Goal: Task Accomplishment & Management: Manage account settings

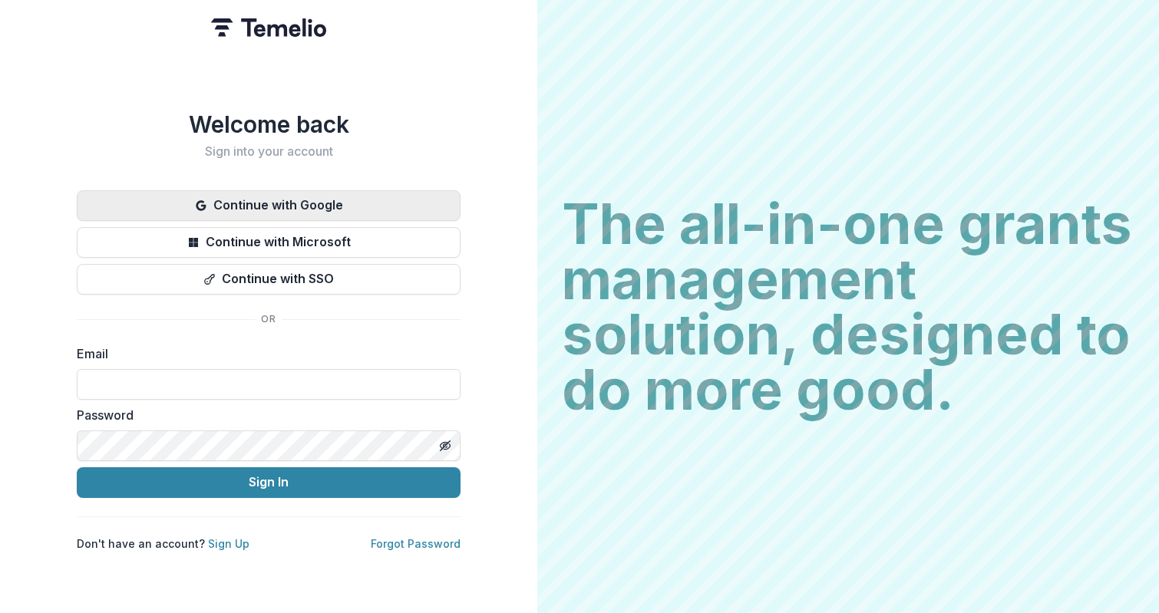
click at [304, 190] on button "Continue with Google" at bounding box center [269, 205] width 384 height 31
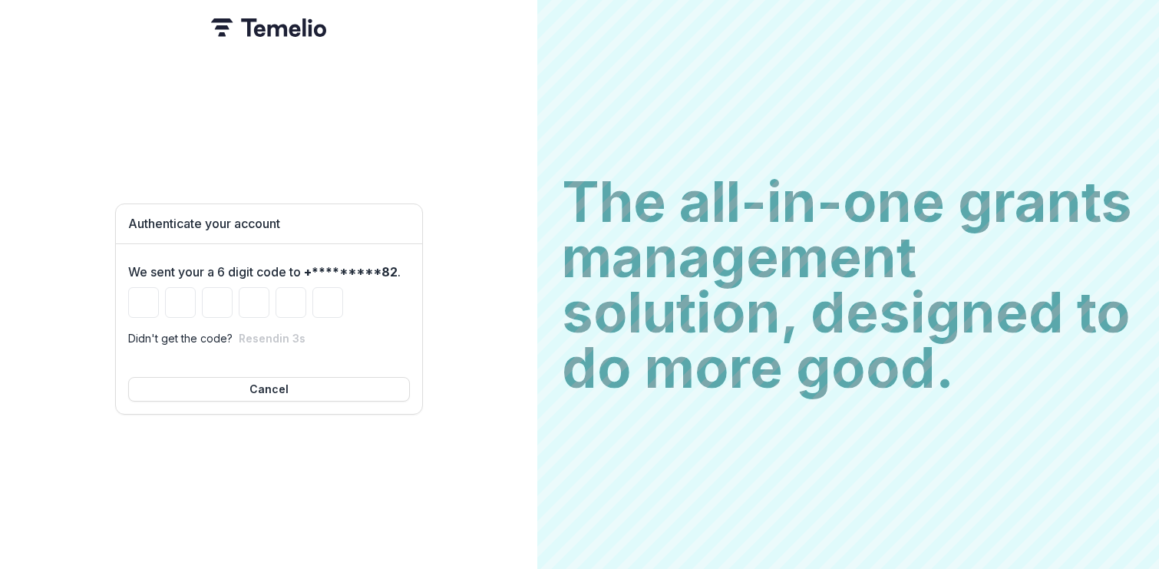
type input "*"
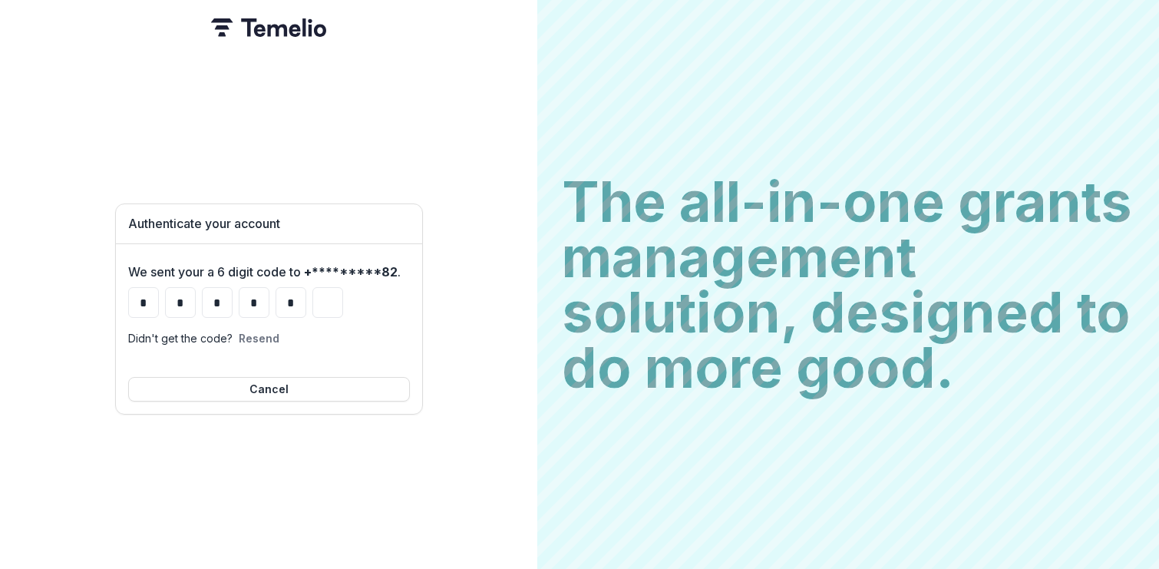
type input "*"
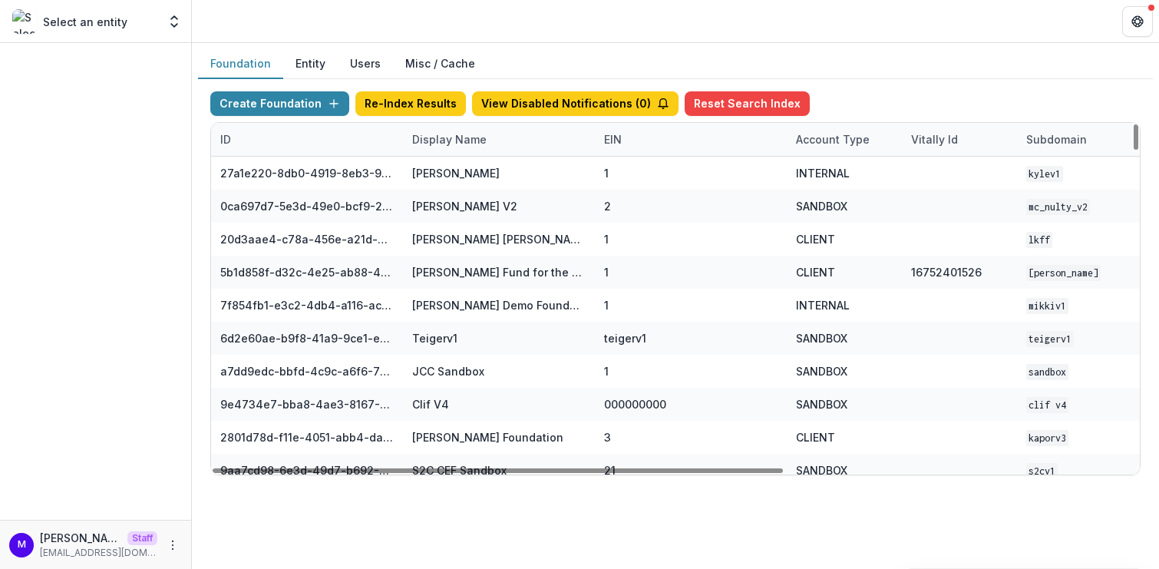
click at [444, 127] on div "Display Name" at bounding box center [499, 139] width 192 height 33
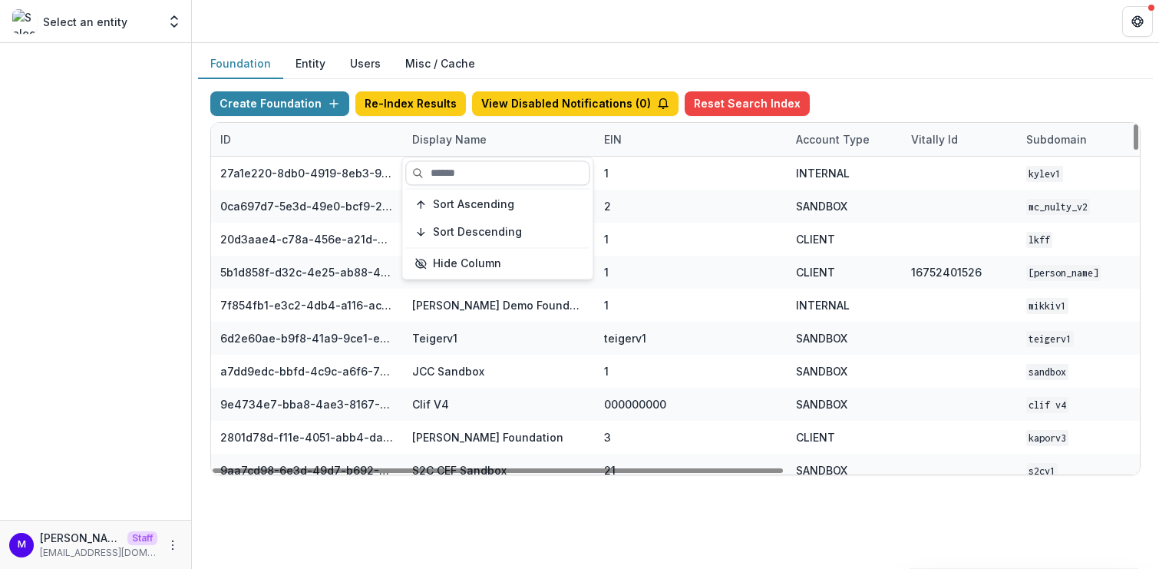
click at [444, 170] on input at bounding box center [497, 172] width 184 height 25
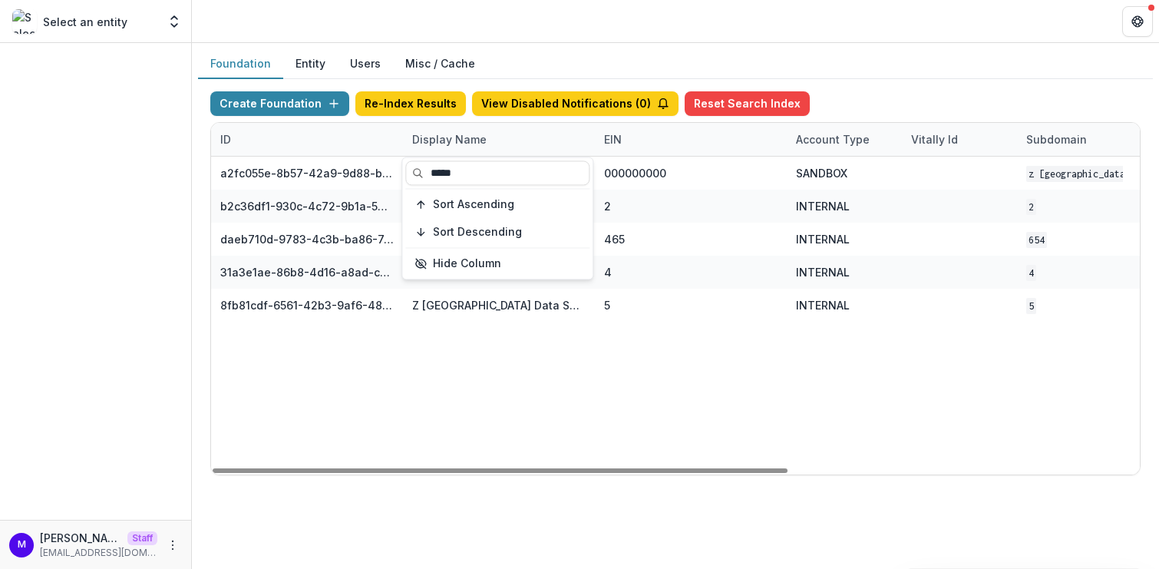
type input "*****"
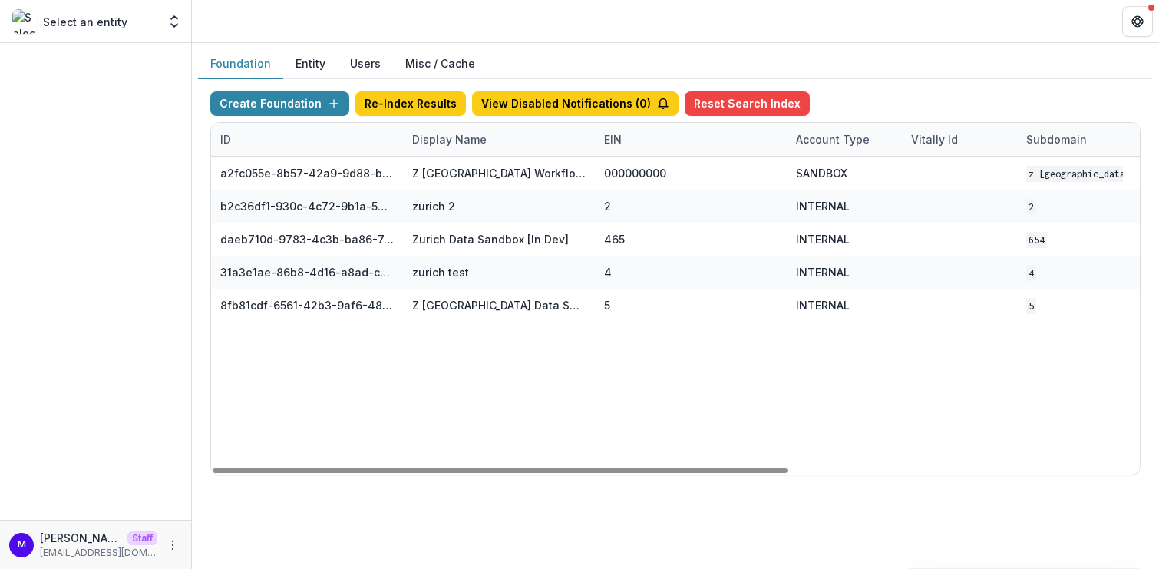
click at [533, 39] on header at bounding box center [675, 21] width 967 height 42
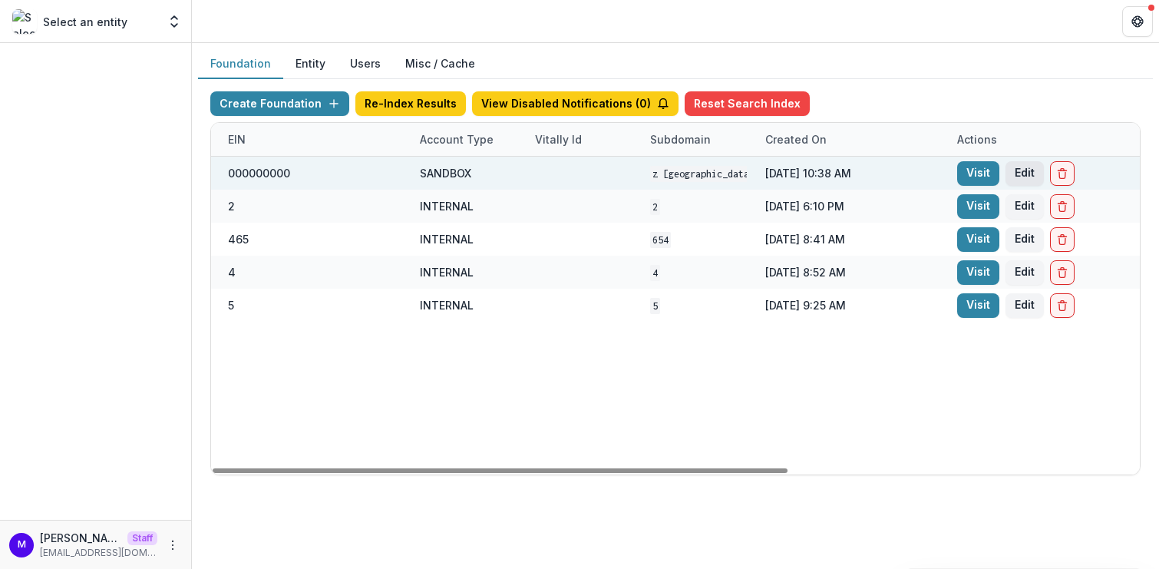
scroll to position [0, 417]
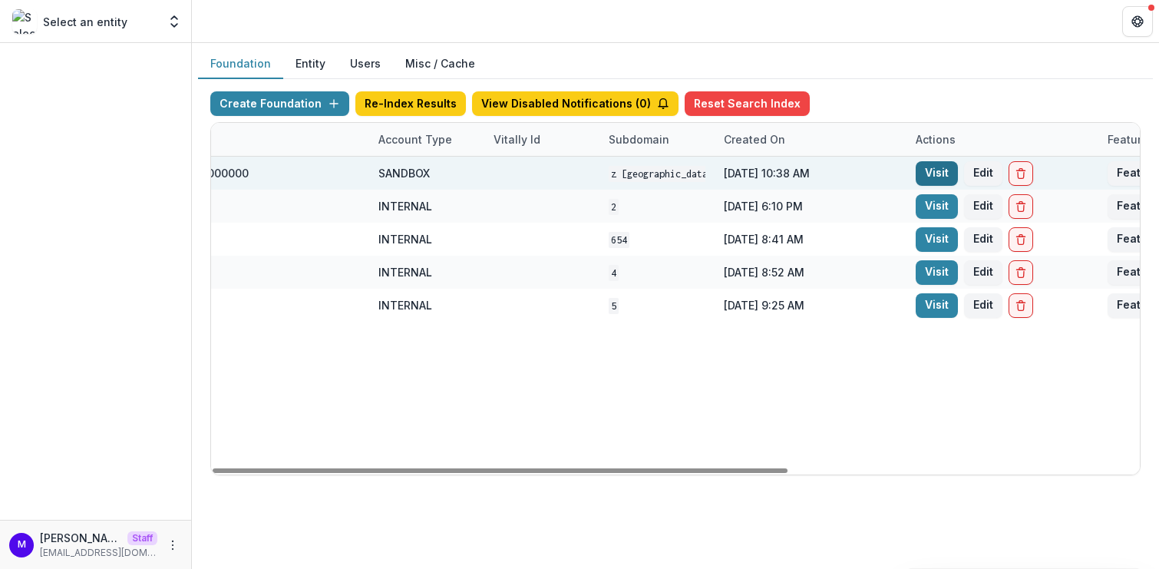
click at [948, 167] on link "Visit" at bounding box center [936, 173] width 42 height 25
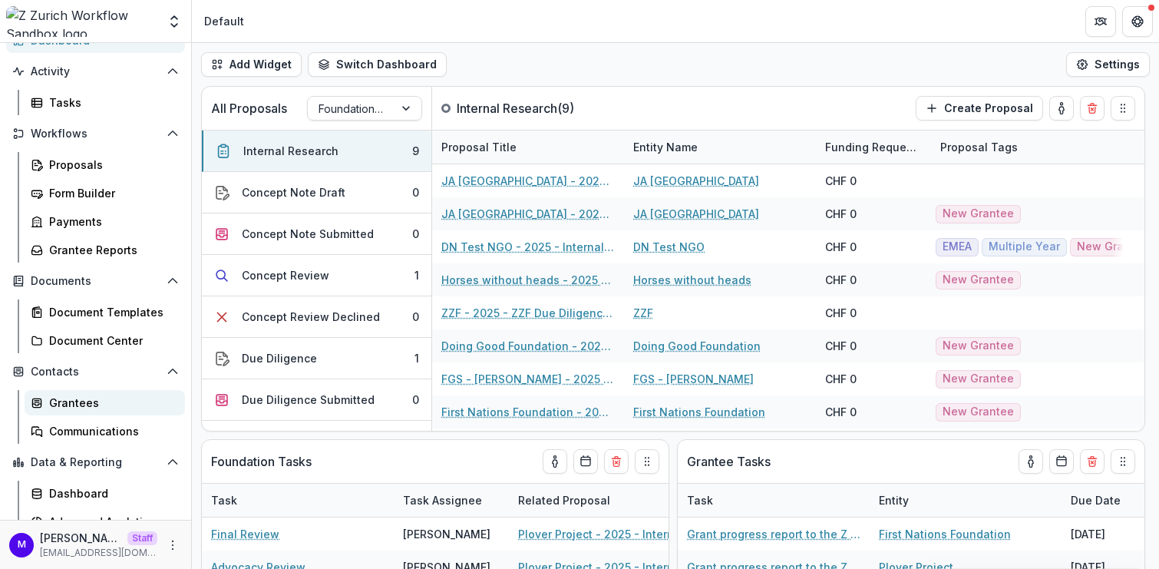
scroll to position [105, 0]
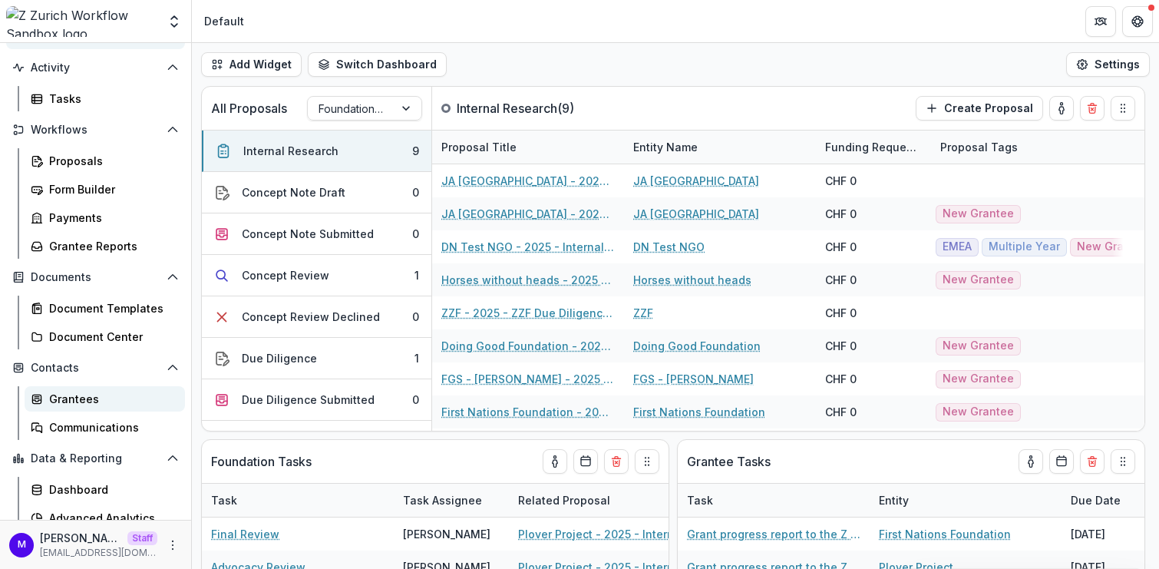
click at [73, 403] on div "Grantees" at bounding box center [111, 399] width 124 height 16
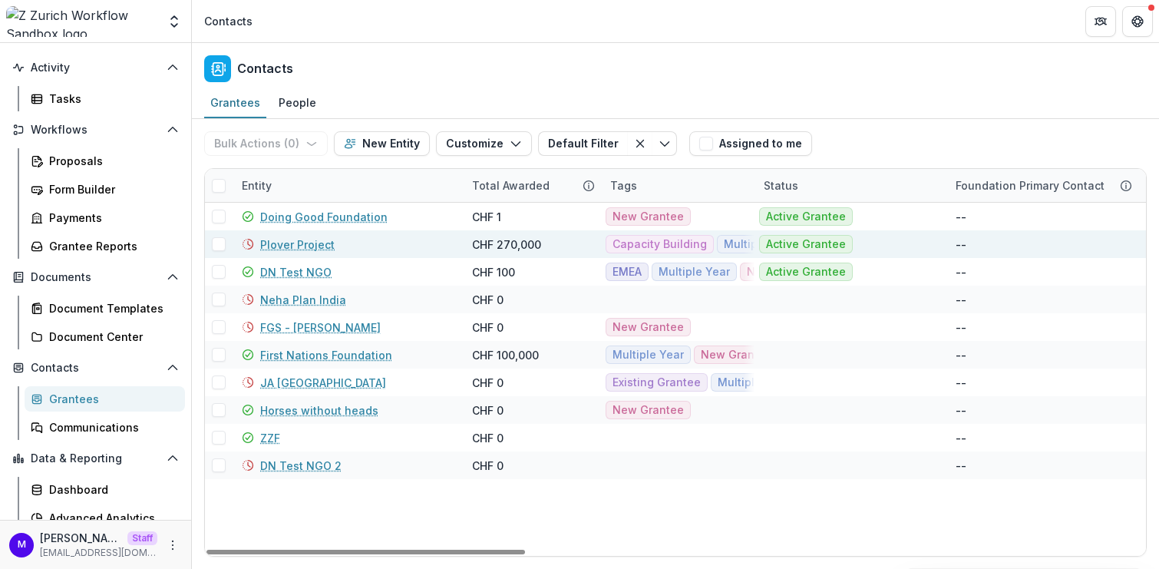
click at [310, 241] on link "Plover Project" at bounding box center [297, 244] width 74 height 16
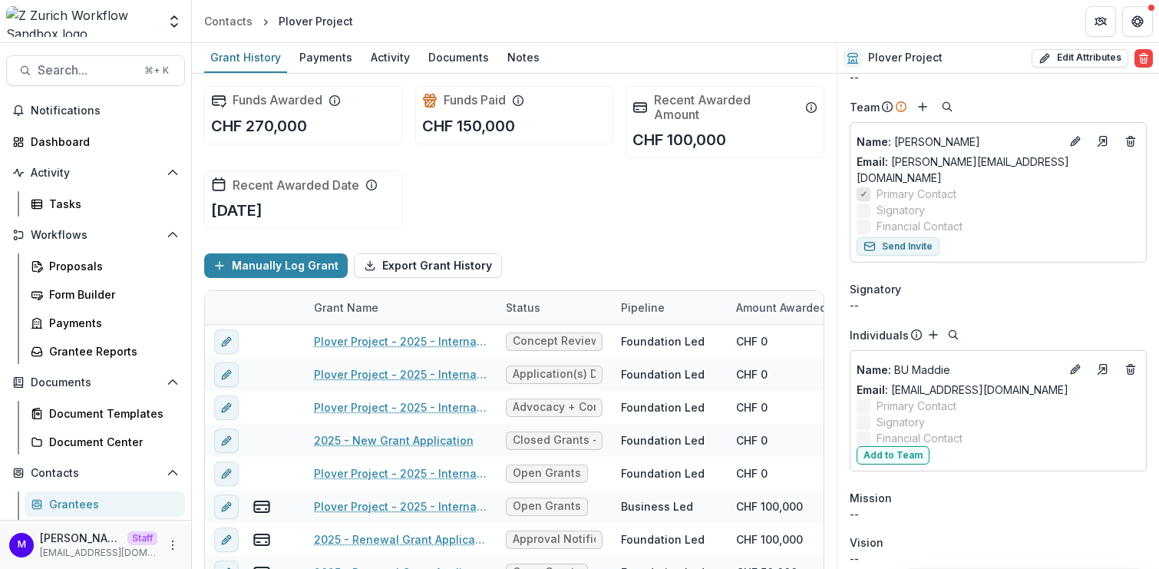
scroll to position [59, 0]
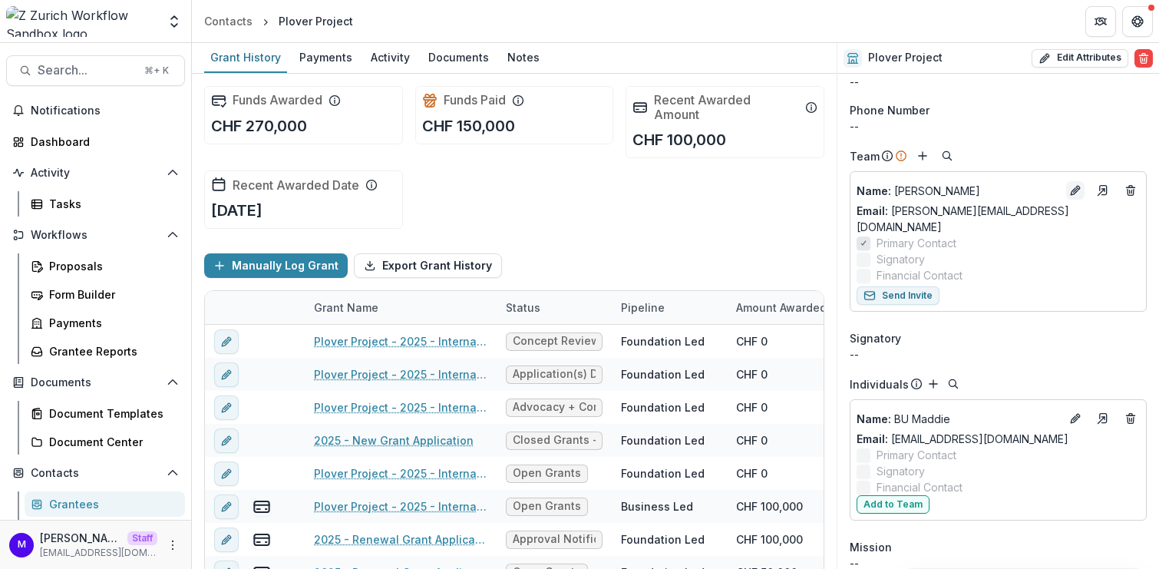
click at [1071, 195] on button "Edit" at bounding box center [1075, 190] width 18 height 18
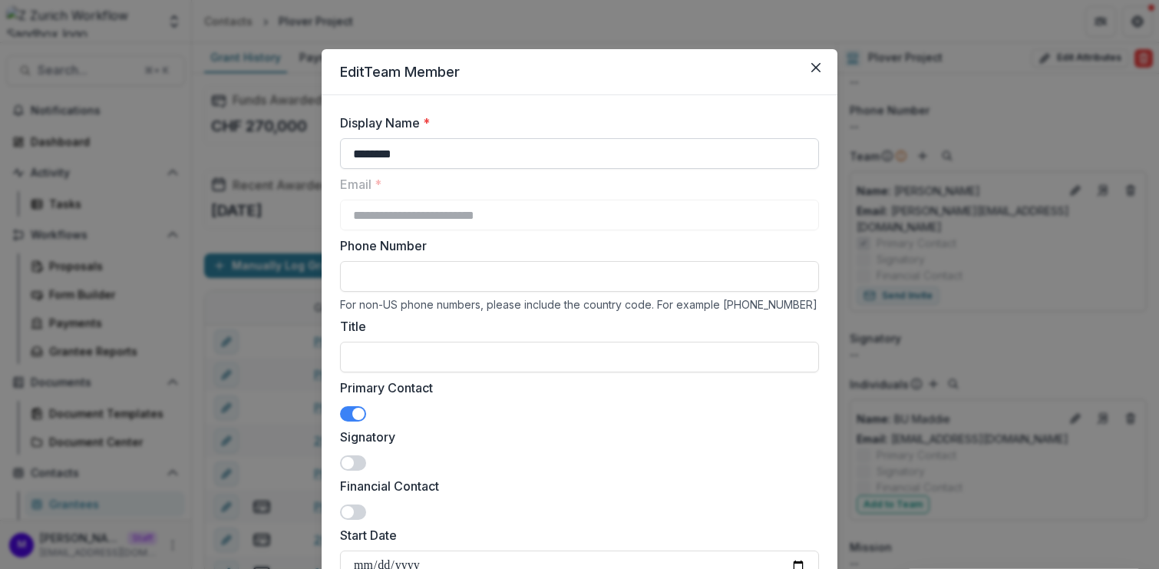
click at [457, 147] on input "********" at bounding box center [579, 153] width 479 height 31
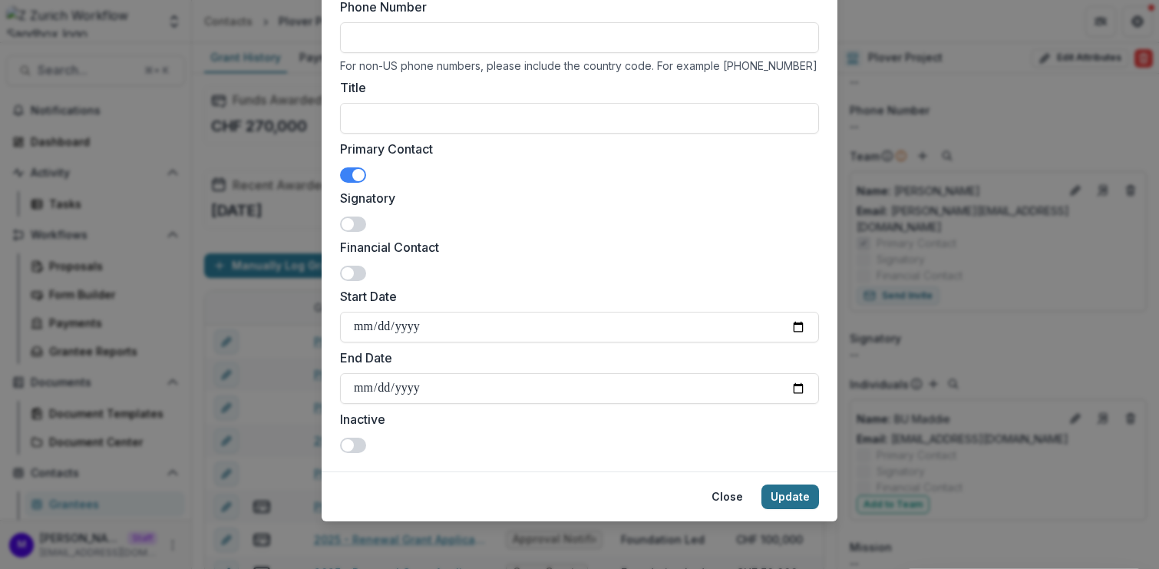
type input "**********"
click at [808, 488] on button "Update" at bounding box center [790, 496] width 58 height 25
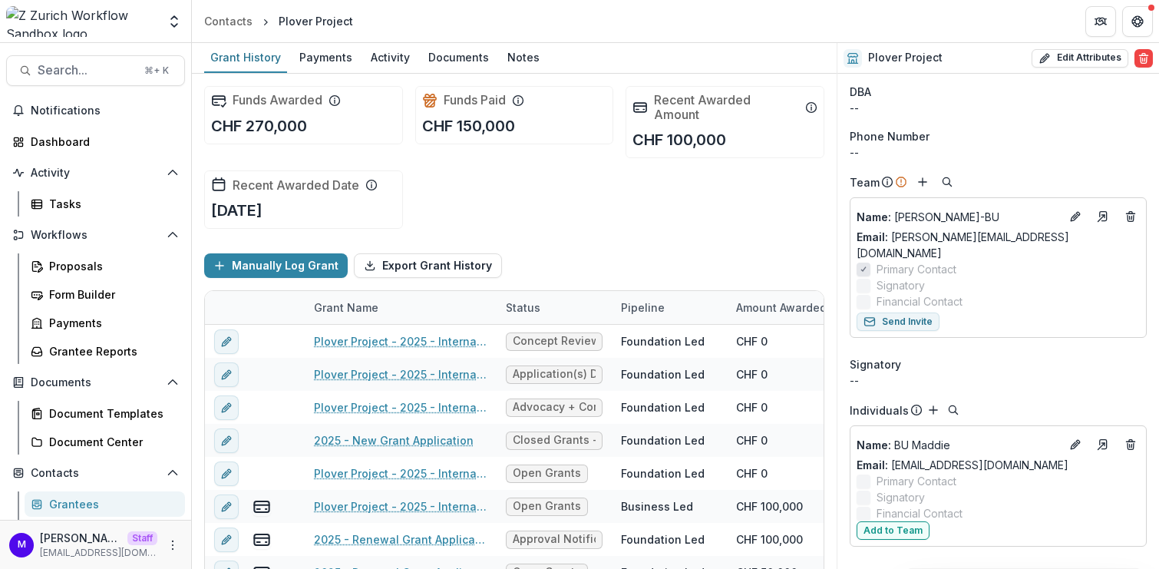
scroll to position [11, 0]
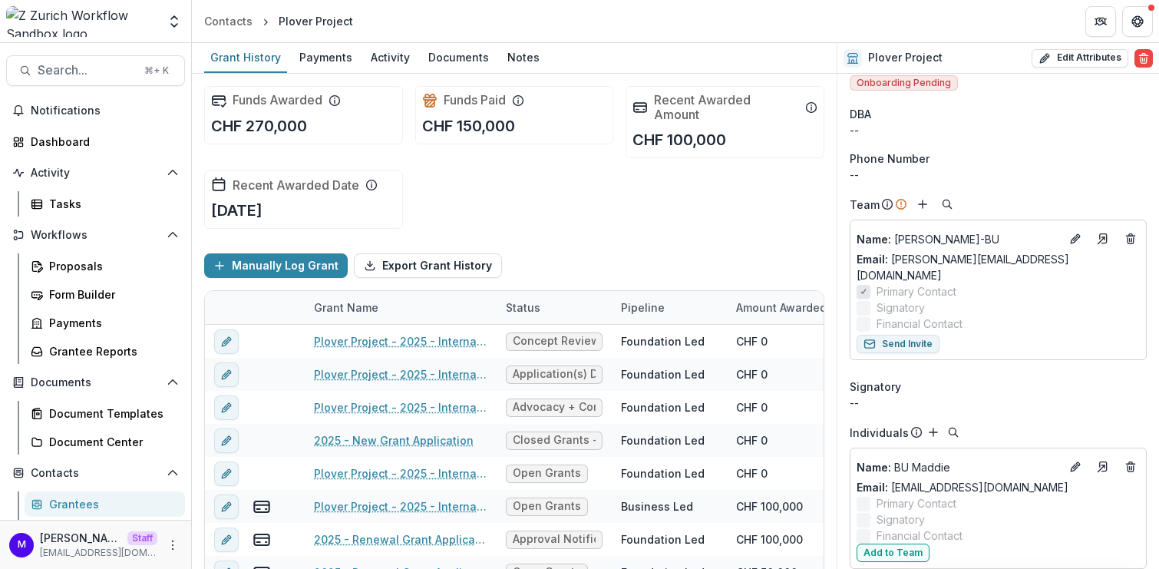
drag, startPoint x: 496, startPoint y: 302, endPoint x: 513, endPoint y: 300, distance: 17.0
click at [513, 300] on div "Status" at bounding box center [522, 307] width 53 height 16
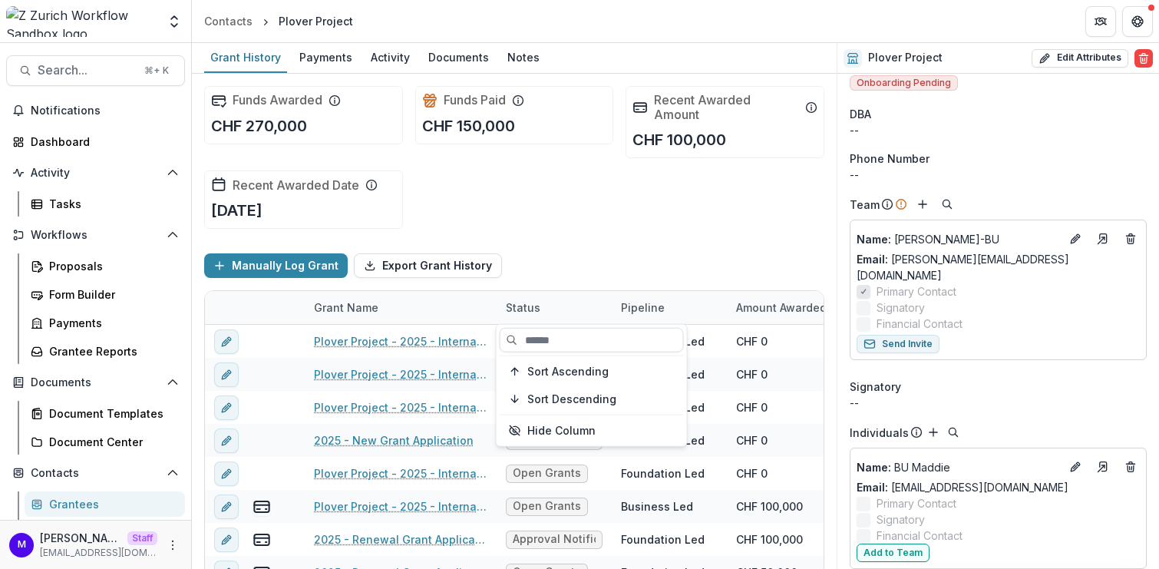
drag, startPoint x: 498, startPoint y: 291, endPoint x: 540, endPoint y: 292, distance: 42.2
click at [540, 292] on div "Status" at bounding box center [553, 307] width 115 height 33
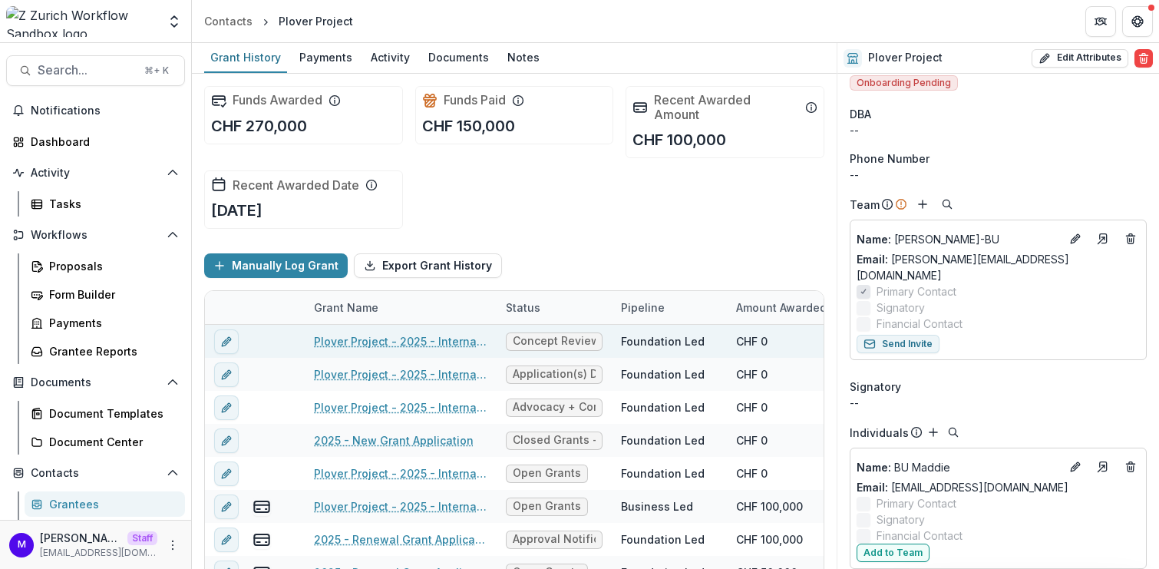
drag, startPoint x: 523, startPoint y: 337, endPoint x: 594, endPoint y: 344, distance: 71.7
click at [594, 344] on span "Concept Review" at bounding box center [554, 341] width 83 height 13
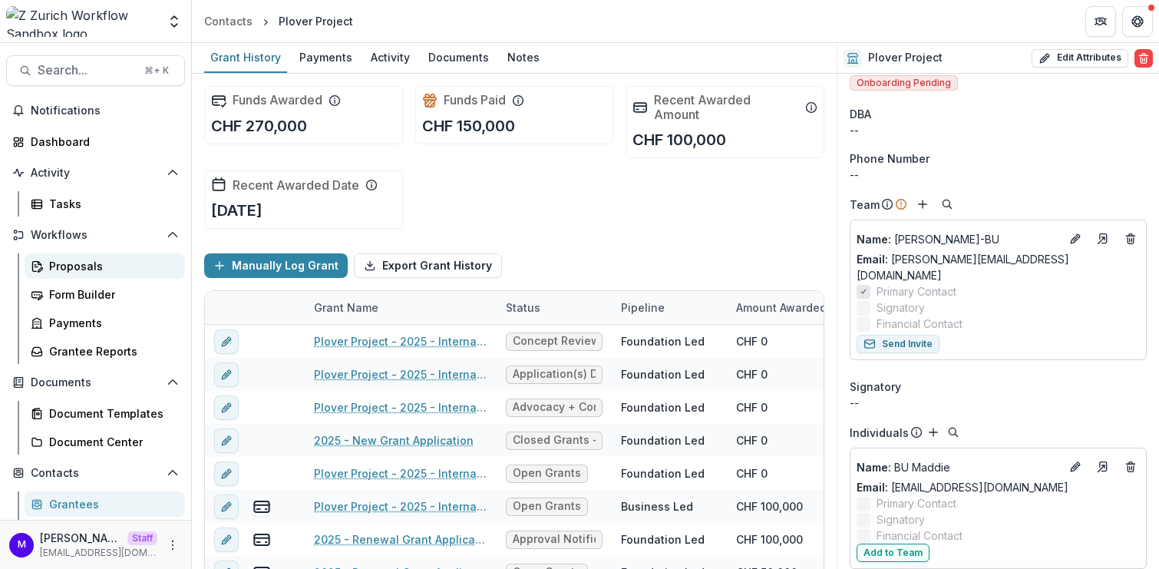
click at [73, 269] on div "Proposals" at bounding box center [111, 266] width 124 height 16
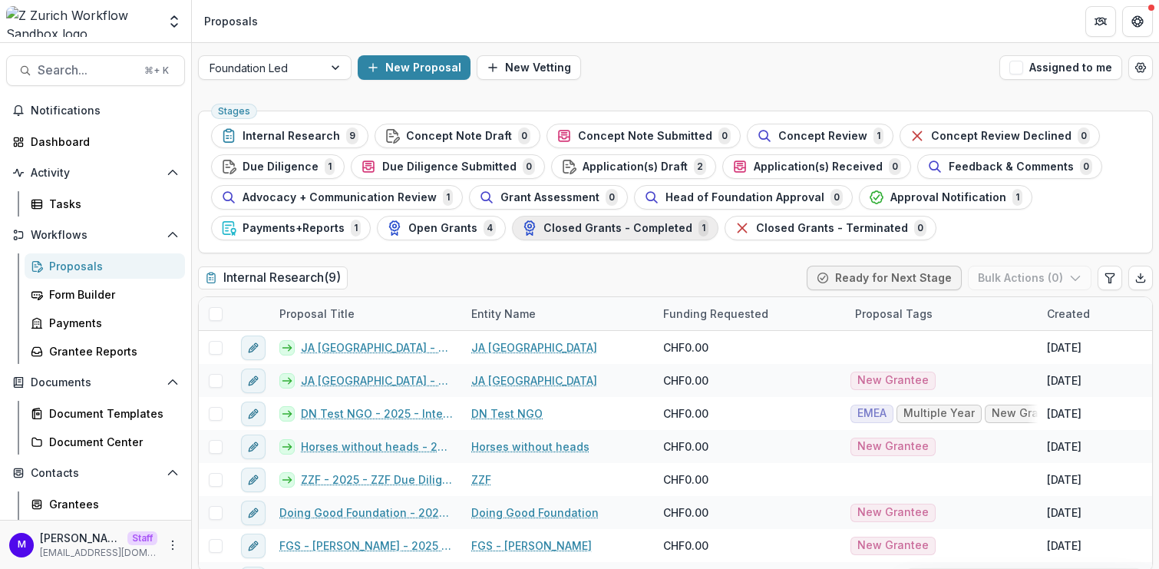
click at [599, 228] on span "Closed Grants - Completed" at bounding box center [617, 228] width 149 height 13
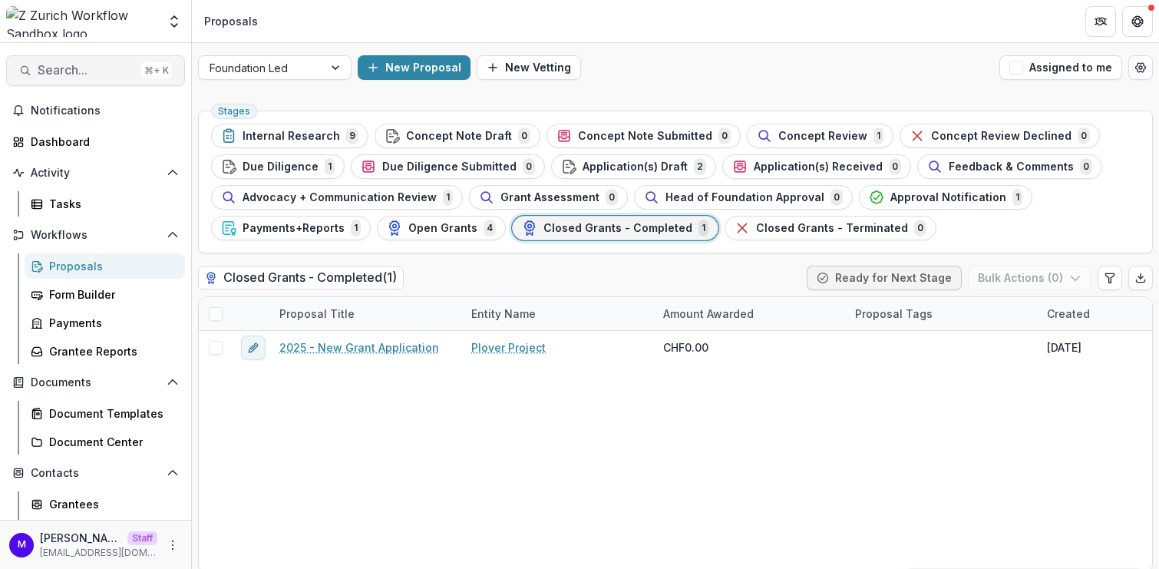
click at [61, 75] on span "Search..." at bounding box center [86, 70] width 97 height 15
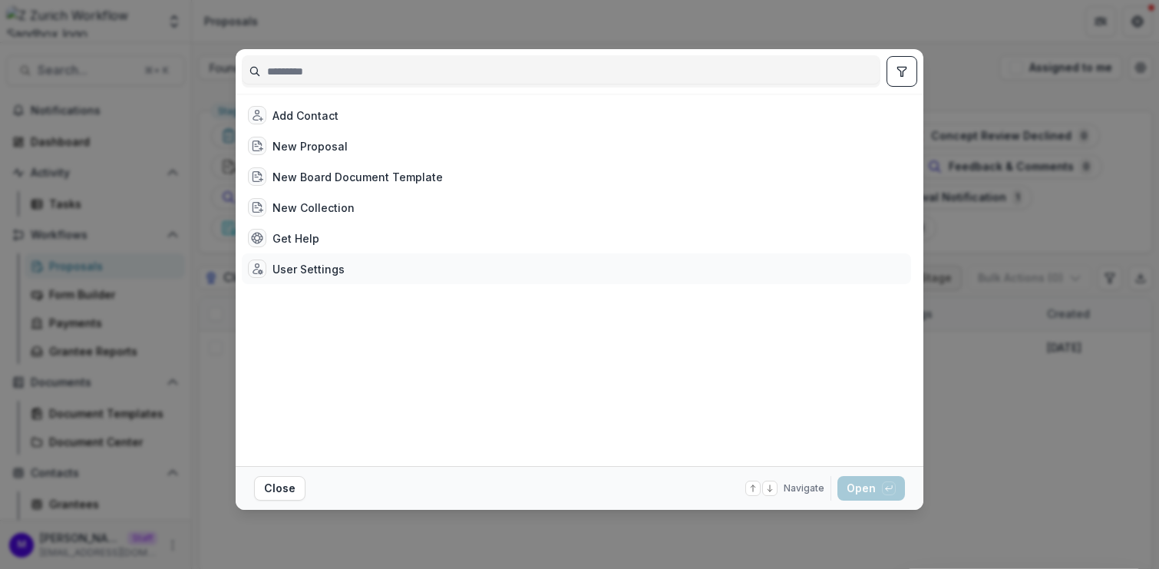
click at [318, 265] on div "User Settings" at bounding box center [308, 269] width 72 height 16
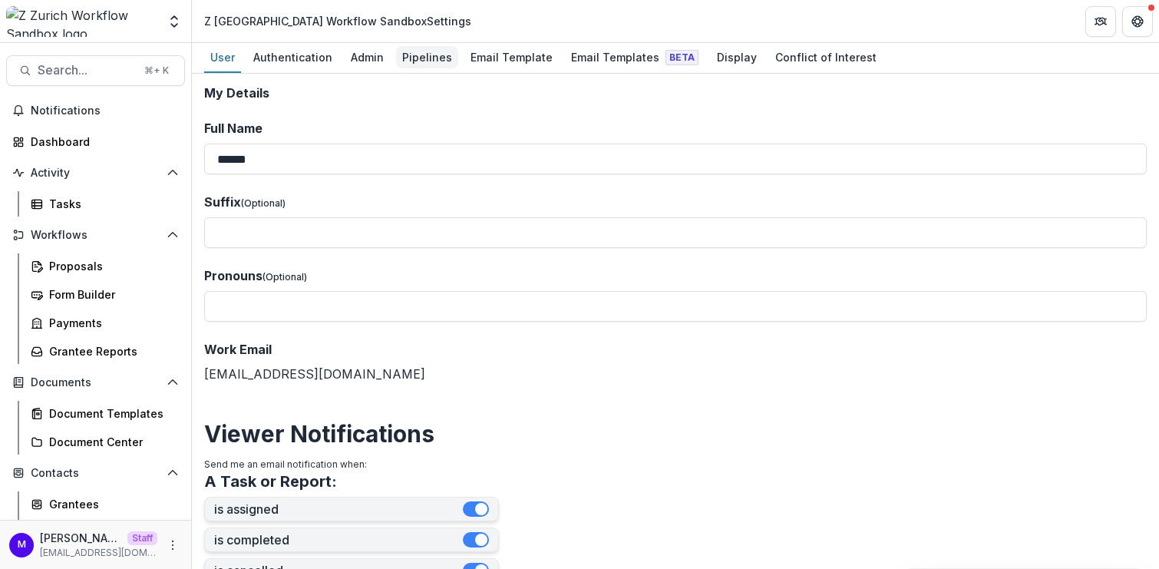
click at [424, 56] on div "Pipelines" at bounding box center [427, 57] width 62 height 22
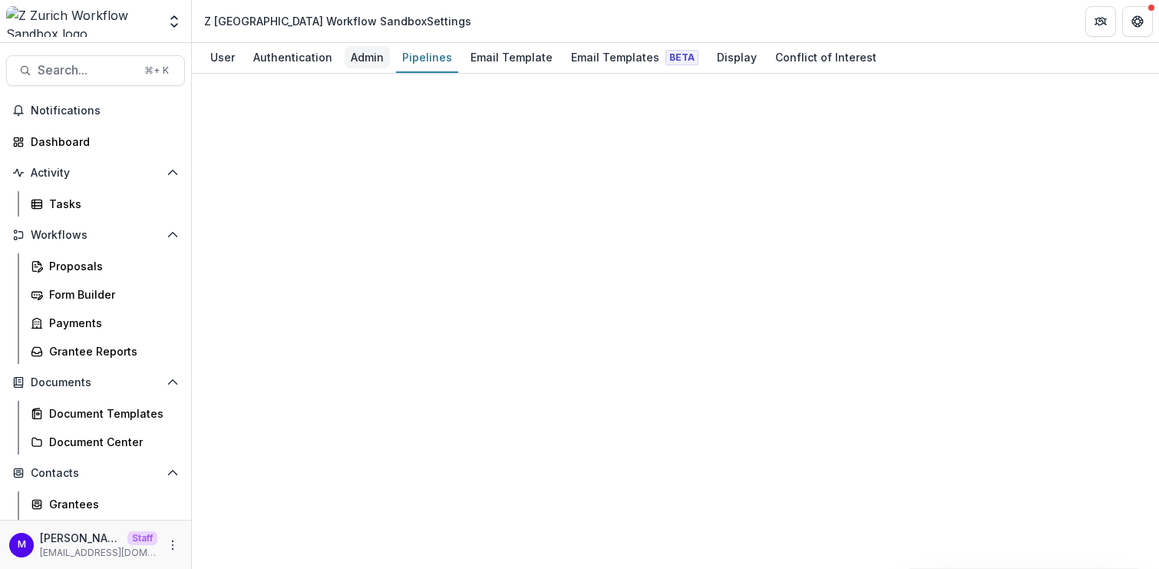
click at [381, 55] on div "Admin" at bounding box center [367, 57] width 45 height 22
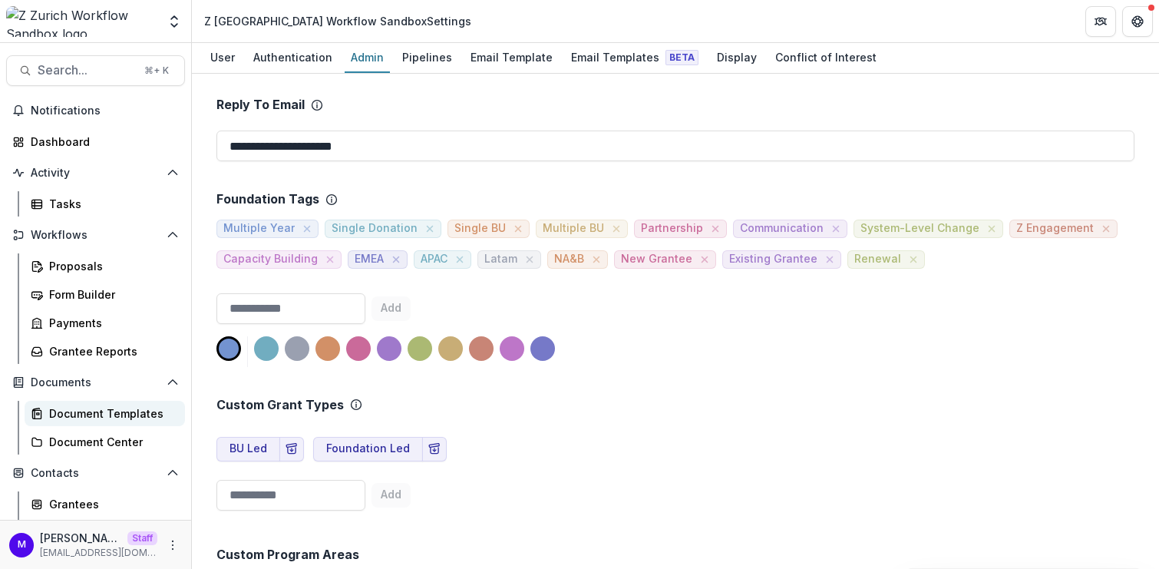
scroll to position [48, 0]
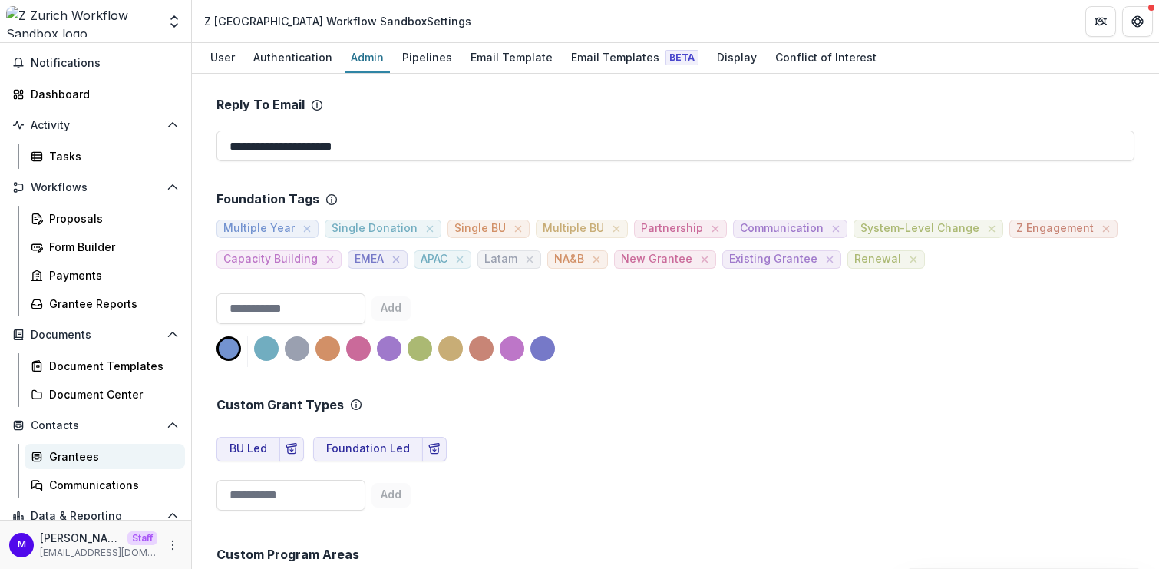
click at [60, 450] on div "Grantees" at bounding box center [111, 456] width 124 height 16
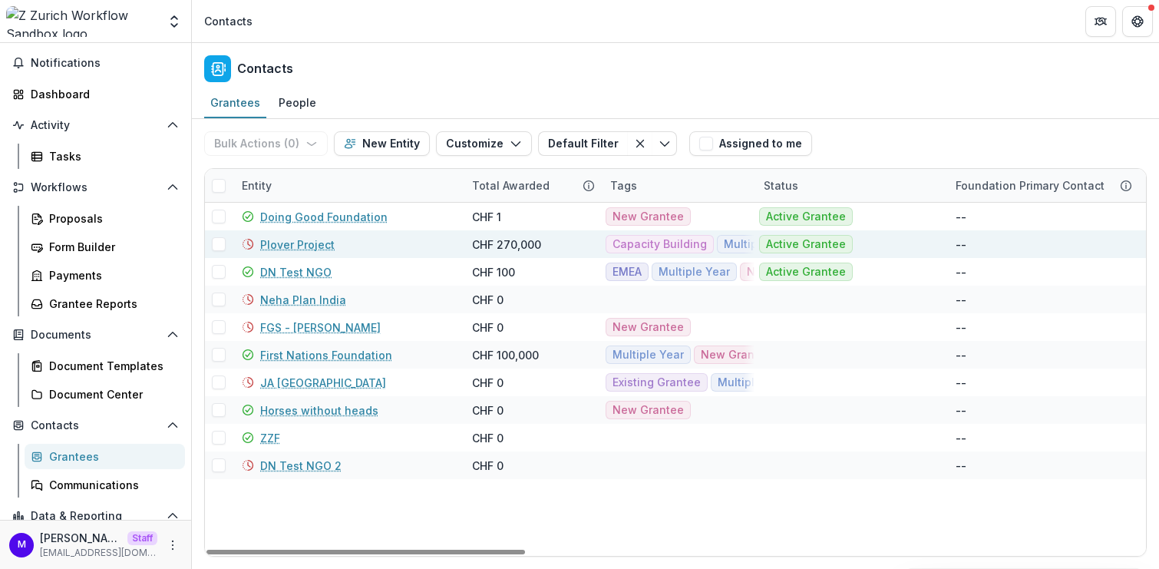
click at [298, 245] on link "Plover Project" at bounding box center [297, 244] width 74 height 16
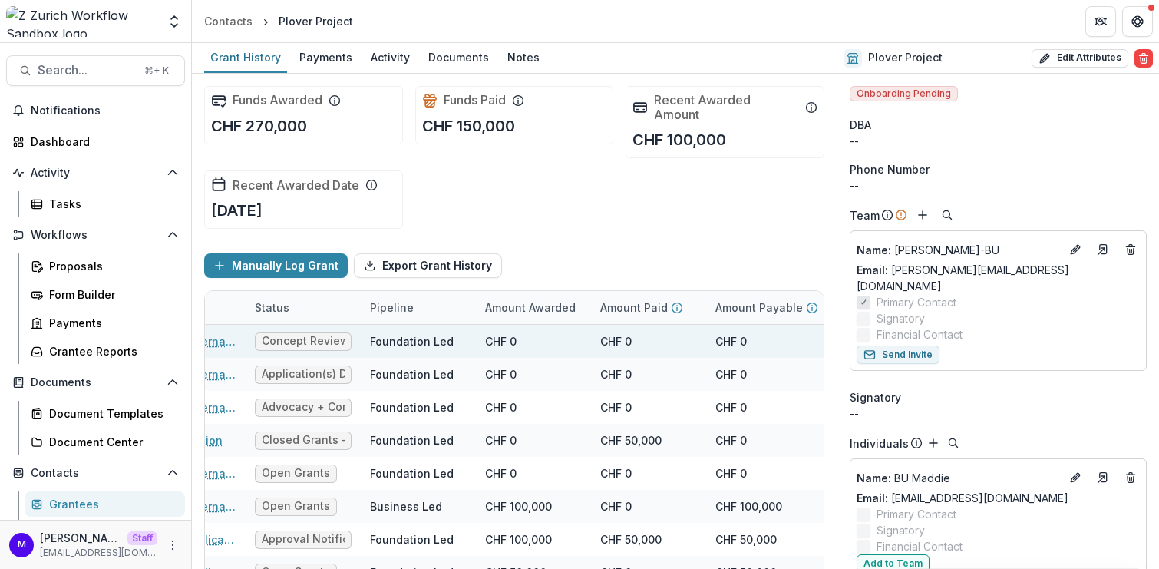
scroll to position [0, 272]
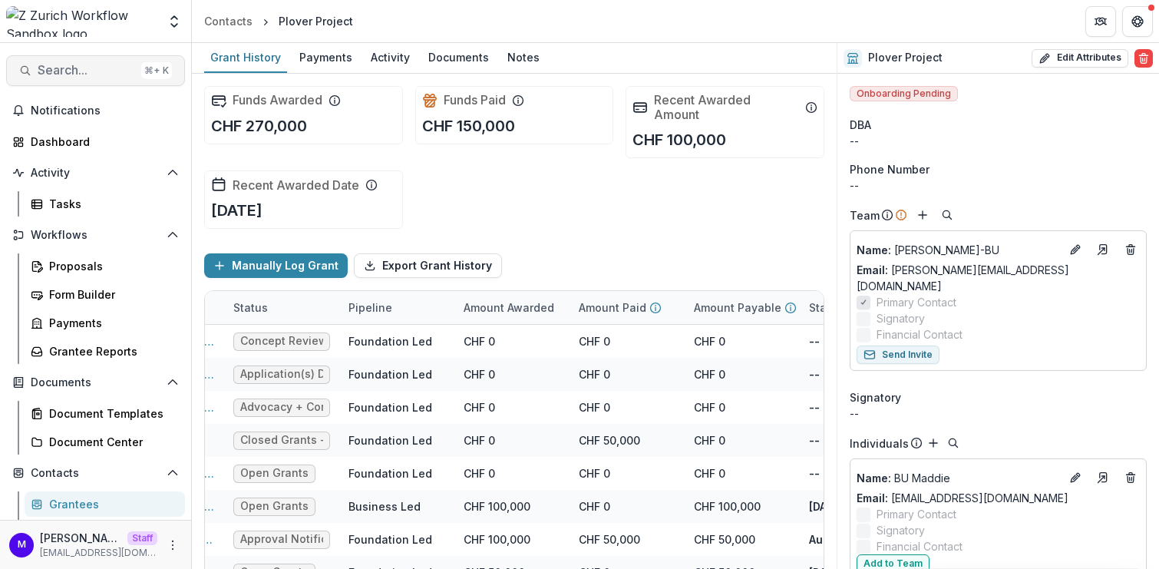
click at [46, 68] on span "Search..." at bounding box center [86, 70] width 97 height 15
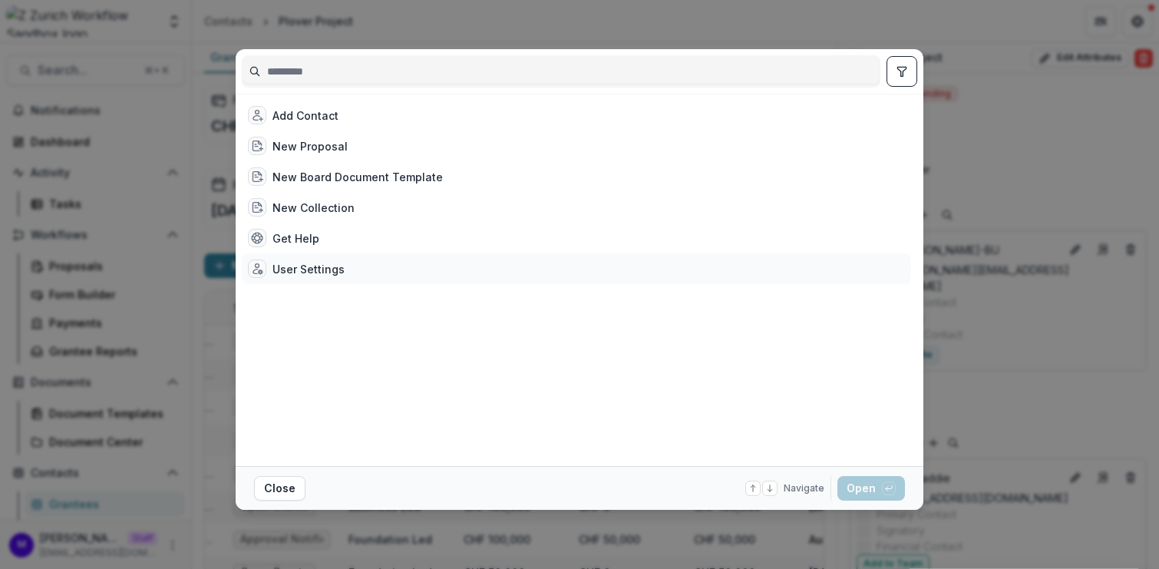
click at [319, 270] on div "User Settings" at bounding box center [308, 269] width 72 height 16
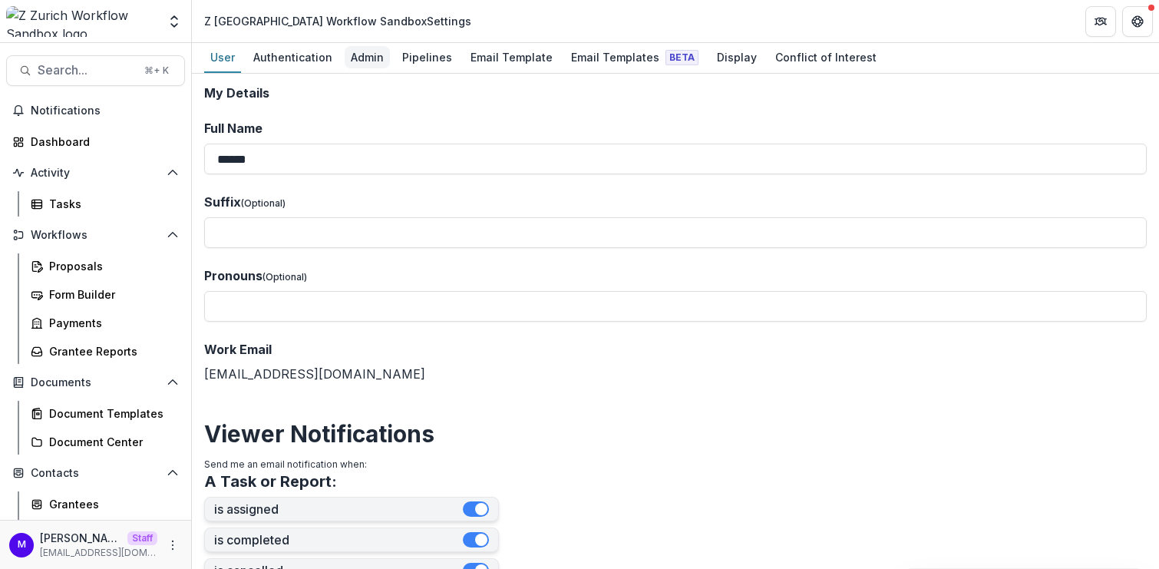
click at [371, 60] on div "Admin" at bounding box center [367, 57] width 45 height 22
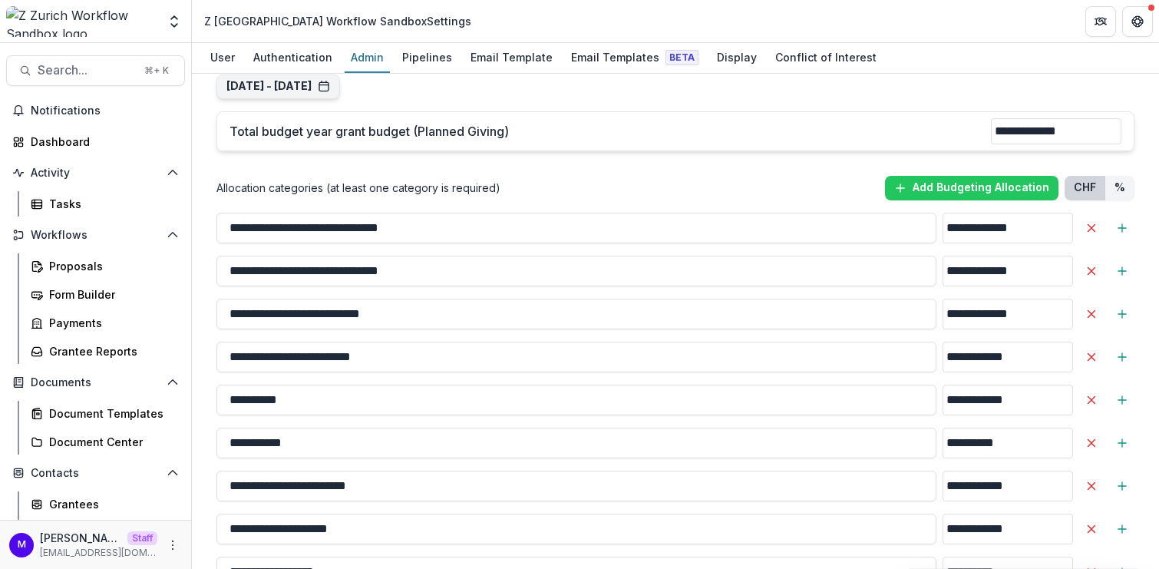
scroll to position [1969, 0]
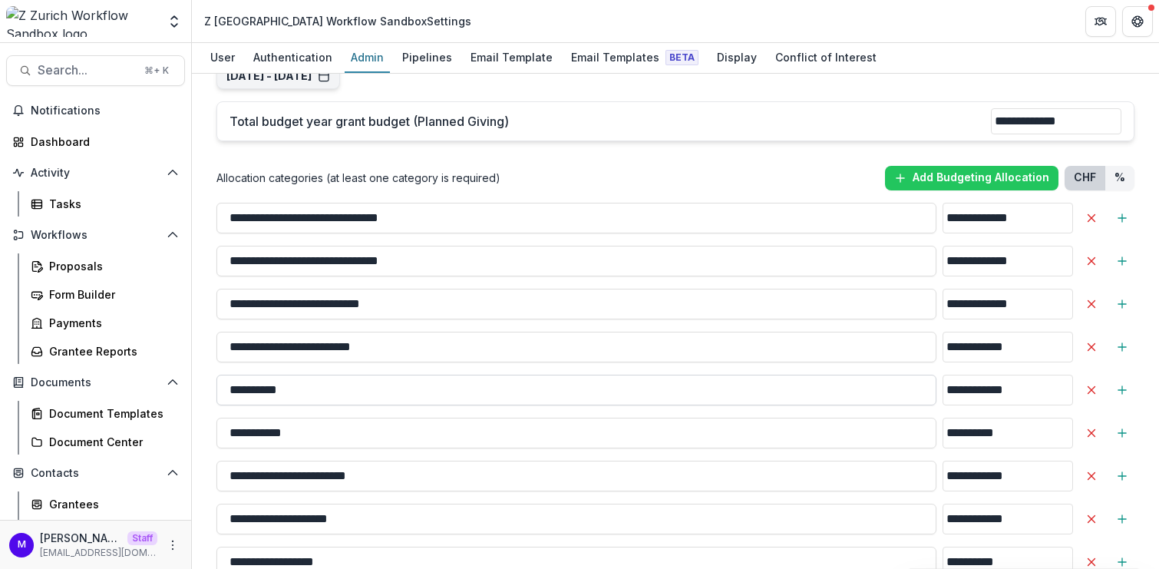
click at [275, 374] on input "**********" at bounding box center [576, 389] width 720 height 31
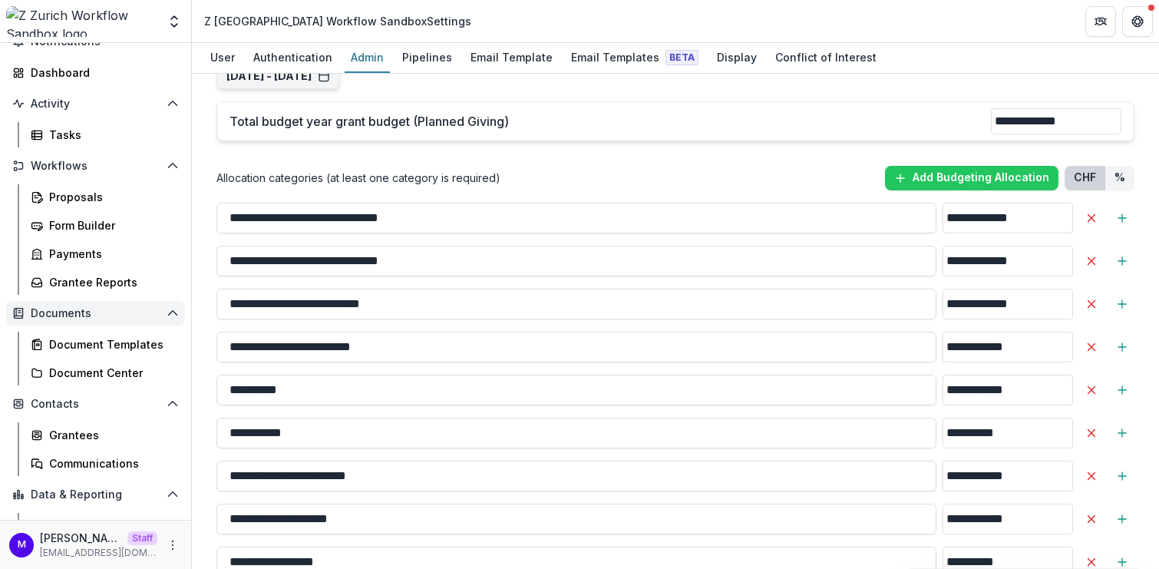
scroll to position [75, 0]
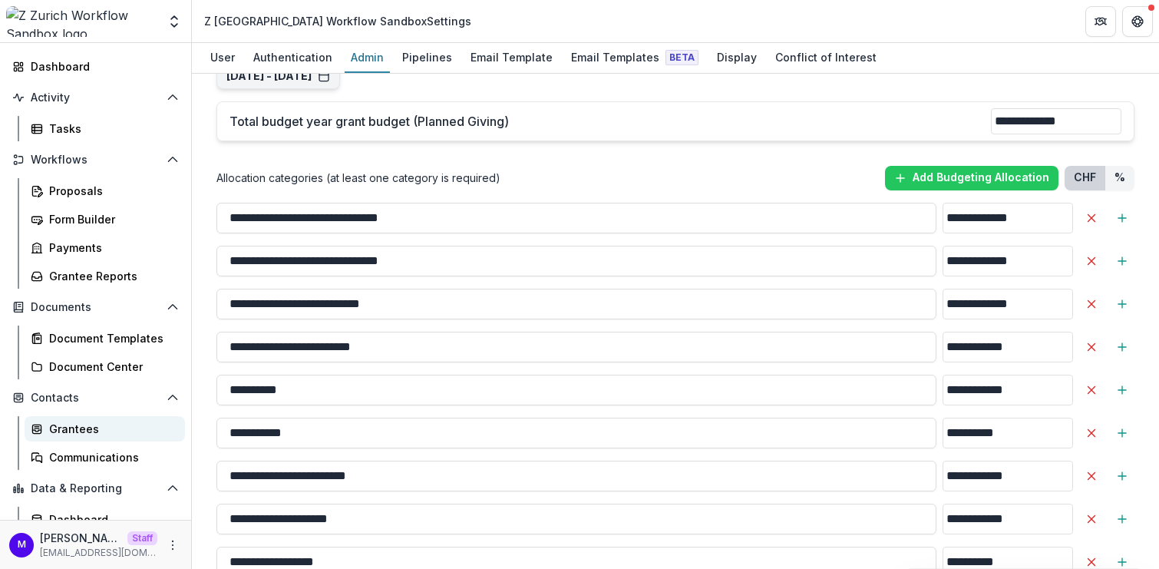
click at [78, 424] on div "Grantees" at bounding box center [111, 428] width 124 height 16
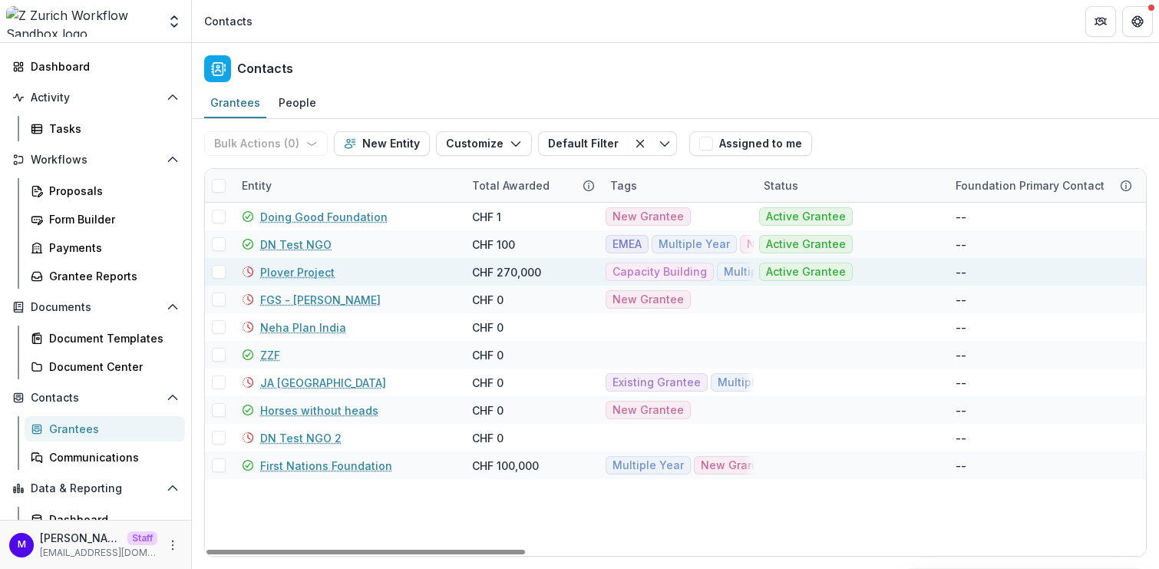
click at [294, 272] on link "Plover Project" at bounding box center [297, 272] width 74 height 16
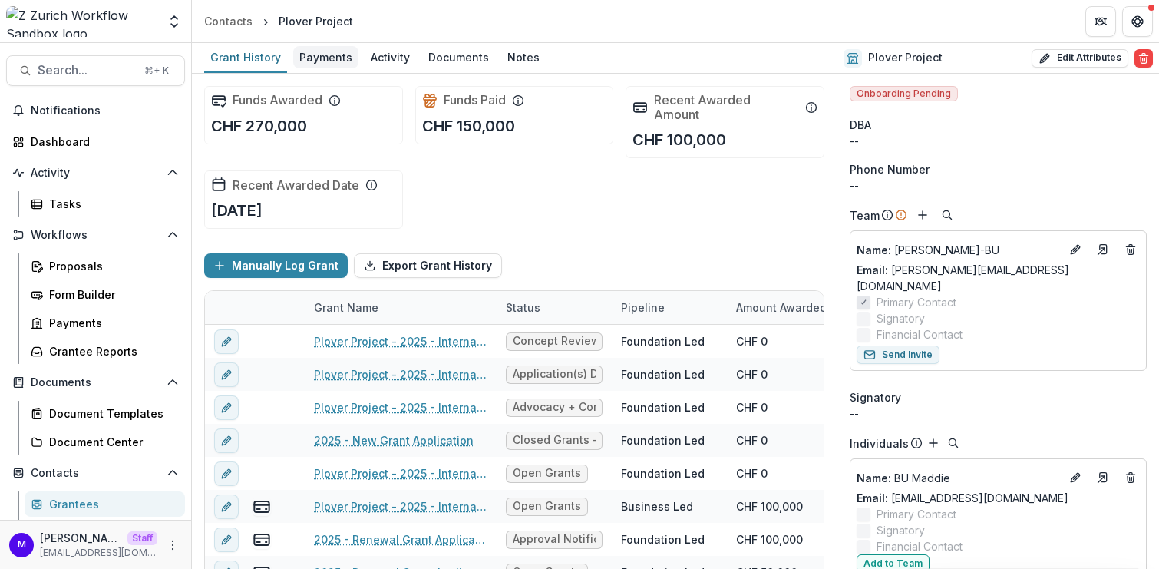
click at [319, 58] on div "Payments" at bounding box center [325, 57] width 65 height 22
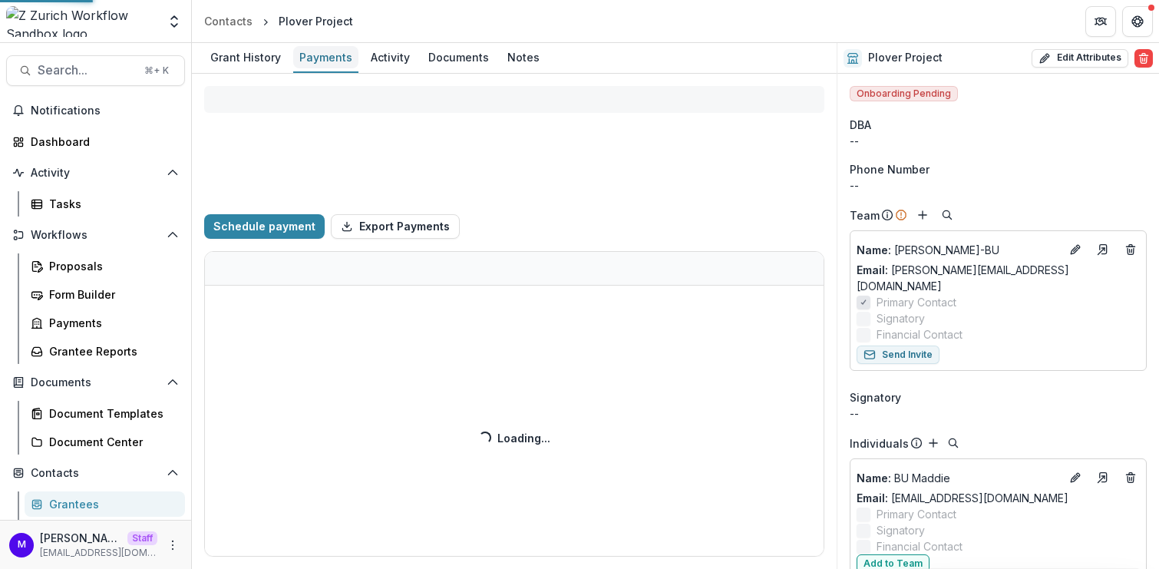
select select "****"
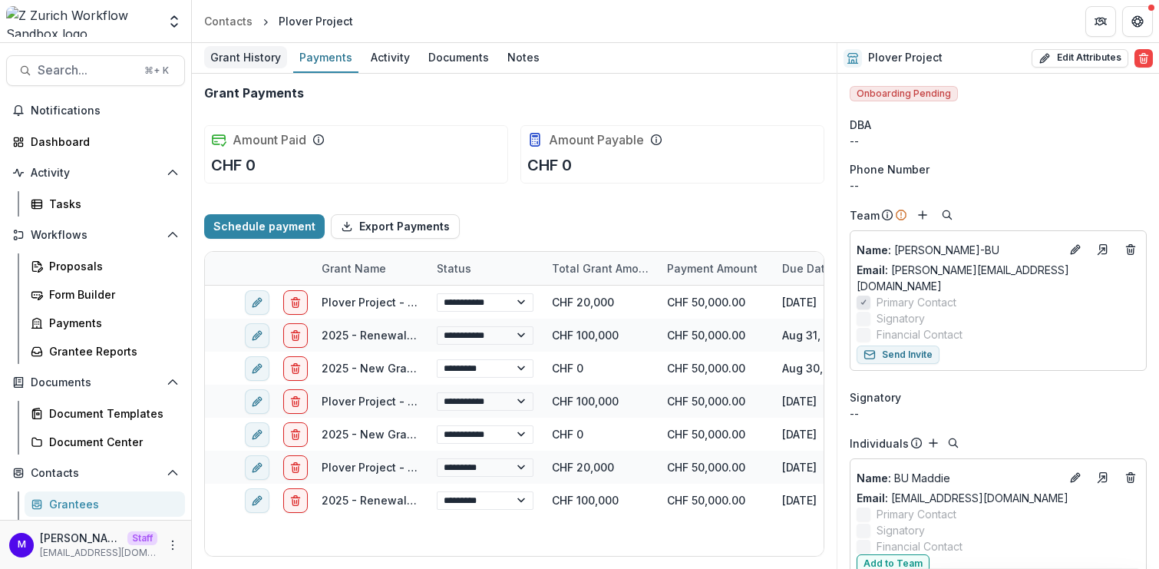
click at [257, 60] on div "Grant History" at bounding box center [245, 57] width 83 height 22
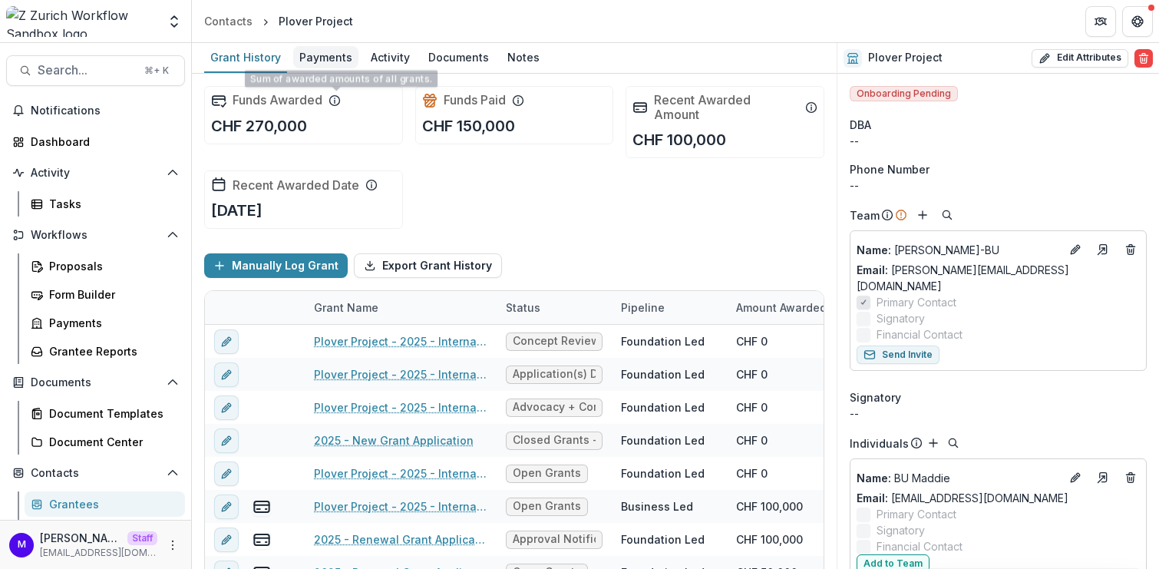
click at [328, 63] on div "Payments" at bounding box center [325, 57] width 65 height 22
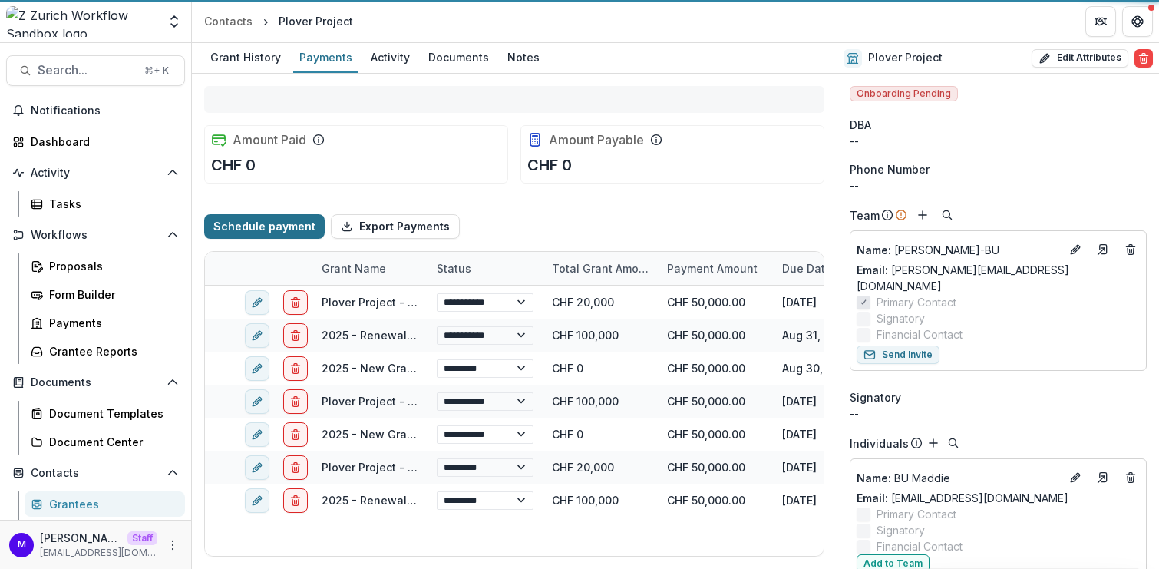
select select "****"
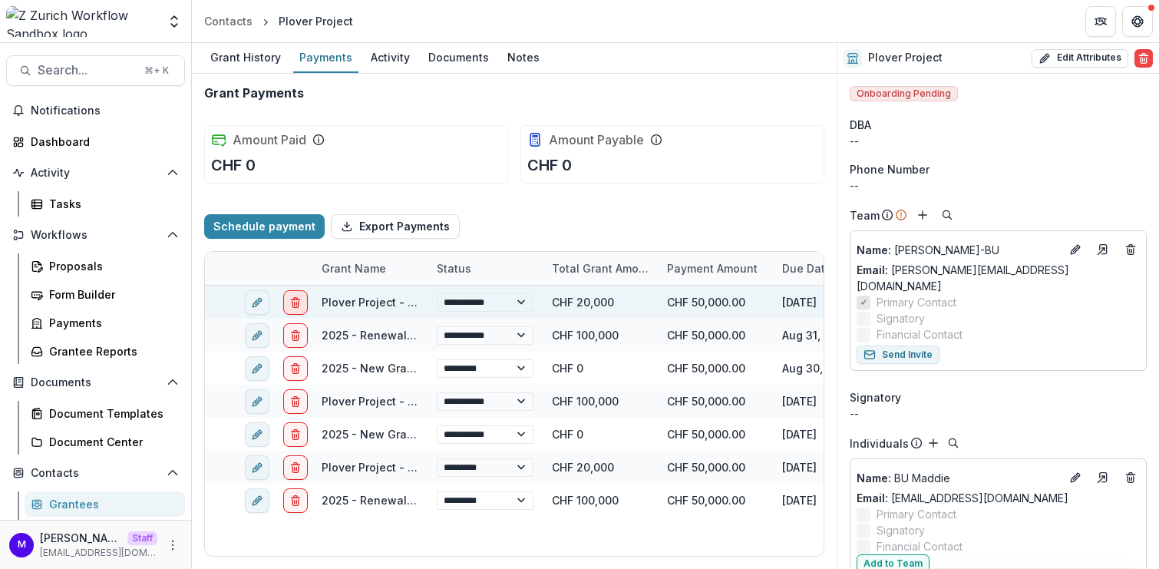
select select "****"
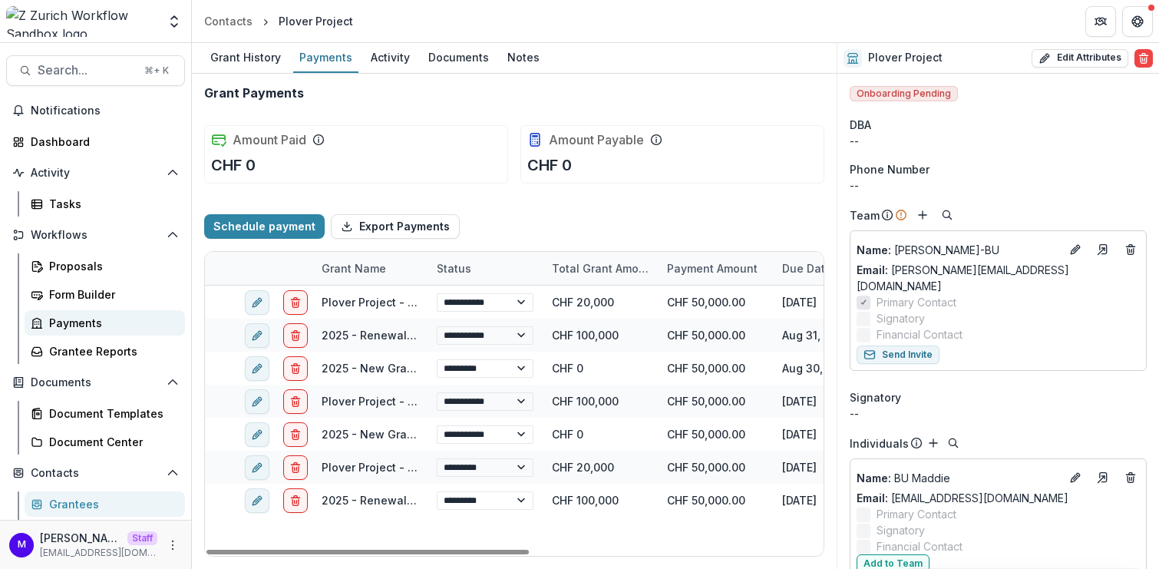
click at [70, 313] on link "Payments" at bounding box center [105, 322] width 160 height 25
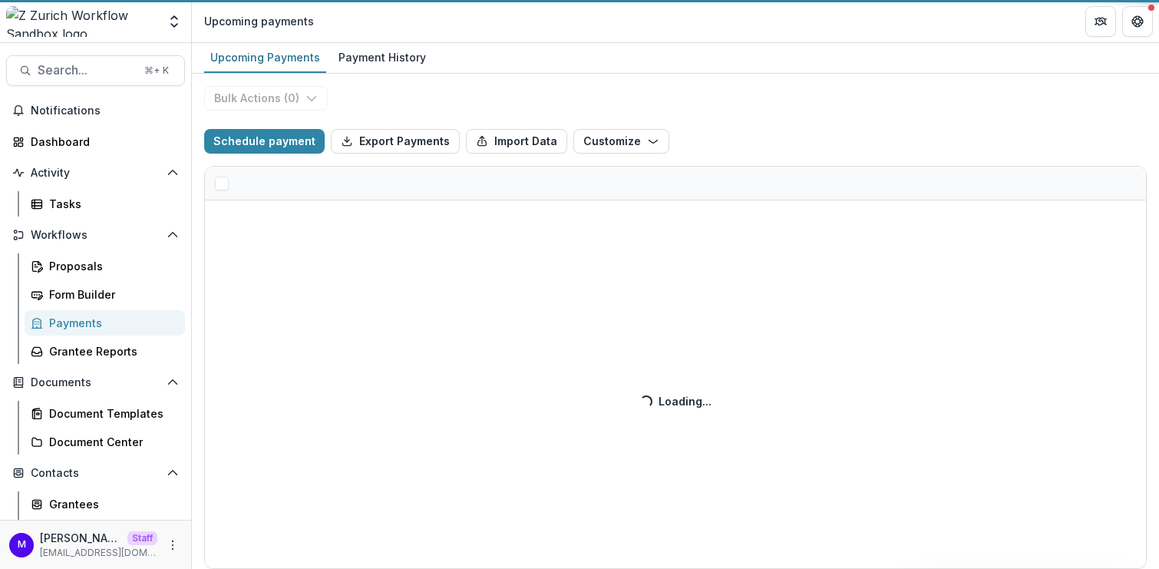
select select "******"
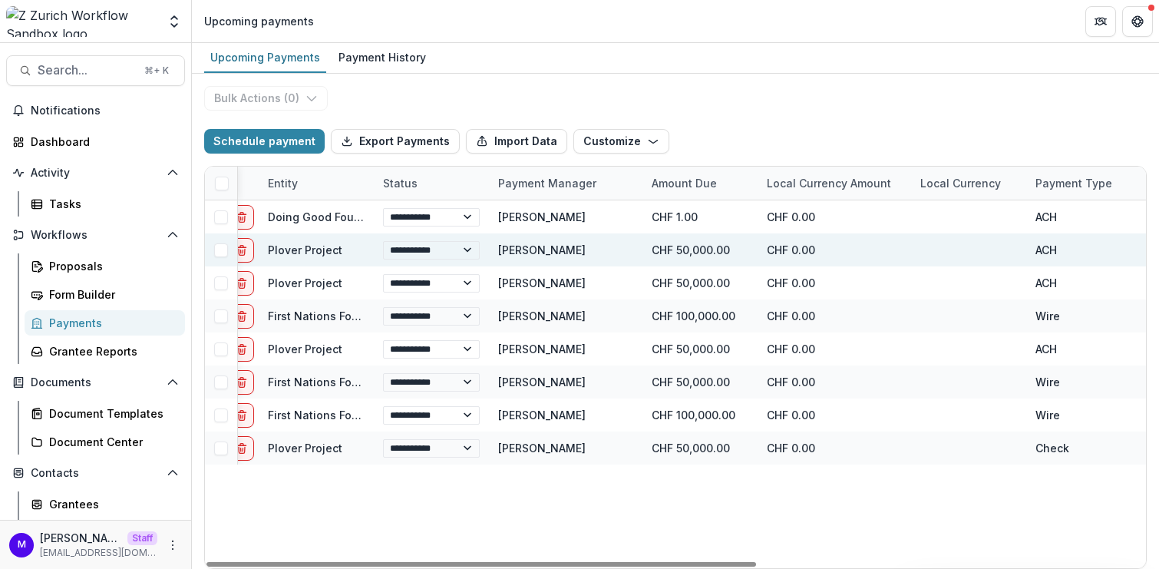
scroll to position [0, 300]
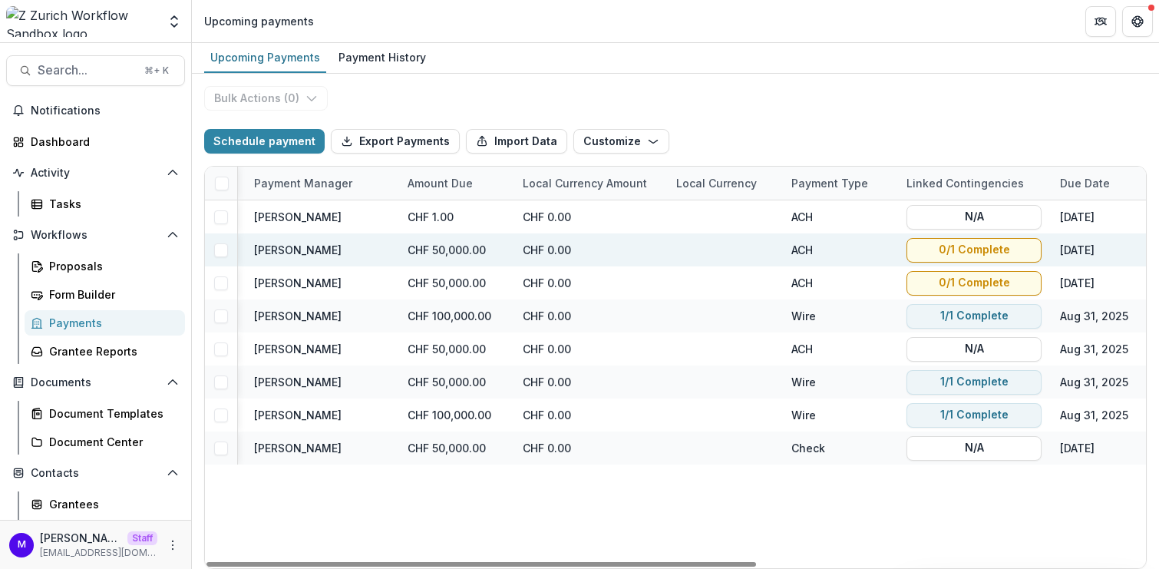
select select "******"
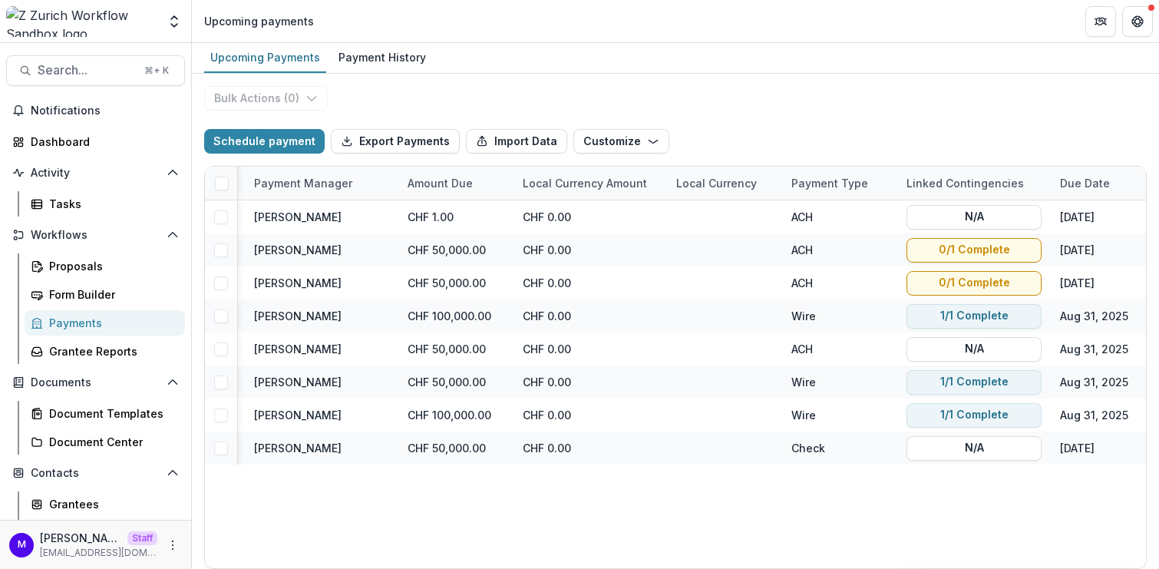
select select "******"
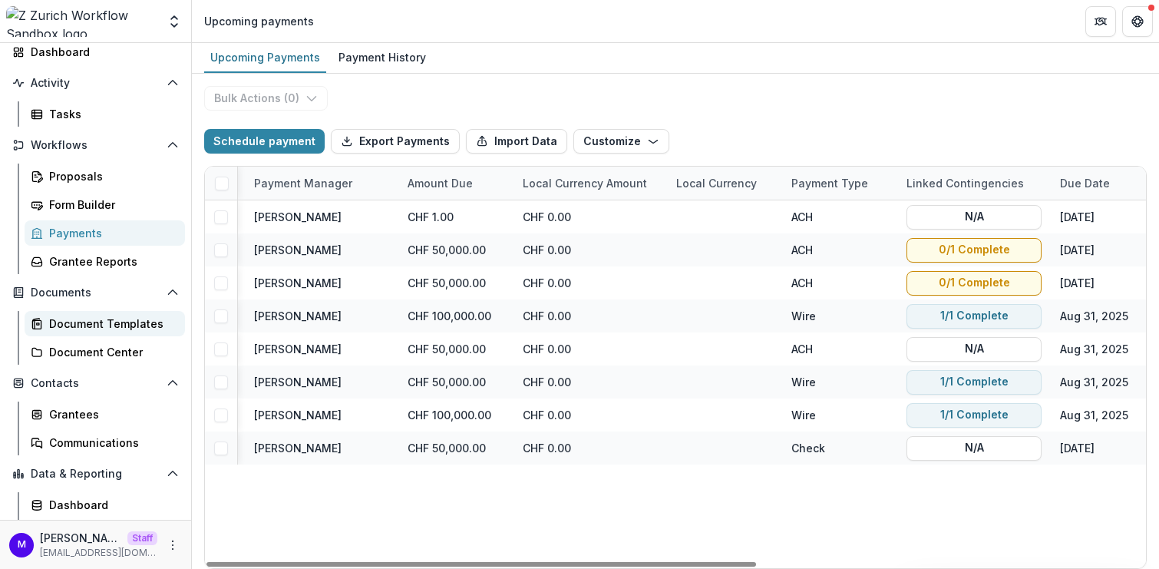
scroll to position [94, 0]
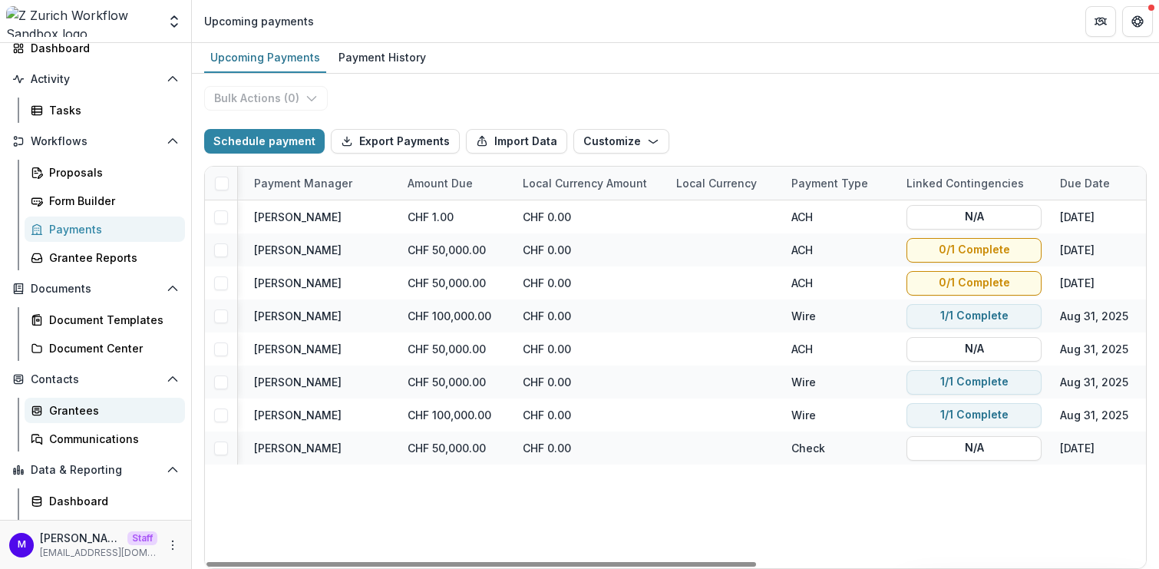
click at [86, 416] on div "Grantees" at bounding box center [111, 410] width 124 height 16
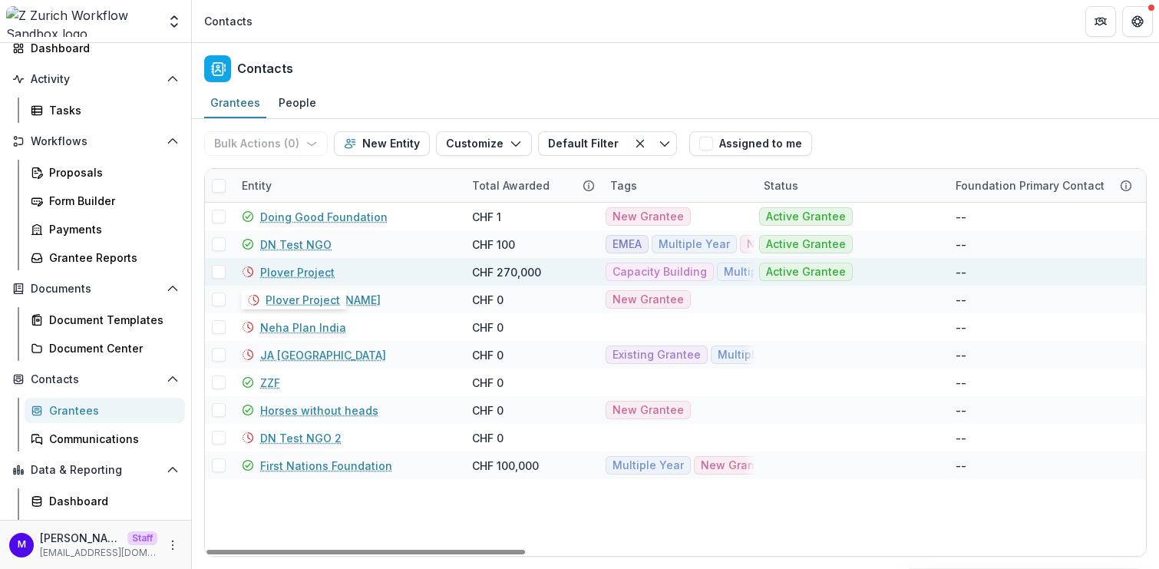
click at [297, 264] on link "Plover Project" at bounding box center [297, 272] width 74 height 16
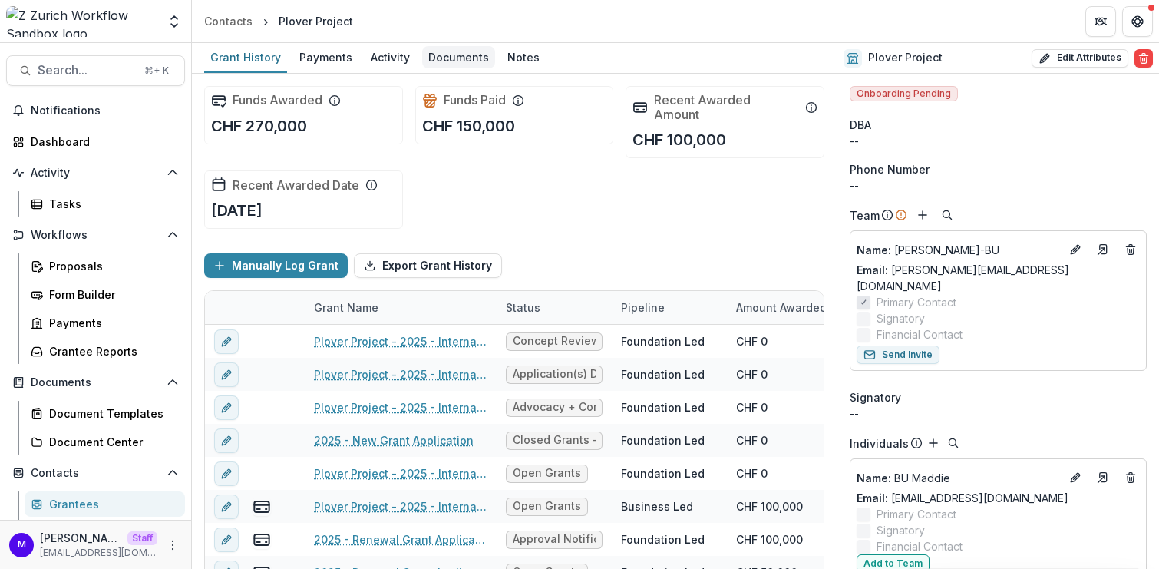
click at [465, 65] on div "Documents" at bounding box center [458, 57] width 73 height 22
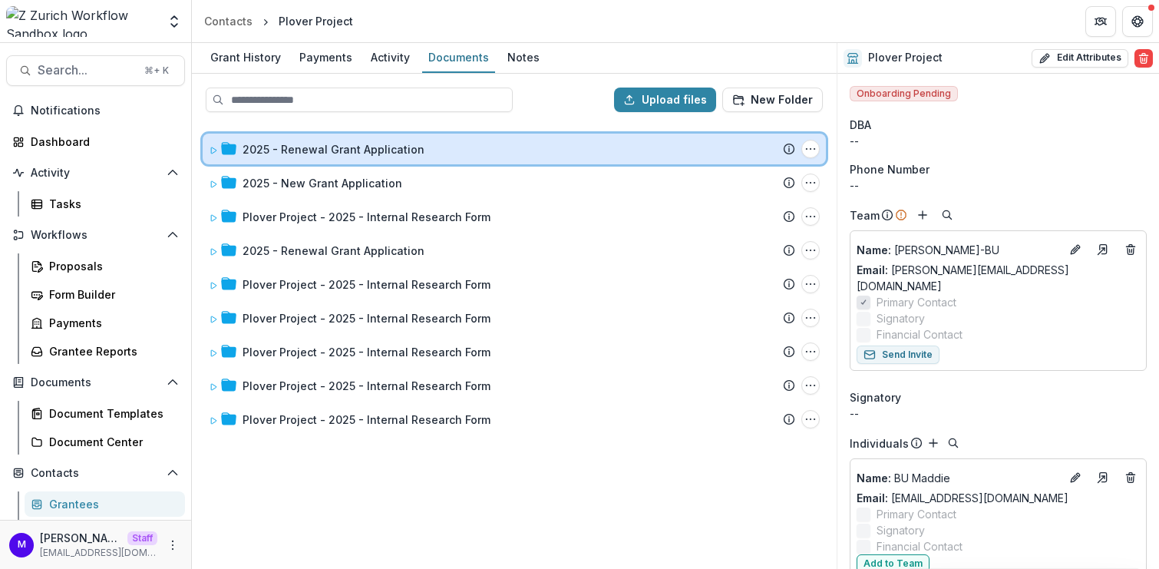
click at [219, 145] on div at bounding box center [223, 149] width 28 height 16
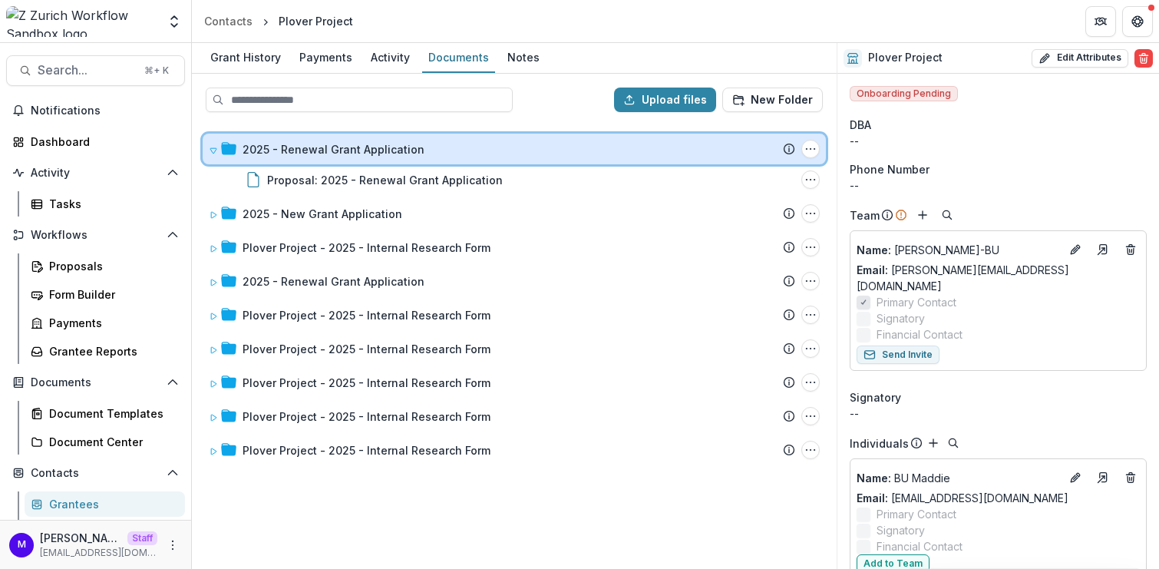
scroll to position [54, 0]
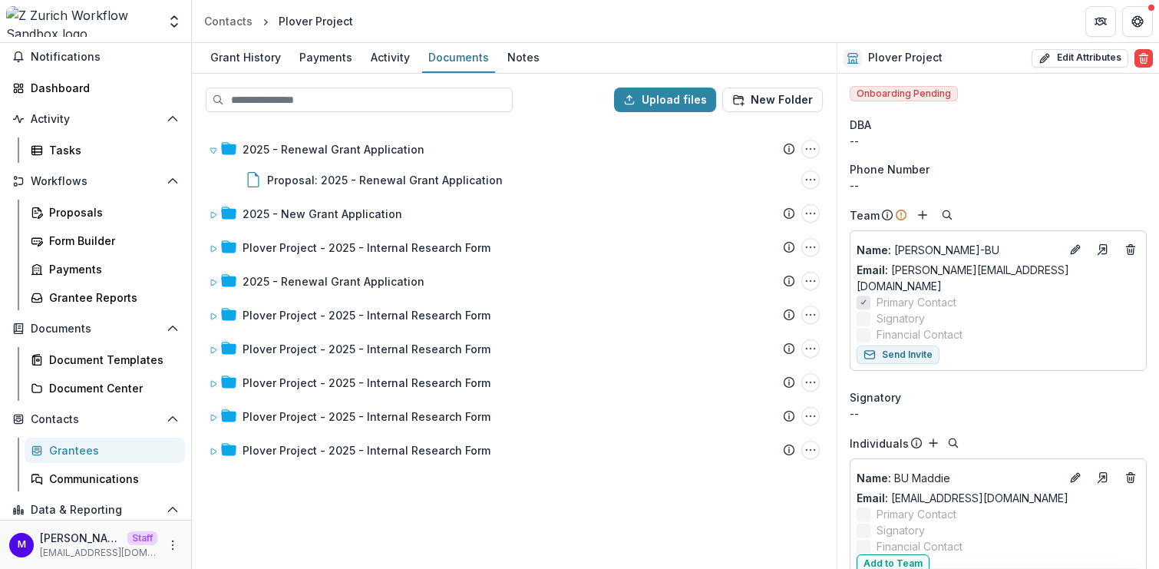
click at [78, 450] on div "Grantees" at bounding box center [111, 450] width 124 height 16
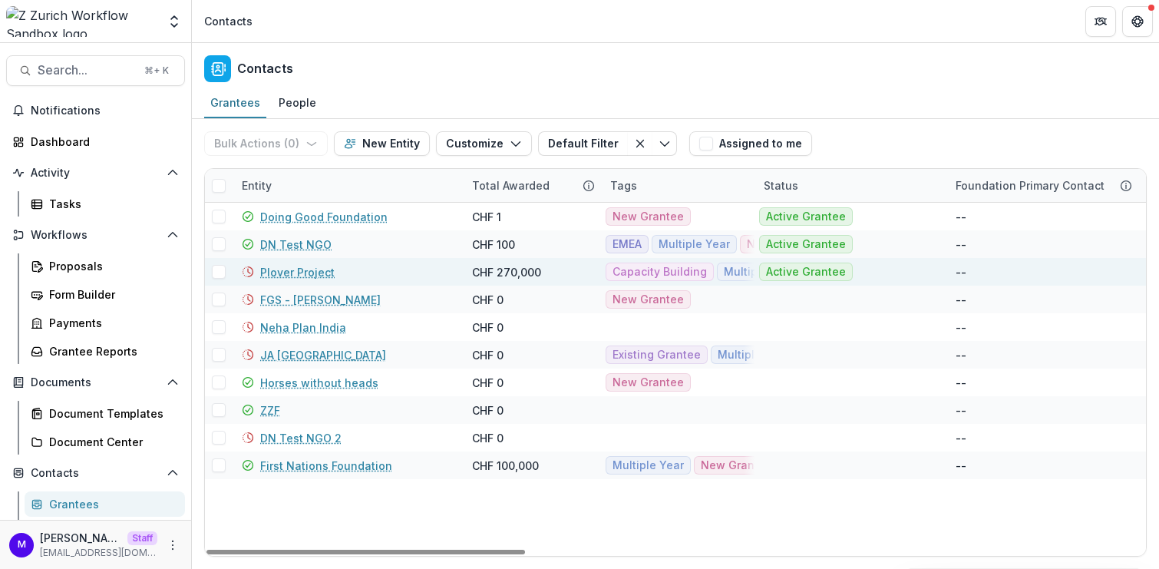
click at [312, 267] on link "Plover Project" at bounding box center [297, 272] width 74 height 16
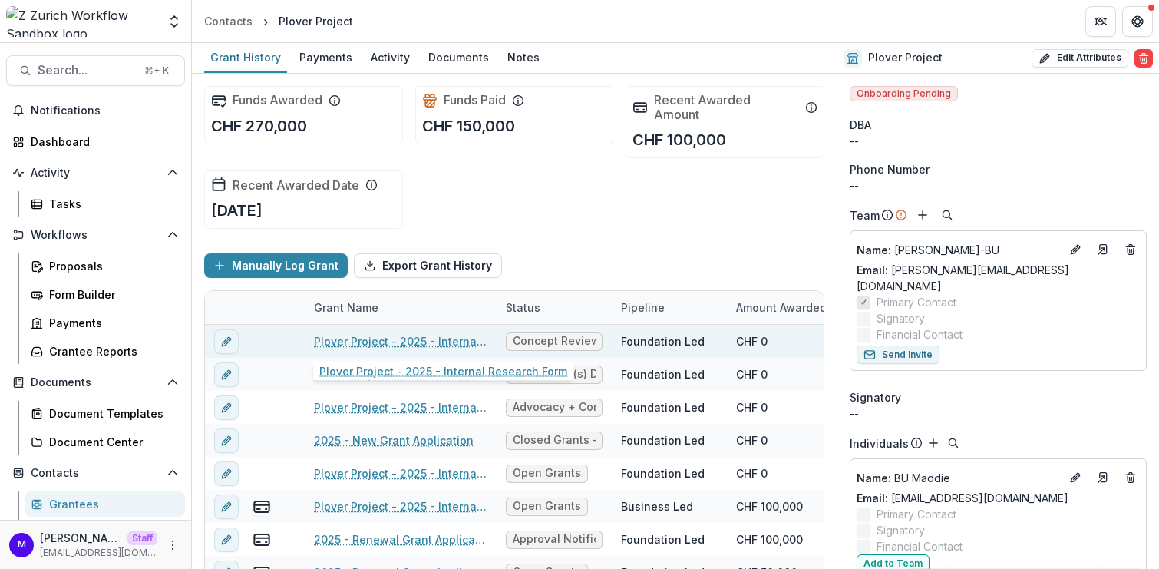
click at [465, 341] on link "Plover Project - 2025 - Internal Research Form" at bounding box center [400, 341] width 173 height 16
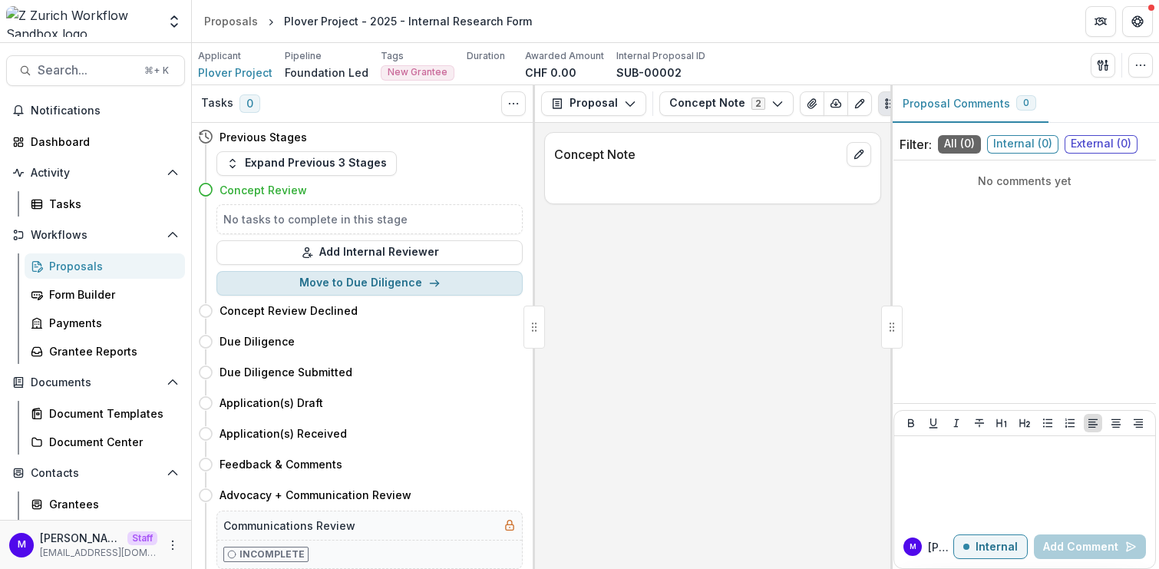
click at [417, 281] on button "Move to Due Diligence" at bounding box center [369, 283] width 306 height 25
select select "**********"
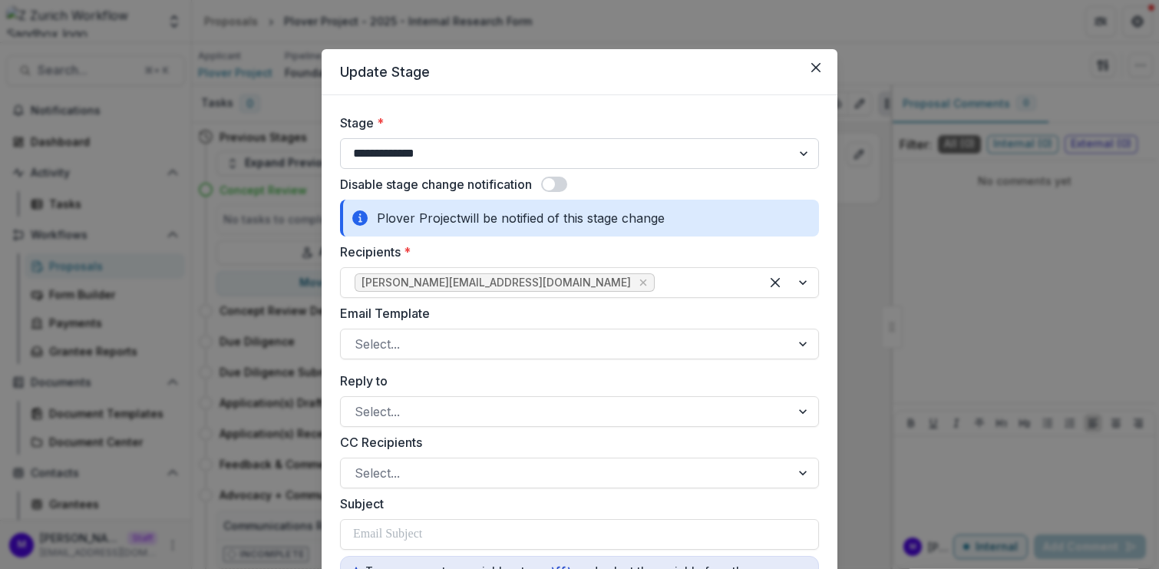
click at [449, 157] on select "**********" at bounding box center [579, 153] width 479 height 31
click at [146, 296] on div "**********" at bounding box center [579, 284] width 1159 height 569
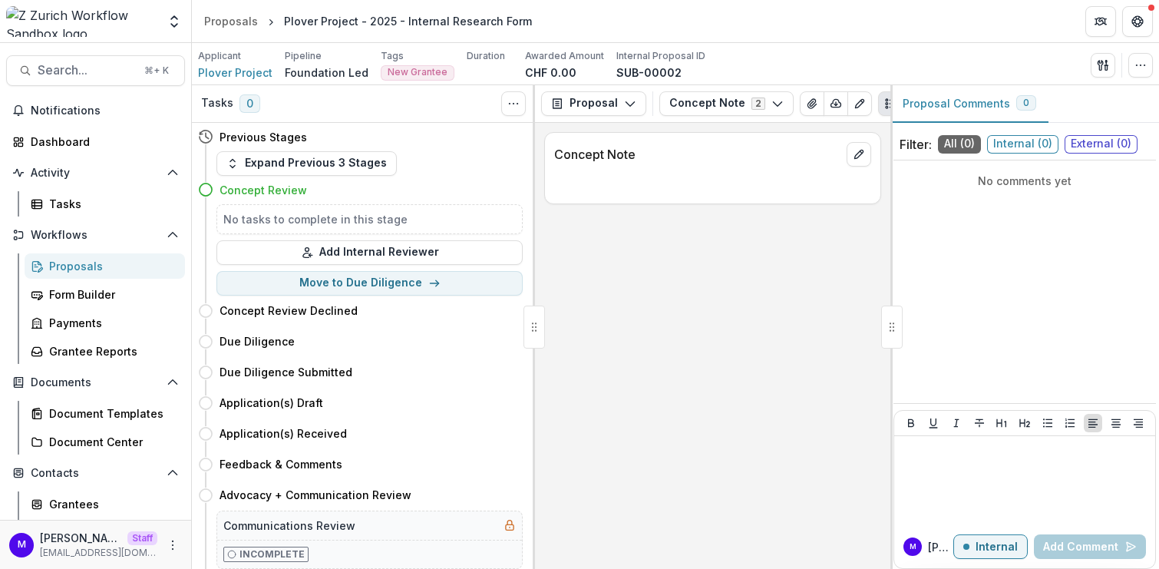
click at [92, 264] on div "Proposals" at bounding box center [111, 266] width 124 height 16
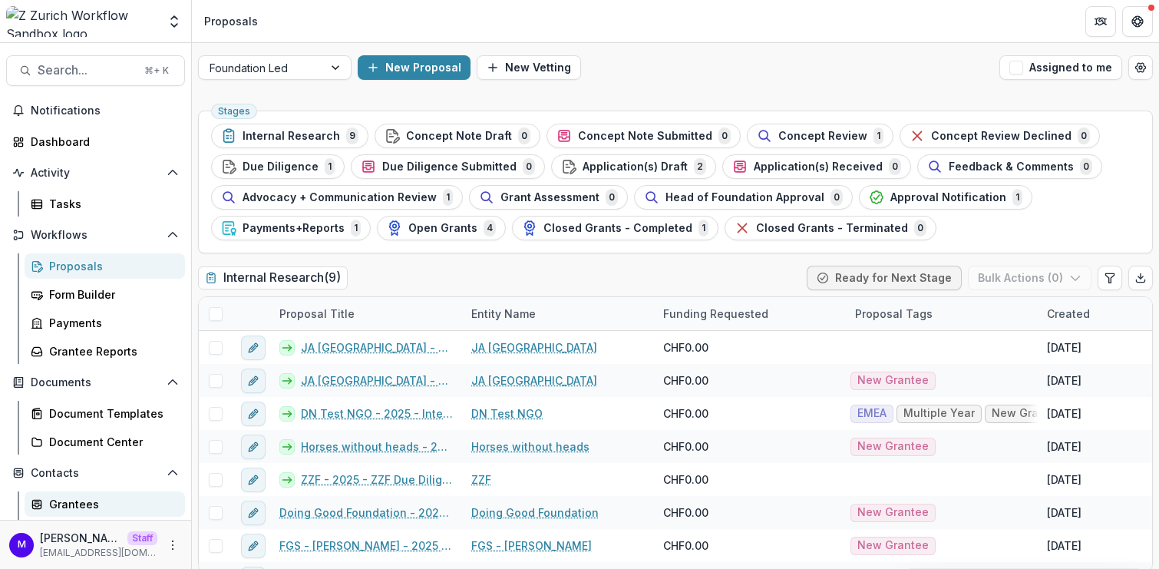
click at [77, 491] on link "Grantees" at bounding box center [105, 503] width 160 height 25
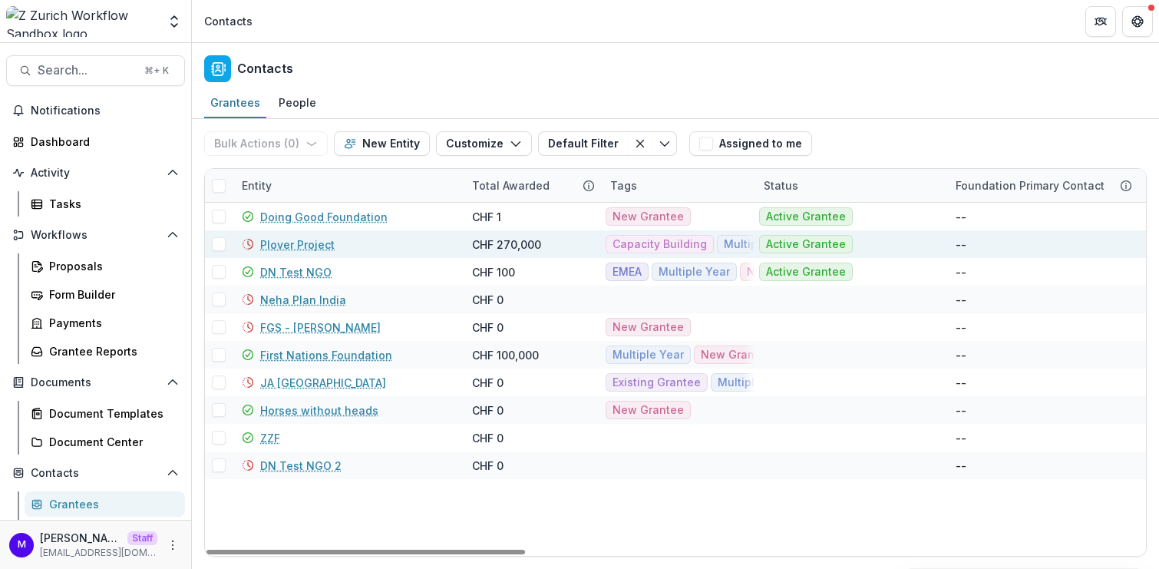
click at [303, 247] on link "Plover Project" at bounding box center [297, 244] width 74 height 16
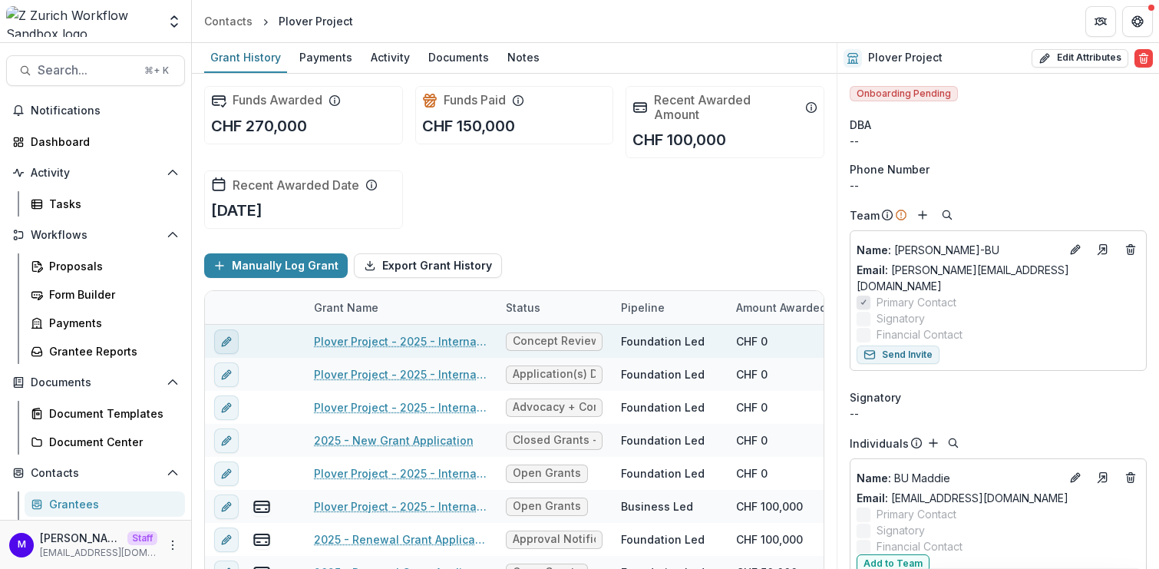
click at [226, 339] on icon "edit" at bounding box center [225, 342] width 7 height 7
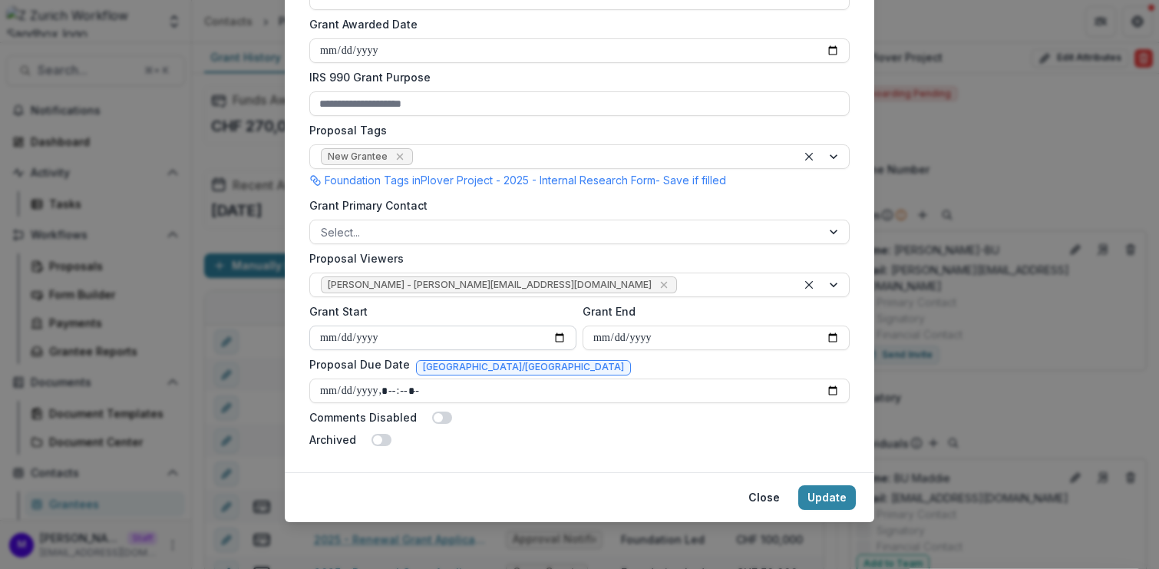
scroll to position [25, 0]
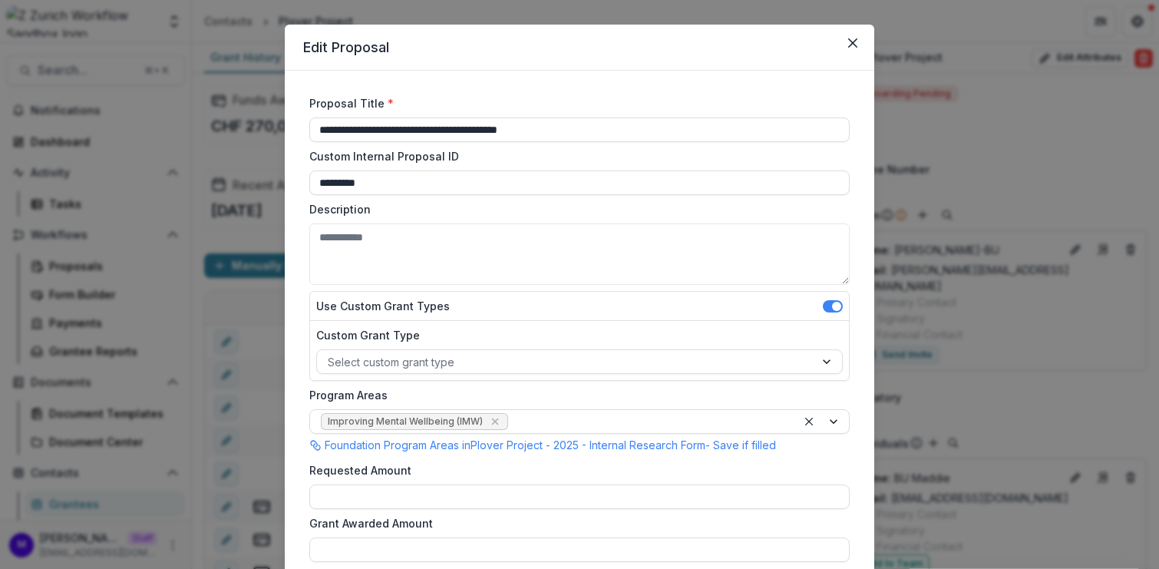
click at [206, 317] on div "**********" at bounding box center [579, 284] width 1159 height 569
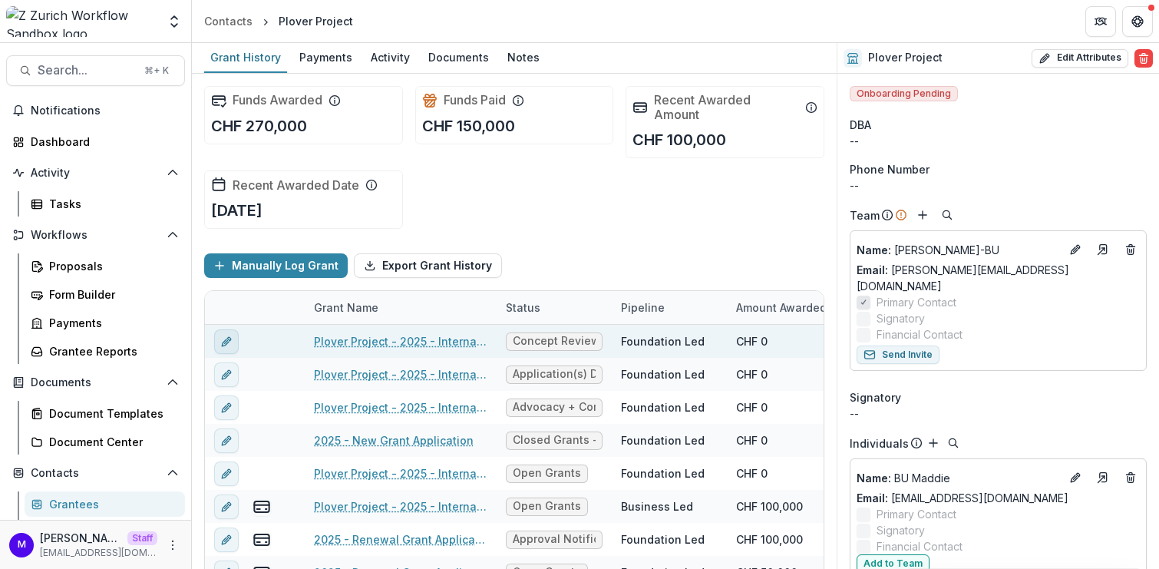
click at [226, 338] on icon "edit" at bounding box center [226, 341] width 12 height 12
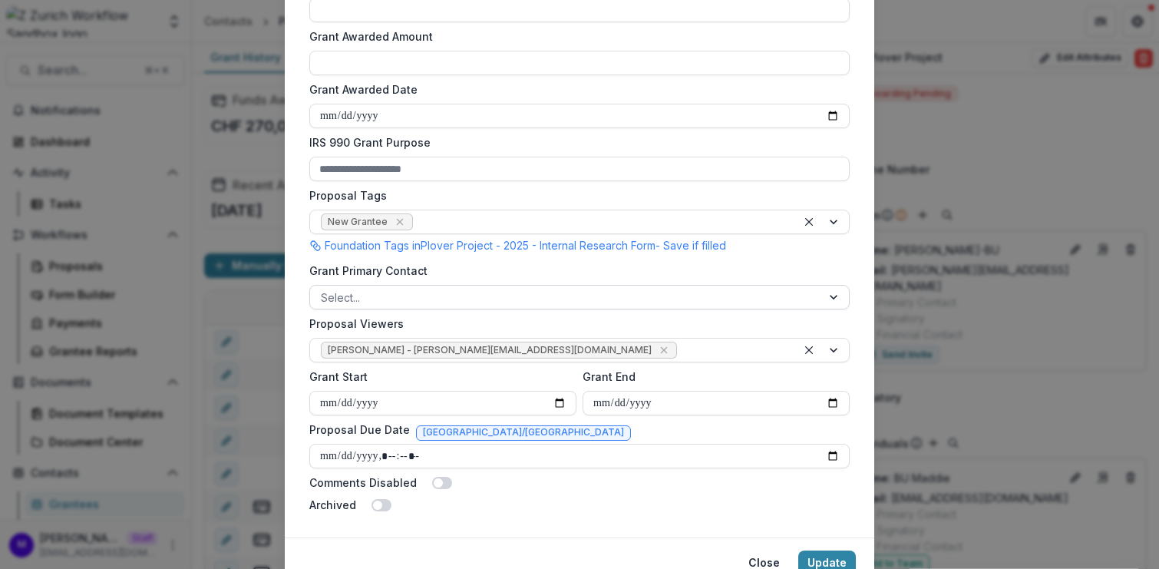
scroll to position [394, 0]
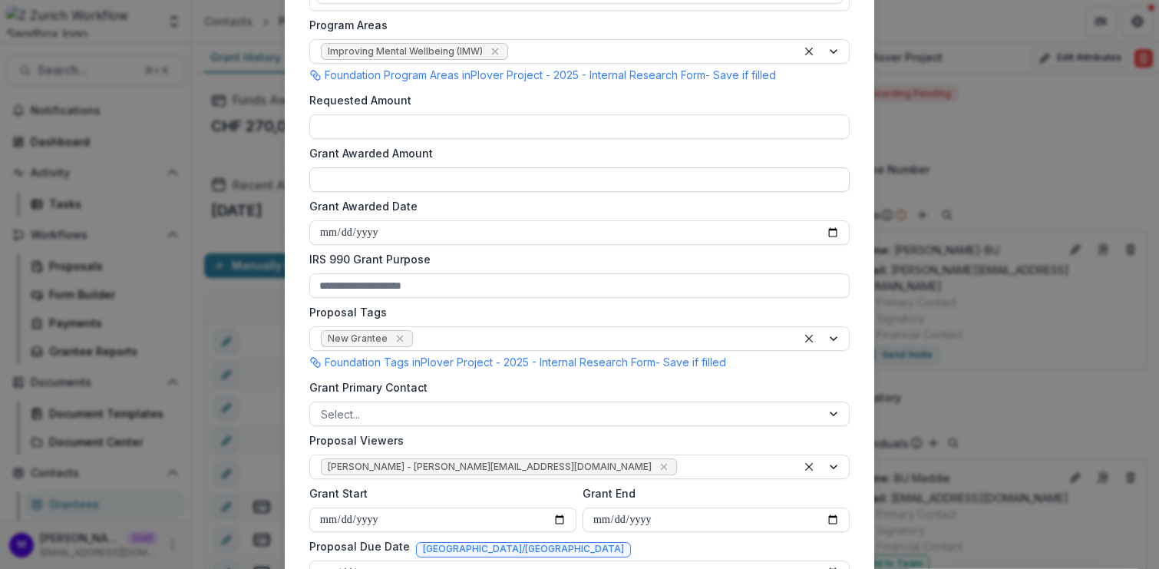
click at [414, 179] on input "Grant Awarded Amount" at bounding box center [579, 179] width 540 height 25
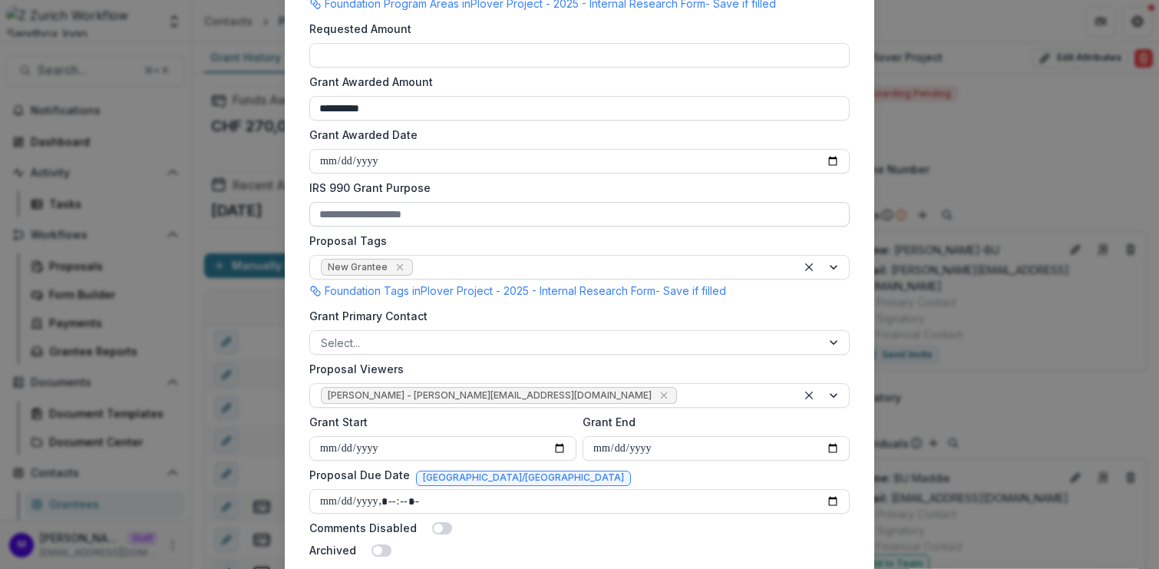
scroll to position [576, 0]
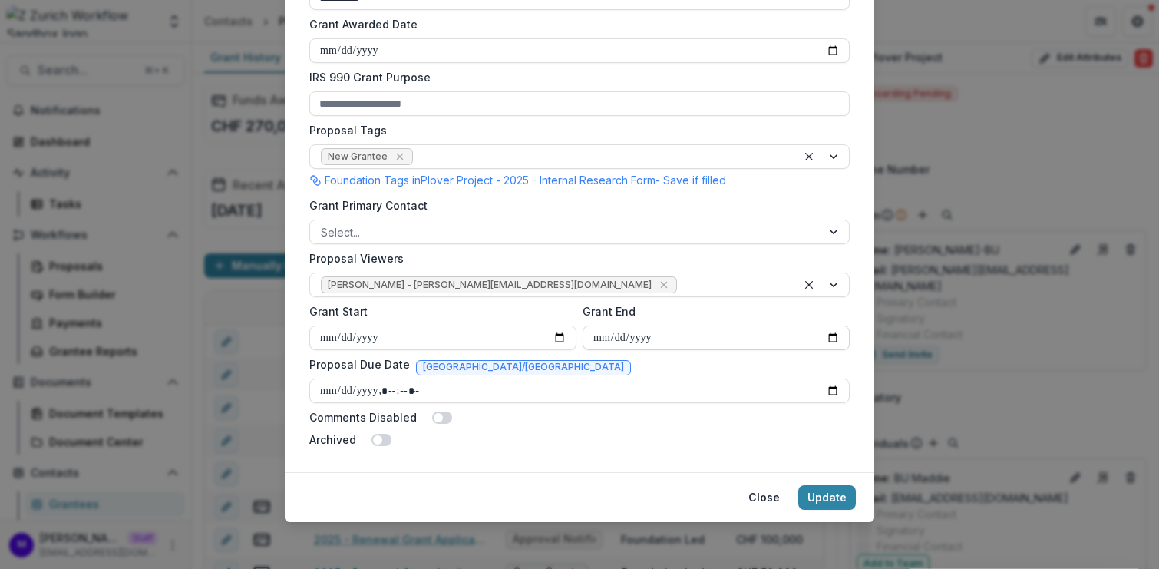
type input "**********"
click at [830, 335] on input "Grant End" at bounding box center [715, 337] width 267 height 25
type input "**********"
click at [828, 494] on button "Update" at bounding box center [827, 497] width 58 height 25
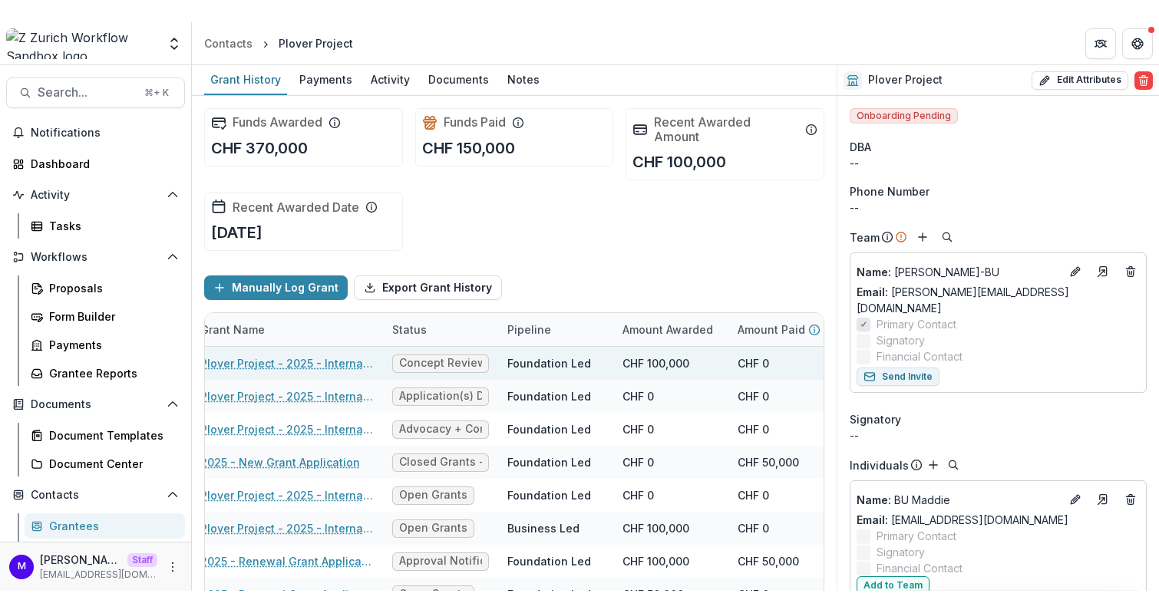
scroll to position [0, 0]
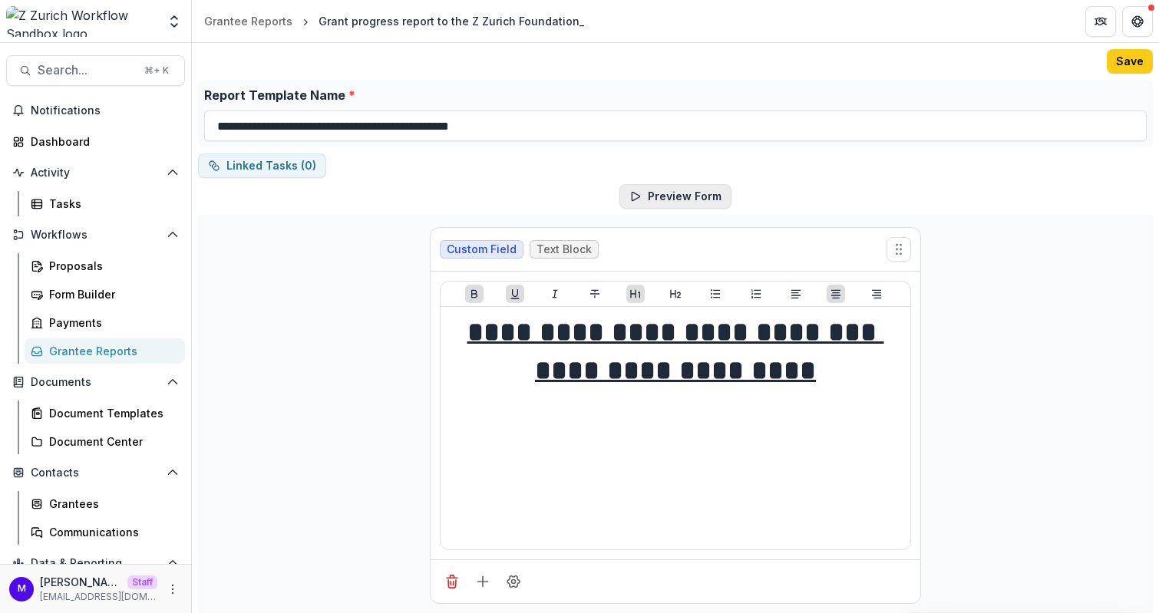
click at [663, 192] on button "Preview Form" at bounding box center [675, 196] width 112 height 25
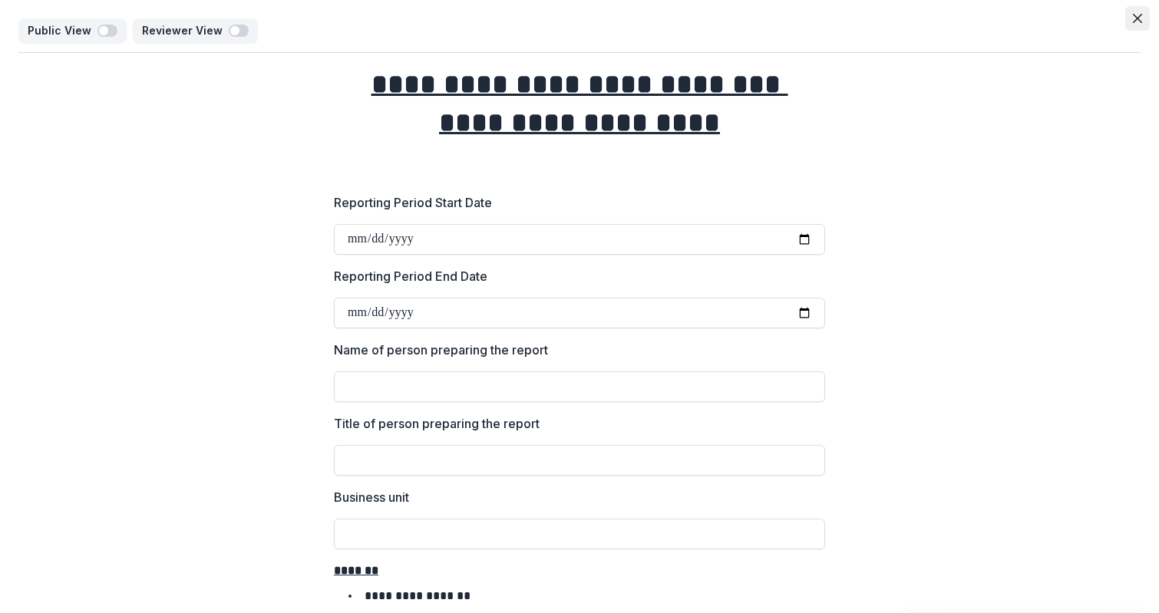
click at [1138, 15] on button "Close" at bounding box center [1137, 18] width 25 height 25
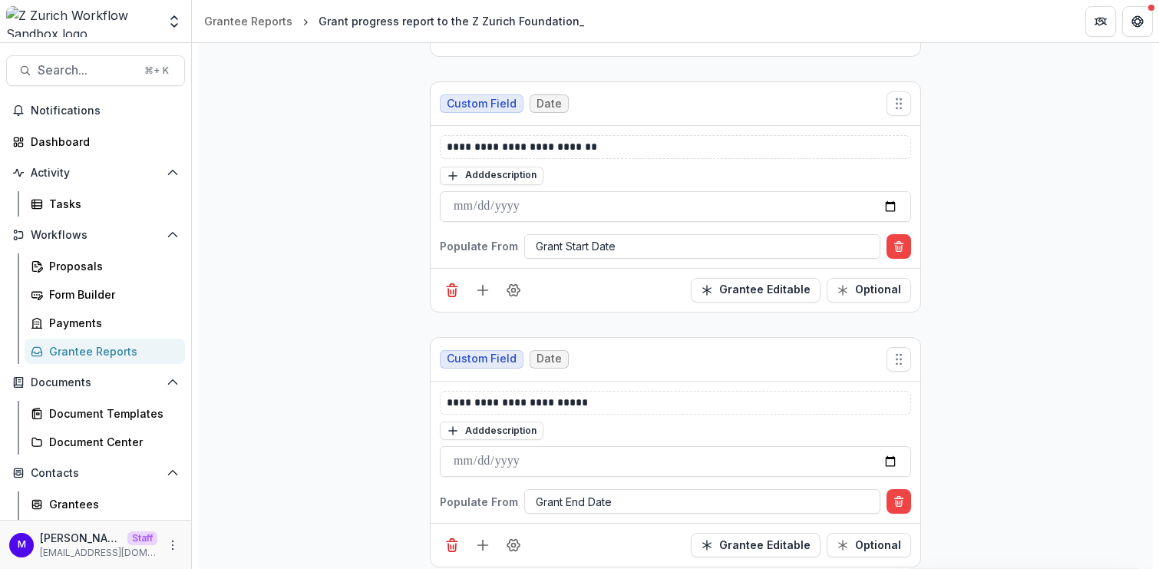
scroll to position [546, 0]
click at [484, 286] on icon "Add field" at bounding box center [482, 290] width 15 height 15
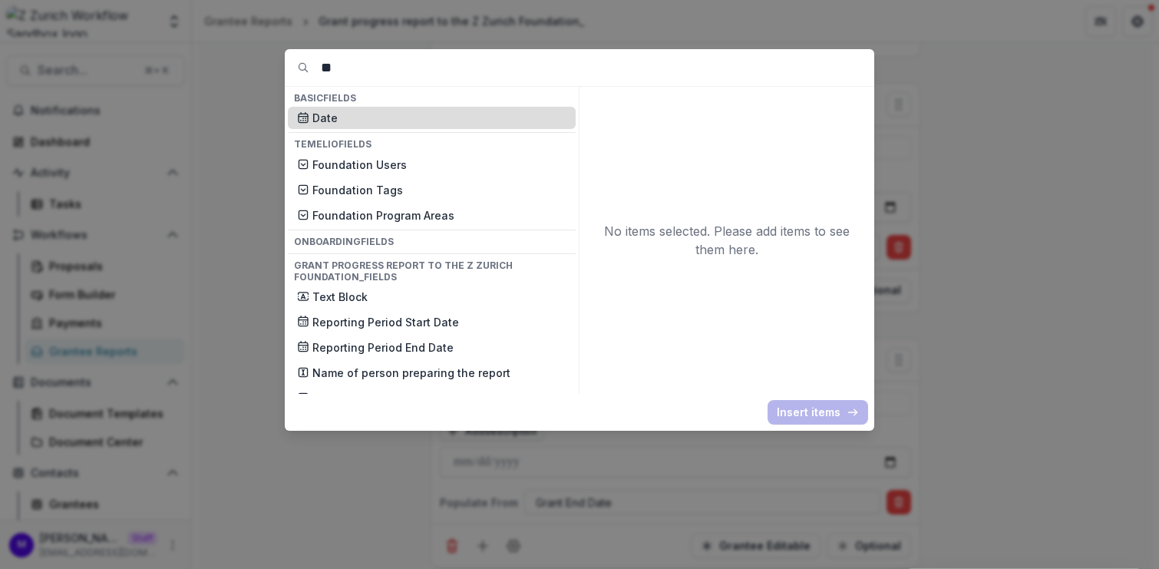
type input "**"
click at [335, 119] on p "Date" at bounding box center [439, 118] width 254 height 16
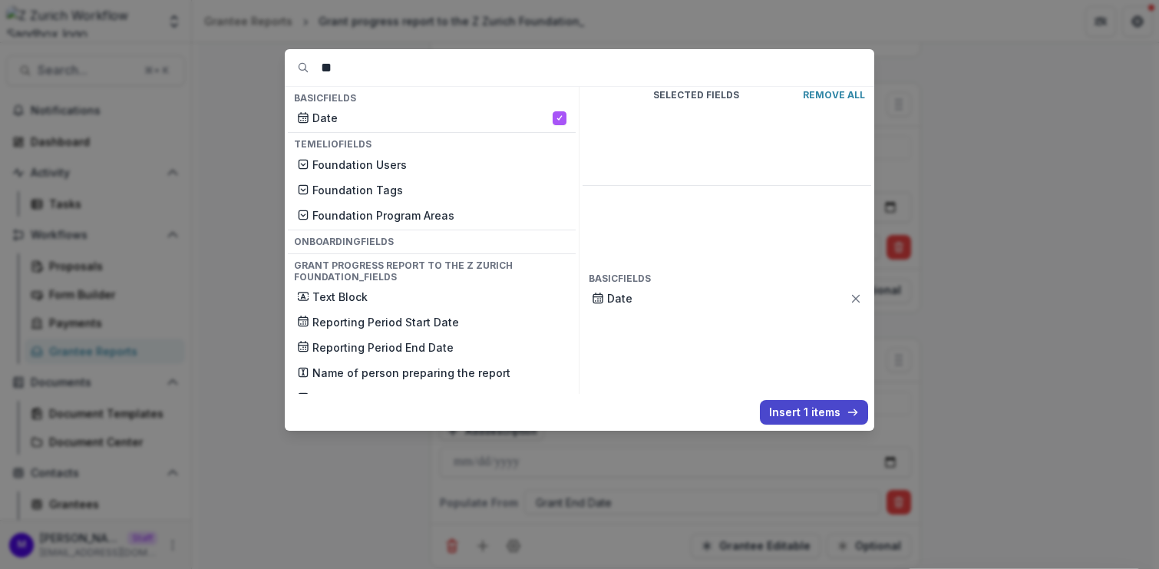
click at [1019, 110] on div "** Basic Fields Date Temelio Fields Foundation Users Foundation Tags Foundation…" at bounding box center [579, 284] width 1159 height 569
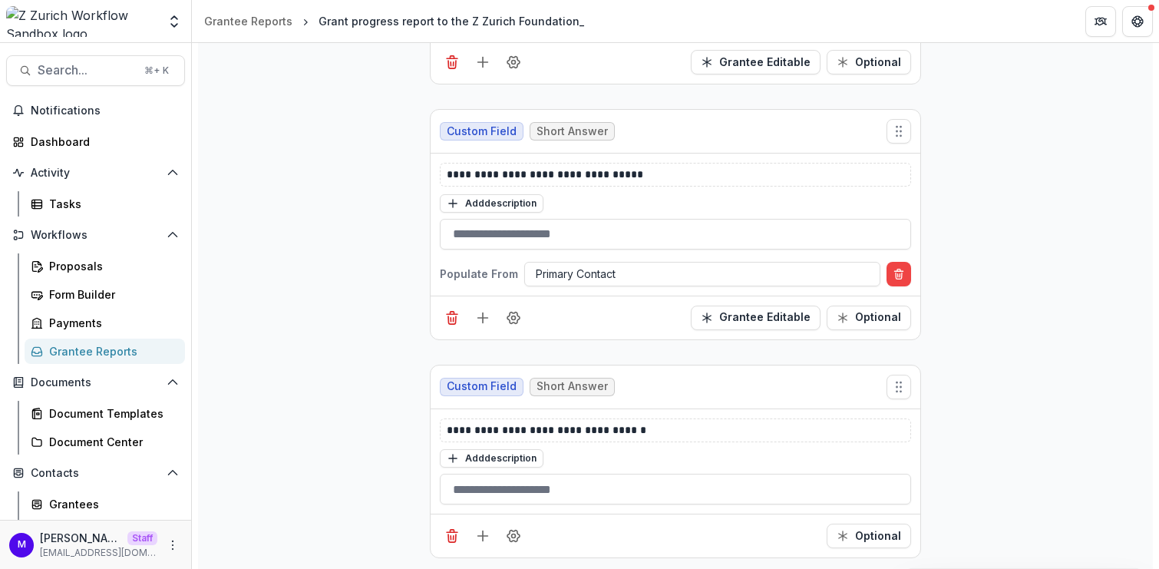
scroll to position [1048, 0]
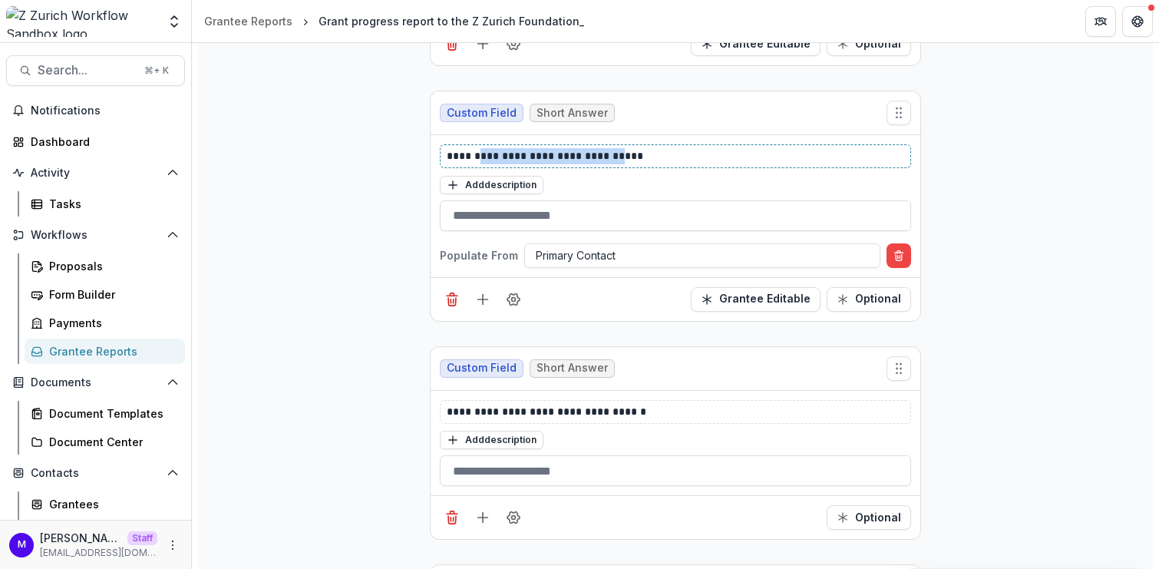
drag, startPoint x: 482, startPoint y: 149, endPoint x: 618, endPoint y: 146, distance: 135.9
click at [618, 148] on p "**********" at bounding box center [676, 156] width 459 height 16
click at [483, 294] on line "Add field" at bounding box center [483, 299] width 0 height 10
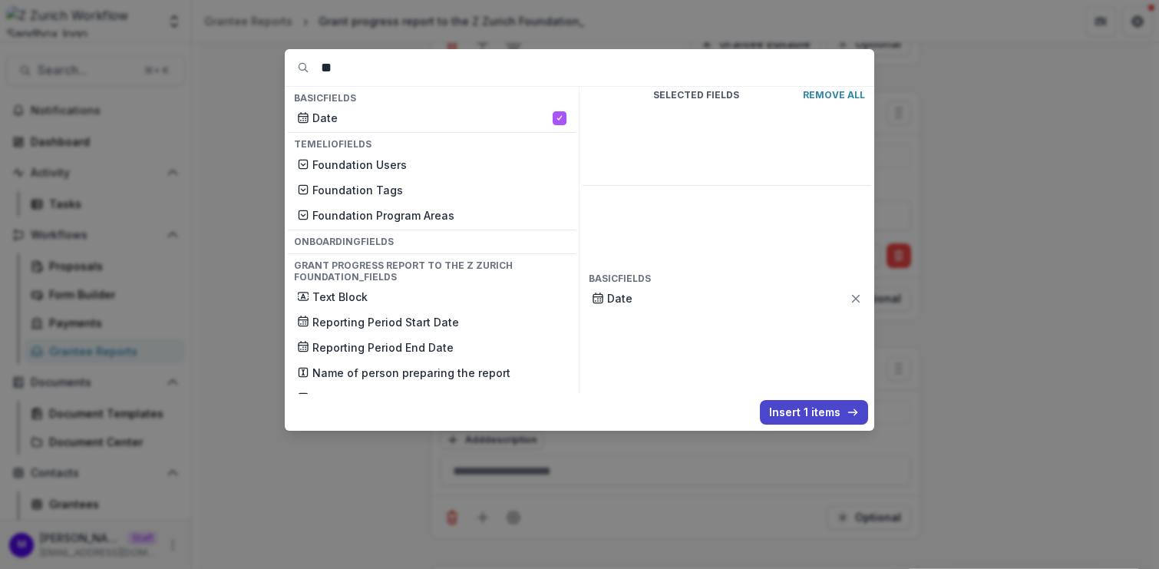
type input "*"
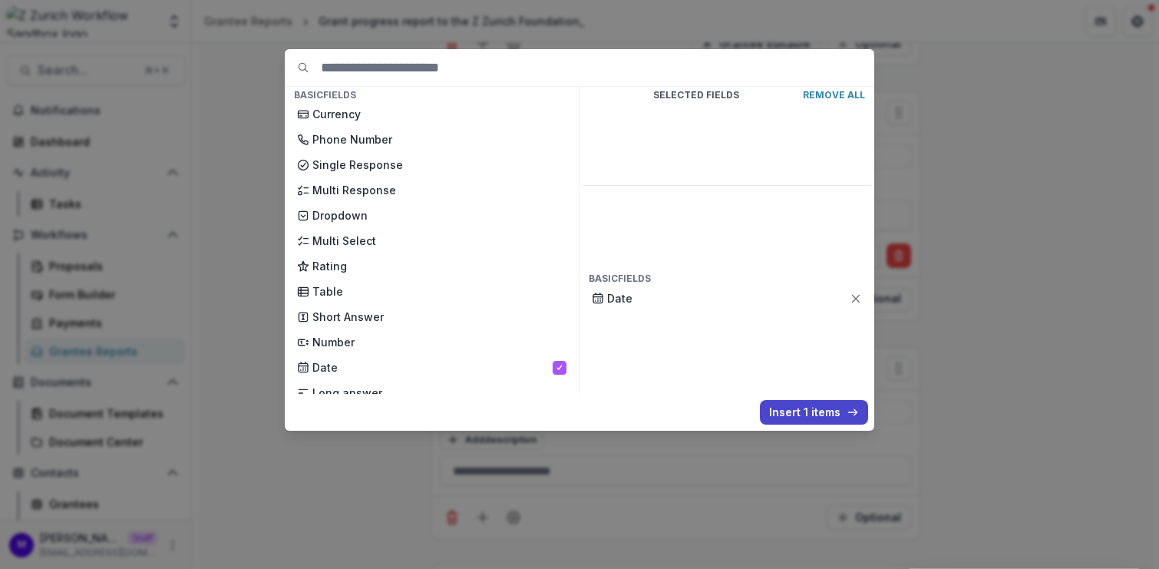
scroll to position [126, 0]
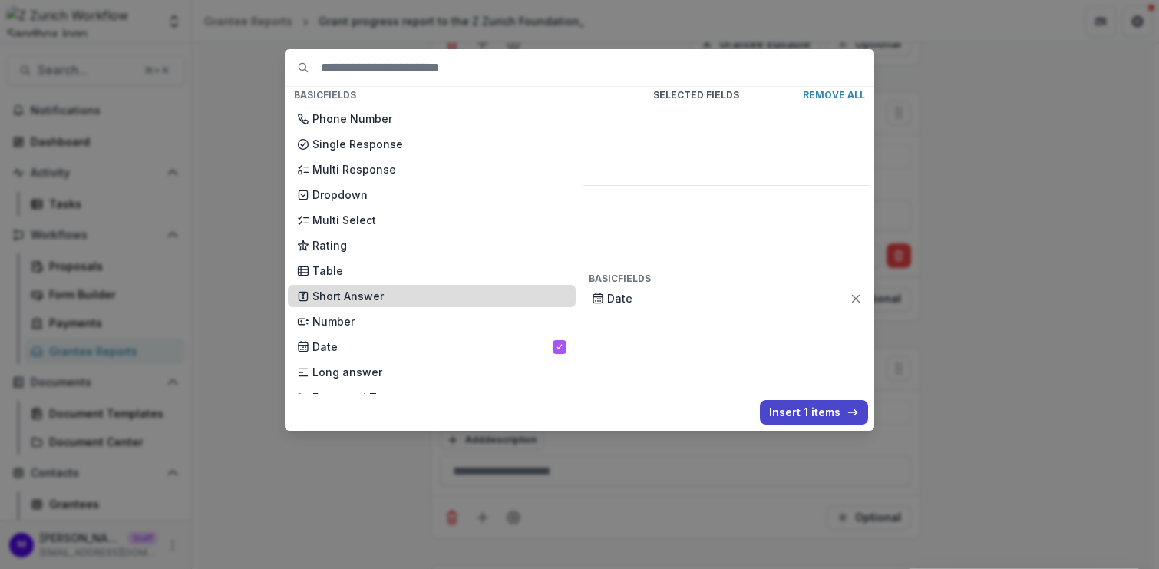
click at [354, 291] on p "Short Answer" at bounding box center [439, 296] width 254 height 16
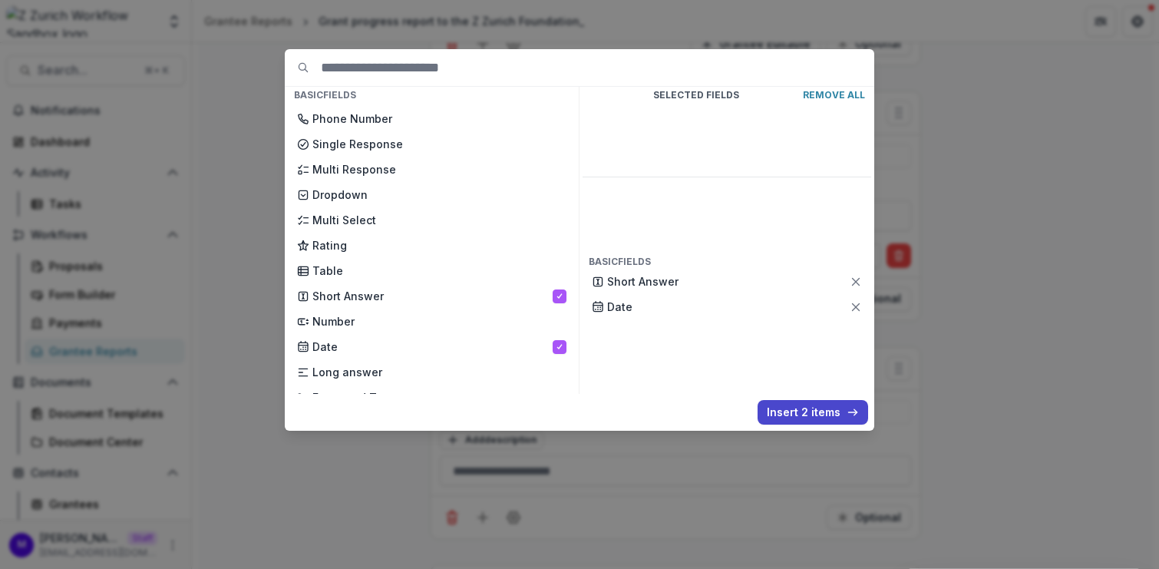
click at [1077, 391] on div "Basic Fields New Page File Download File Upload Text Block Currency Phone Numbe…" at bounding box center [579, 284] width 1159 height 569
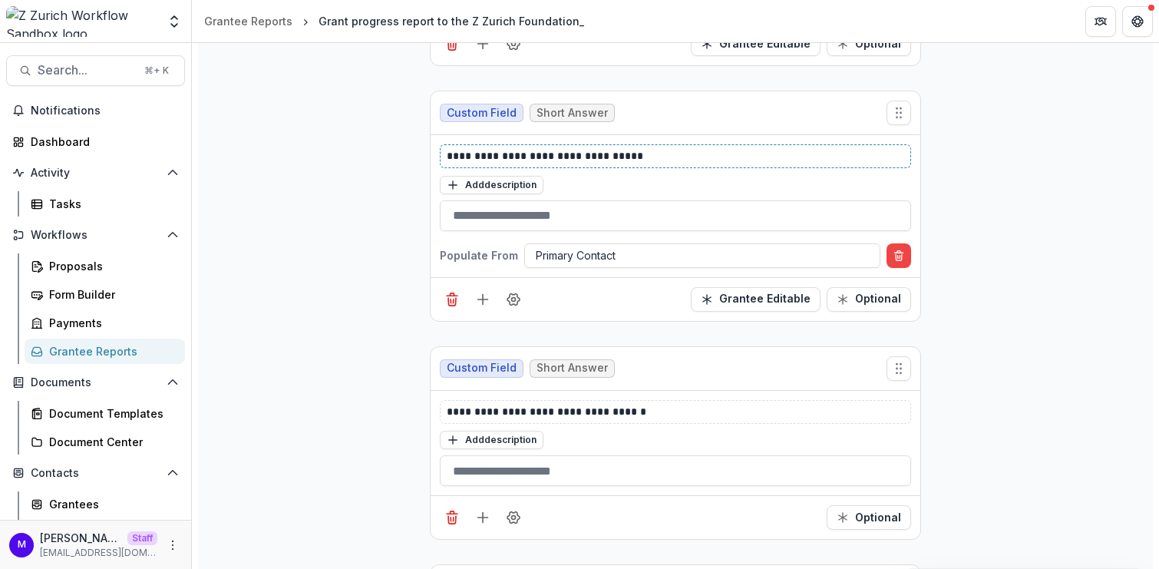
click at [592, 148] on p "**********" at bounding box center [676, 156] width 459 height 16
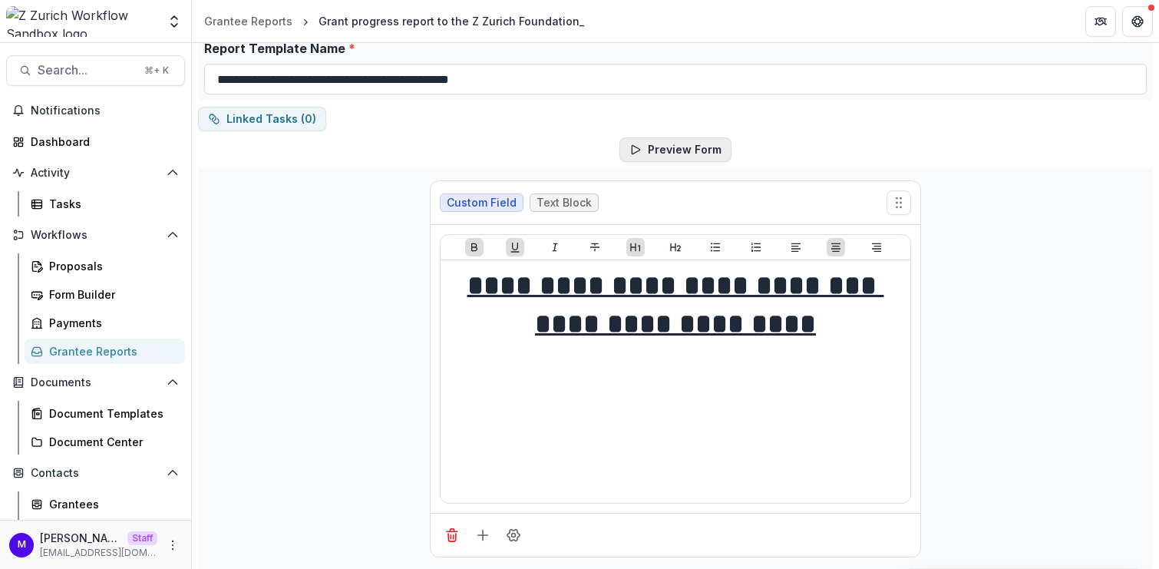
scroll to position [0, 0]
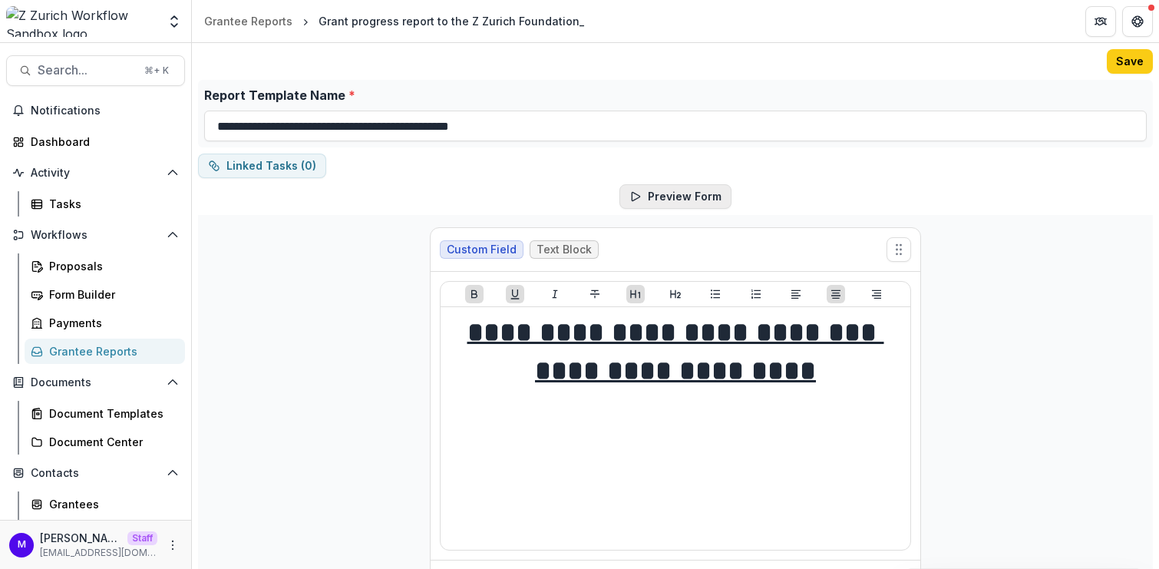
click at [662, 196] on button "Preview Form" at bounding box center [675, 196] width 112 height 25
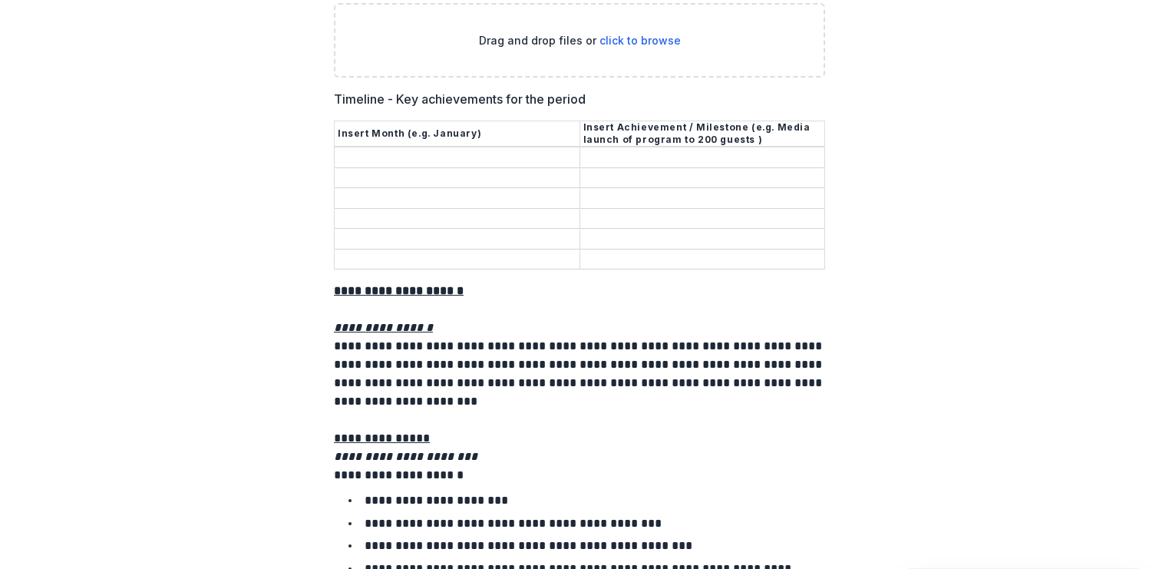
scroll to position [2004, 0]
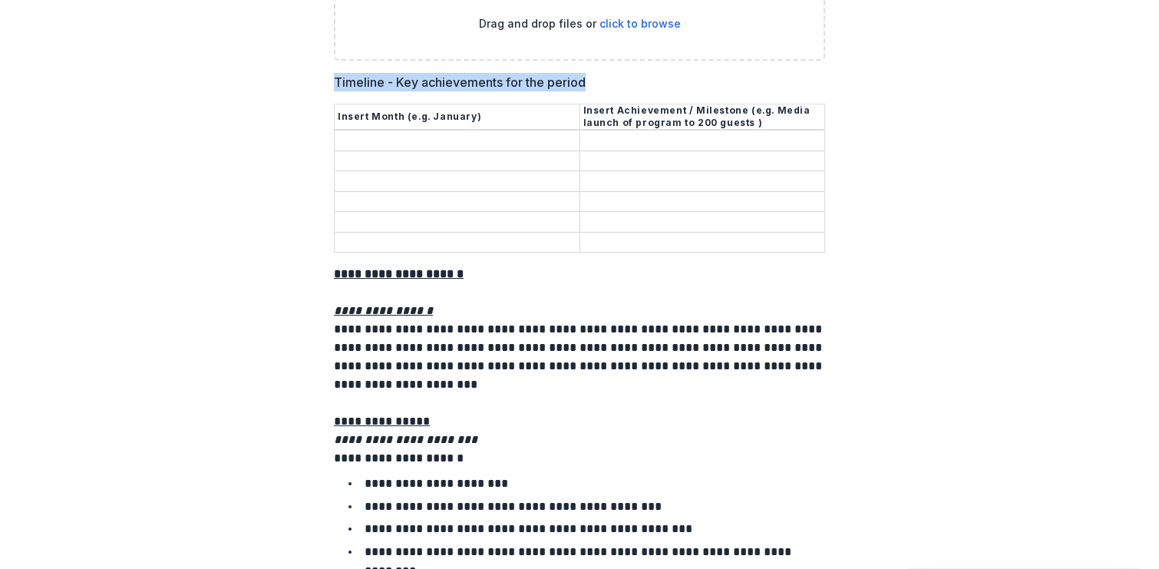
drag, startPoint x: 614, startPoint y: 83, endPoint x: 367, endPoint y: 63, distance: 247.9
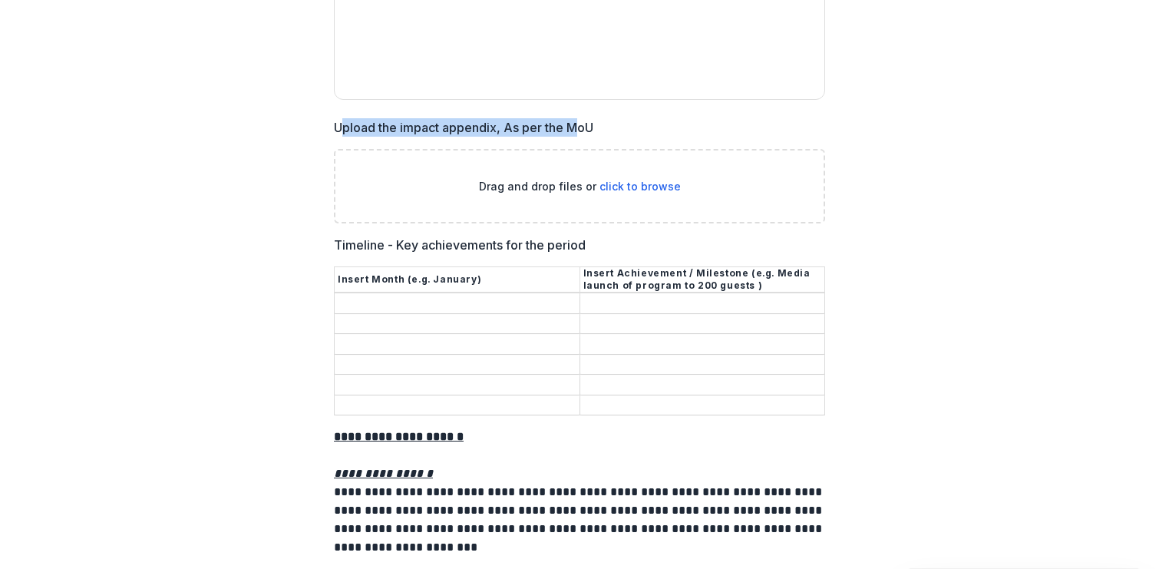
drag, startPoint x: 341, startPoint y: 121, endPoint x: 574, endPoint y: 118, distance: 232.5
click at [574, 118] on p "Upload the impact appendix, As per the MoU" at bounding box center [463, 127] width 259 height 18
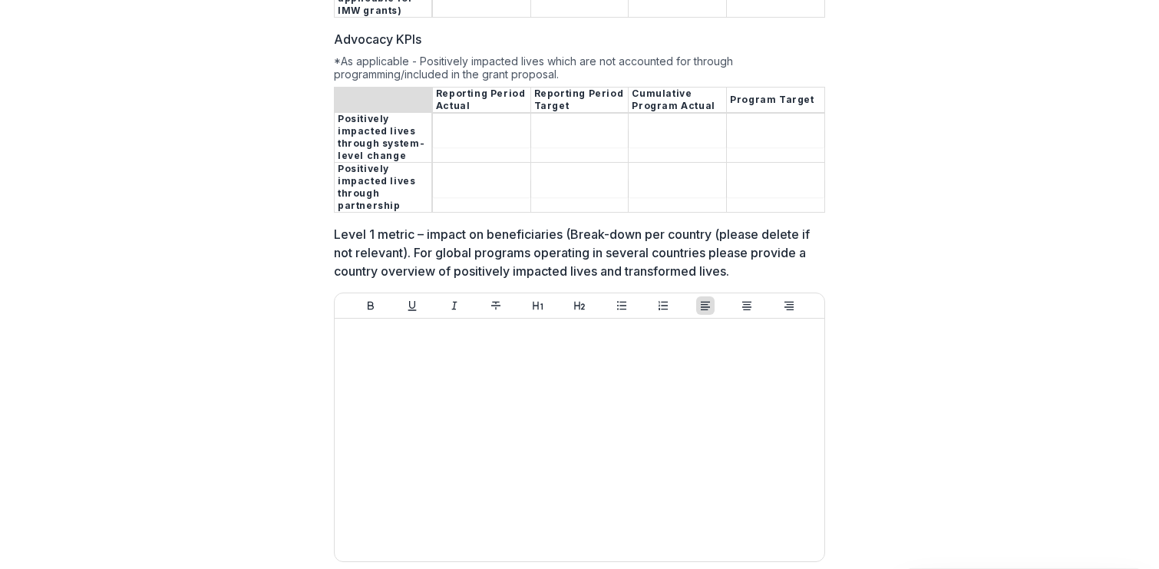
scroll to position [3369, 0]
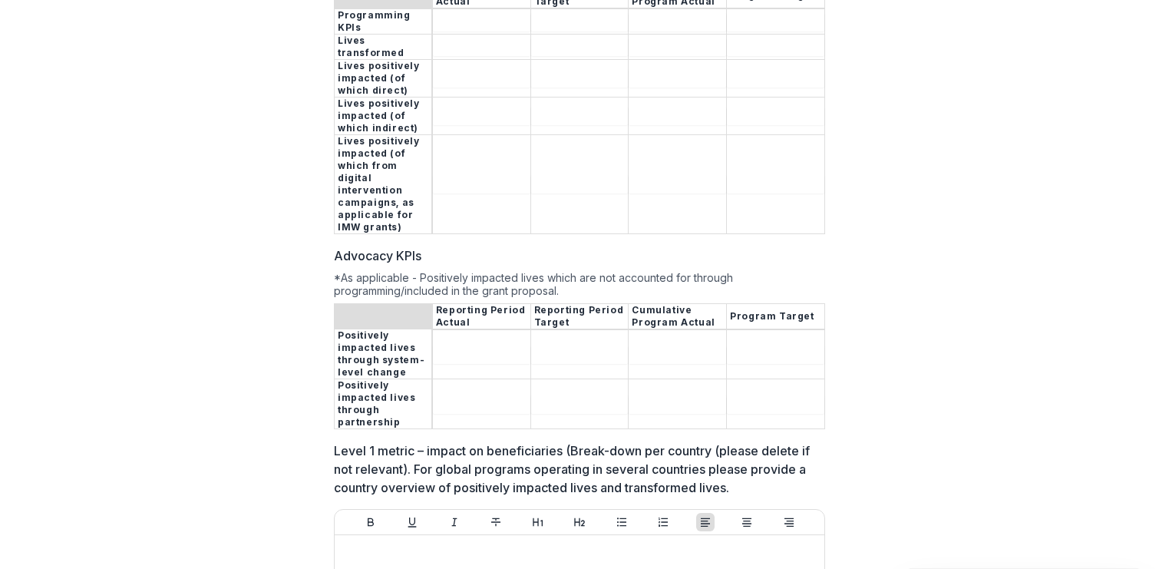
click at [481, 345] on input "Advocacy KPIs" at bounding box center [481, 354] width 97 height 18
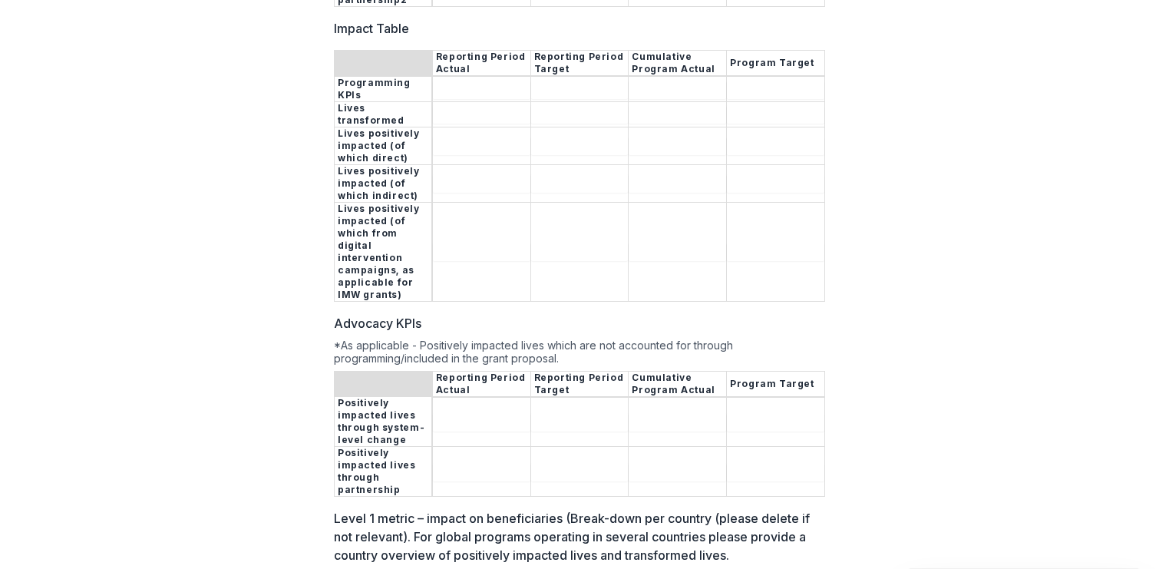
scroll to position [3242, 0]
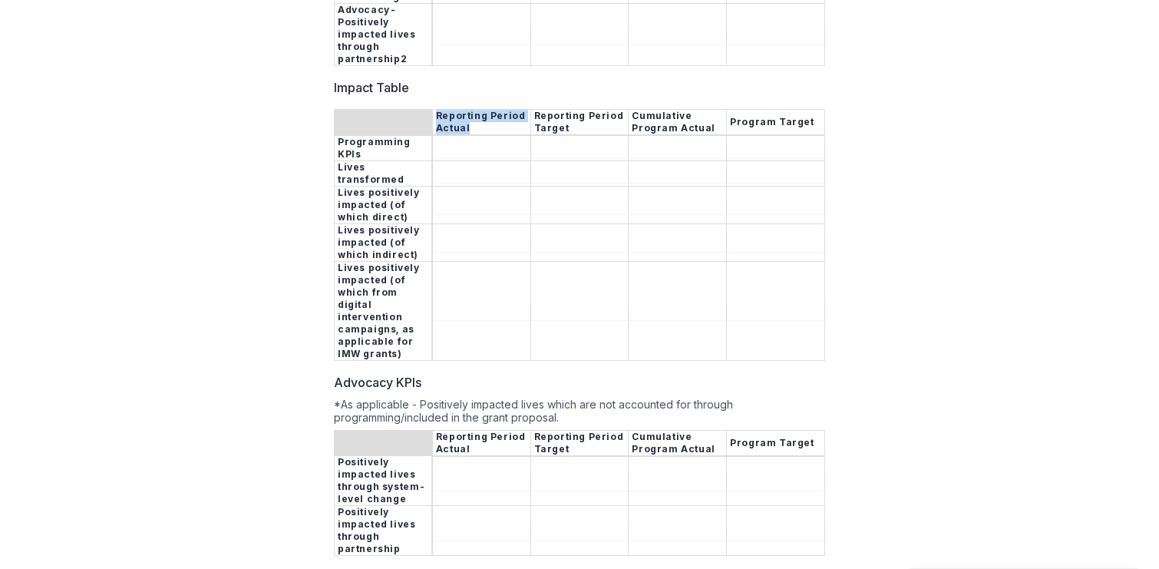
drag, startPoint x: 477, startPoint y: 67, endPoint x: 434, endPoint y: 59, distance: 43.6
click at [434, 110] on th "Reporting Period Actual" at bounding box center [481, 123] width 98 height 26
copy th "Reporting Period Actual"
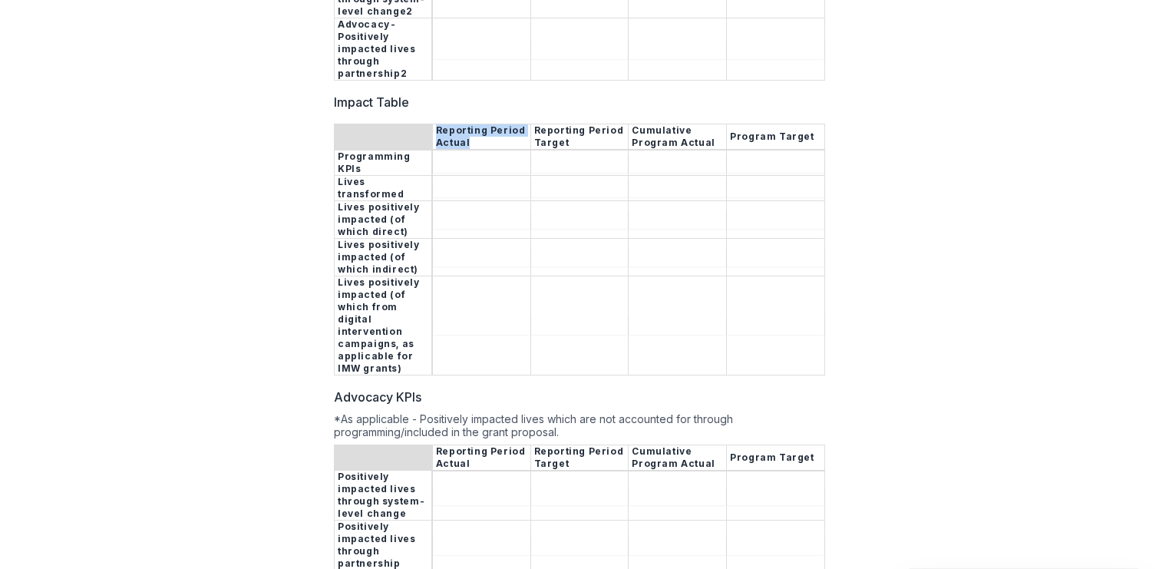
scroll to position [3226, 0]
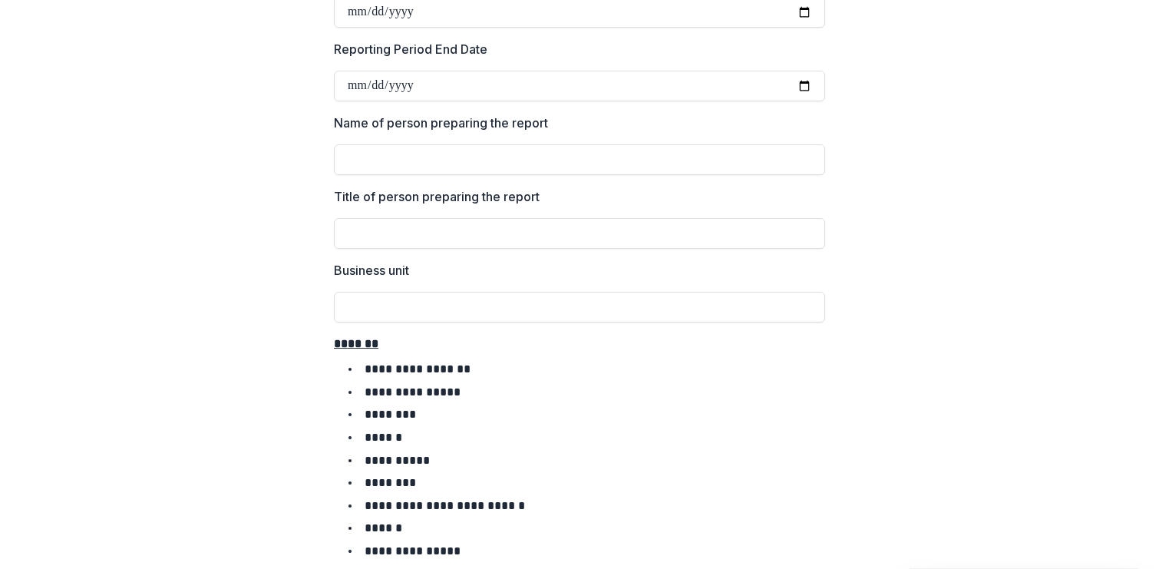
scroll to position [0, 0]
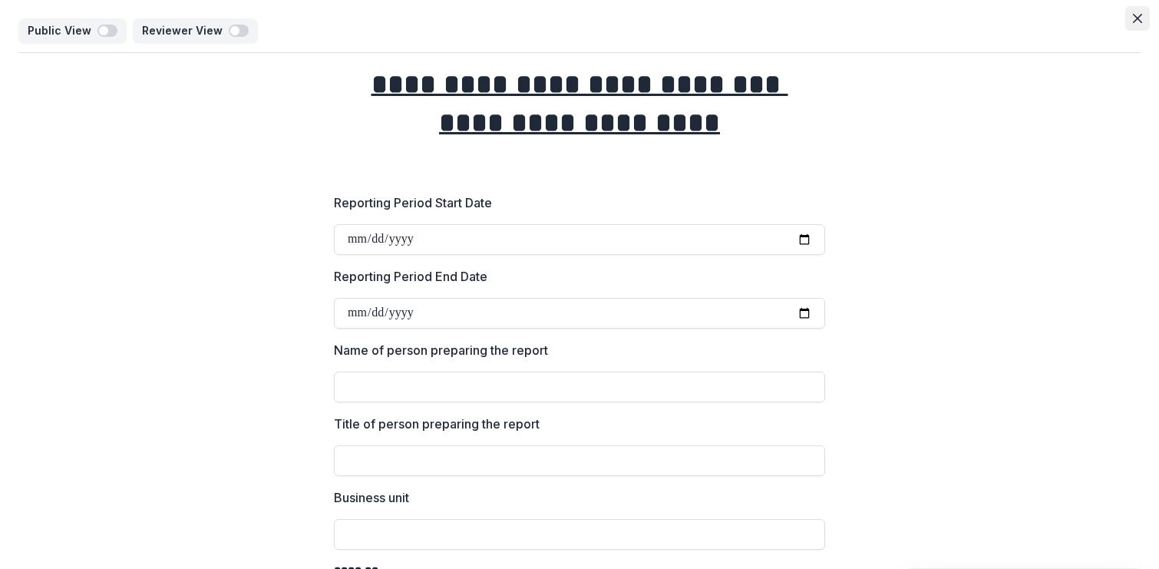
click at [1127, 23] on button "Close" at bounding box center [1137, 18] width 25 height 25
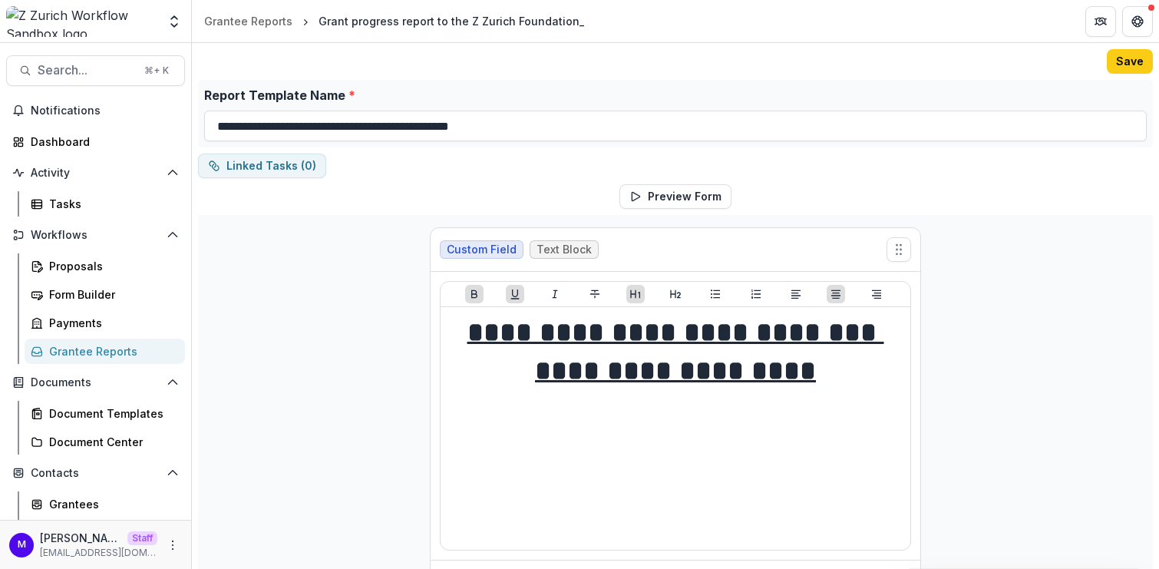
scroll to position [171, 0]
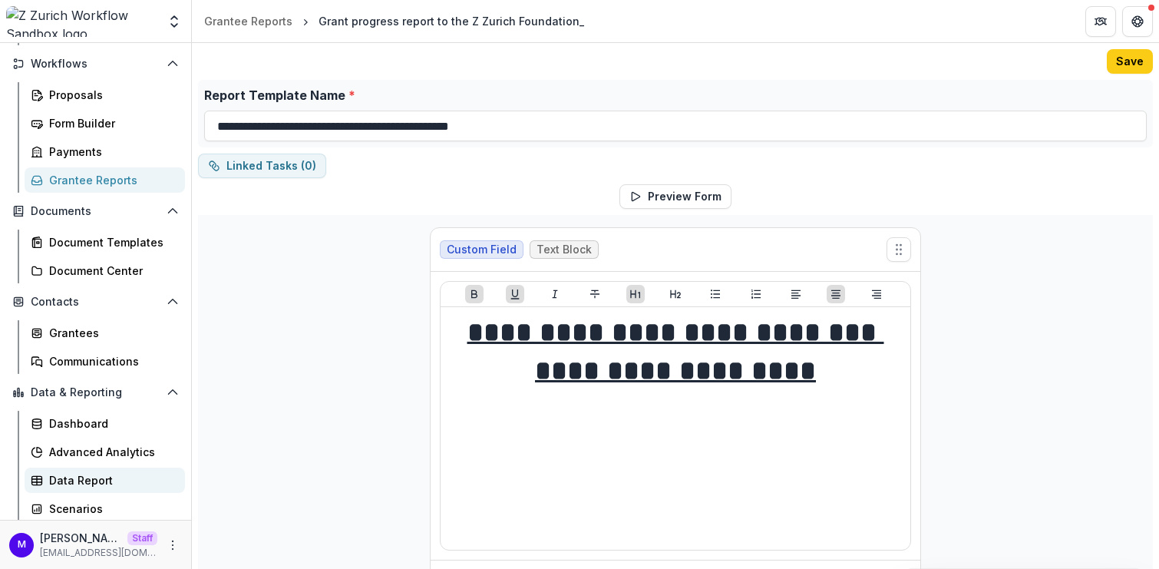
click at [98, 480] on div "Data Report" at bounding box center [111, 480] width 124 height 16
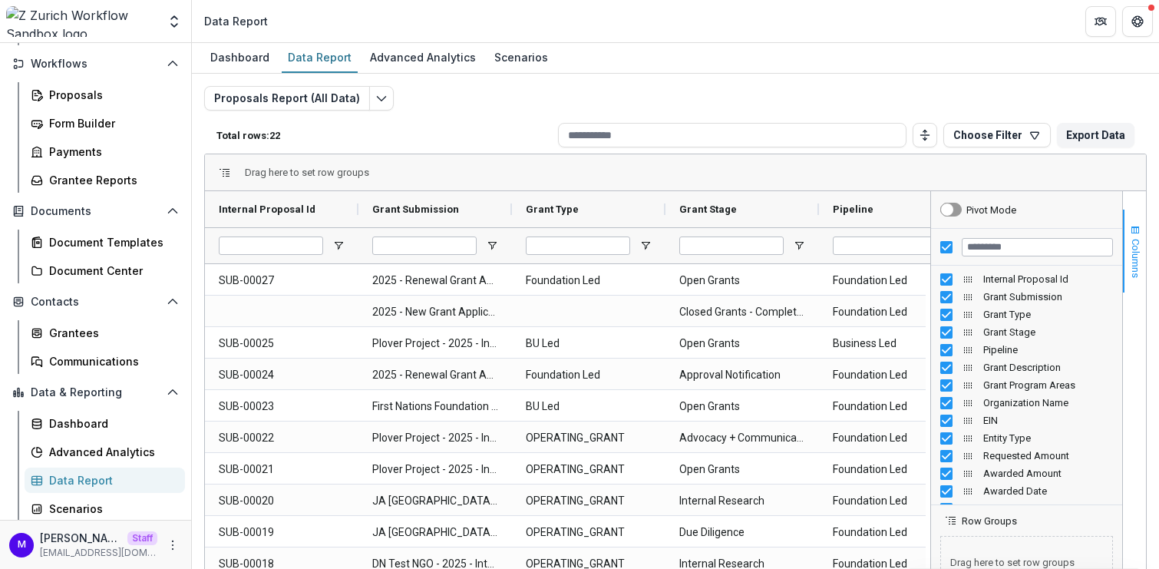
click at [1131, 243] on span "Columns" at bounding box center [1135, 258] width 12 height 39
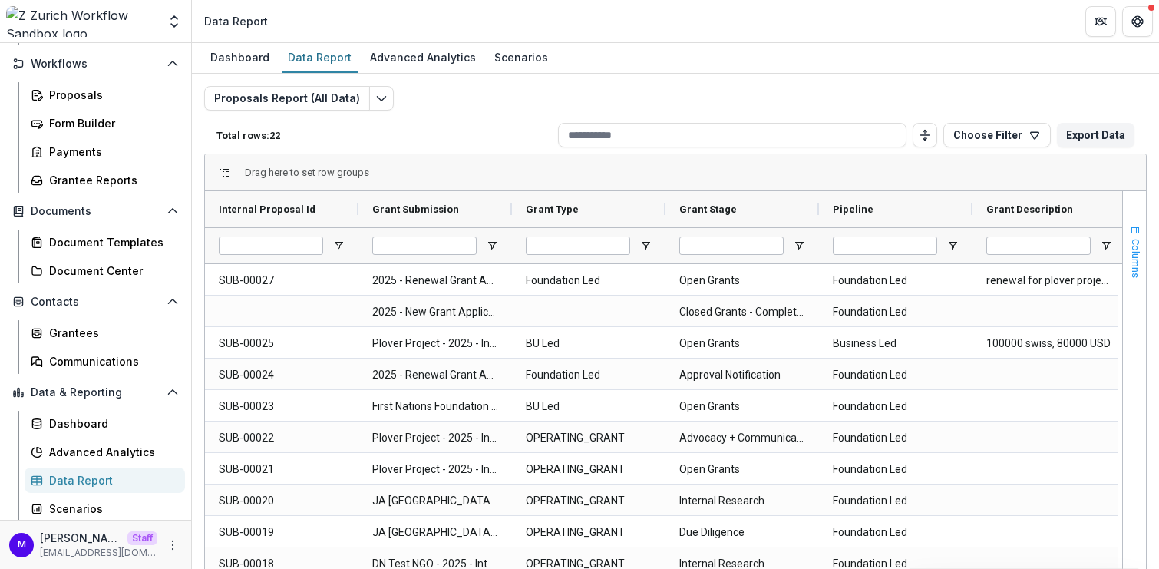
click at [1134, 232] on span "button" at bounding box center [1135, 230] width 12 height 12
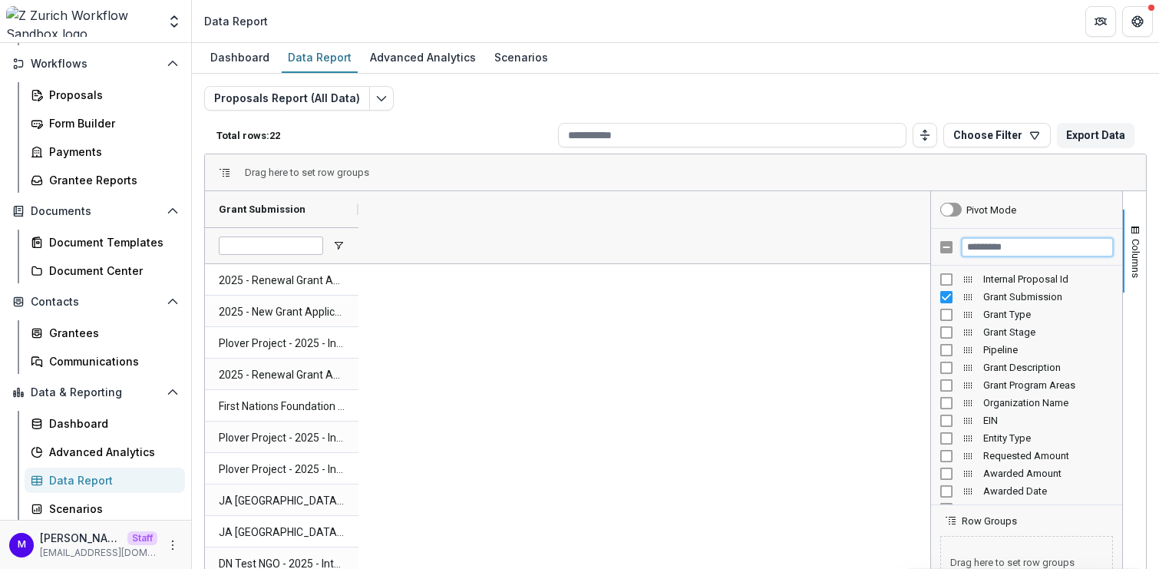
click at [991, 249] on input "Filter Columns Input" at bounding box center [1036, 247] width 151 height 18
paste input "**********"
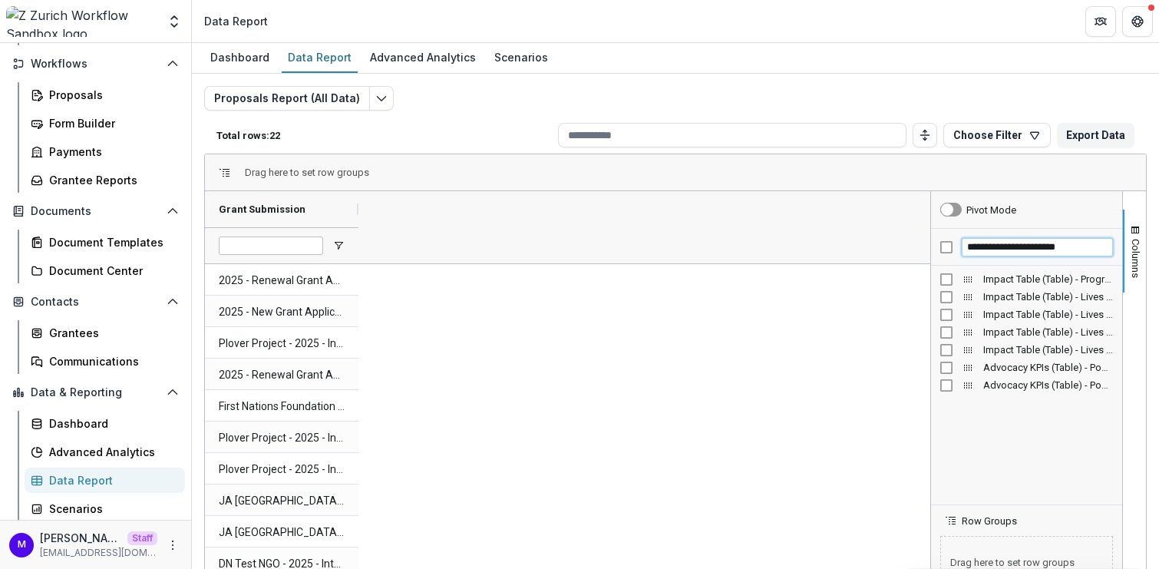
type input "**********"
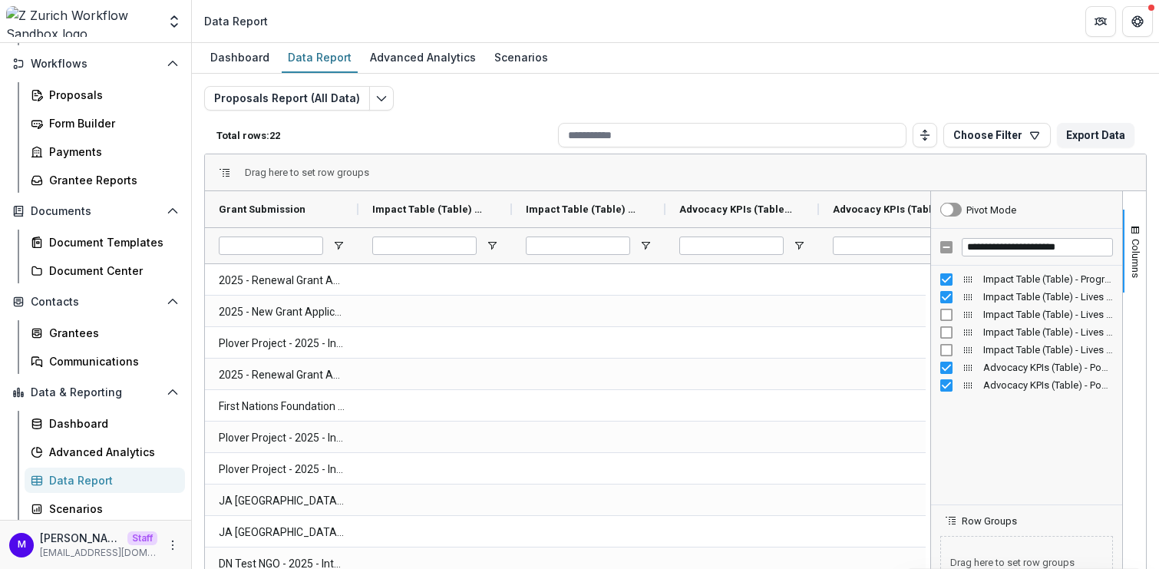
click at [480, 107] on div "Proposals Report (All Data) Total rows: 22 Choose Filter Personal Filters Team …" at bounding box center [675, 370] width 942 height 568
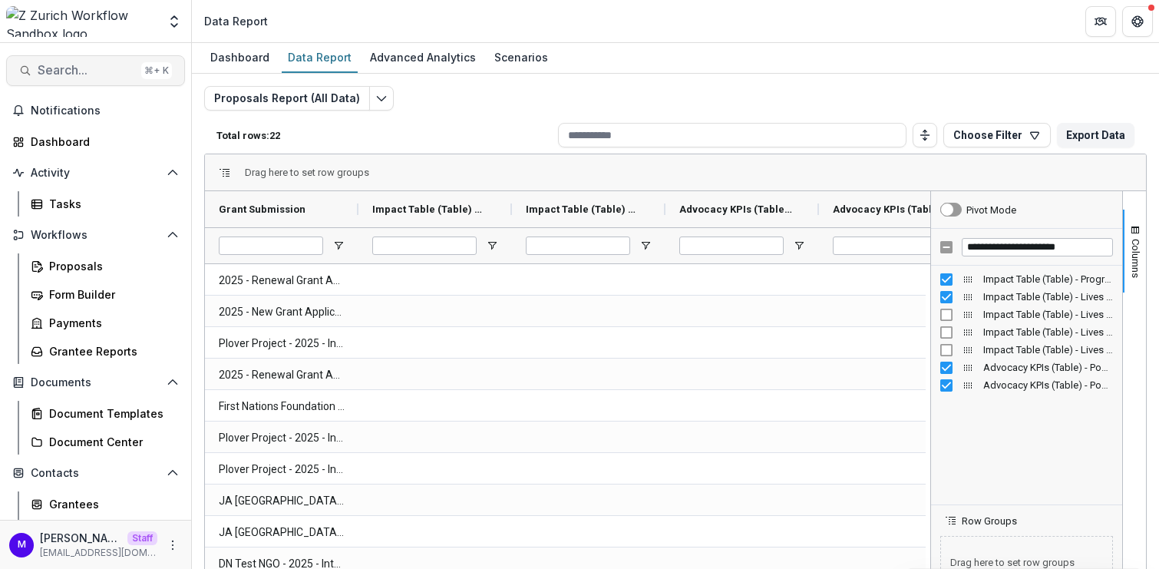
click at [90, 68] on span "Search..." at bounding box center [86, 70] width 97 height 15
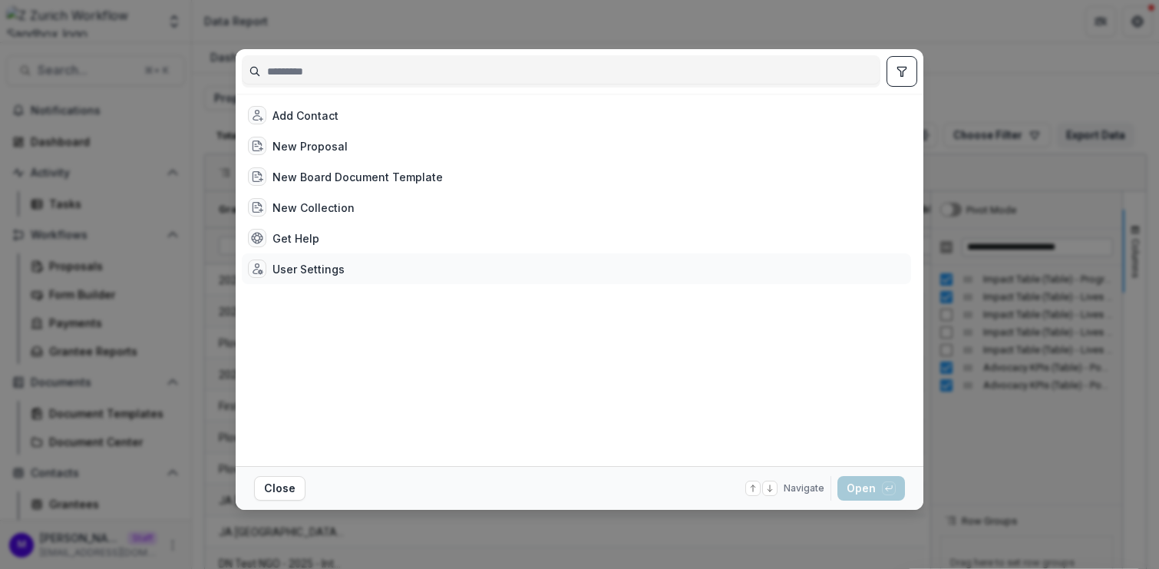
click at [273, 262] on div "User Settings" at bounding box center [308, 269] width 72 height 16
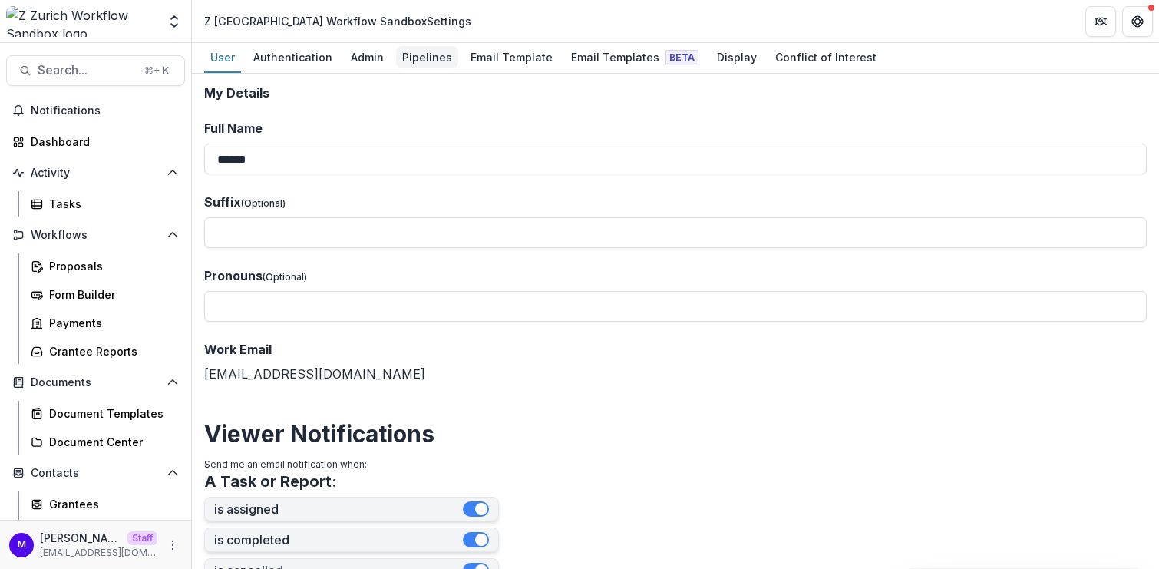
click at [429, 58] on div "Pipelines" at bounding box center [427, 57] width 62 height 22
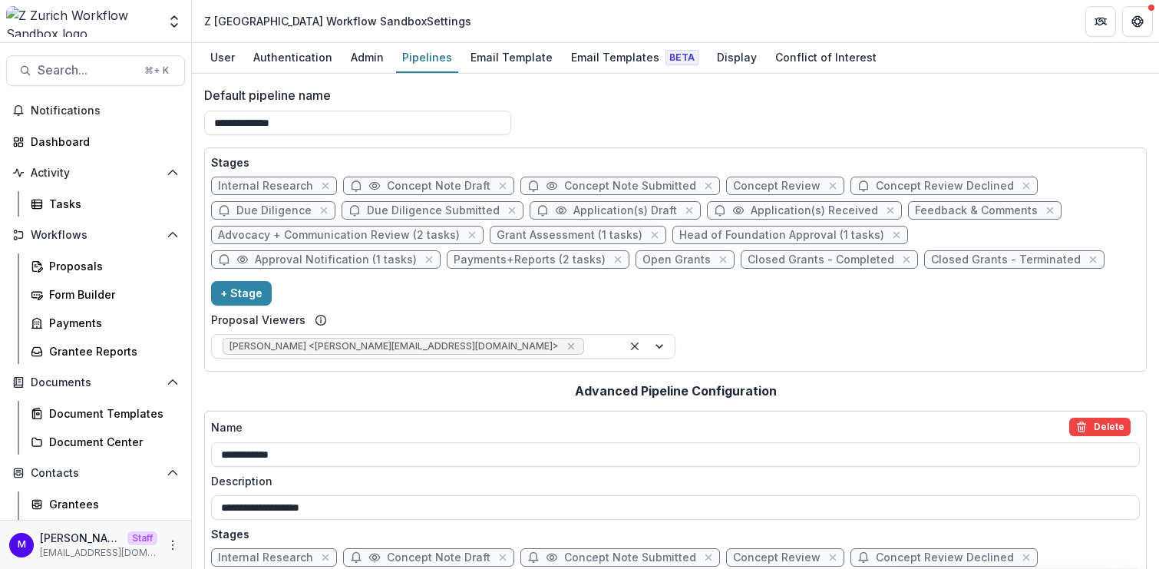
scroll to position [37, 0]
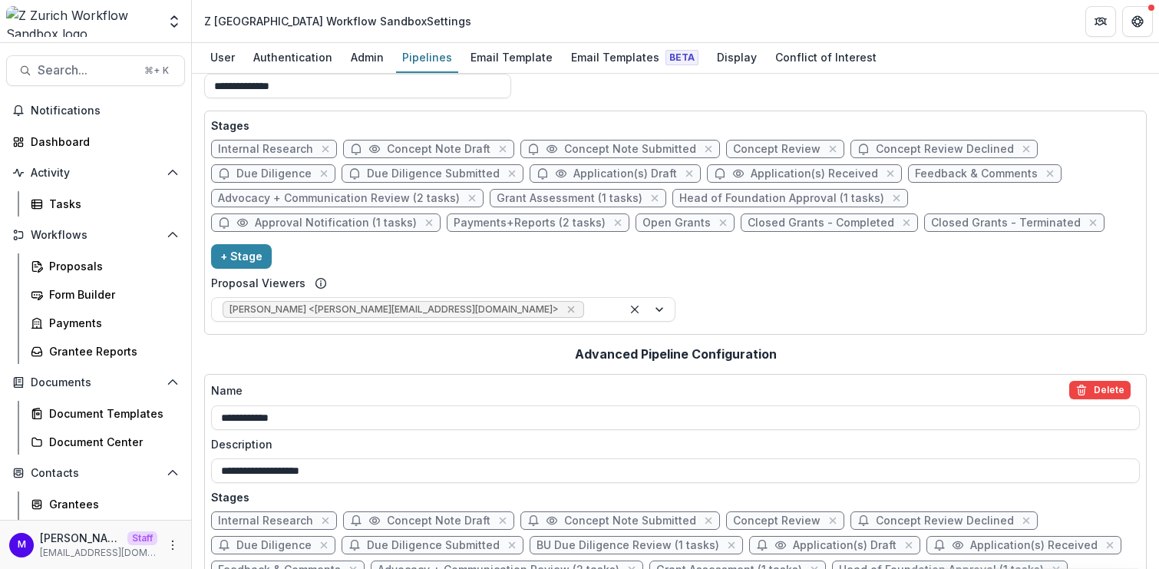
click at [642, 220] on span "Open Grants" at bounding box center [676, 222] width 68 height 13
select select "*******"
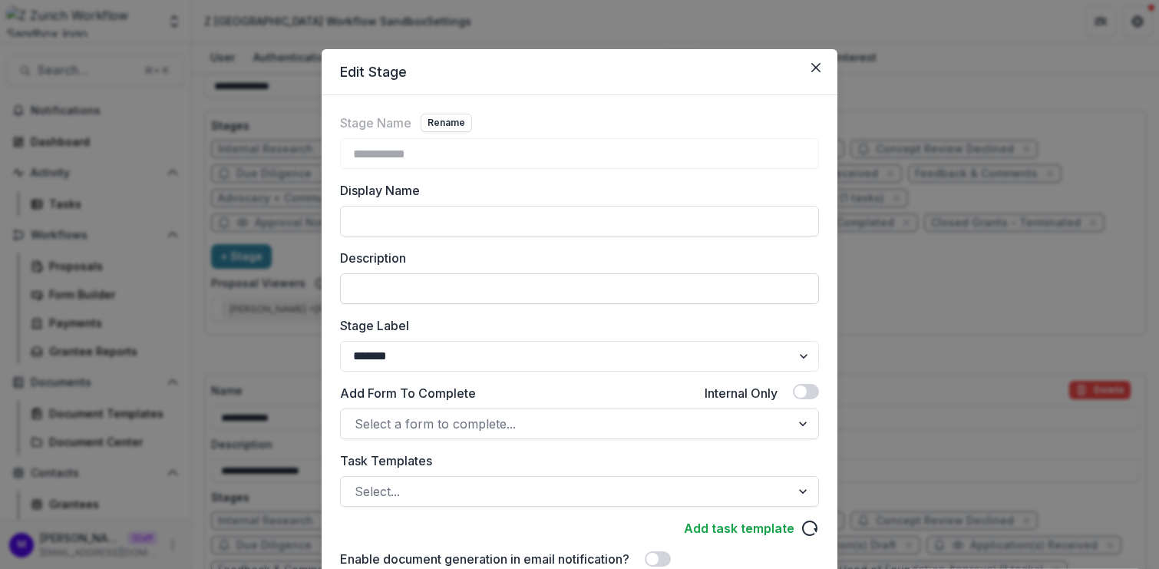
click at [802, 281] on input "Description" at bounding box center [579, 288] width 479 height 31
click at [902, 280] on div "**********" at bounding box center [579, 284] width 1159 height 569
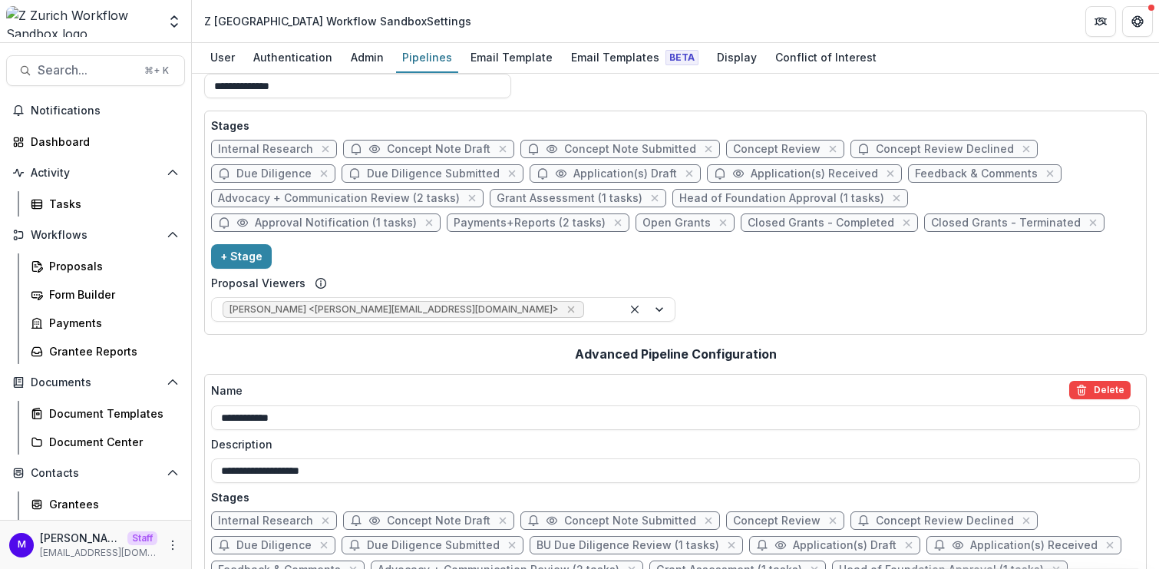
click at [642, 223] on span "Open Grants" at bounding box center [676, 222] width 68 height 13
select select "*******"
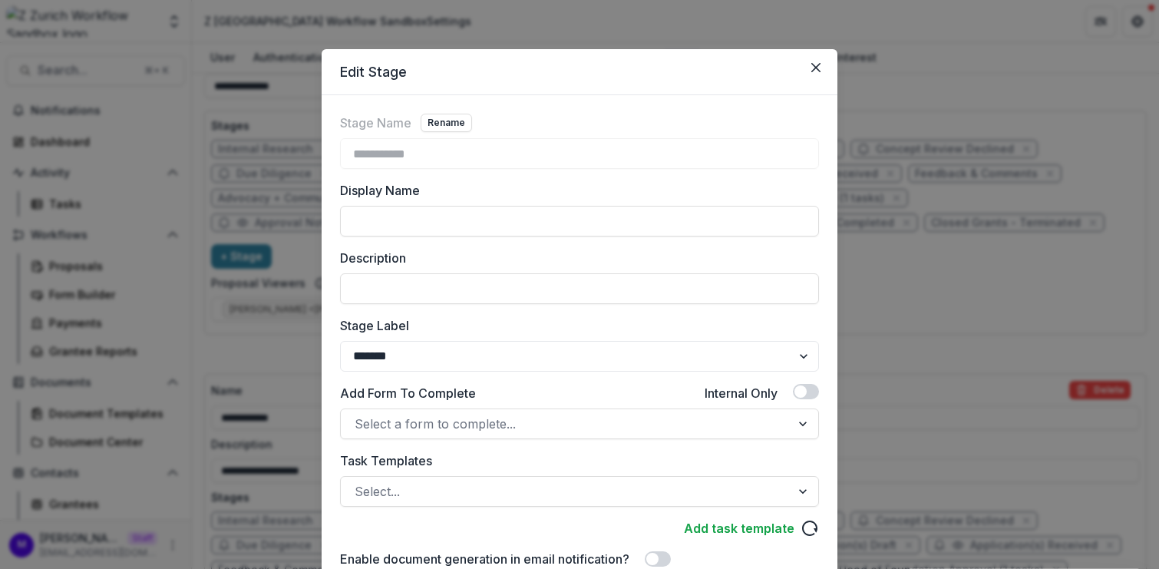
click at [305, 268] on div "**********" at bounding box center [579, 284] width 1159 height 569
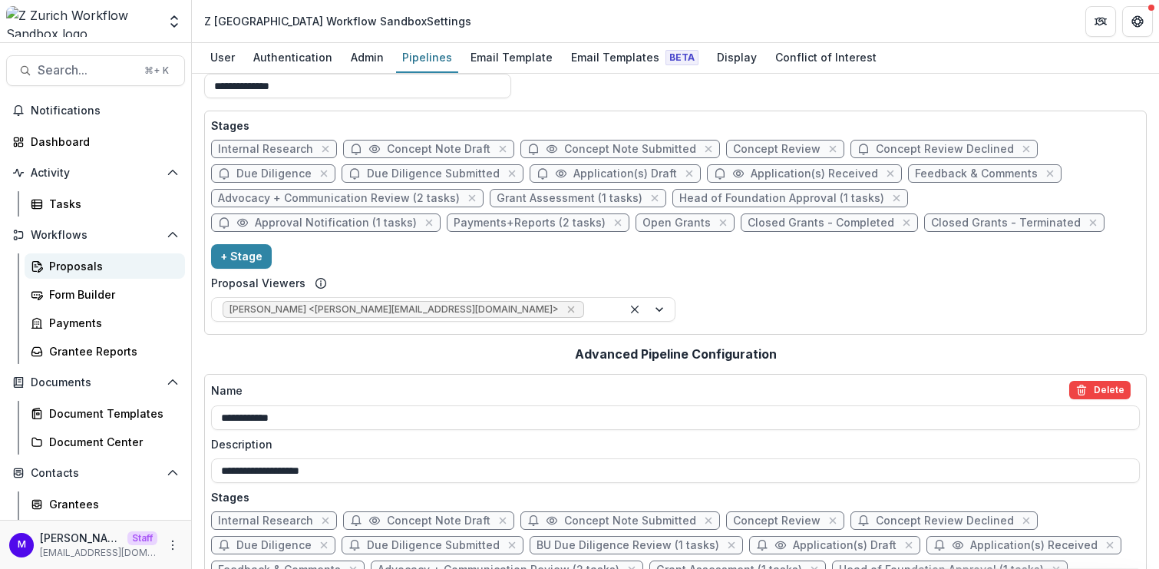
click at [104, 263] on div "Proposals" at bounding box center [111, 266] width 124 height 16
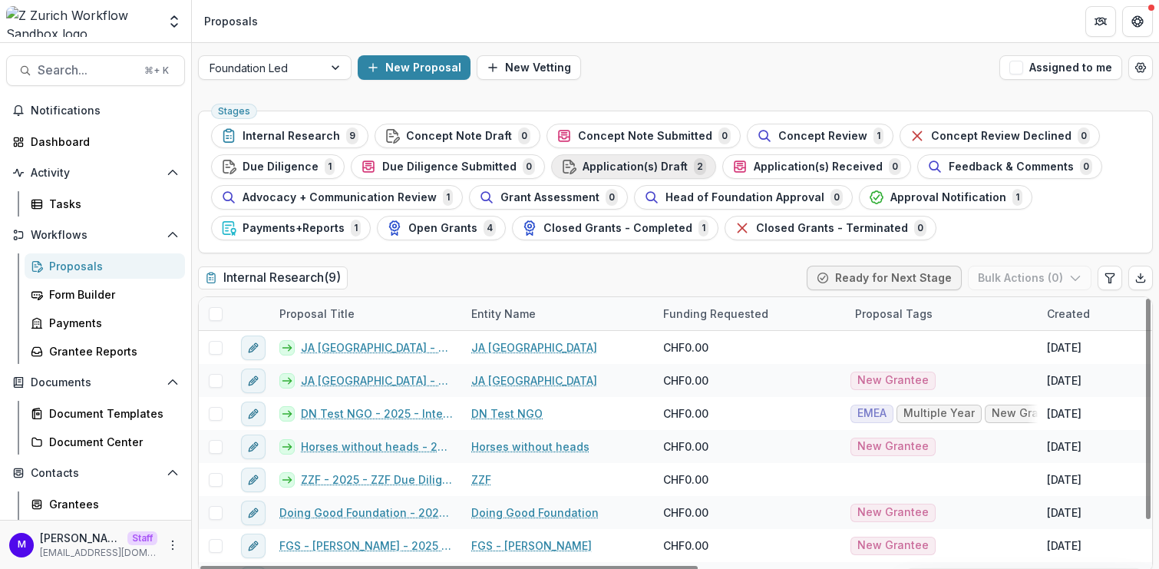
click at [656, 172] on div "Application(s) Draft 2" at bounding box center [633, 166] width 145 height 17
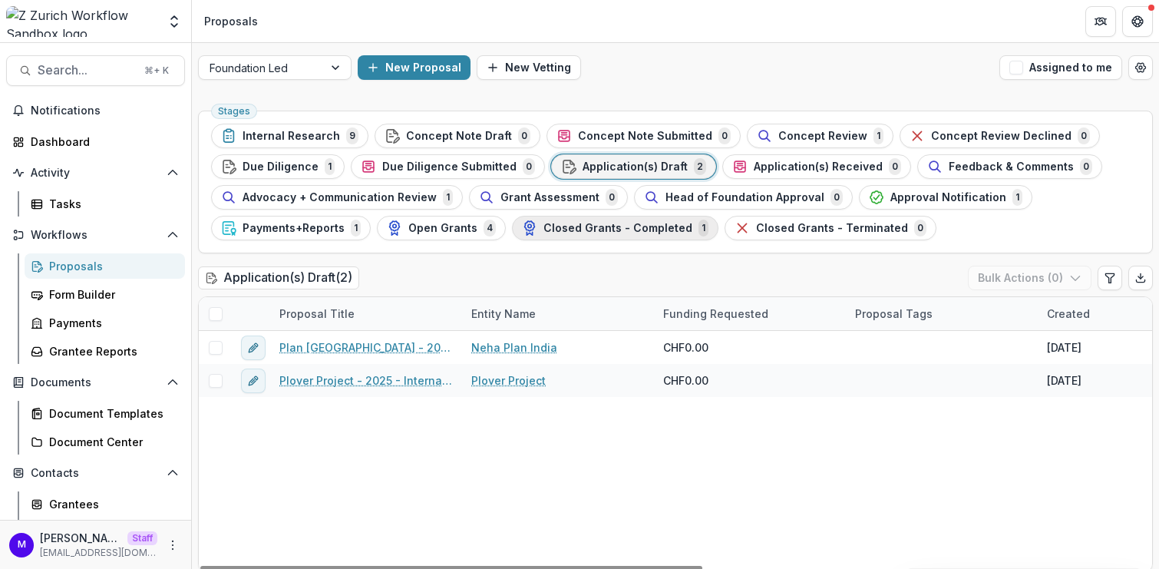
click at [623, 227] on span "Closed Grants - Completed" at bounding box center [617, 228] width 149 height 13
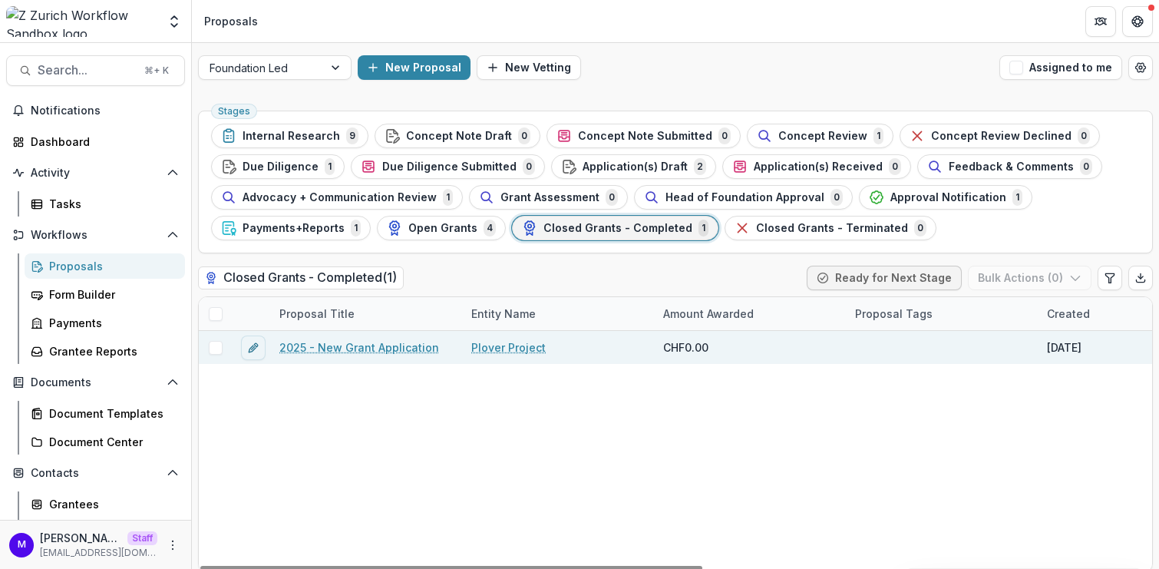
click at [362, 341] on link "2025 - New Grant Application" at bounding box center [359, 347] width 160 height 16
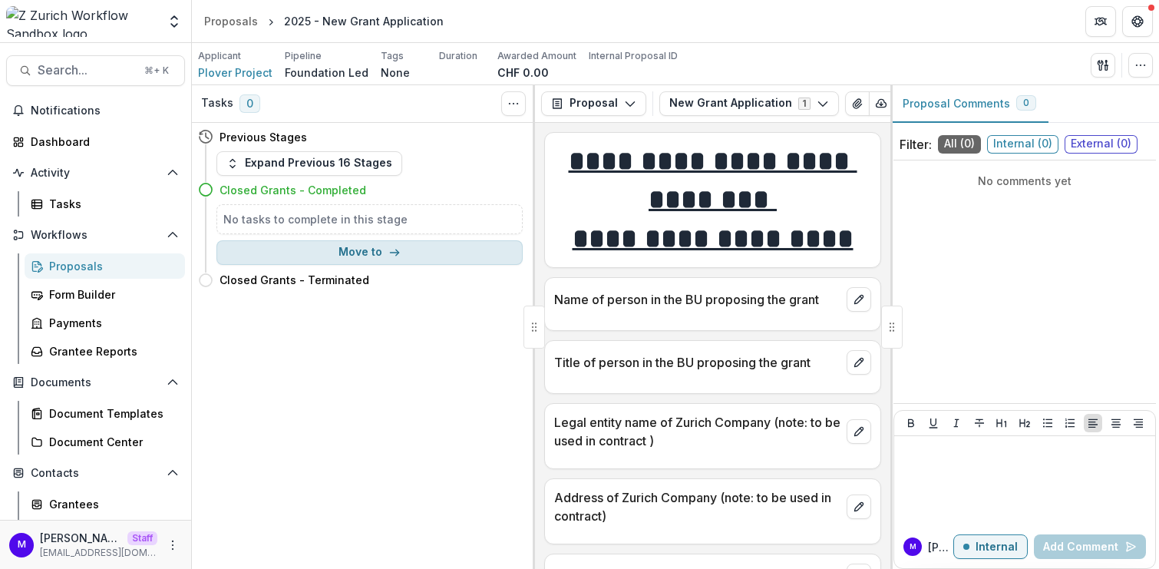
click at [410, 249] on button "Move to" at bounding box center [369, 252] width 306 height 25
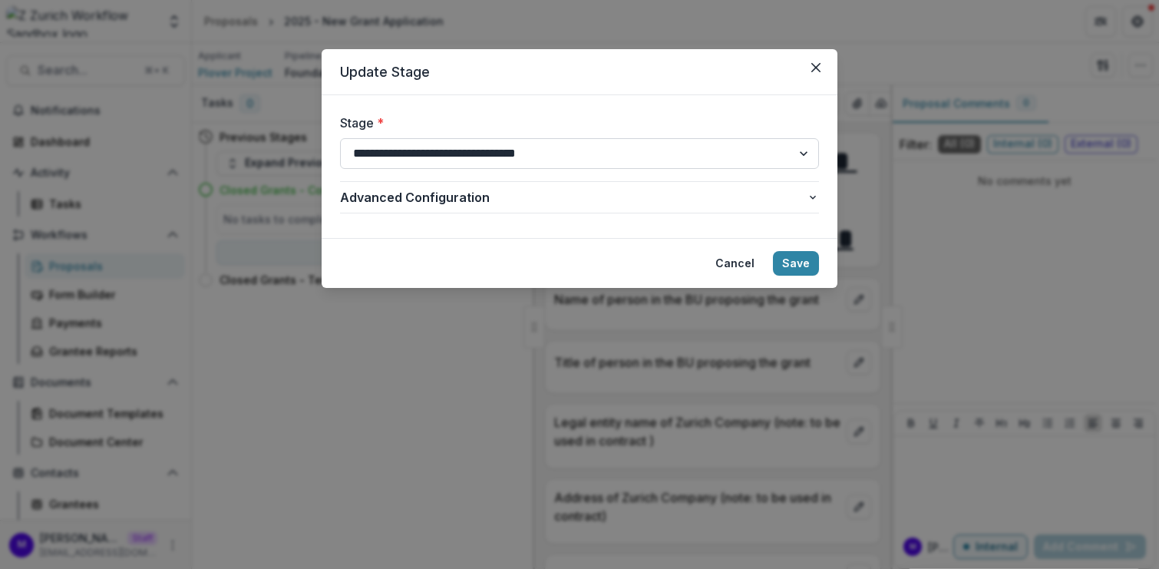
click at [476, 161] on select "**********" at bounding box center [579, 153] width 479 height 31
select select "**********"
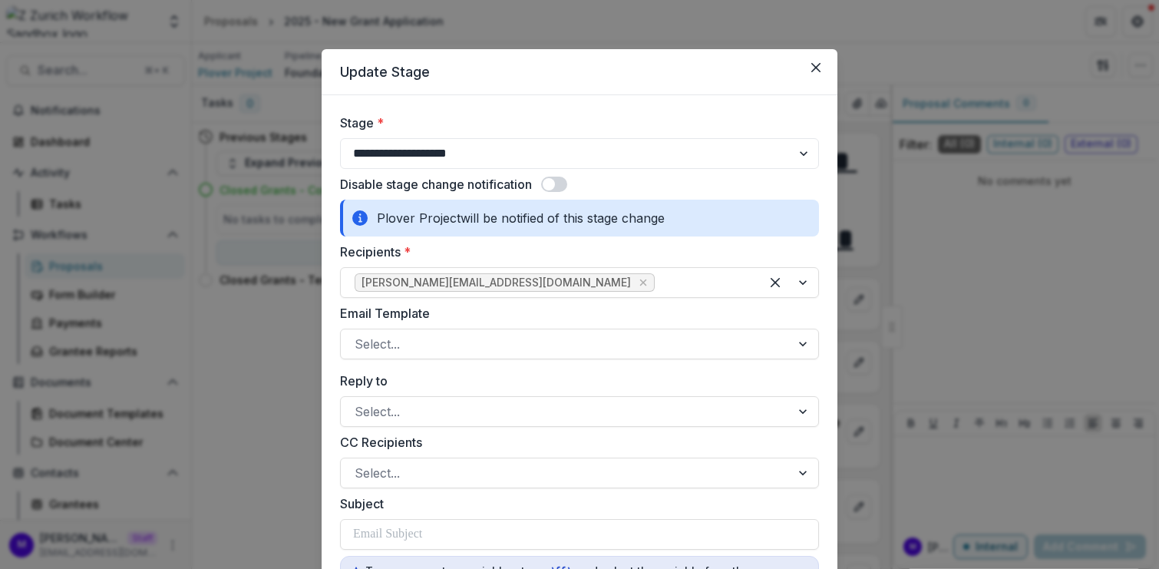
scroll to position [695, 0]
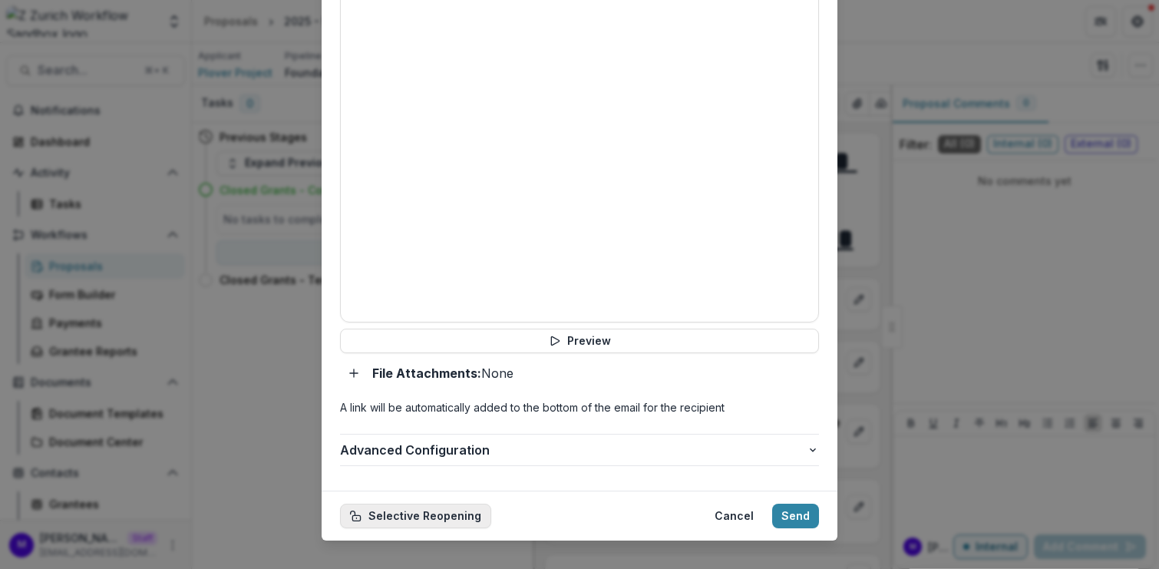
click at [460, 503] on button "Selective Reopening" at bounding box center [415, 515] width 151 height 25
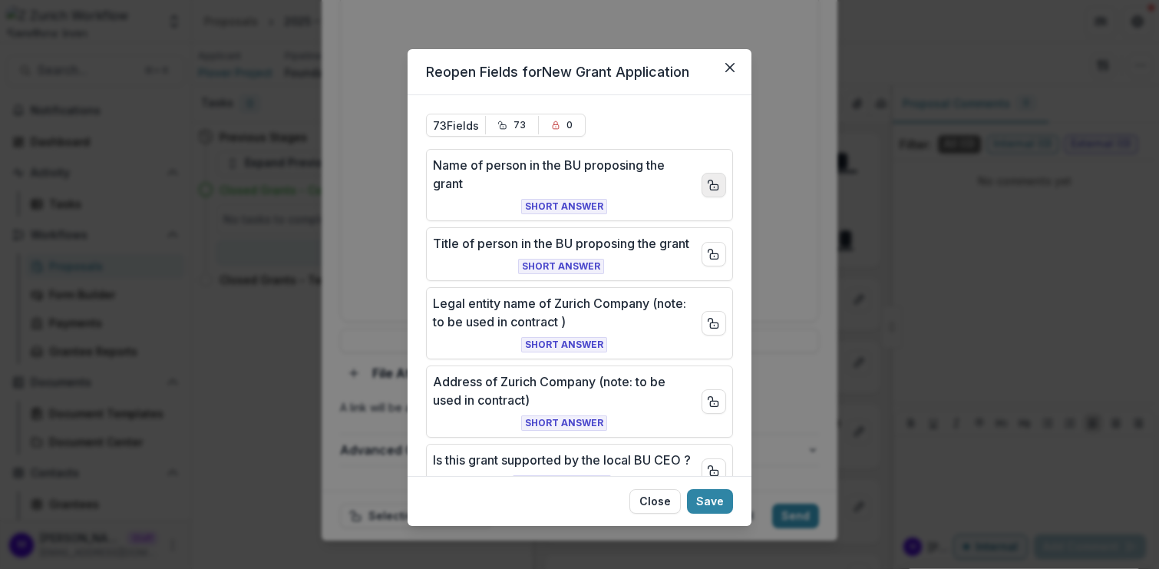
click at [711, 184] on icon "Close field" at bounding box center [713, 185] width 12 height 12
click at [722, 262] on div "Title of person in the BU proposing the grant Short Answer" at bounding box center [579, 254] width 307 height 54
click at [702, 256] on button "Close field" at bounding box center [713, 254] width 25 height 25
click at [712, 329] on icon "Close field" at bounding box center [713, 323] width 12 height 12
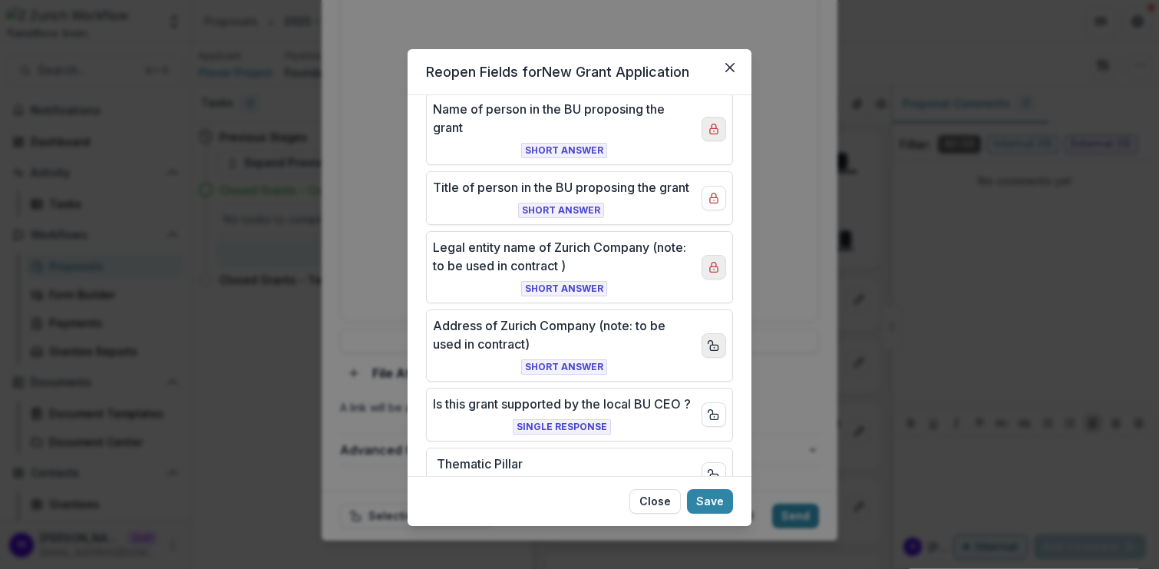
click at [711, 351] on icon "Close field" at bounding box center [713, 345] width 12 height 12
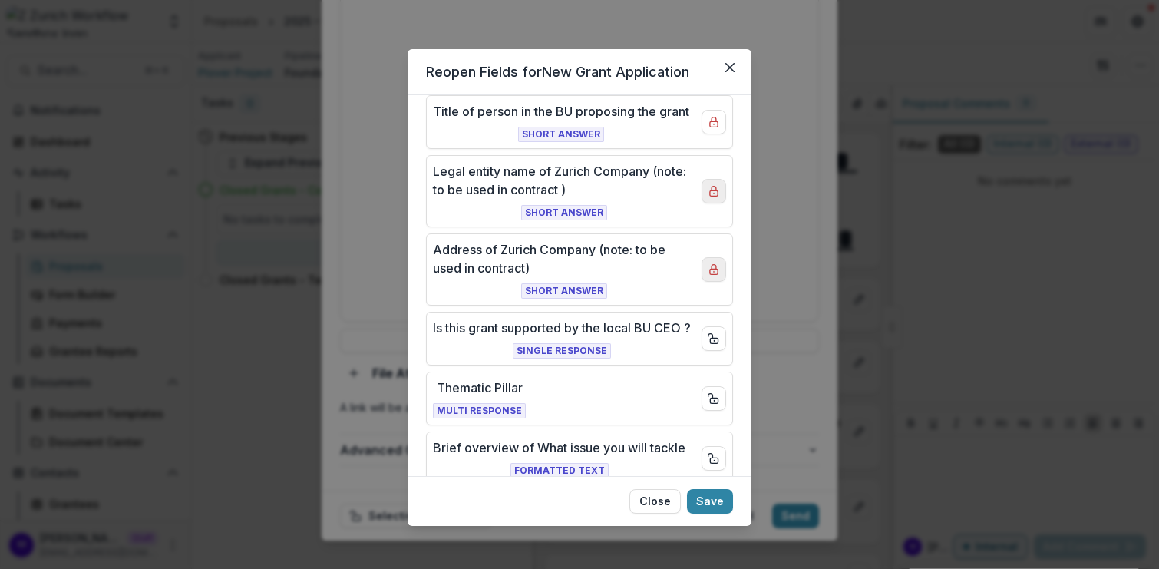
scroll to position [138, 0]
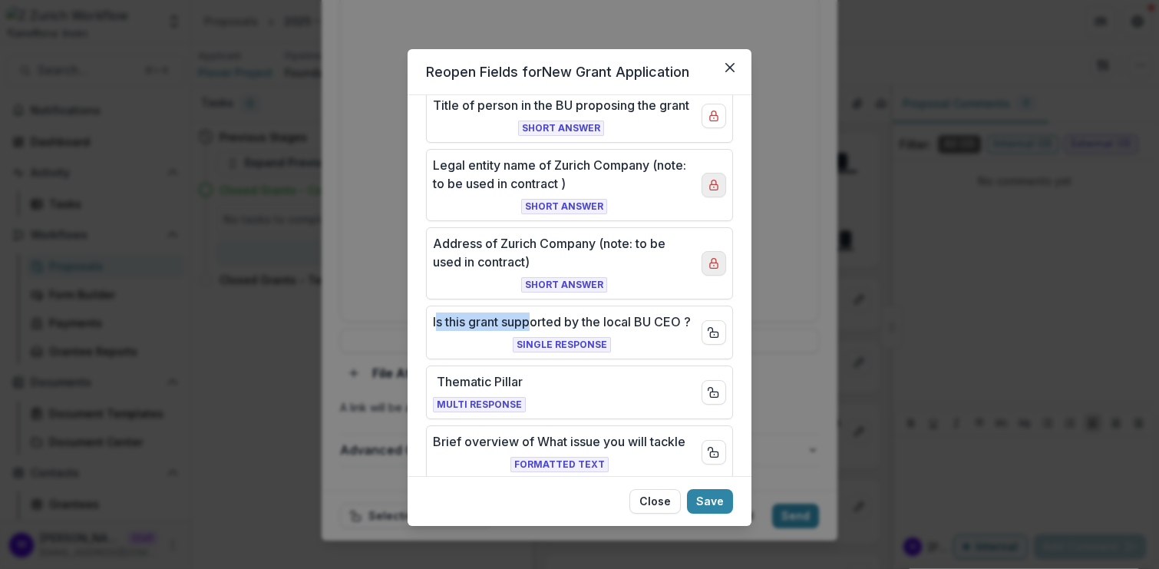
drag, startPoint x: 536, startPoint y: 341, endPoint x: 435, endPoint y: 328, distance: 102.1
click at [435, 328] on p "Is this grant supported by the local BU CEO ?" at bounding box center [562, 321] width 258 height 18
click at [732, 65] on icon "Close" at bounding box center [729, 67] width 9 height 9
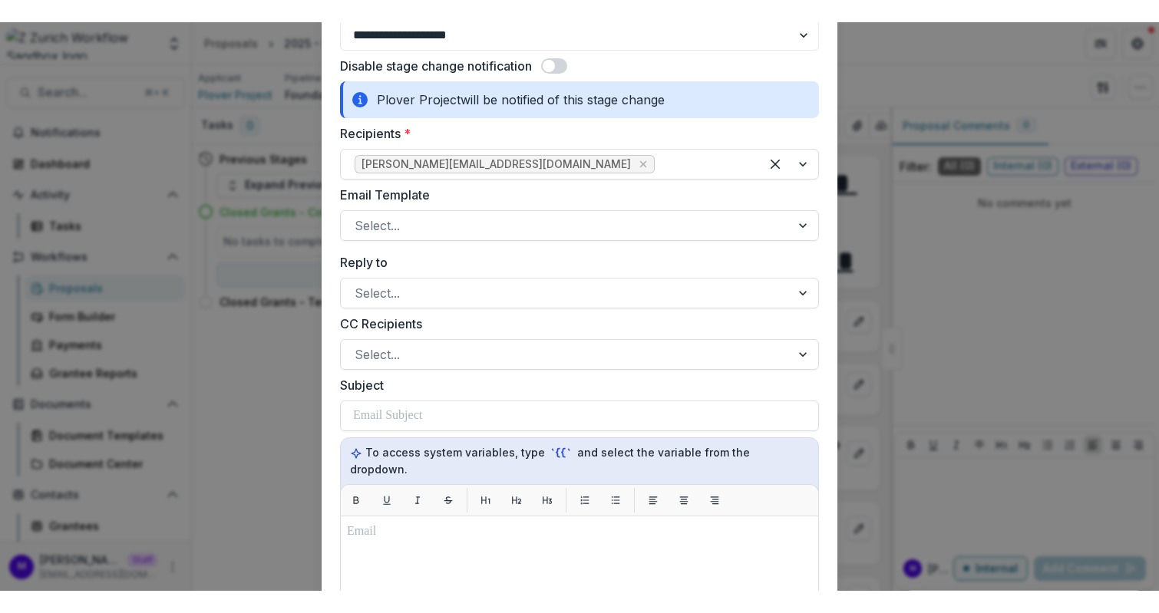
scroll to position [0, 0]
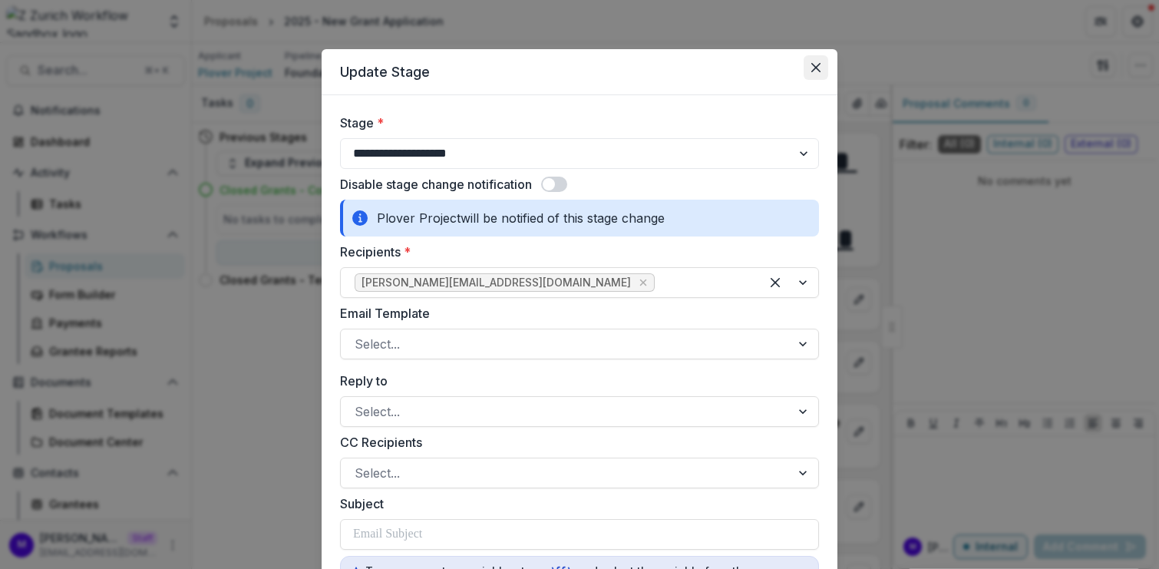
click at [816, 73] on button "Close" at bounding box center [815, 67] width 25 height 25
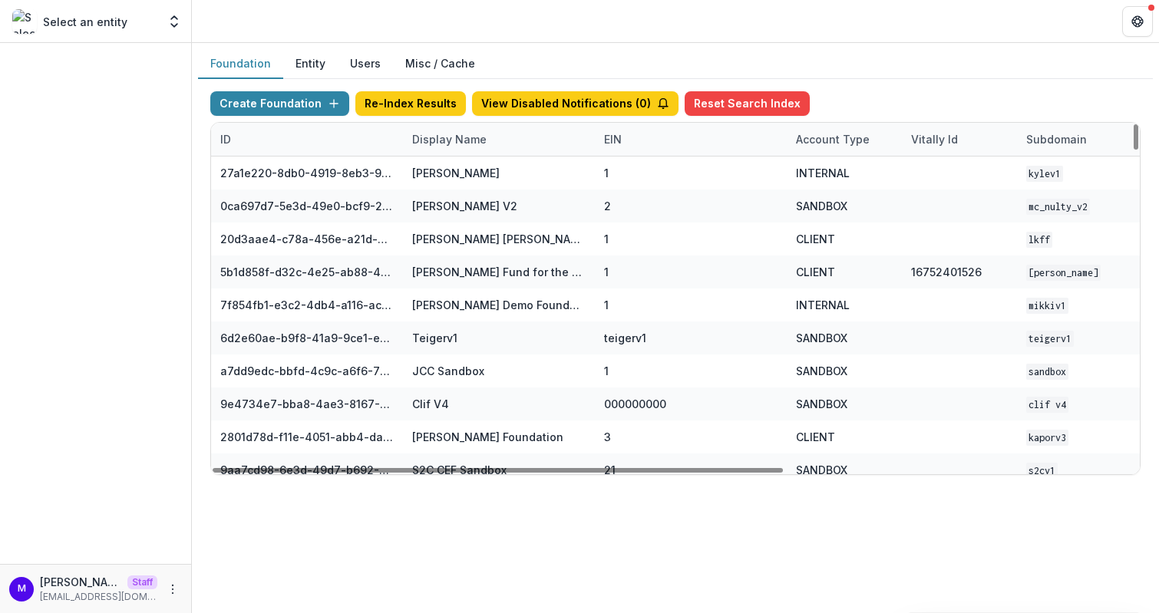
click at [430, 132] on div "Display Name" at bounding box center [449, 139] width 93 height 16
click at [453, 176] on input at bounding box center [497, 172] width 184 height 25
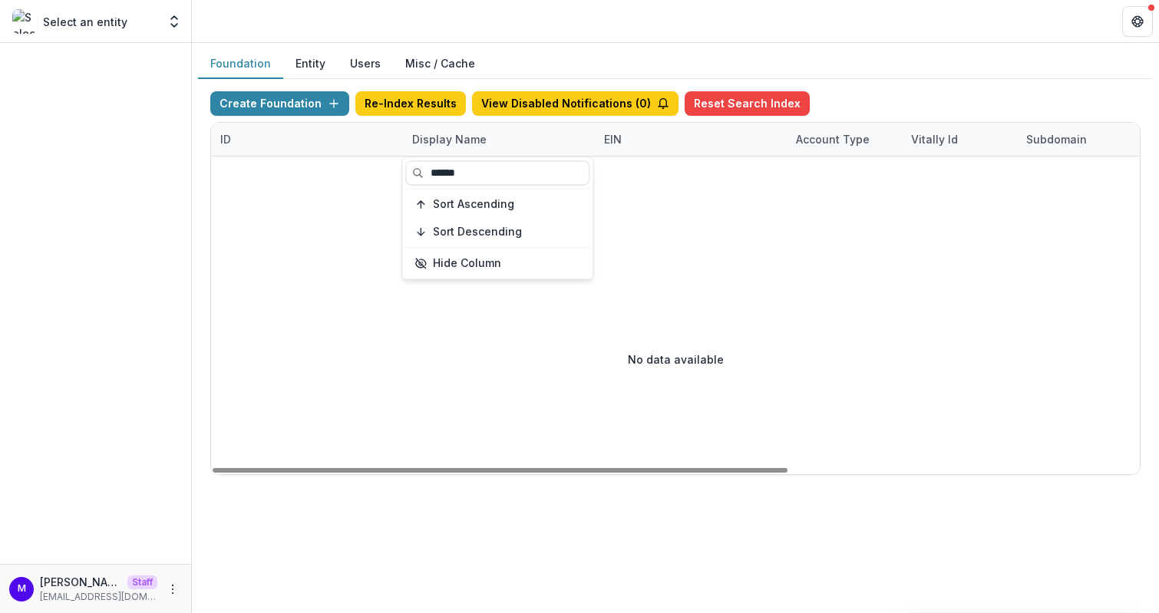
type input "******"
click at [563, 43] on div "Foundation Entity Users Misc / Cache Create Foundation Re-Index Results View Di…" at bounding box center [675, 268] width 967 height 450
click at [447, 158] on div at bounding box center [959, 200] width 1496 height 87
click at [447, 143] on div "Display Name" at bounding box center [449, 139] width 93 height 16
click at [452, 174] on input "******" at bounding box center [497, 172] width 184 height 25
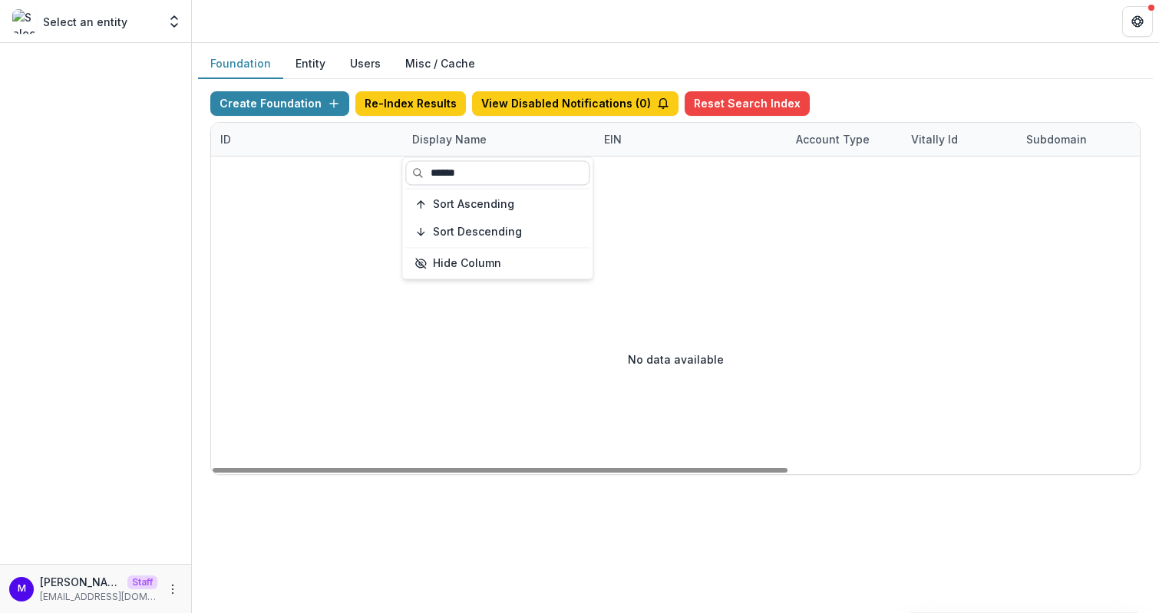
click at [452, 174] on input "******" at bounding box center [497, 172] width 184 height 25
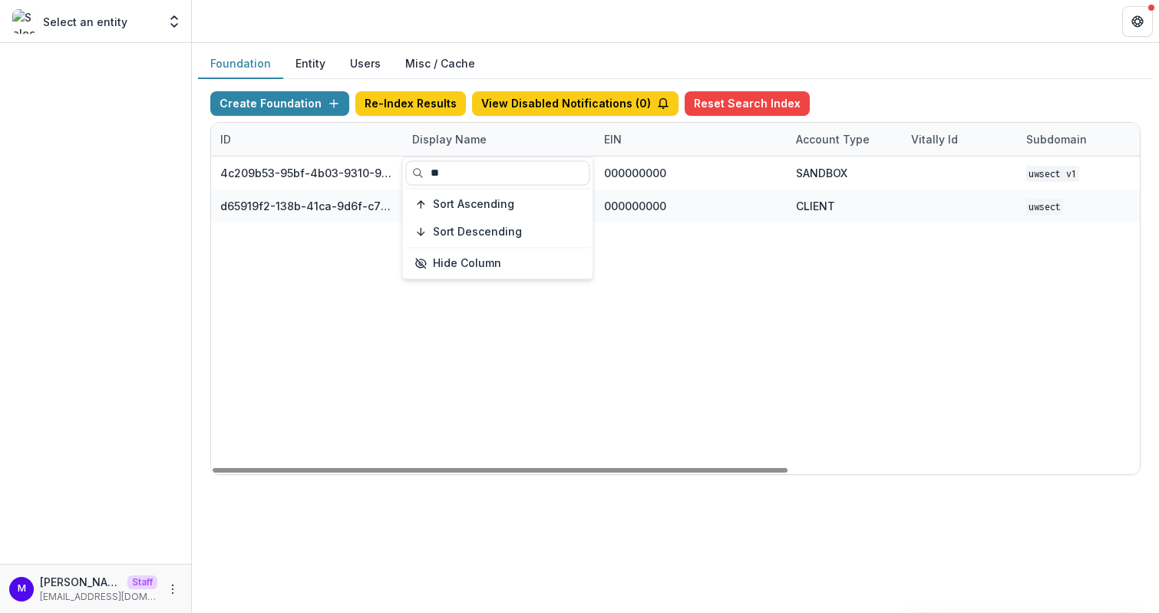
type input "**"
click at [556, 45] on div "Foundation Entity Users Misc / Cache Create Foundation Re-Index Results View Di…" at bounding box center [675, 268] width 967 height 450
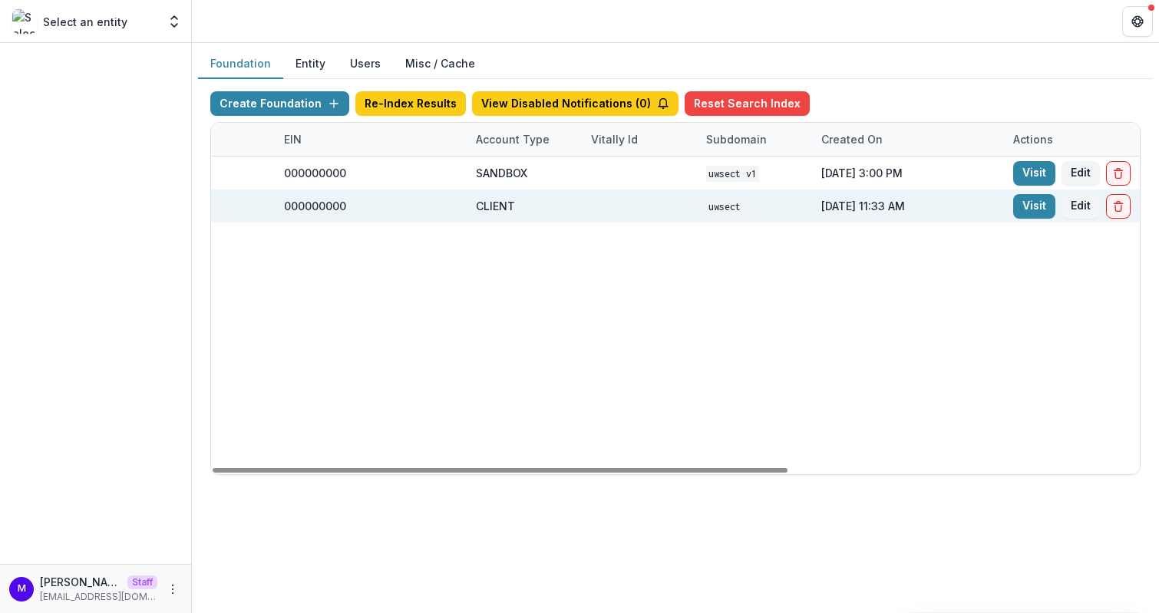
scroll to position [0, 566]
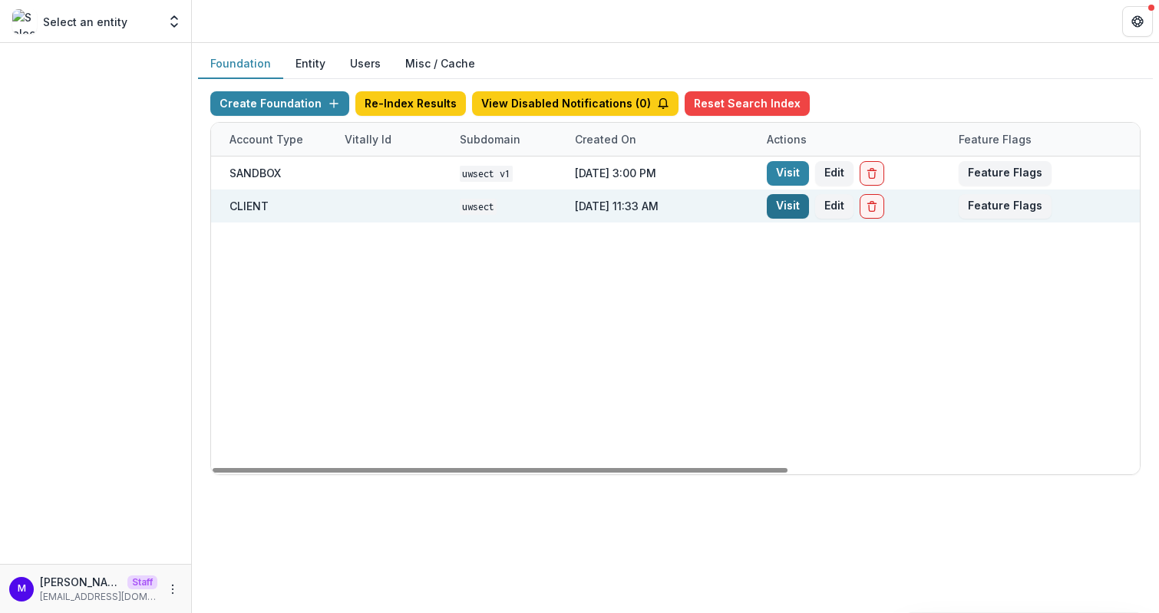
click at [791, 203] on link "Visit" at bounding box center [788, 206] width 42 height 25
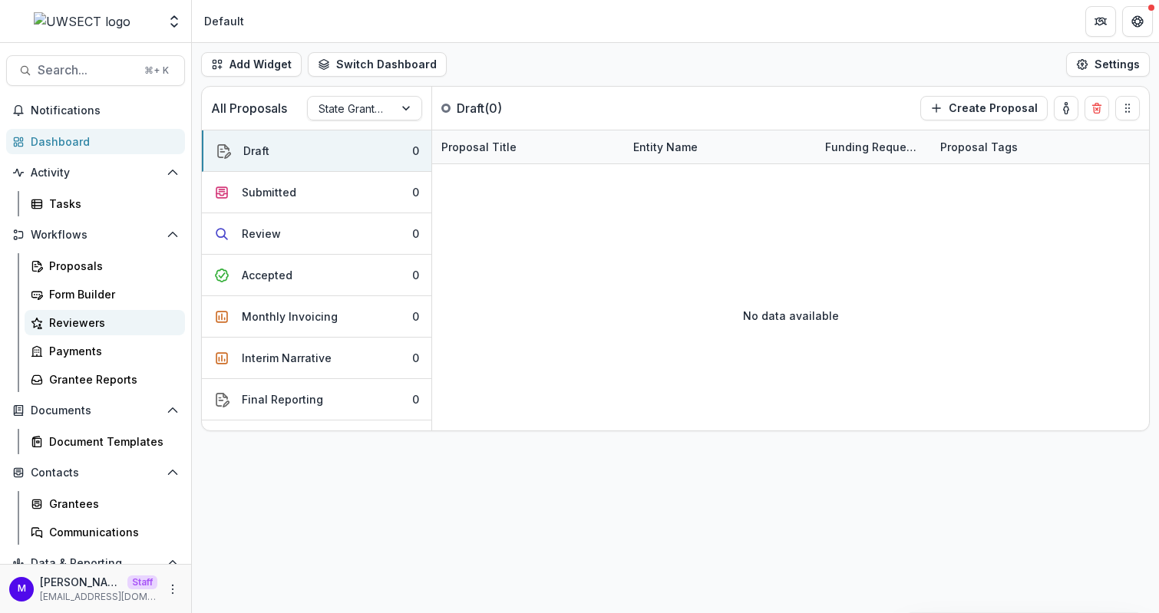
click at [91, 334] on link "Reviewers" at bounding box center [105, 322] width 160 height 25
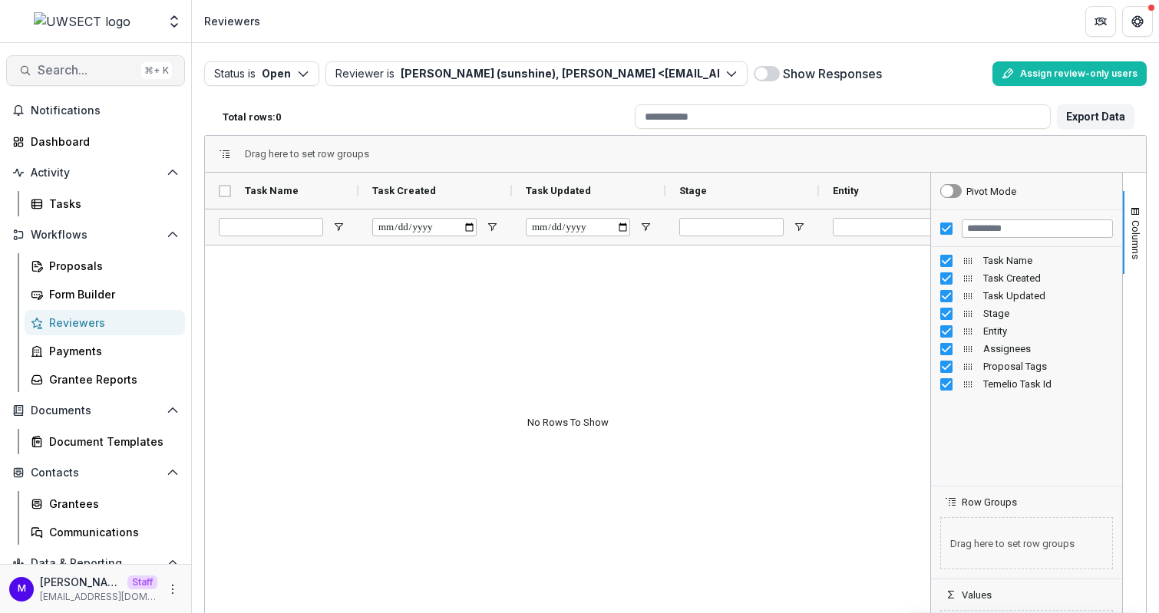
click at [95, 72] on span "Search..." at bounding box center [86, 70] width 97 height 15
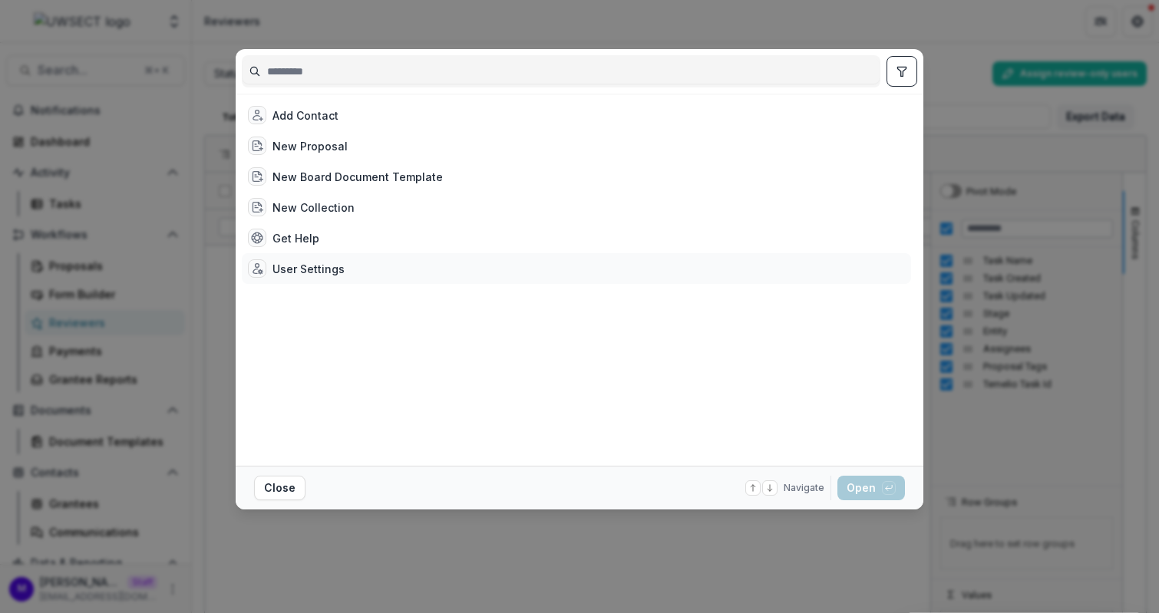
click at [293, 269] on div "User Settings" at bounding box center [308, 269] width 72 height 16
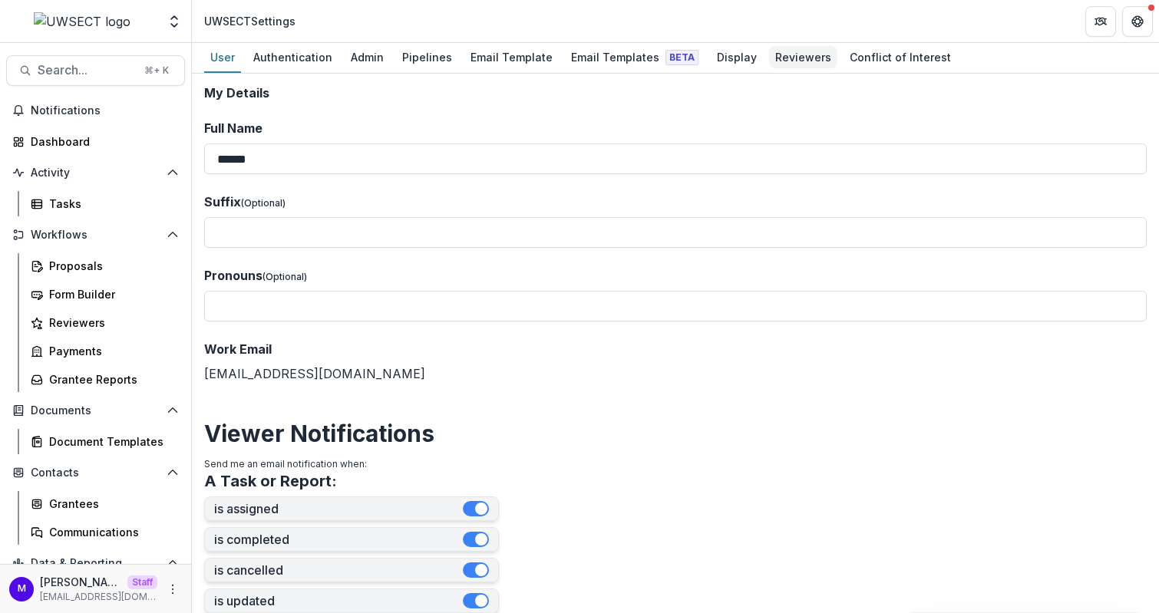
click at [783, 60] on div "Reviewers" at bounding box center [803, 57] width 68 height 22
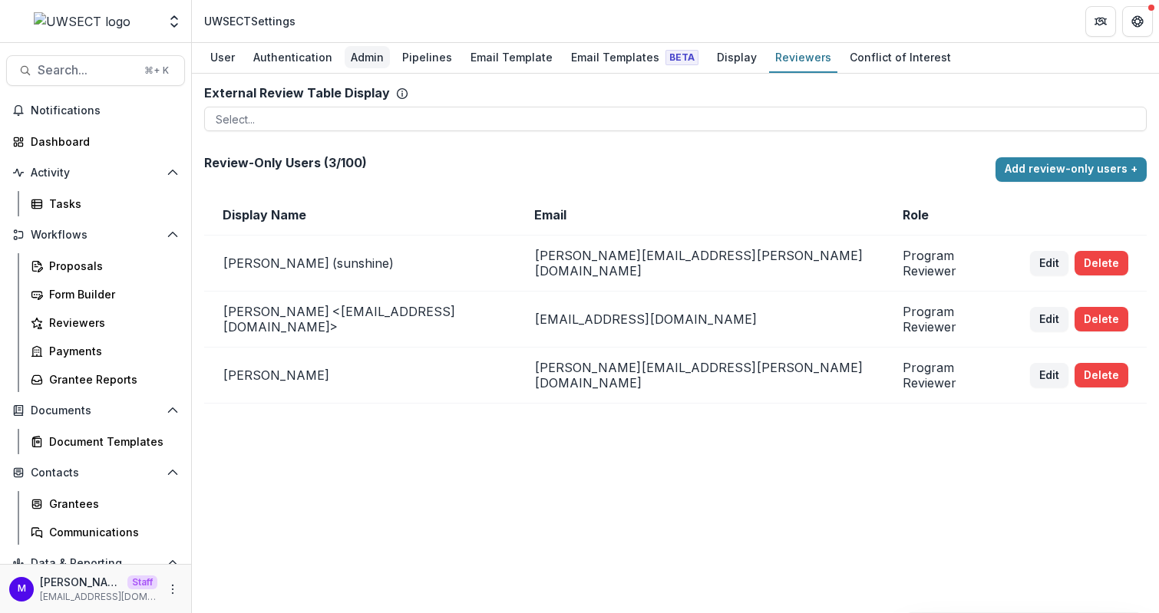
click at [366, 58] on div "Admin" at bounding box center [367, 57] width 45 height 22
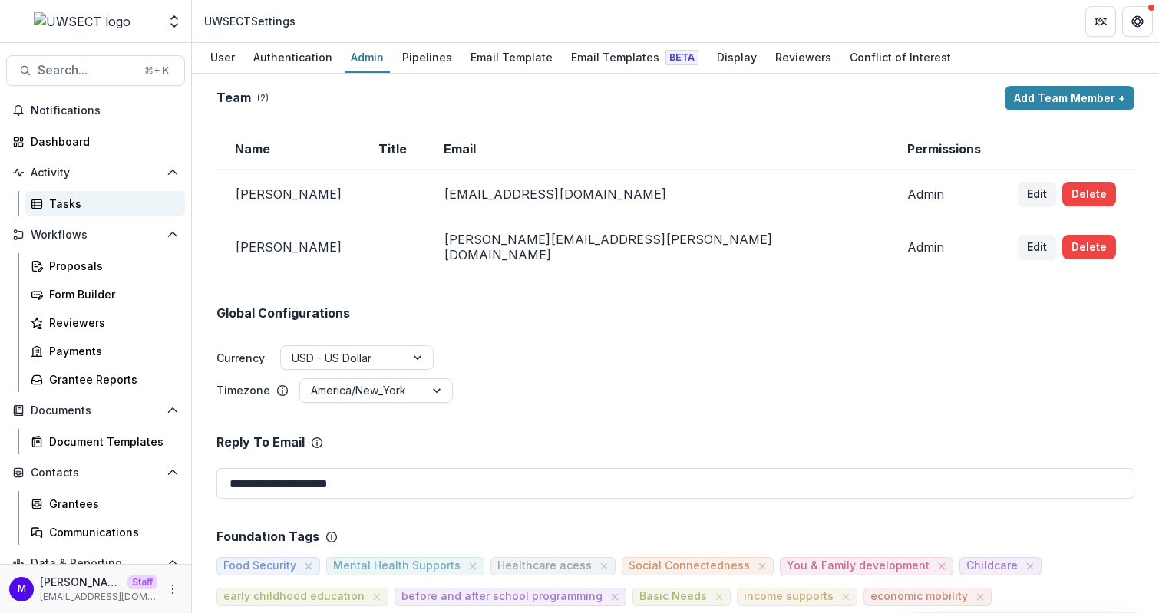
click at [78, 192] on link "Tasks" at bounding box center [105, 203] width 160 height 25
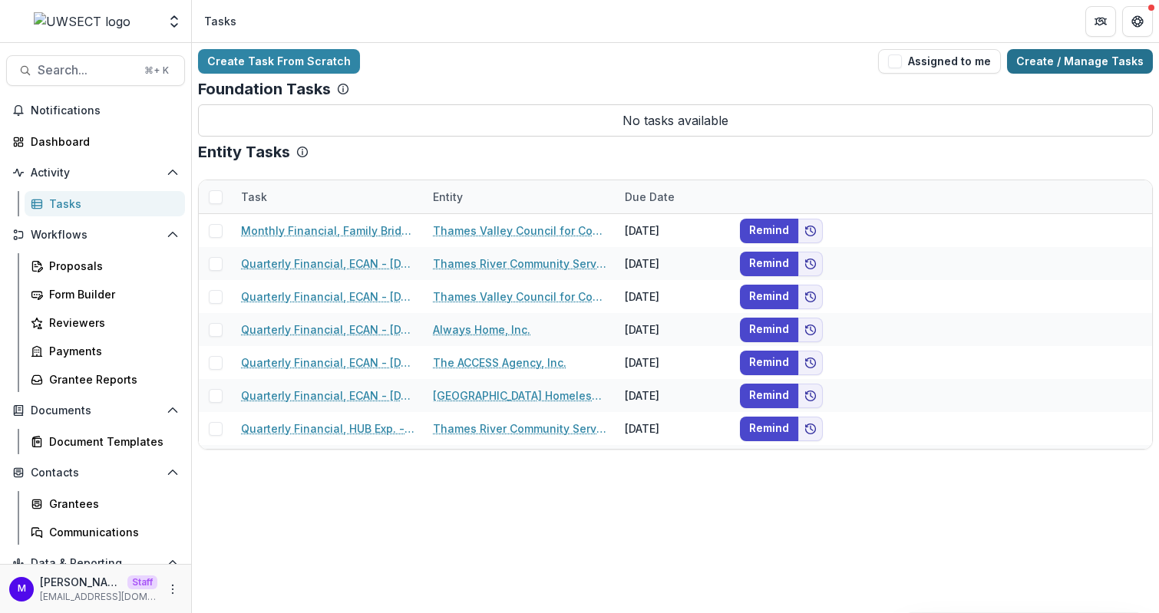
click at [1087, 69] on link "Create / Manage Tasks" at bounding box center [1080, 61] width 146 height 25
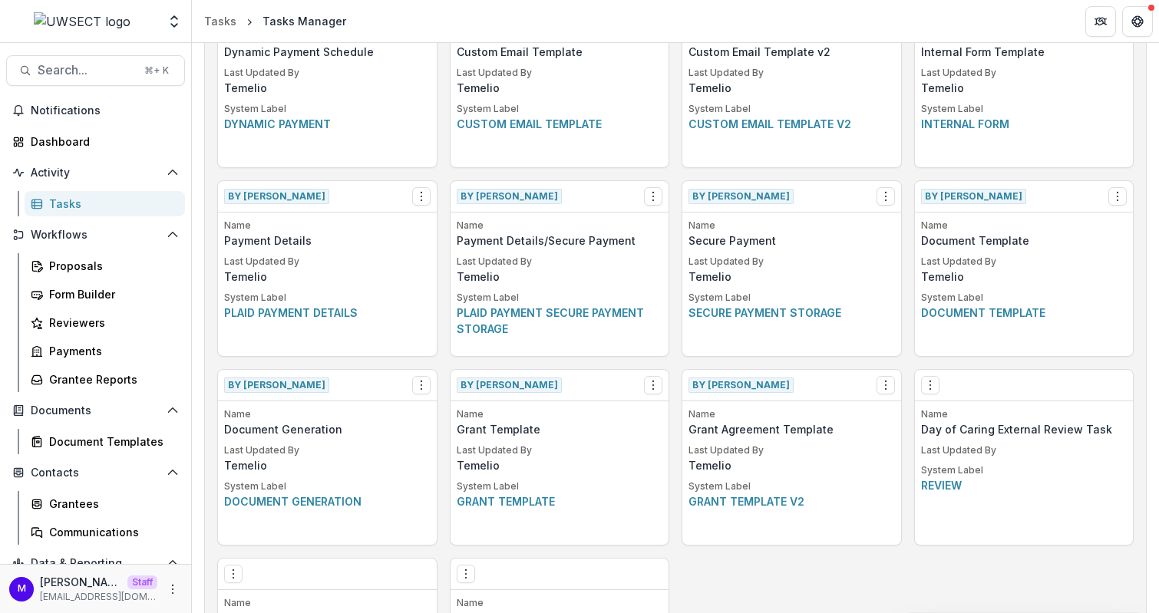
scroll to position [226, 0]
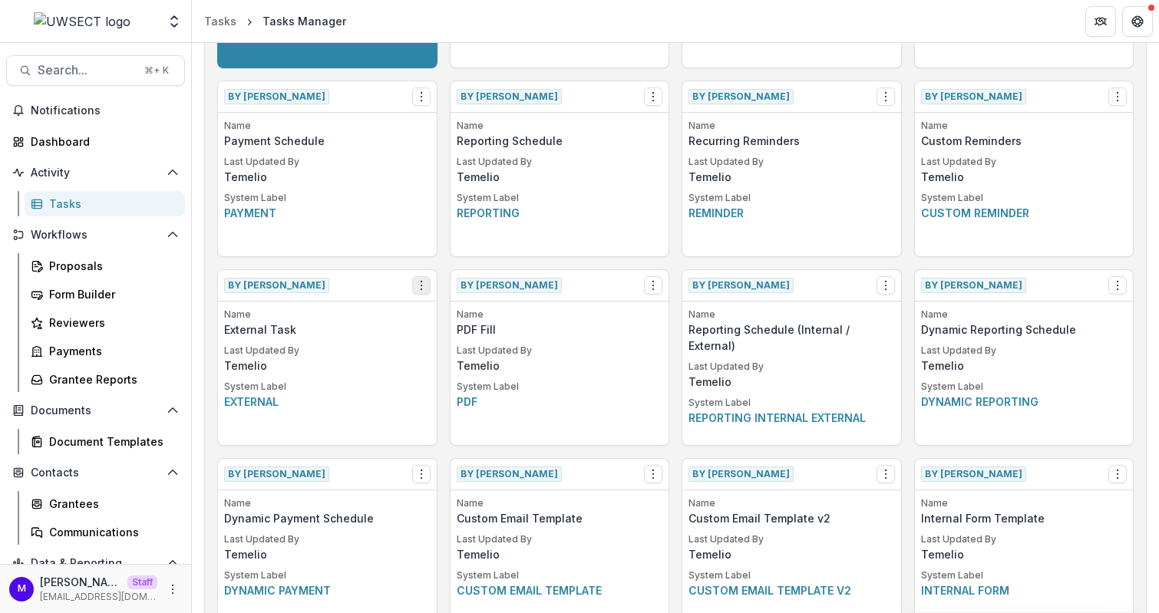
click at [412, 284] on button "Options" at bounding box center [421, 285] width 18 height 18
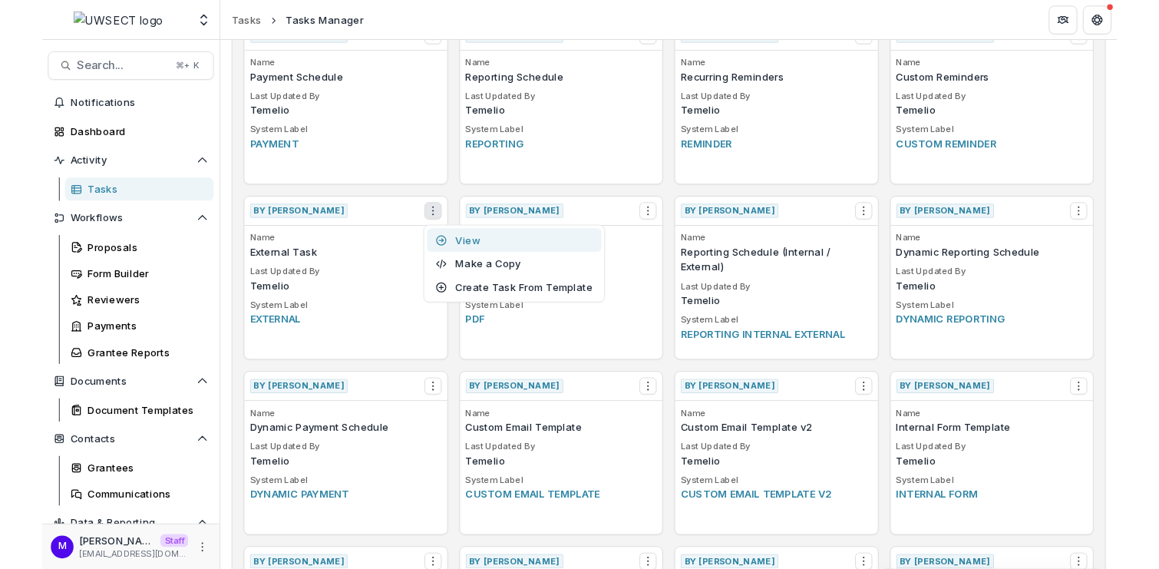
scroll to position [285, 0]
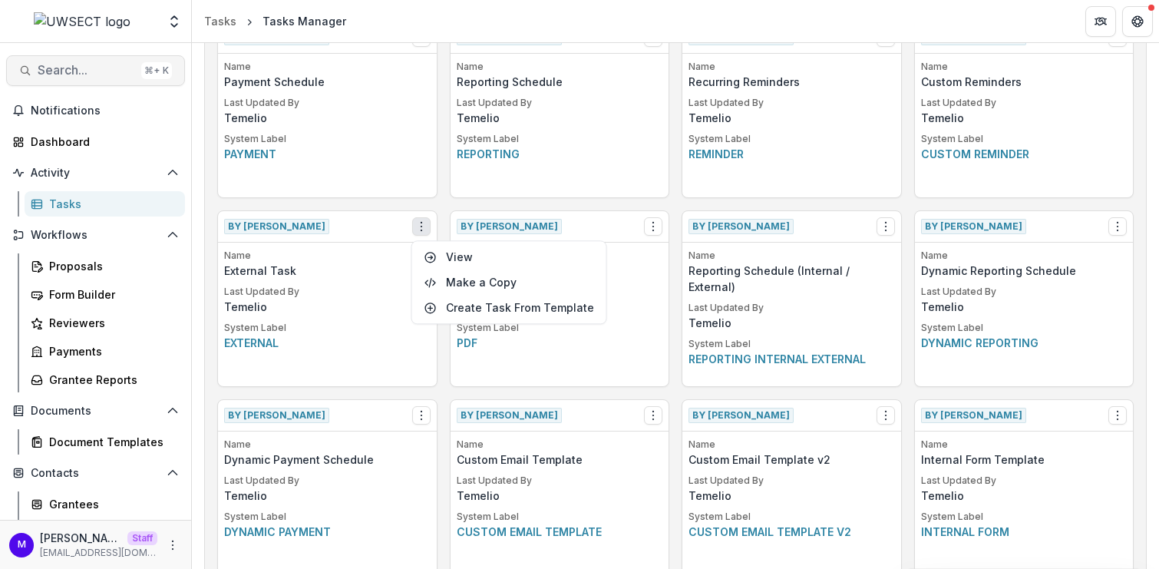
click at [87, 66] on span "Search..." at bounding box center [86, 70] width 97 height 15
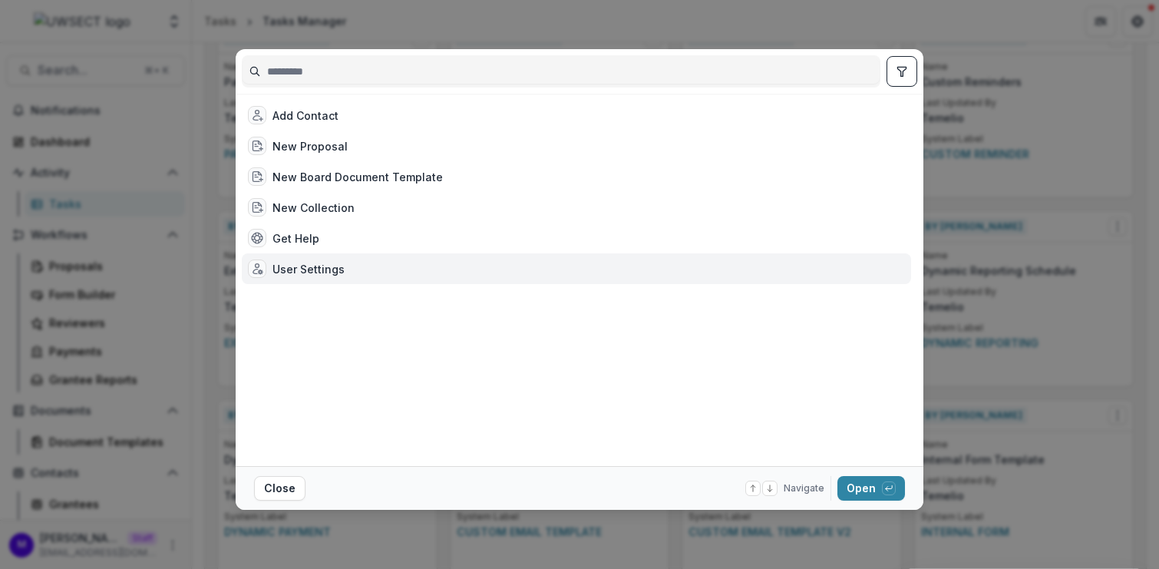
click at [316, 255] on div "User Settings" at bounding box center [576, 268] width 669 height 31
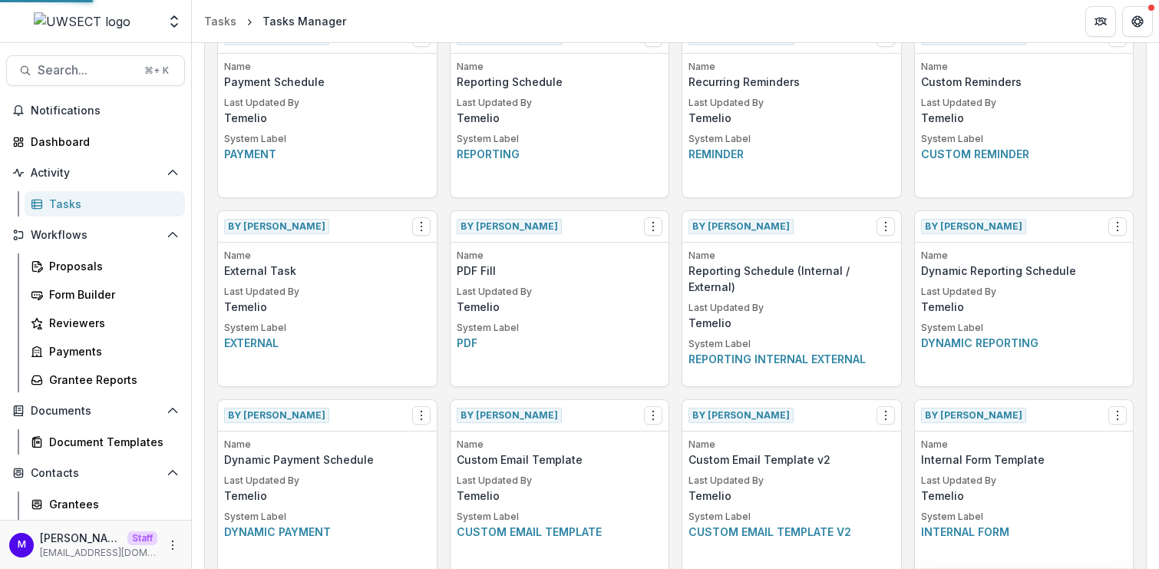
click at [316, 255] on div "User Settings" at bounding box center [576, 268] width 661 height 30
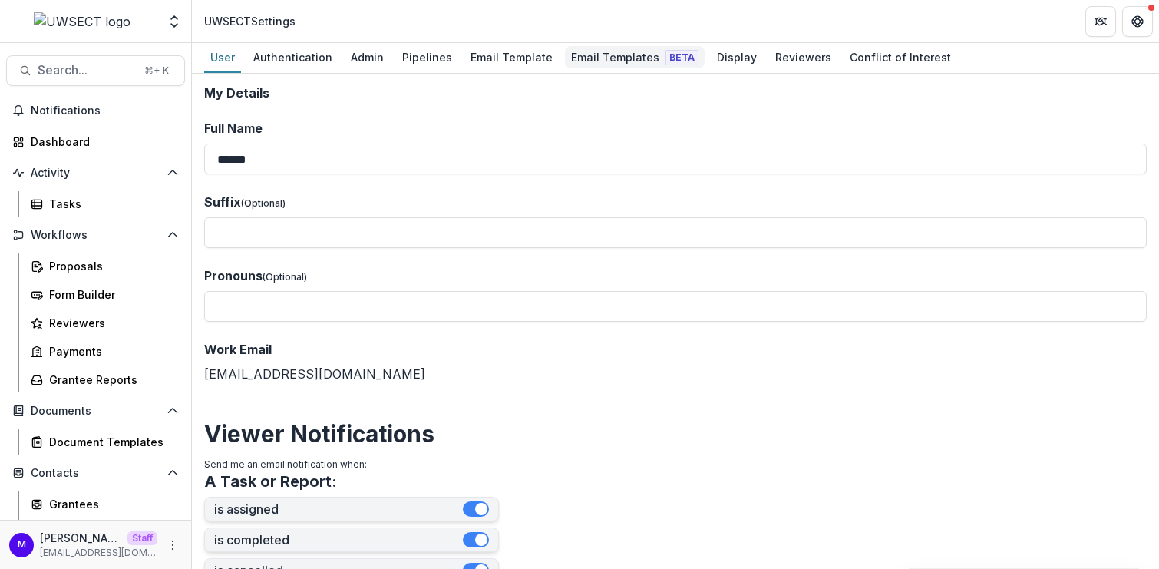
click at [636, 56] on div "Email Templates Beta" at bounding box center [635, 57] width 140 height 22
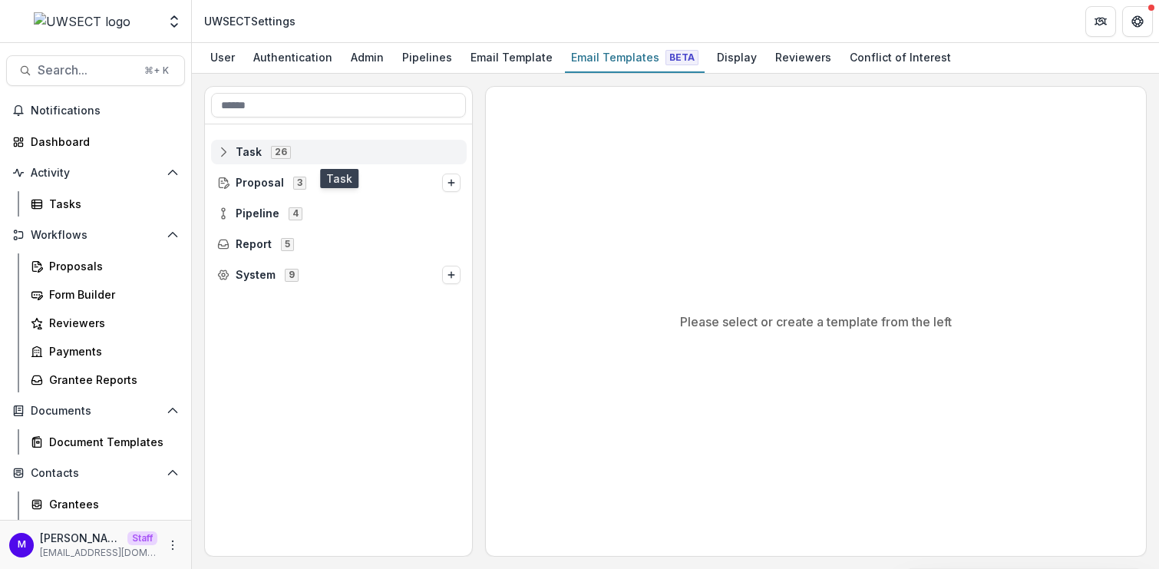
click at [242, 150] on span "Task" at bounding box center [249, 152] width 26 height 13
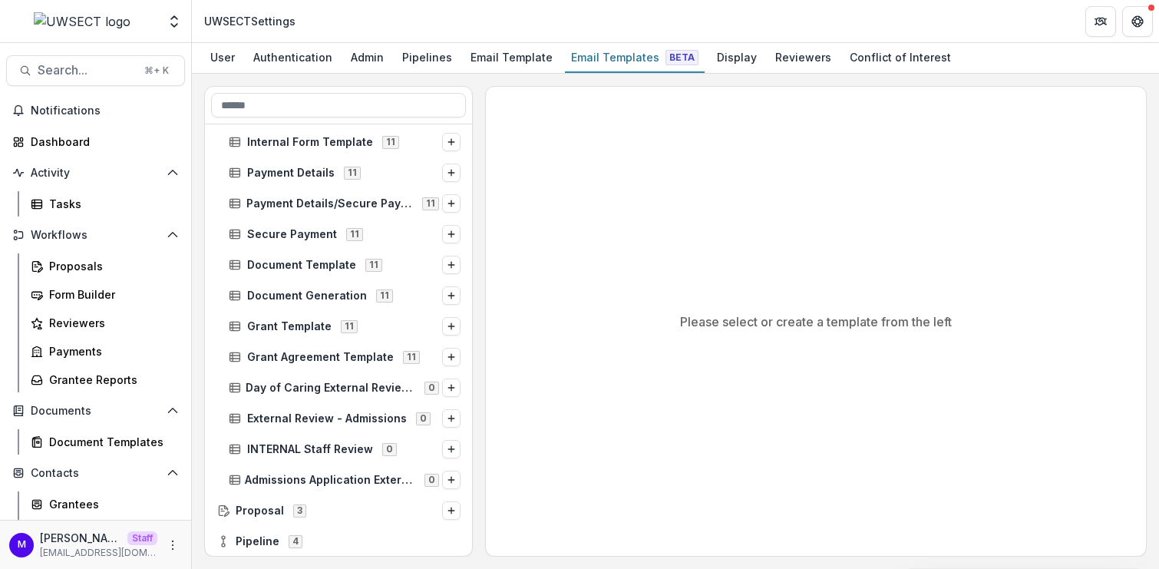
scroll to position [504, 0]
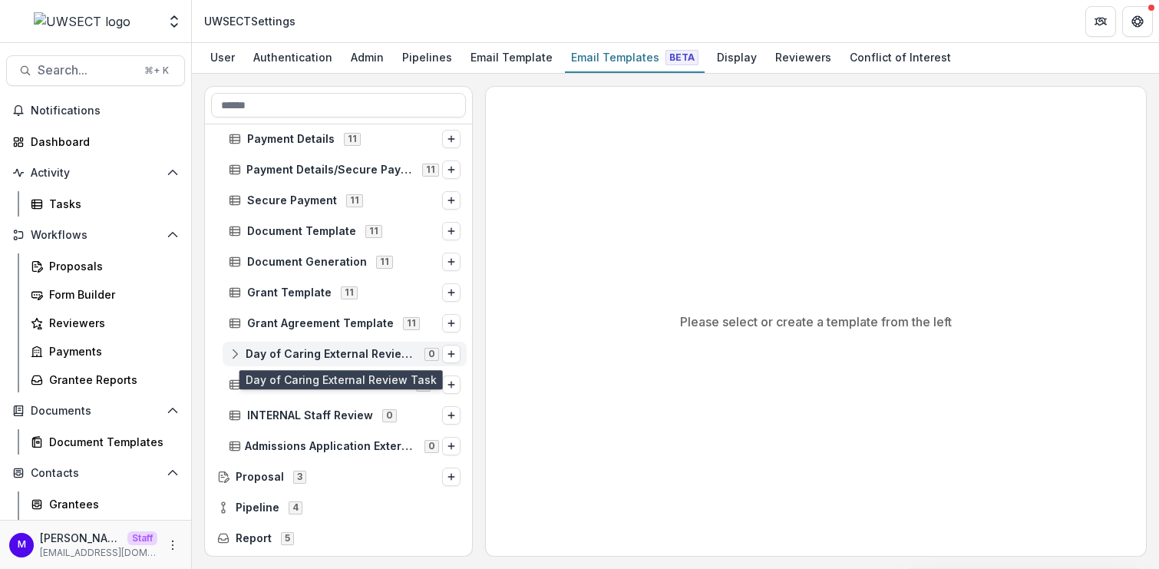
click at [234, 348] on icon at bounding box center [235, 354] width 12 height 12
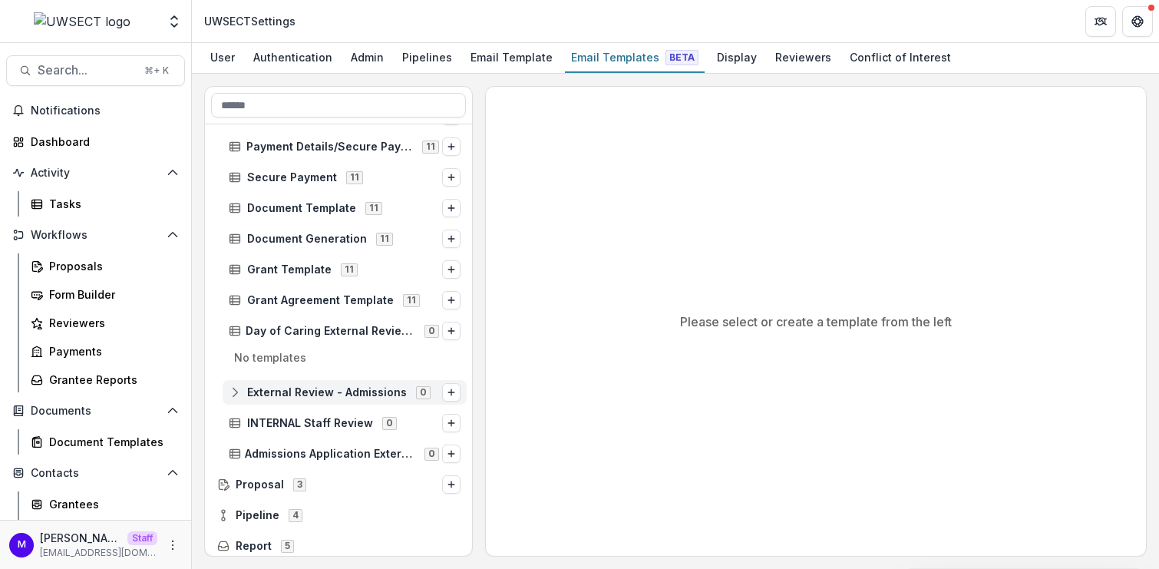
scroll to position [561, 0]
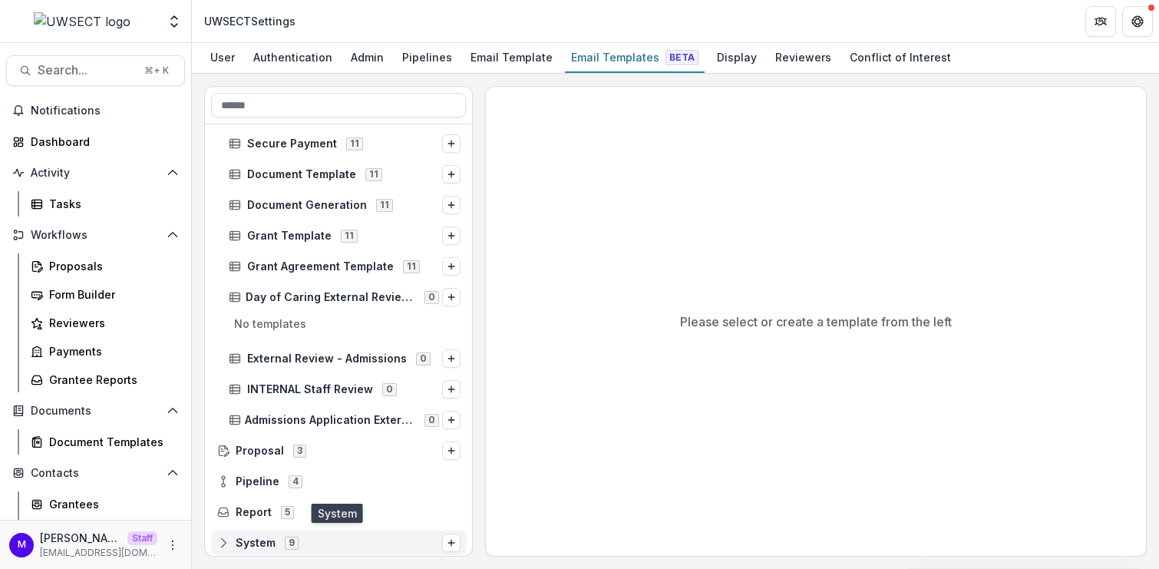
click at [252, 542] on span "System" at bounding box center [256, 542] width 40 height 13
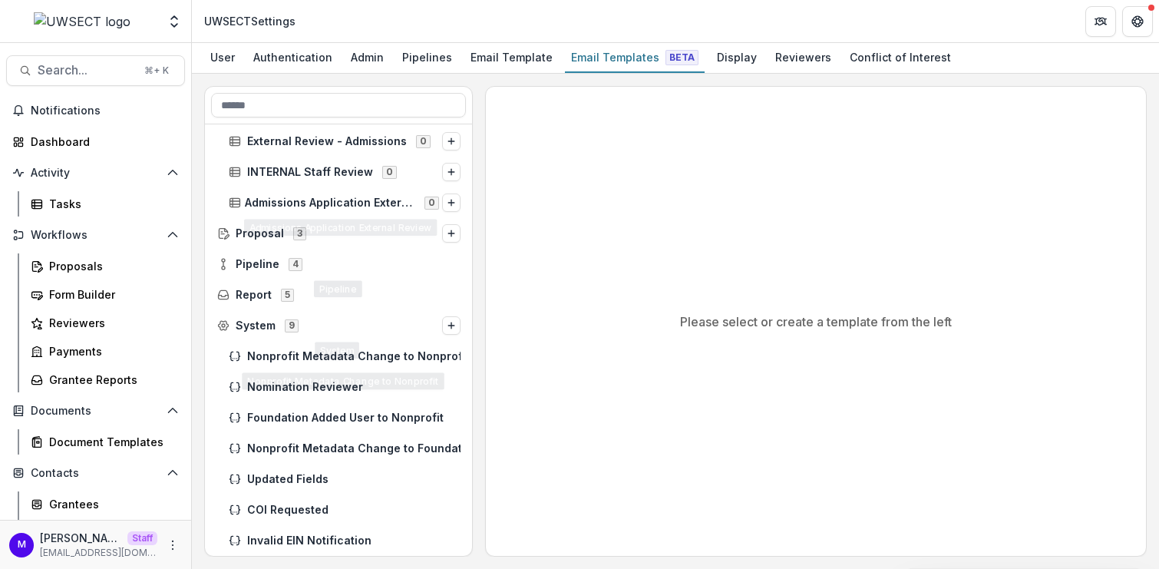
scroll to position [0, 0]
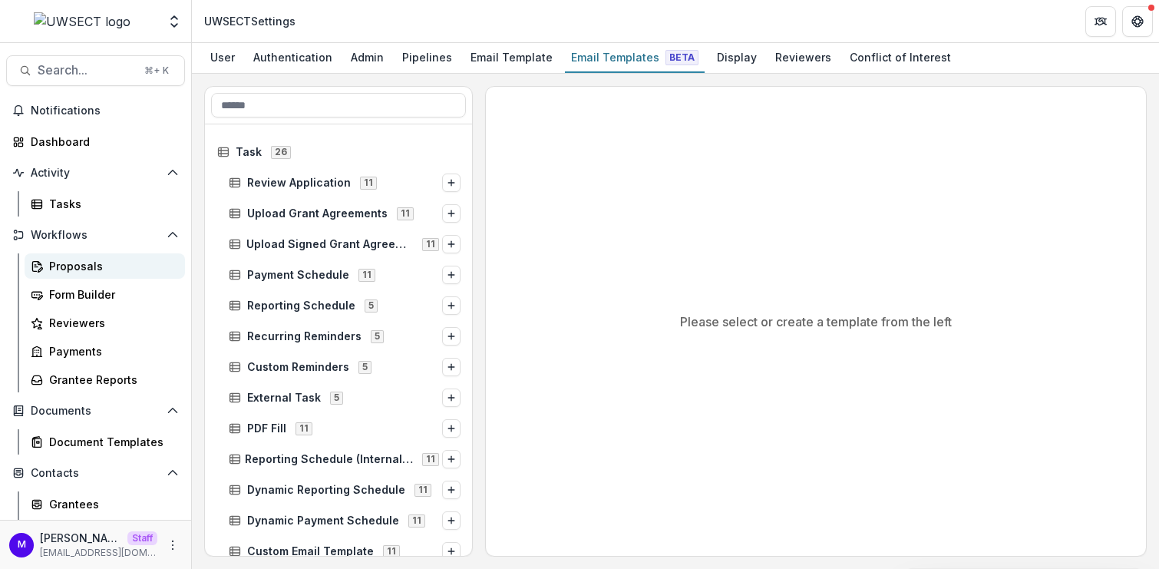
click at [68, 269] on div "Proposals" at bounding box center [111, 266] width 124 height 16
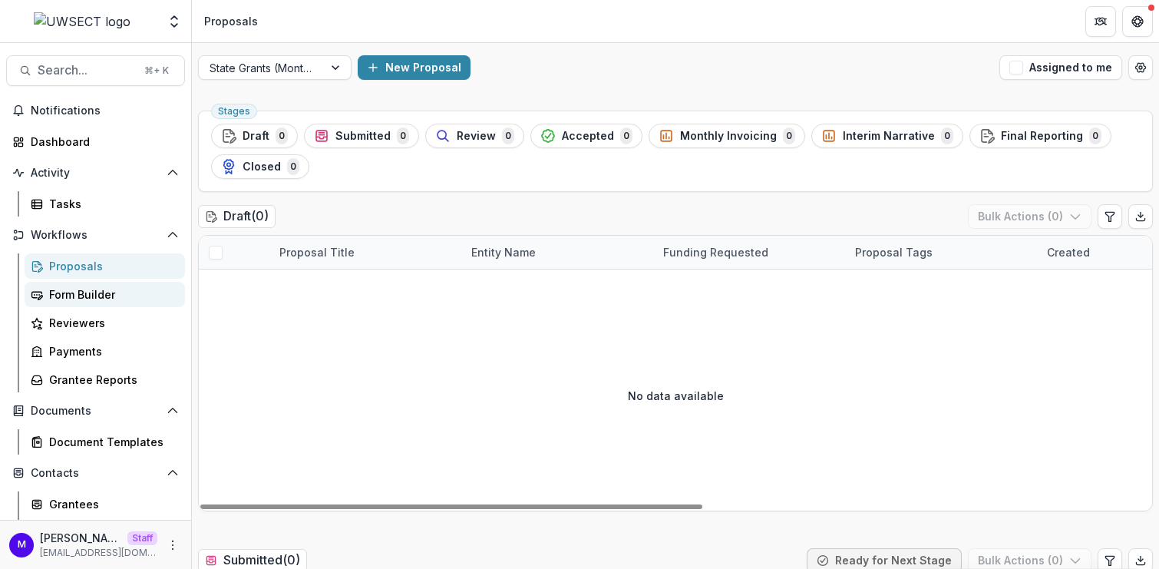
click at [97, 298] on div "Form Builder" at bounding box center [111, 294] width 124 height 16
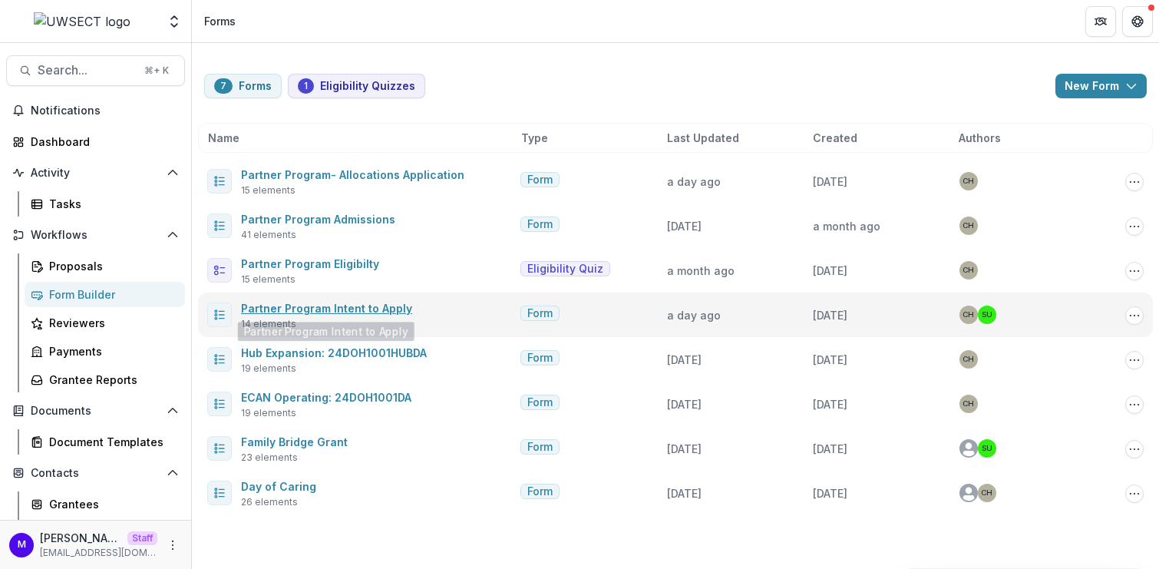
click at [374, 305] on link "Partner Program Intent to Apply" at bounding box center [326, 308] width 171 height 13
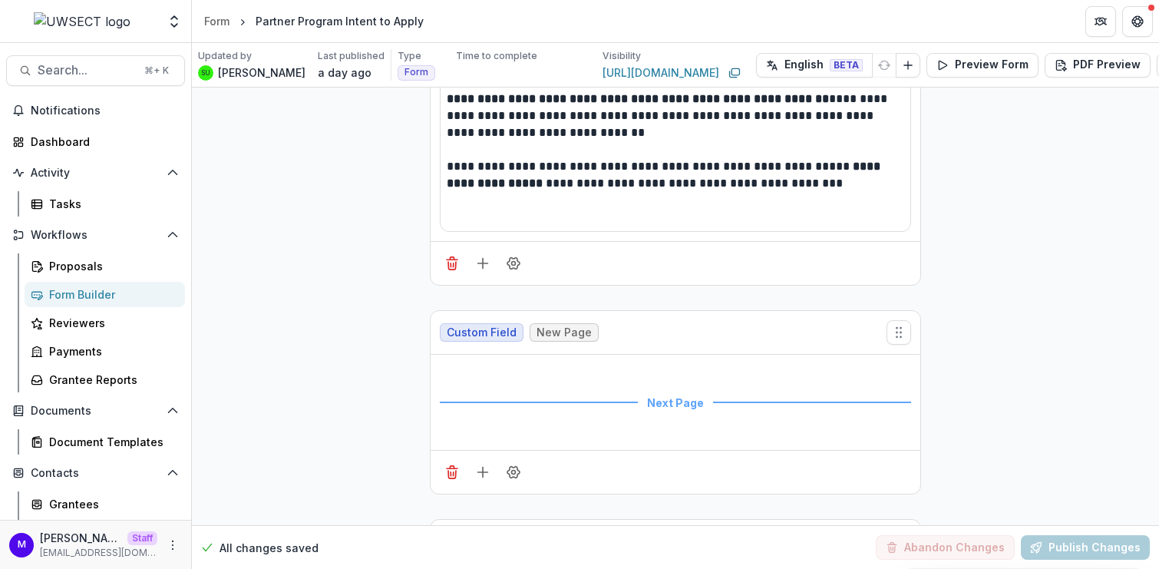
scroll to position [349, 0]
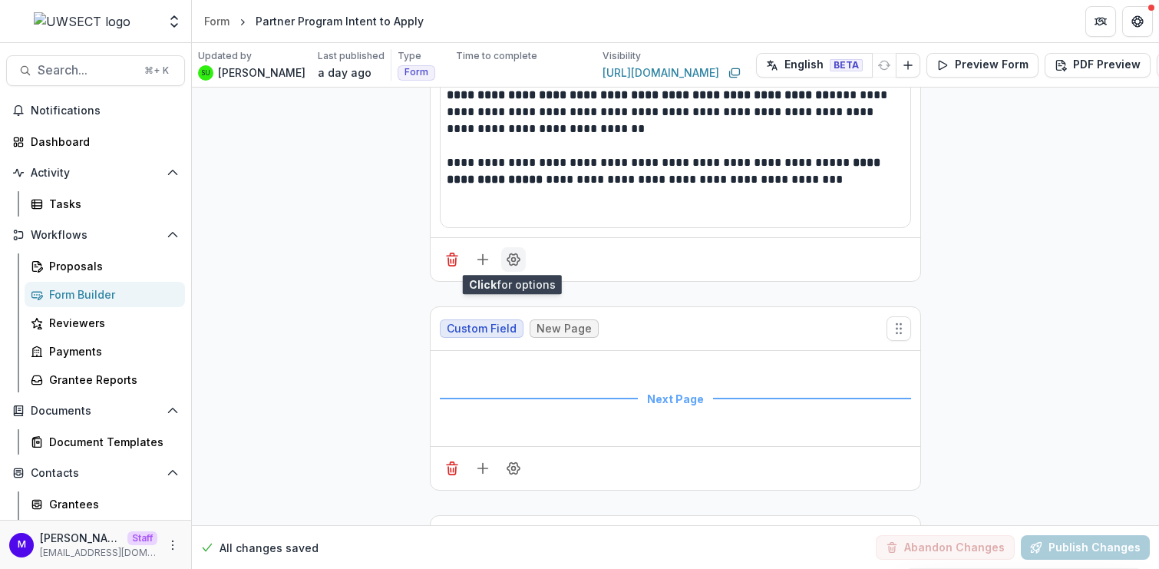
click at [514, 256] on icon "Field Settings" at bounding box center [513, 259] width 15 height 15
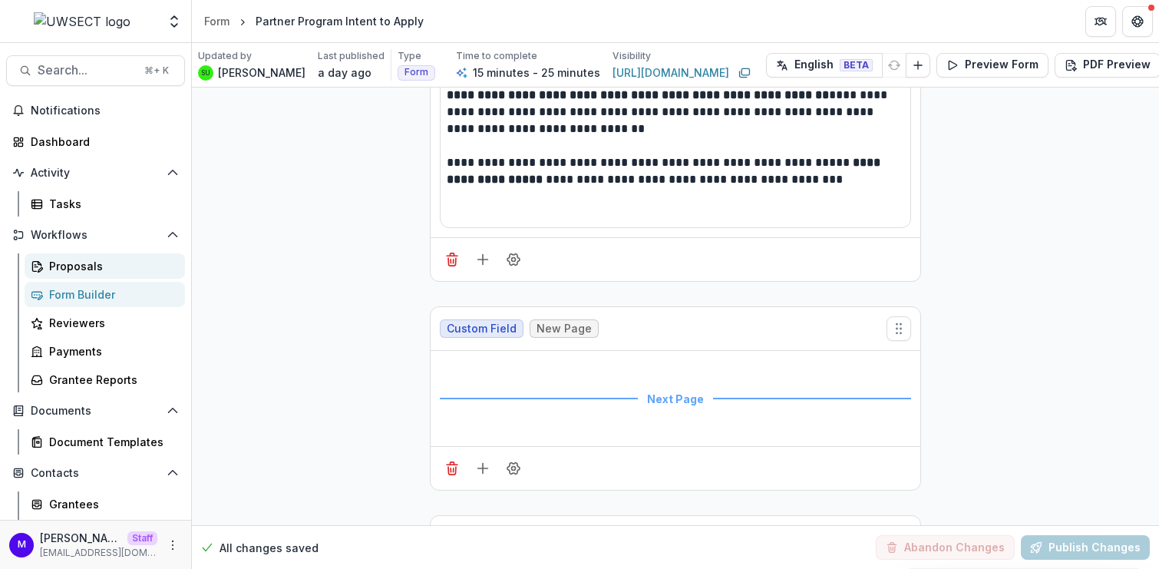
click at [87, 259] on div "Proposals" at bounding box center [111, 266] width 124 height 16
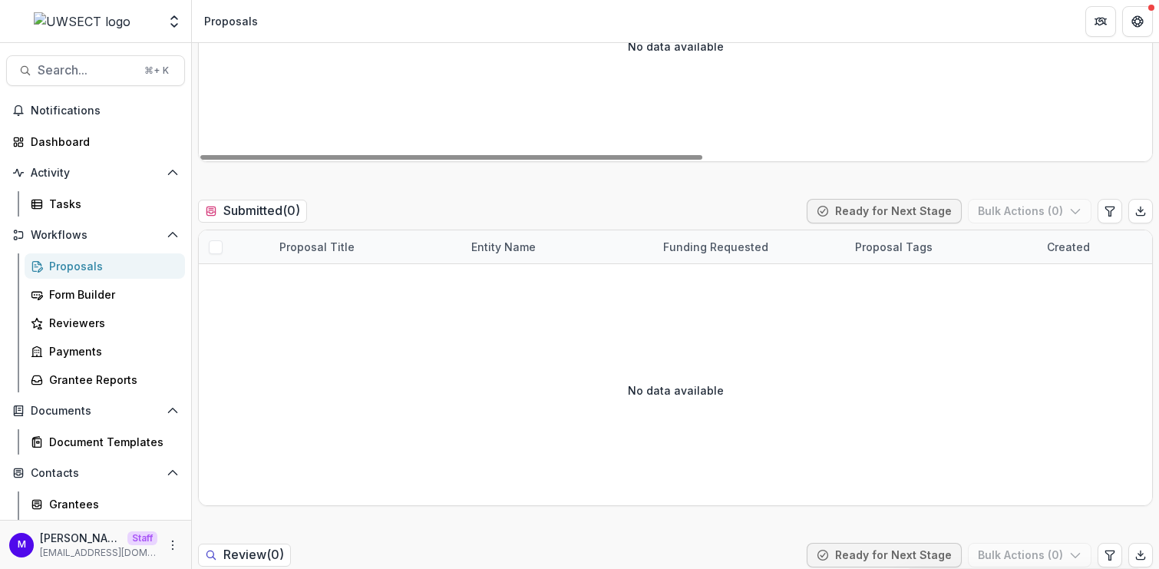
click at [75, 259] on div "Proposals" at bounding box center [111, 266] width 124 height 16
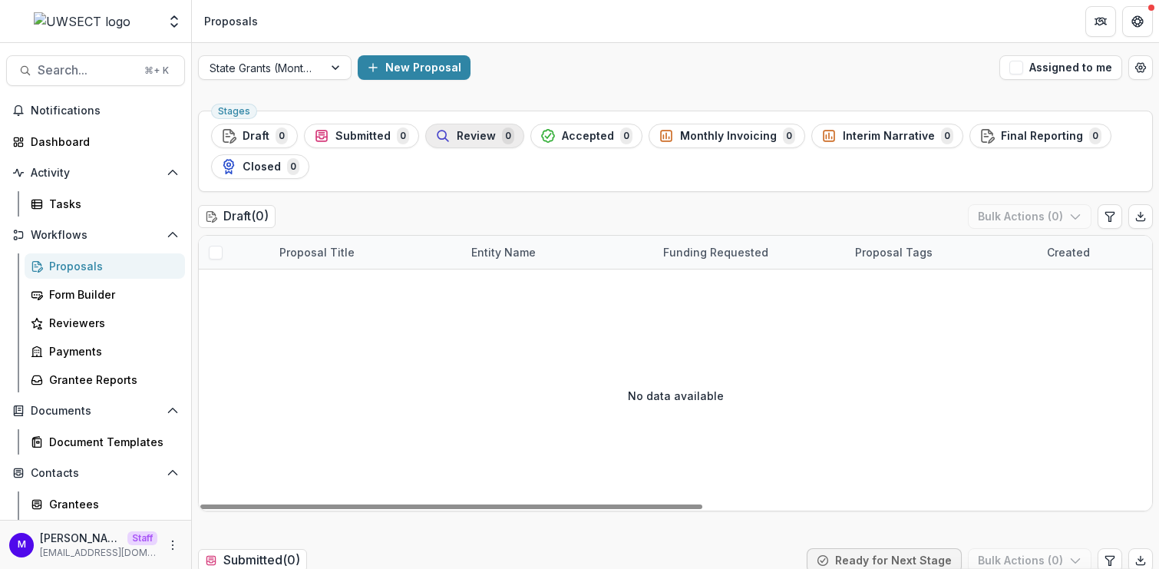
click at [457, 135] on span "Review" at bounding box center [476, 136] width 39 height 13
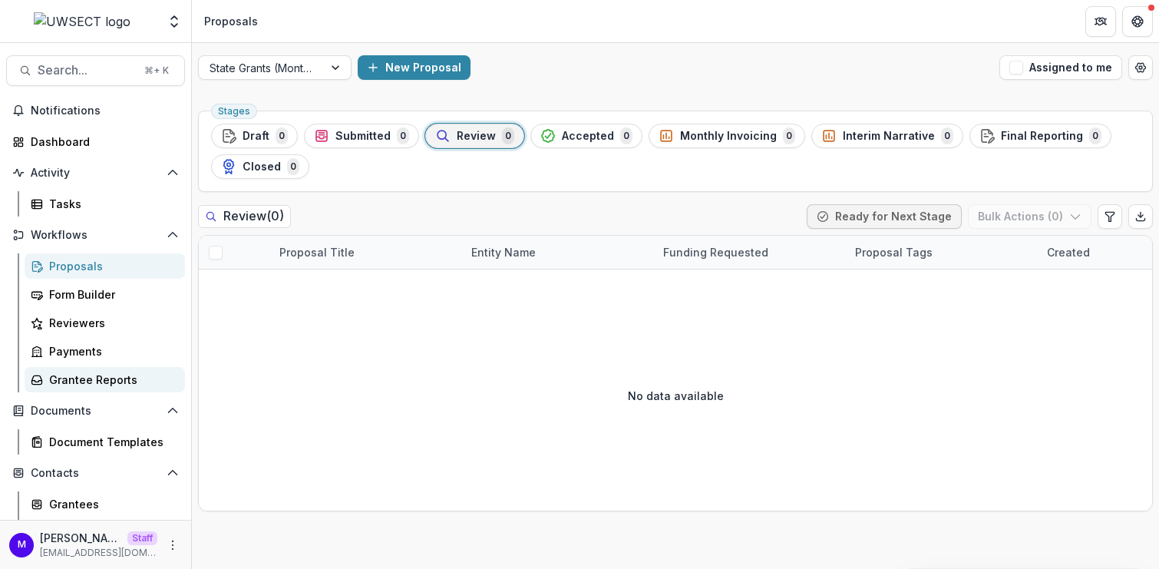
click at [101, 370] on link "Grantee Reports" at bounding box center [105, 379] width 160 height 25
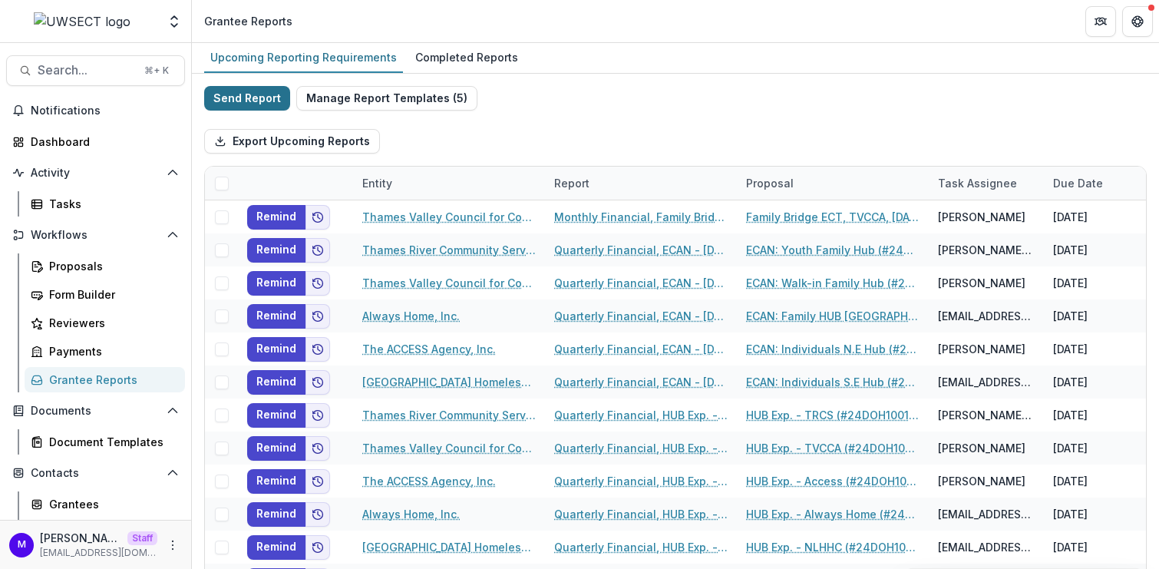
click at [266, 90] on button "Send Report" at bounding box center [247, 98] width 86 height 25
select select "********"
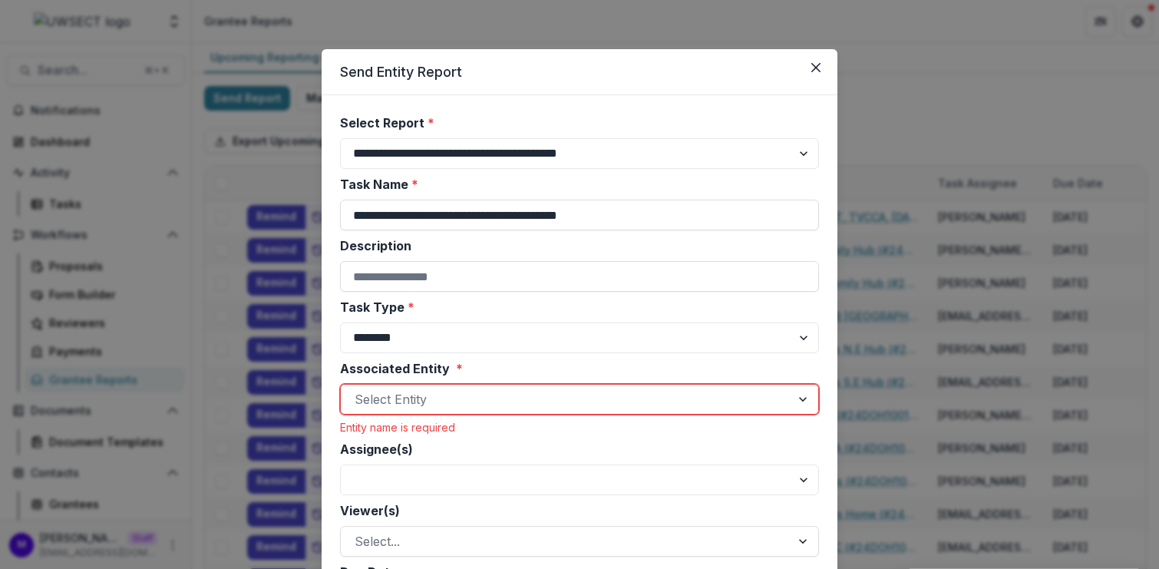
click at [598, 29] on div "**********" at bounding box center [579, 284] width 1159 height 569
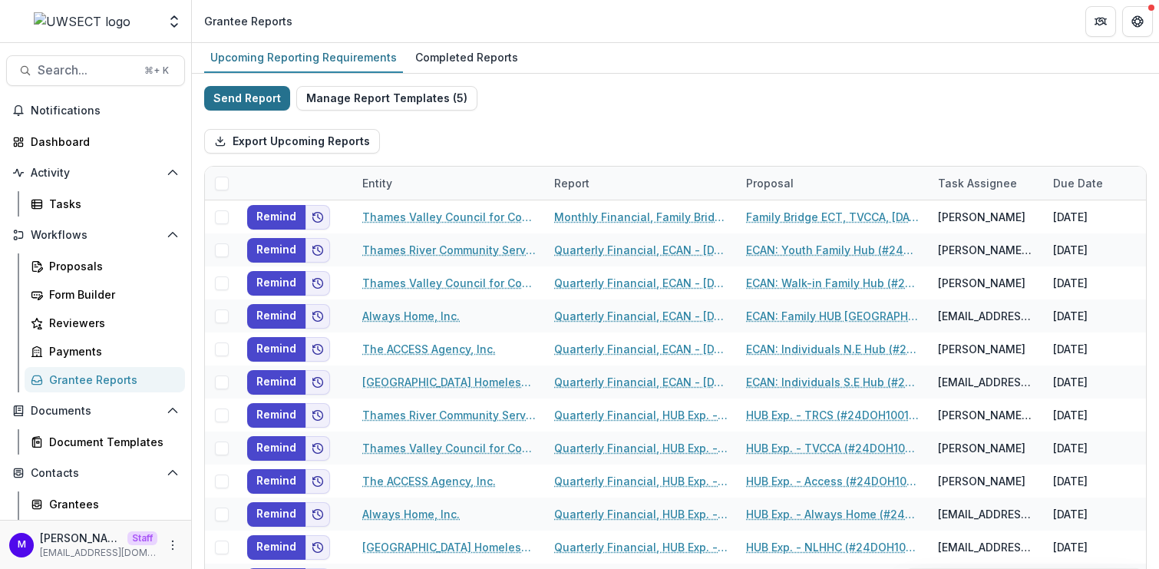
click at [275, 106] on button "Send Report" at bounding box center [247, 98] width 86 height 25
select select "********"
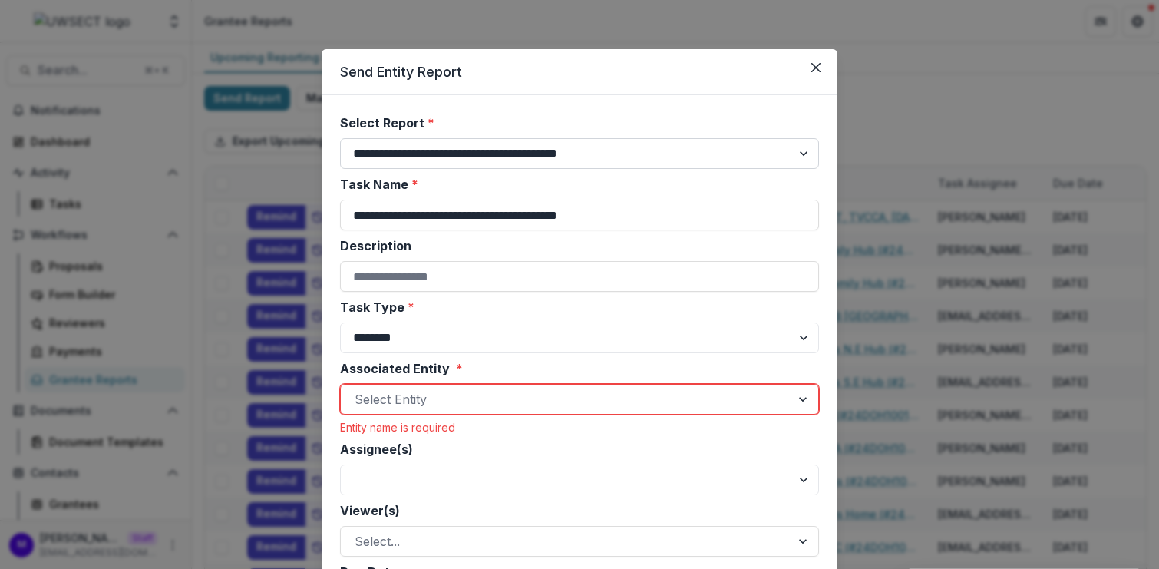
click at [496, 153] on select "**********" at bounding box center [579, 153] width 479 height 31
select select "**********"
type input "**********"
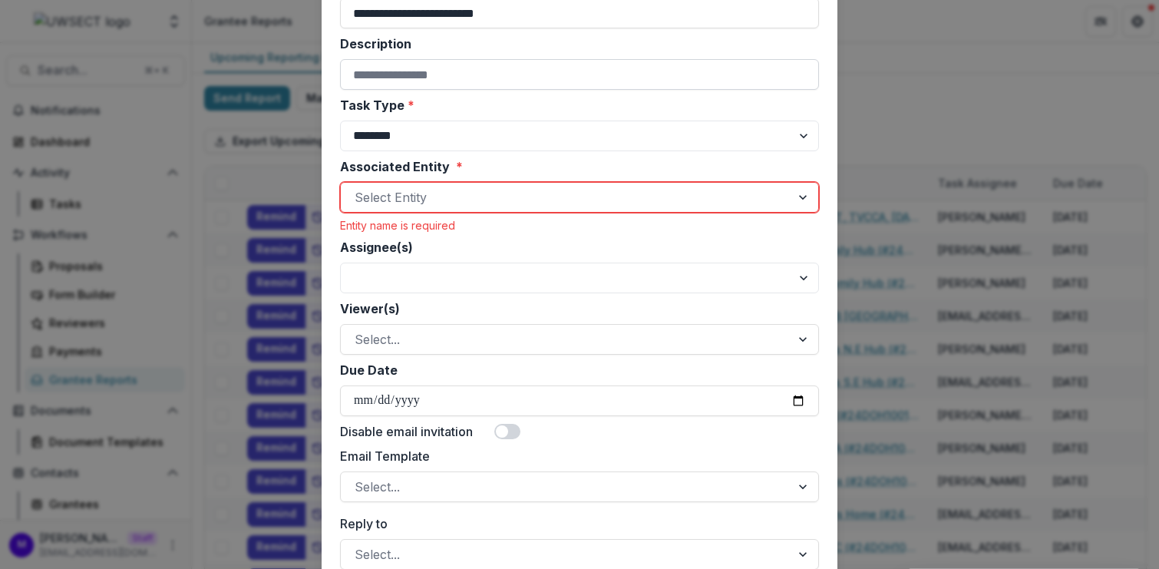
scroll to position [202, 0]
click at [527, 209] on div "Select Entity" at bounding box center [579, 197] width 479 height 31
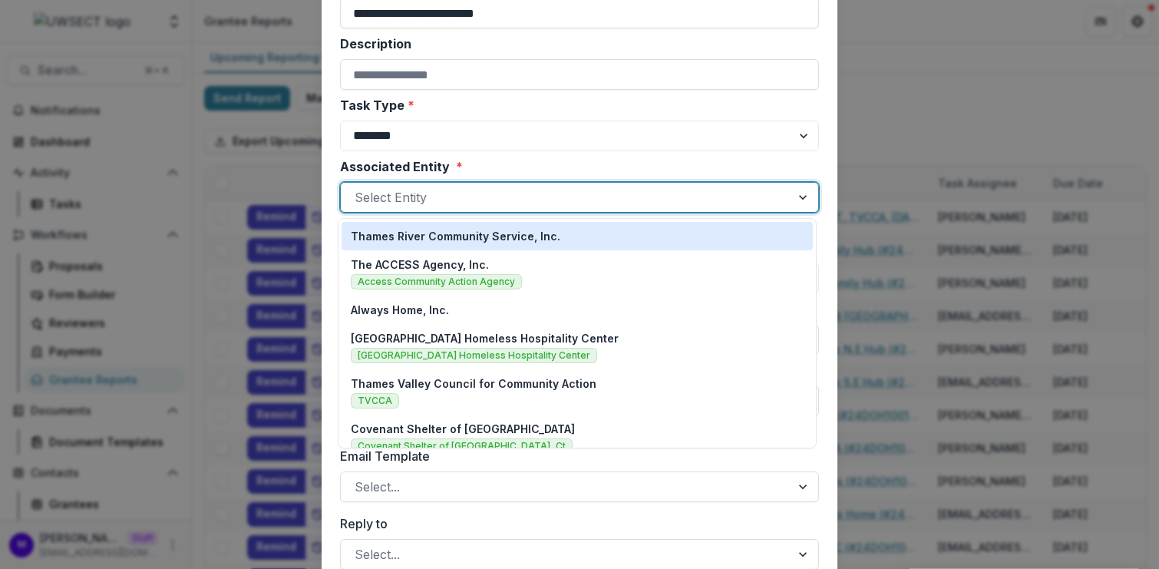
click at [516, 237] on p "Thames River Community Service, Inc." at bounding box center [455, 236] width 209 height 16
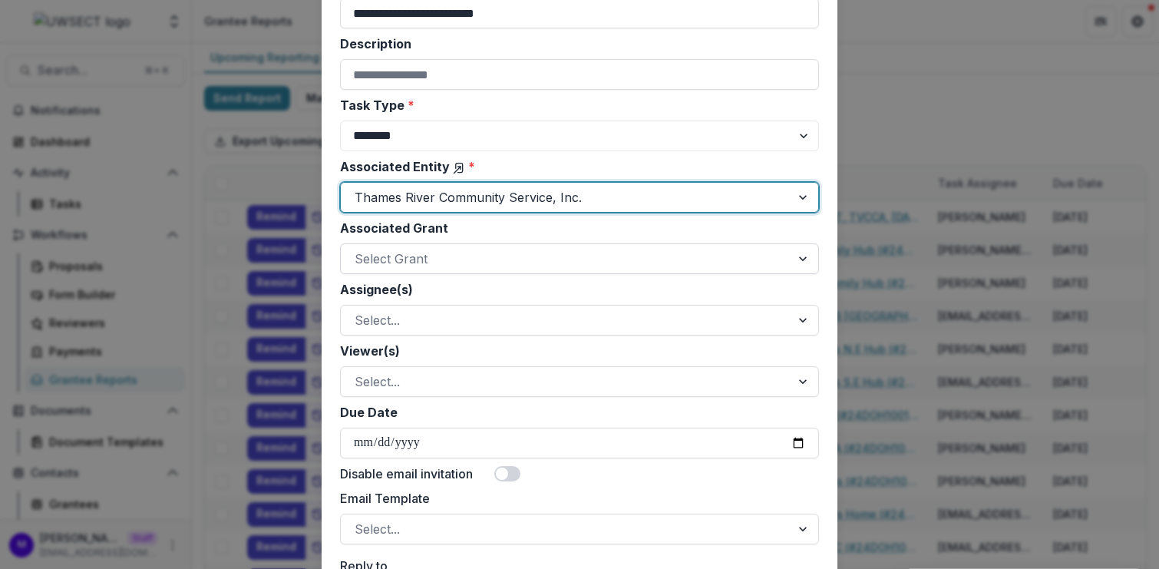
click at [534, 260] on div at bounding box center [566, 258] width 422 height 21
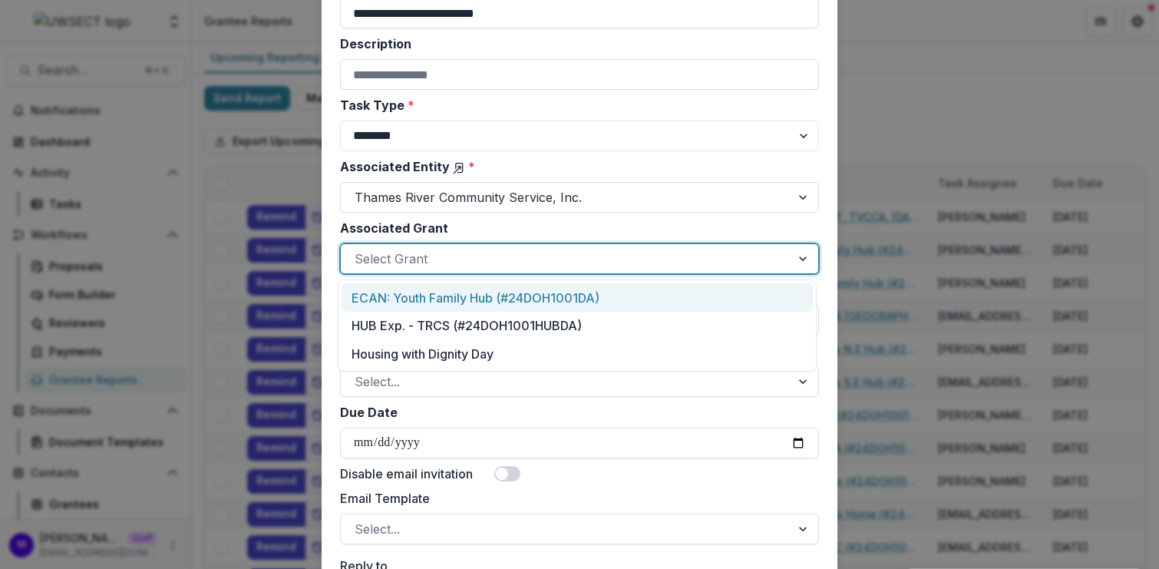
click at [468, 296] on div "ECAN: Youth Family Hub (#24DOH1001DA)" at bounding box center [576, 297] width 471 height 28
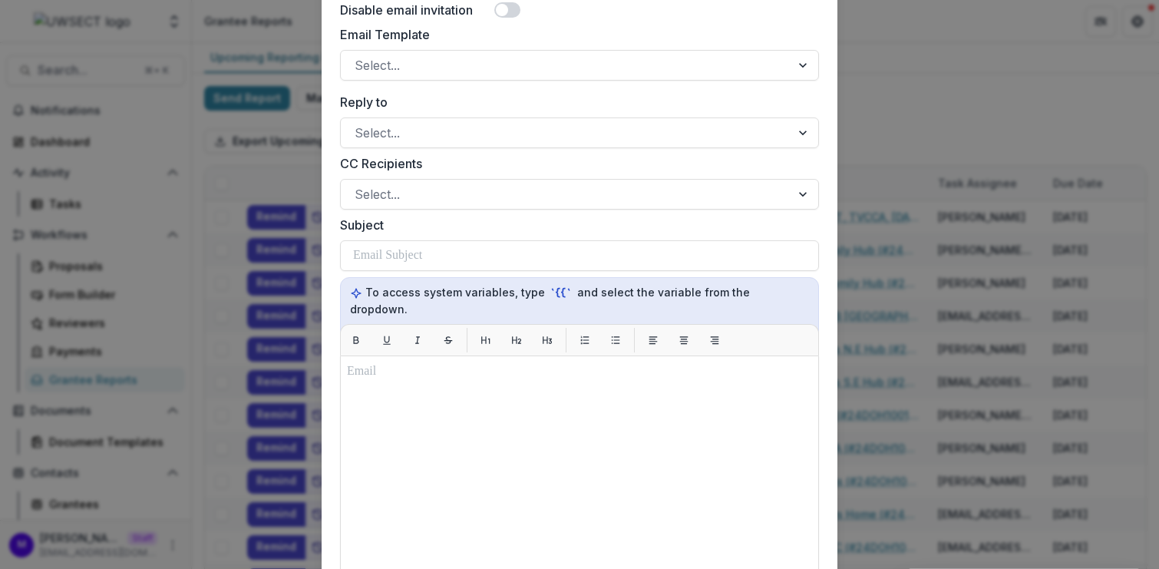
scroll to position [697, 0]
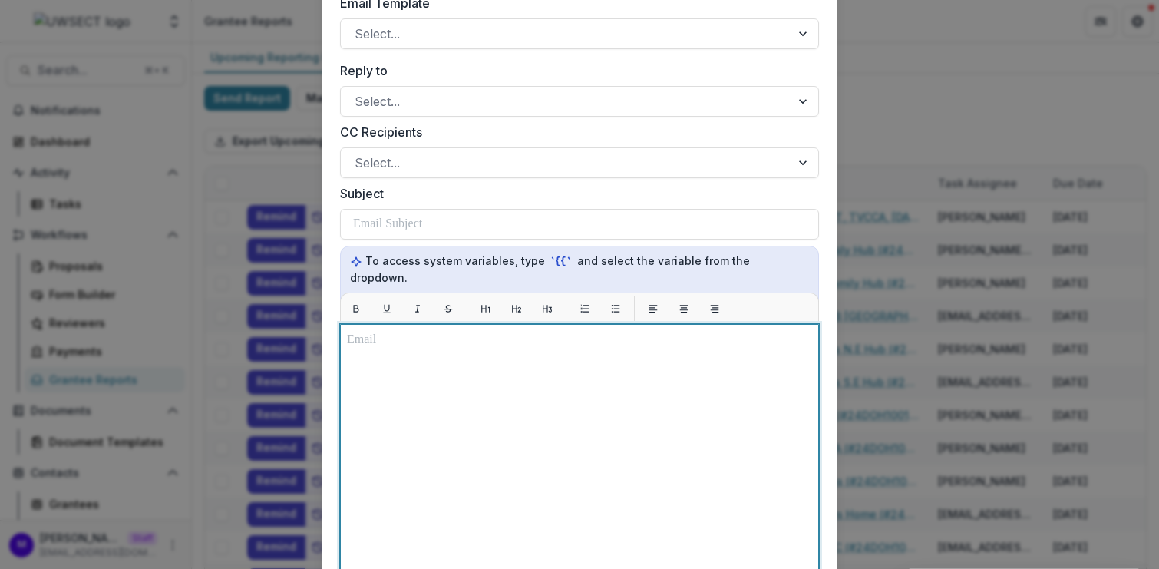
click at [403, 339] on div at bounding box center [579, 516] width 465 height 370
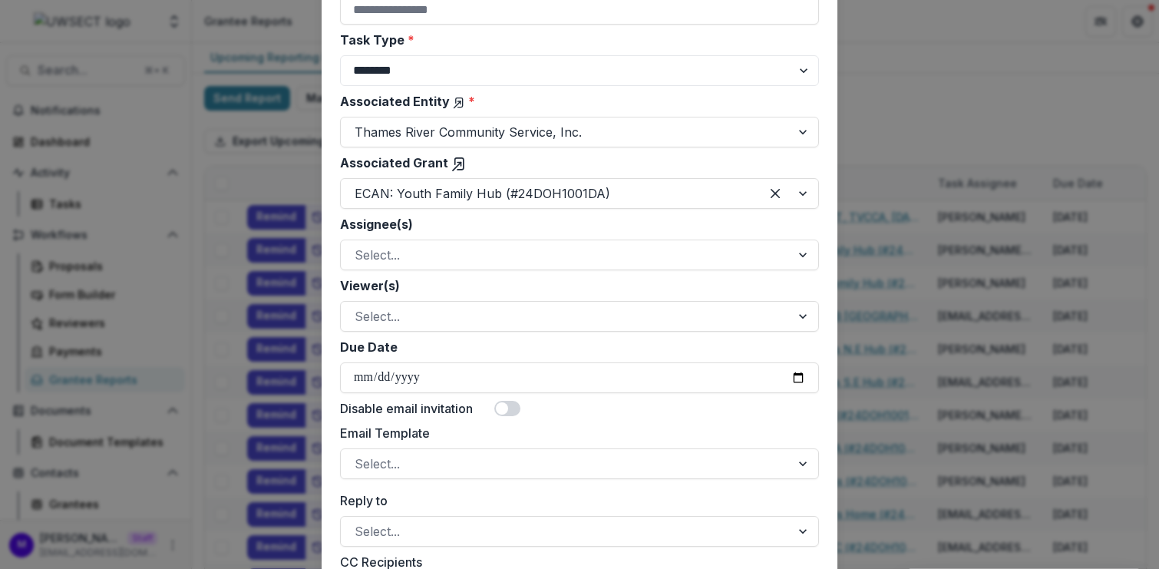
scroll to position [163, 0]
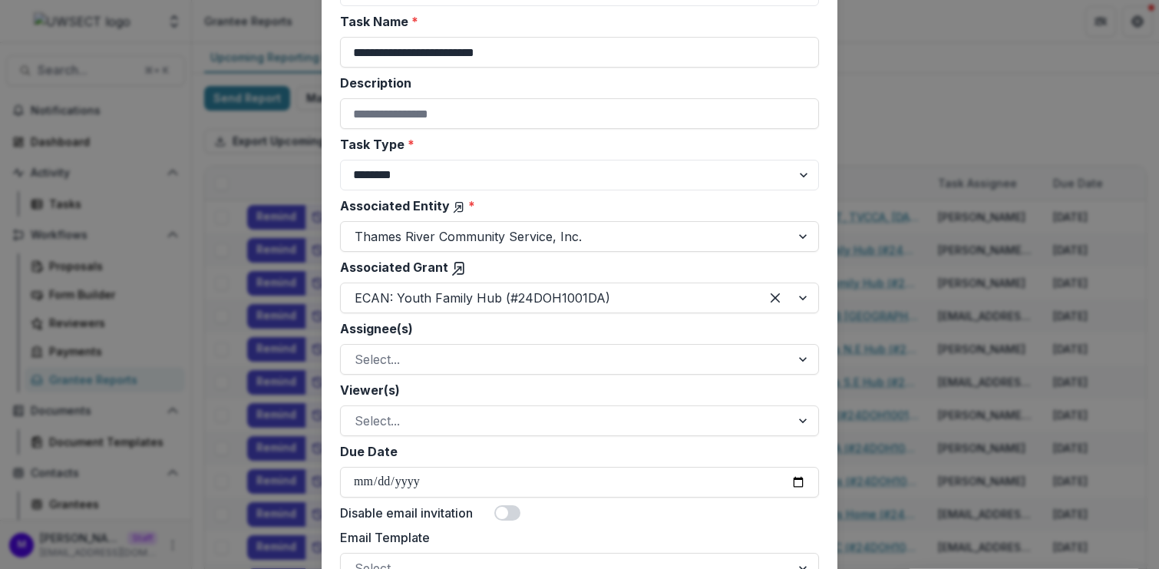
click at [981, 84] on div "**********" at bounding box center [579, 284] width 1159 height 569
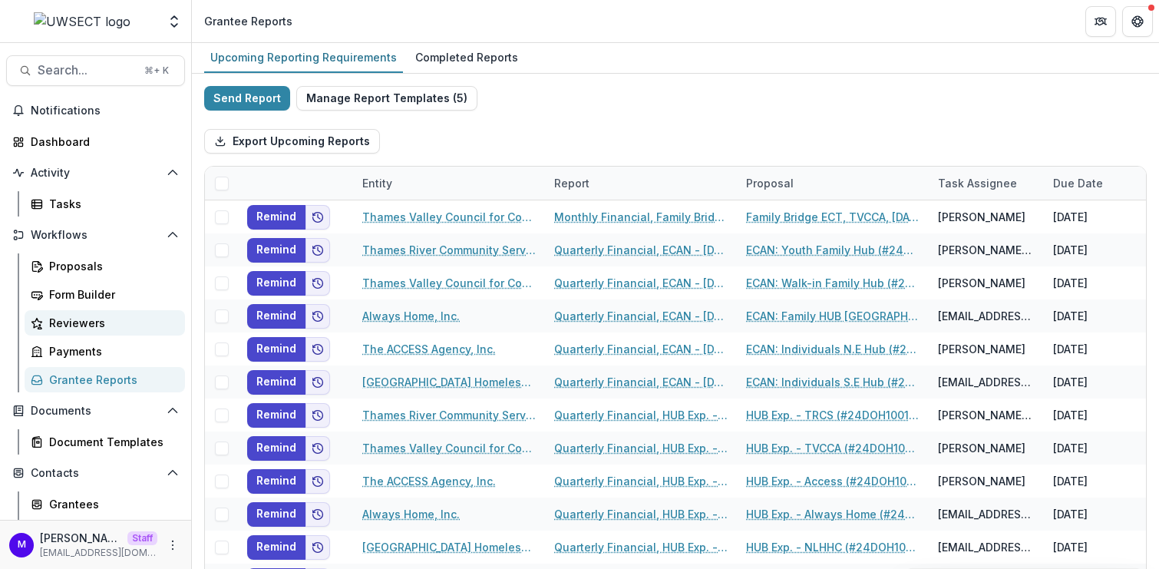
click at [116, 315] on div "Reviewers" at bounding box center [111, 323] width 124 height 16
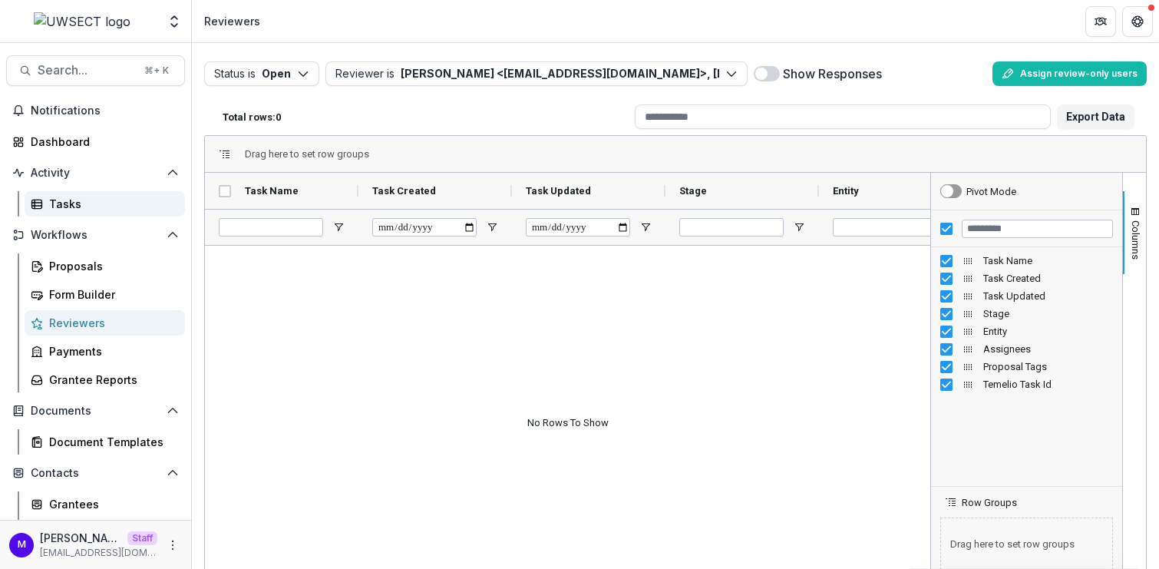
click at [94, 198] on div "Tasks" at bounding box center [111, 204] width 124 height 16
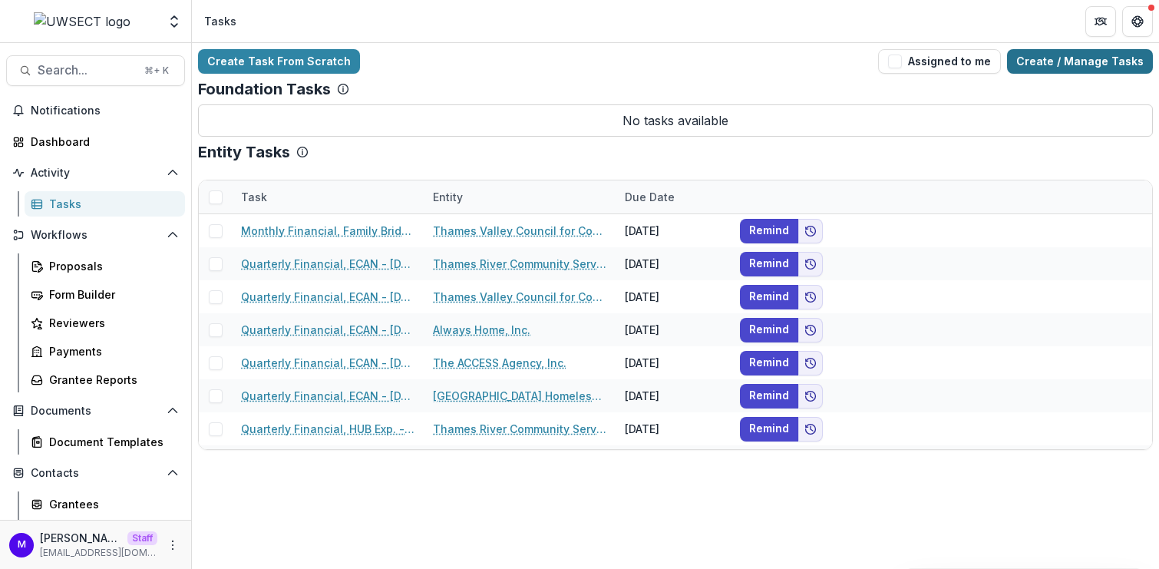
click at [1078, 64] on link "Create / Manage Tasks" at bounding box center [1080, 61] width 146 height 25
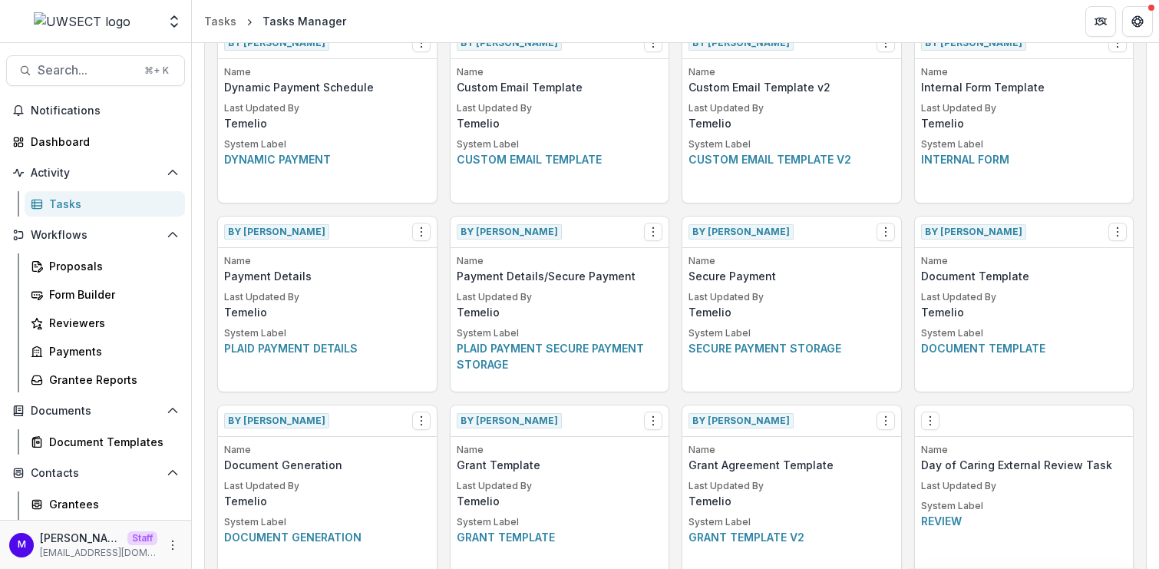
scroll to position [981, 0]
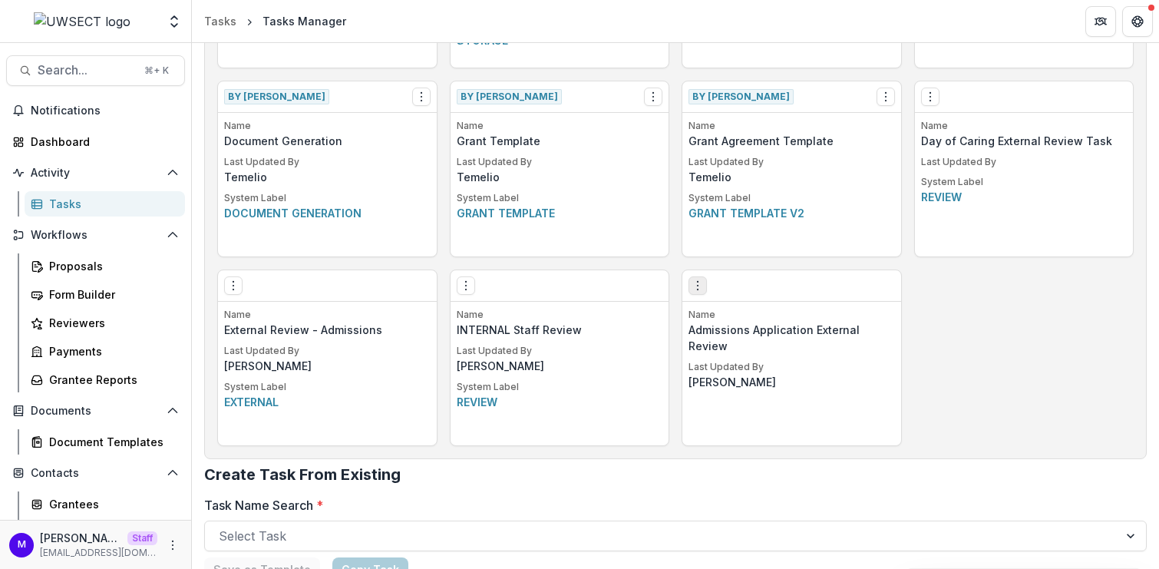
click at [697, 281] on circle "Options" at bounding box center [697, 281] width 1 height 1
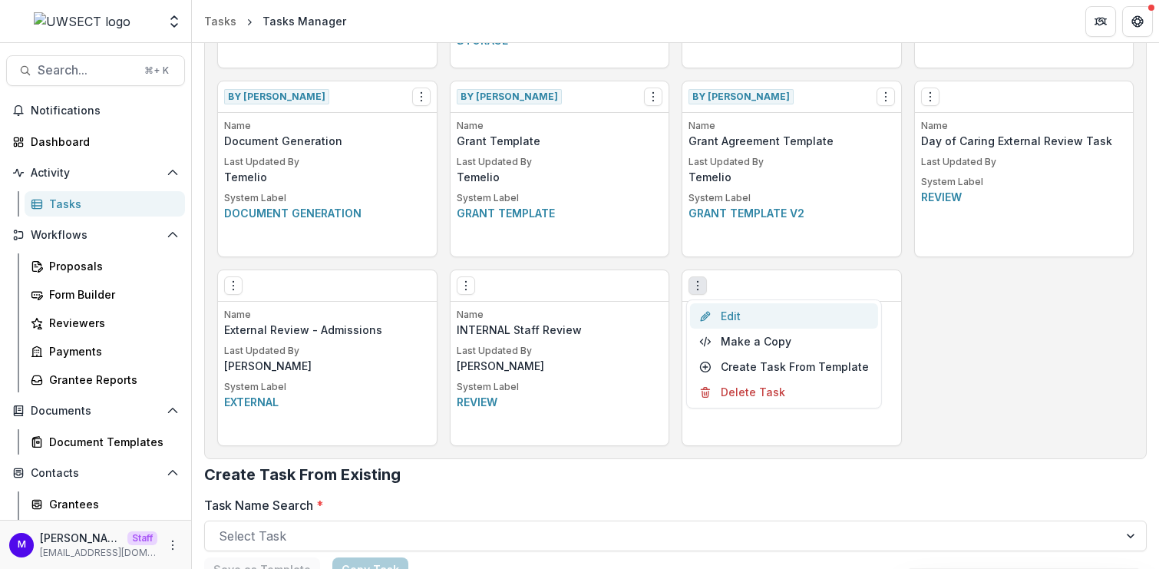
click at [745, 318] on link "Edit" at bounding box center [784, 315] width 188 height 25
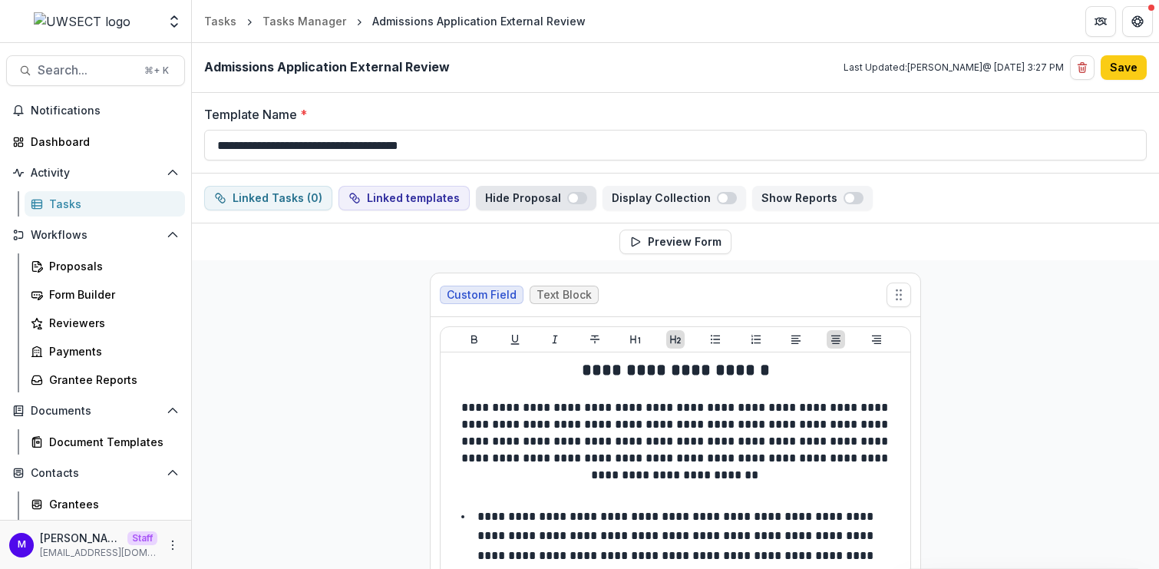
click at [567, 197] on span "button" at bounding box center [577, 198] width 20 height 12
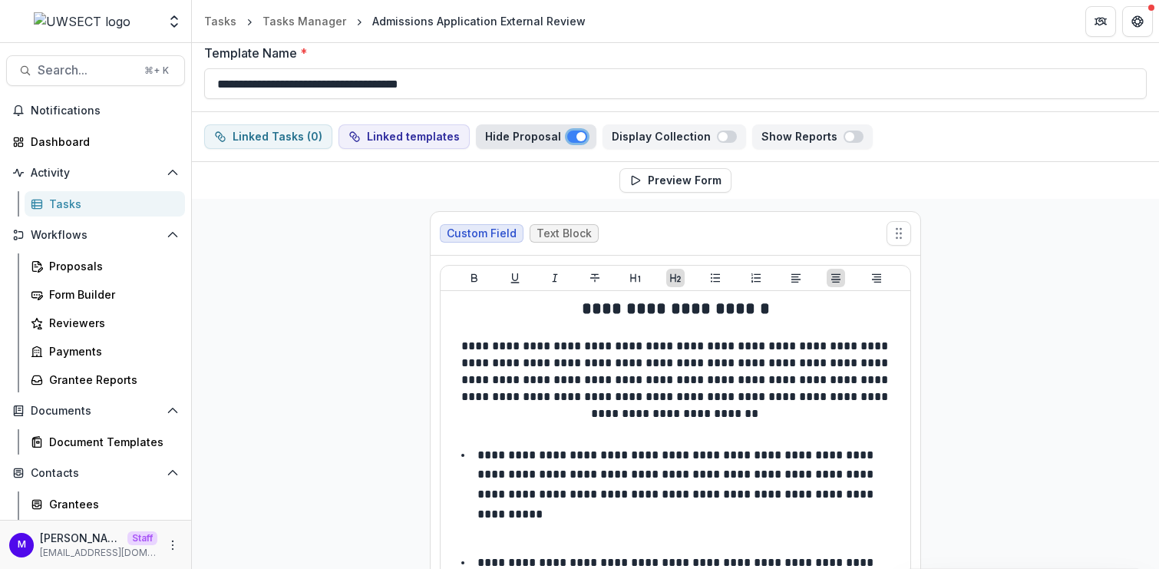
scroll to position [62, 0]
click at [717, 137] on span "button" at bounding box center [727, 136] width 20 height 12
click at [717, 134] on span "button" at bounding box center [727, 136] width 20 height 12
click at [840, 135] on button "Show Reports" at bounding box center [812, 136] width 120 height 25
click at [843, 134] on span "button" at bounding box center [853, 136] width 20 height 12
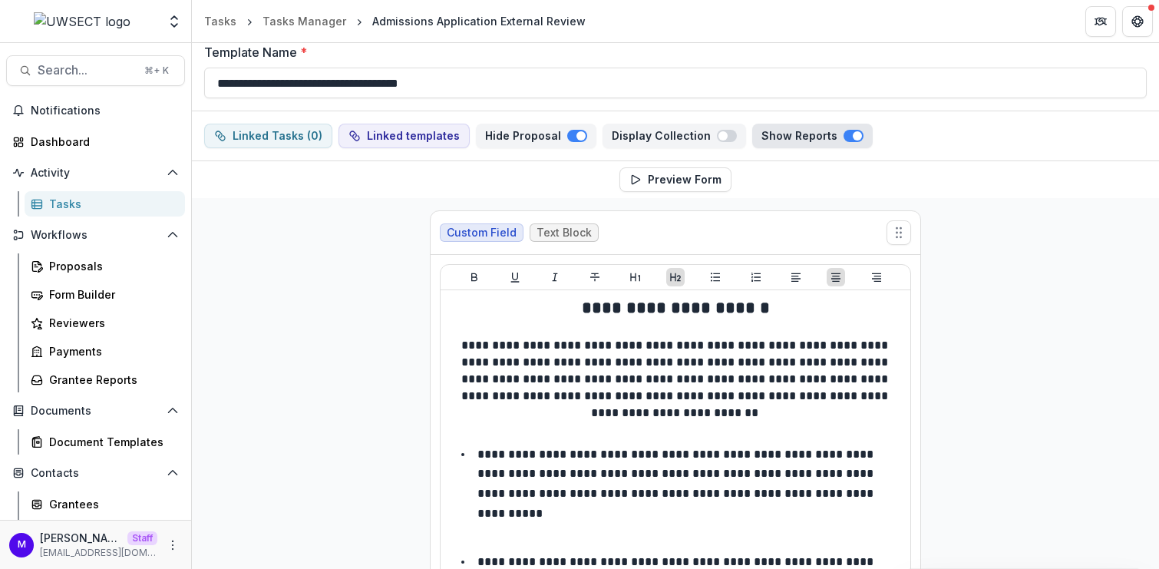
click at [843, 135] on span "button" at bounding box center [853, 136] width 20 height 12
click at [91, 263] on div "Proposals" at bounding box center [111, 266] width 124 height 16
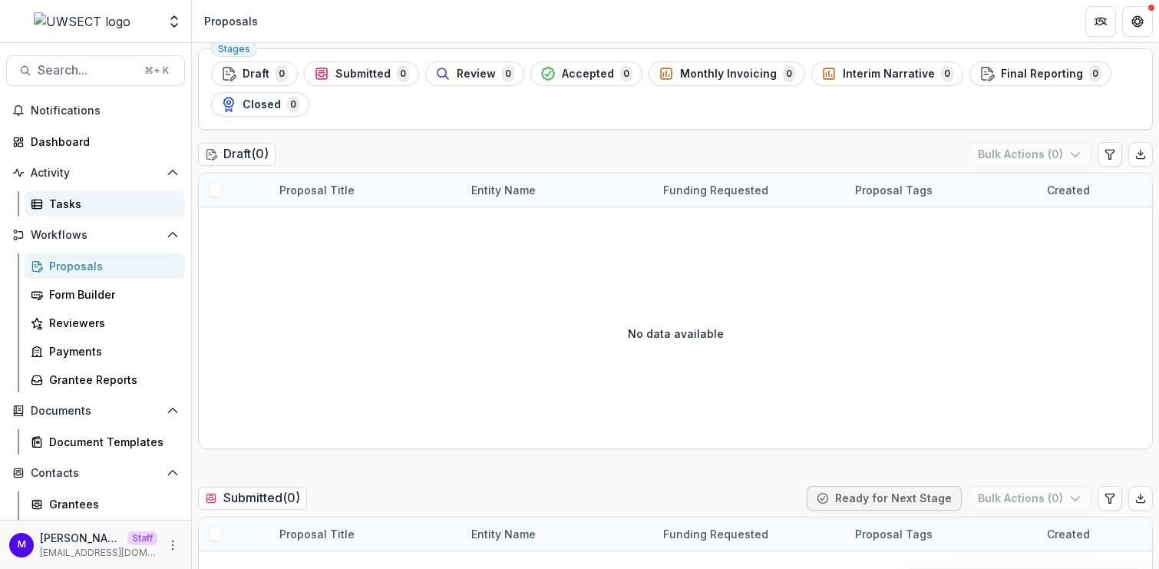
click at [84, 208] on div "Tasks" at bounding box center [111, 204] width 124 height 16
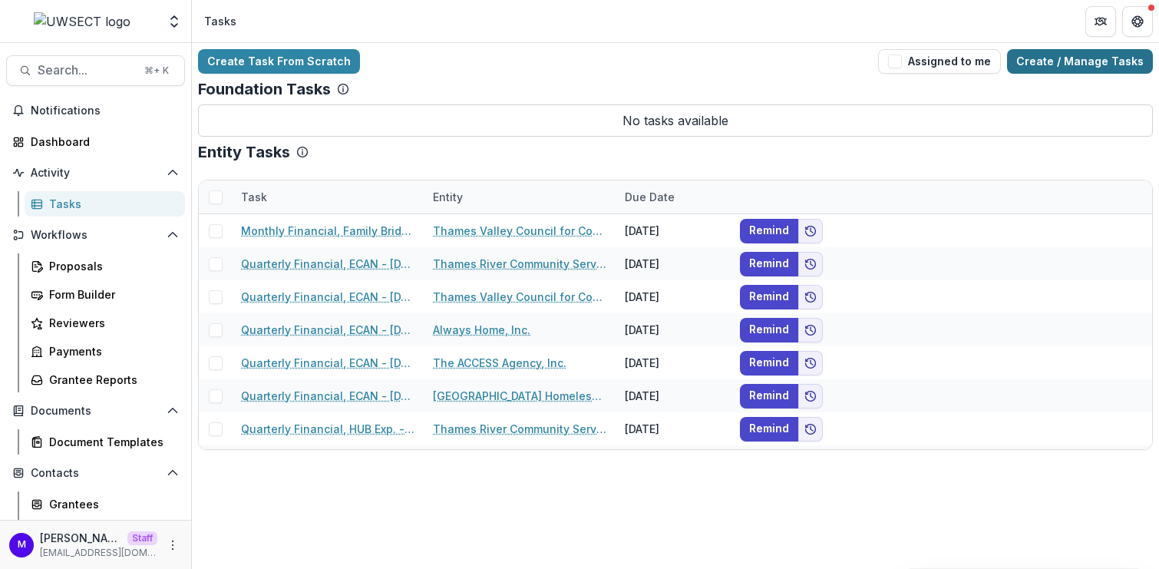
click at [1068, 71] on link "Create / Manage Tasks" at bounding box center [1080, 61] width 146 height 25
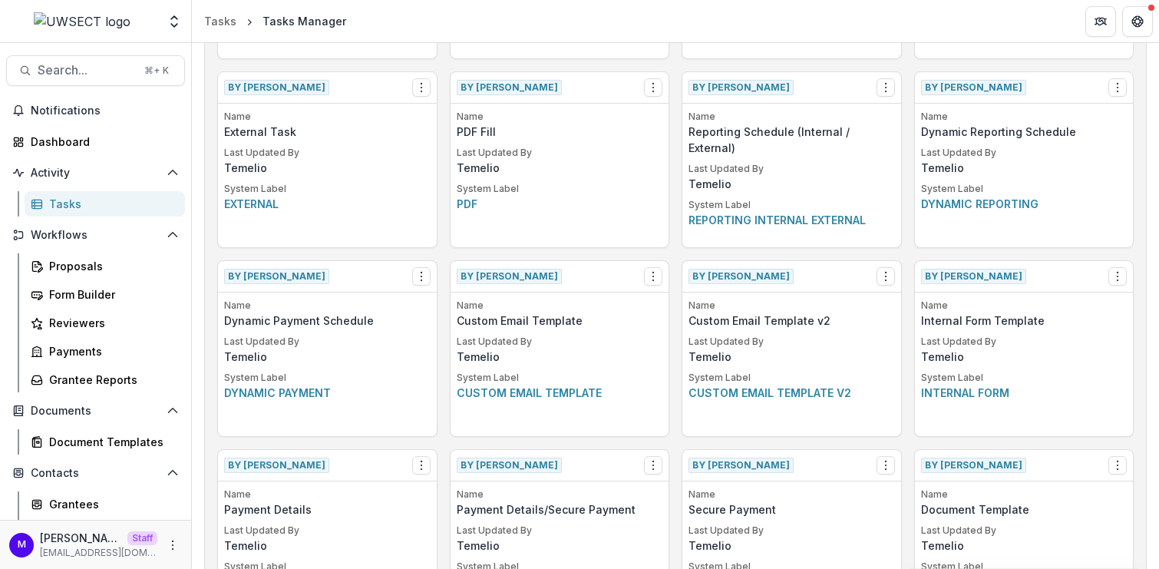
scroll to position [980, 0]
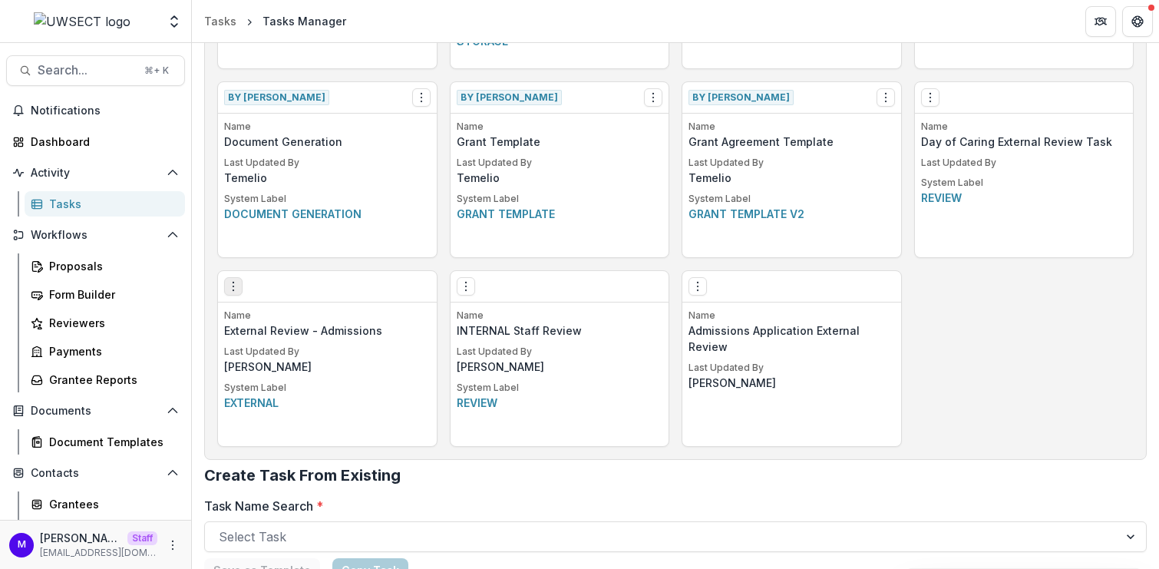
click at [227, 289] on icon "Options" at bounding box center [233, 286] width 12 height 12
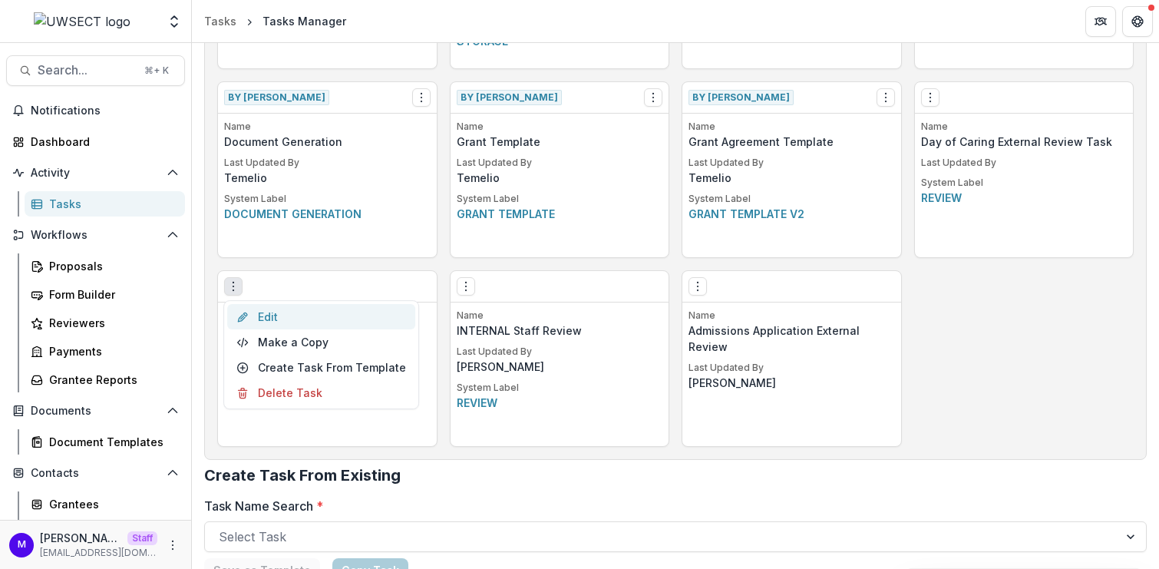
click at [307, 312] on link "Edit" at bounding box center [321, 316] width 188 height 25
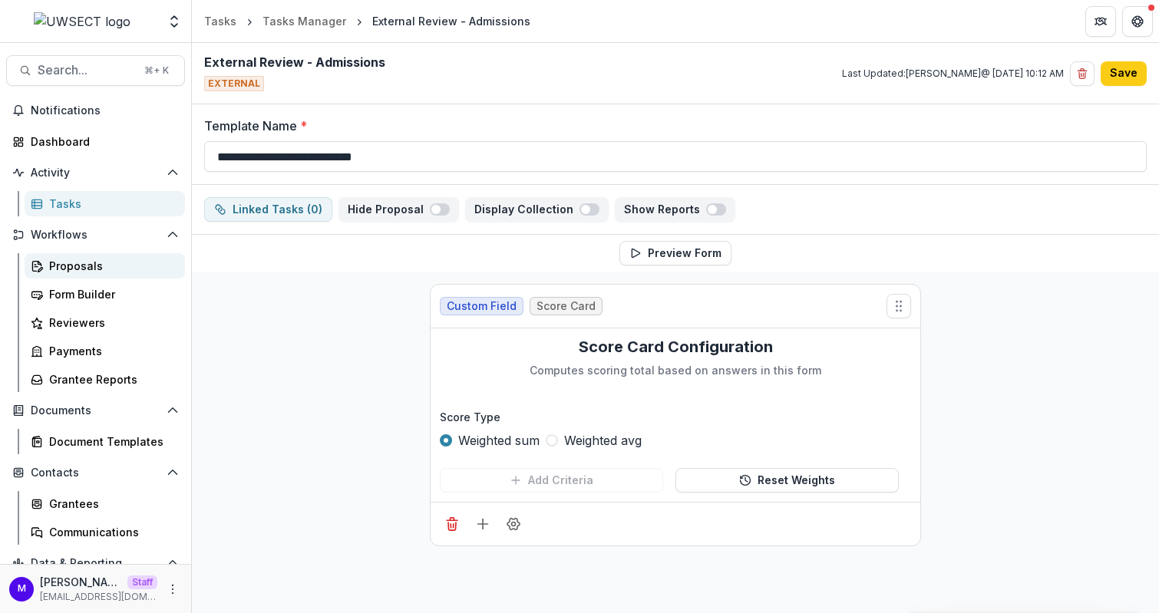
click at [70, 264] on div "Proposals" at bounding box center [111, 266] width 124 height 16
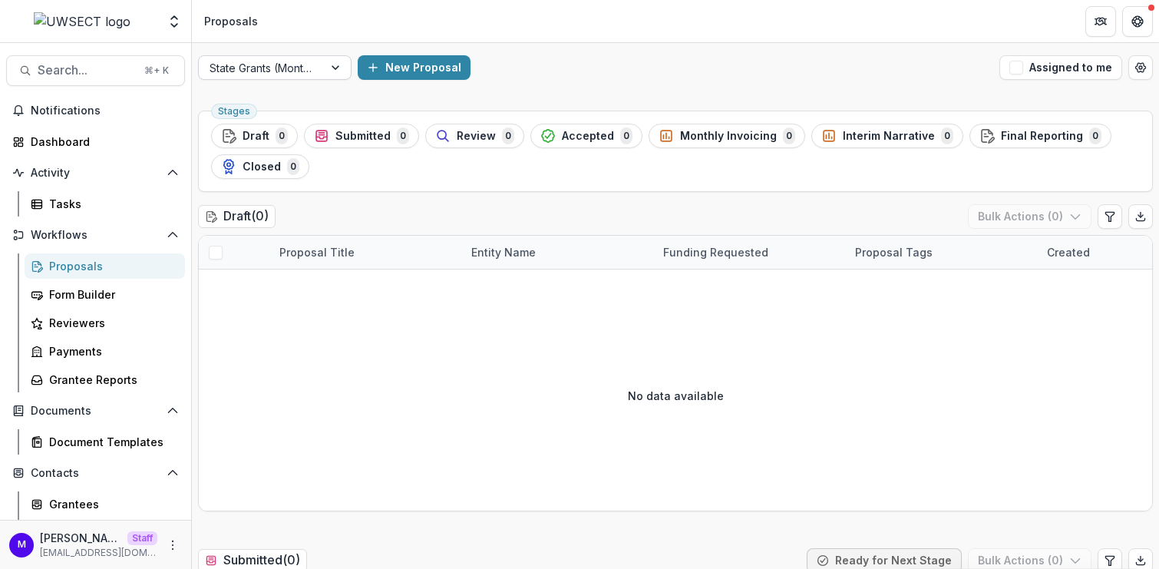
click at [308, 58] on div at bounding box center [260, 67] width 103 height 19
click at [80, 70] on span "Search..." at bounding box center [86, 70] width 97 height 15
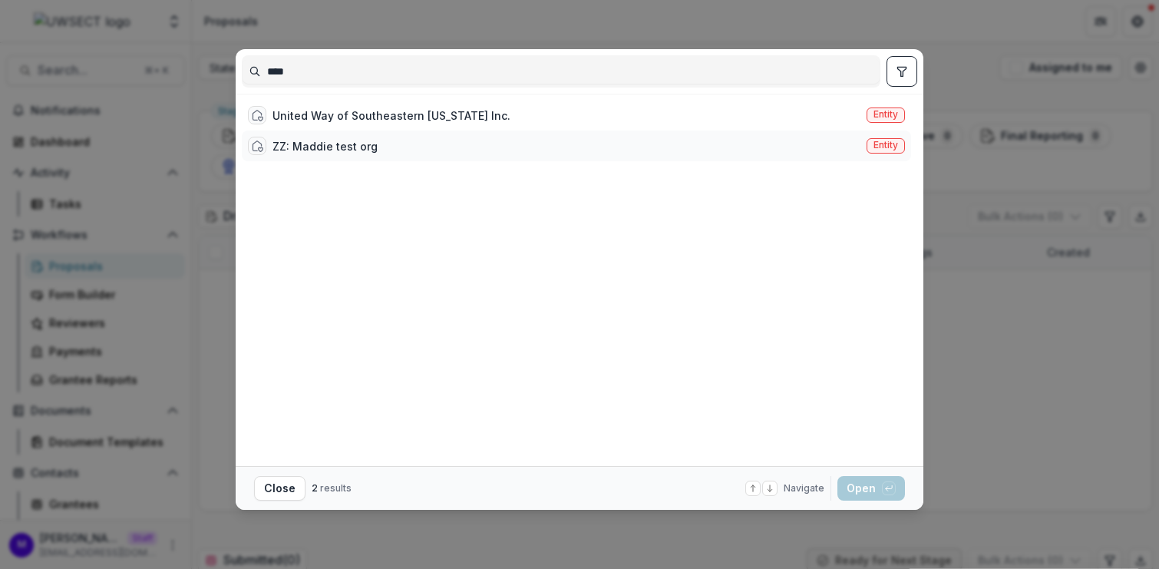
type input "****"
click at [337, 143] on div "ZZ: Maddie test org" at bounding box center [324, 146] width 105 height 16
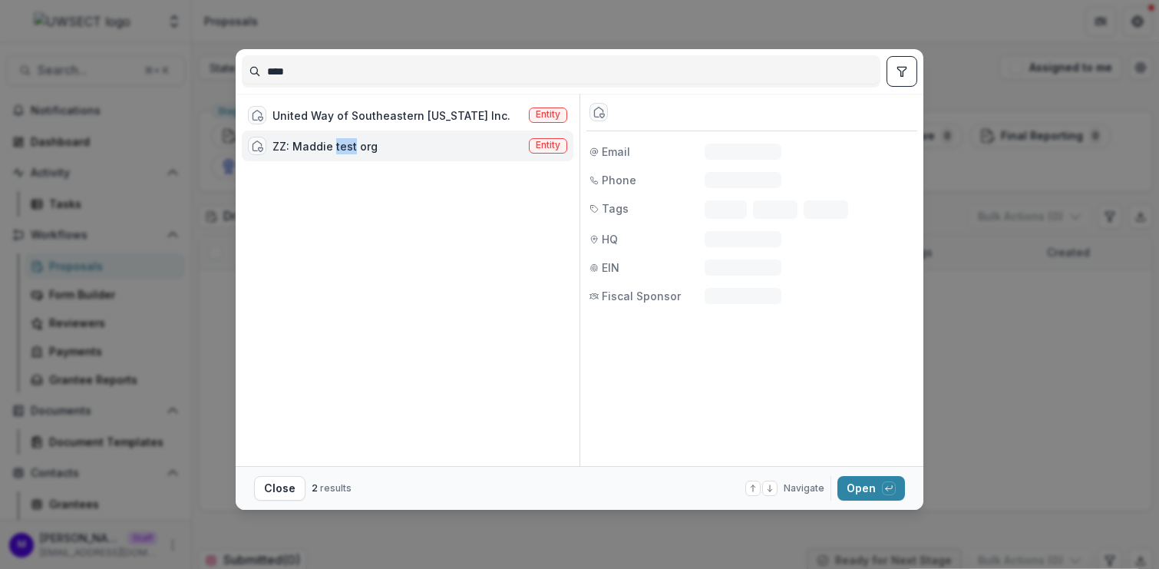
click at [337, 143] on div "ZZ: Maddie test org" at bounding box center [324, 146] width 105 height 16
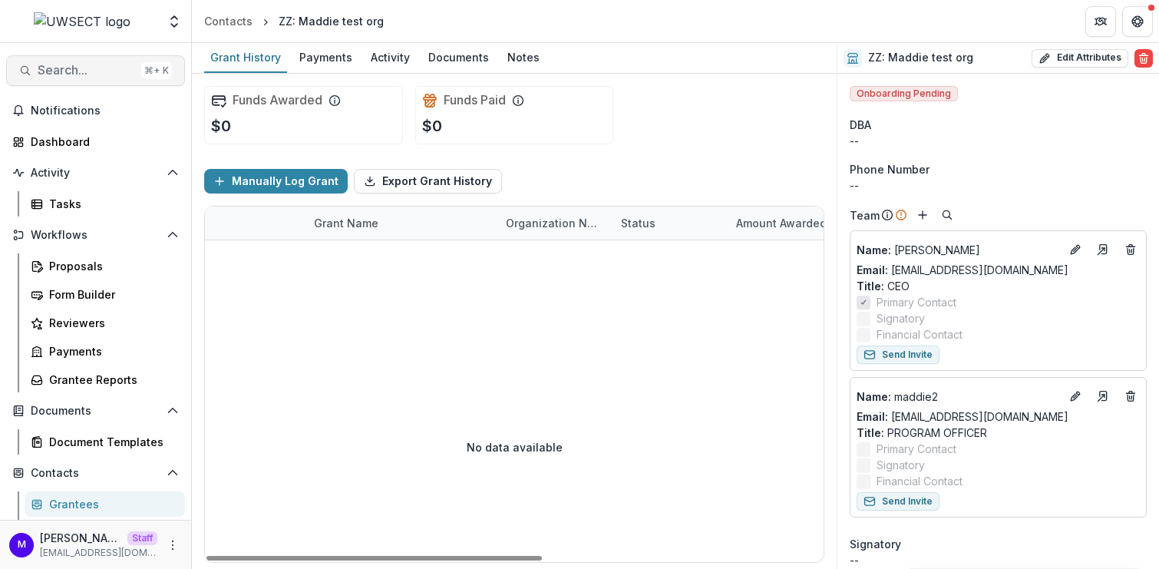
click at [94, 68] on span "Search..." at bounding box center [86, 70] width 97 height 15
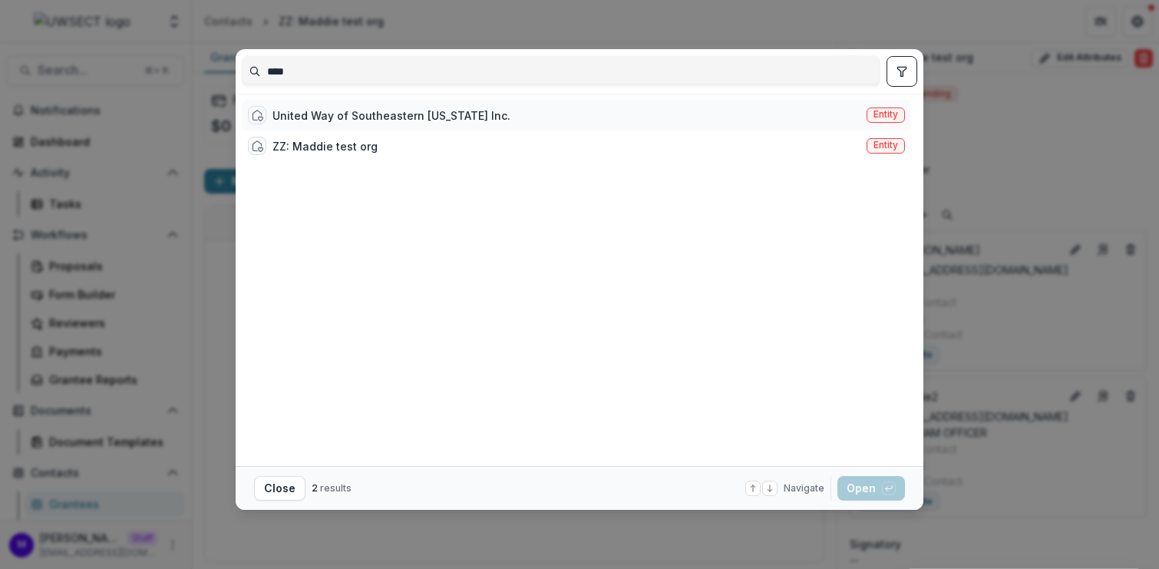
type input "****"
click at [322, 123] on div "United Way of Southeastern Connecticut Inc." at bounding box center [379, 115] width 262 height 18
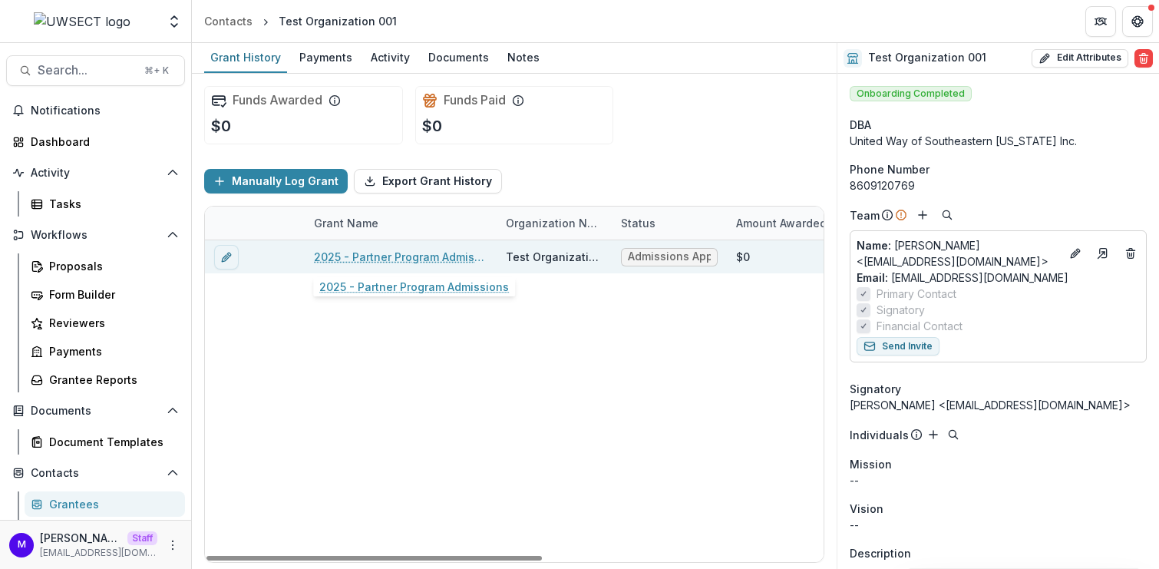
click at [424, 252] on link "2025 - Partner Program Admissions" at bounding box center [400, 257] width 173 height 16
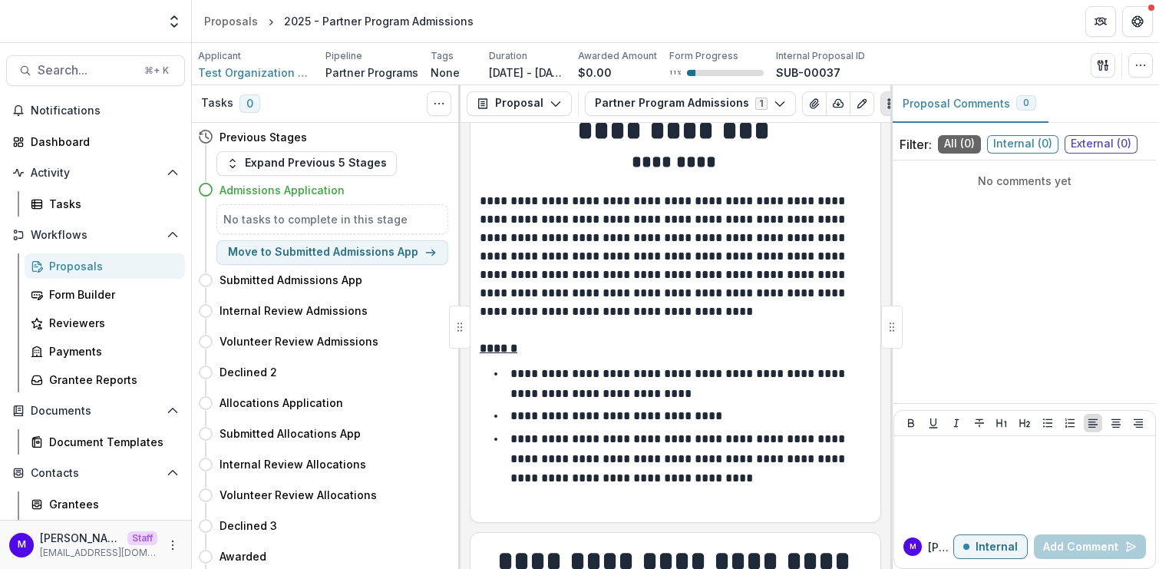
scroll to position [80, 0]
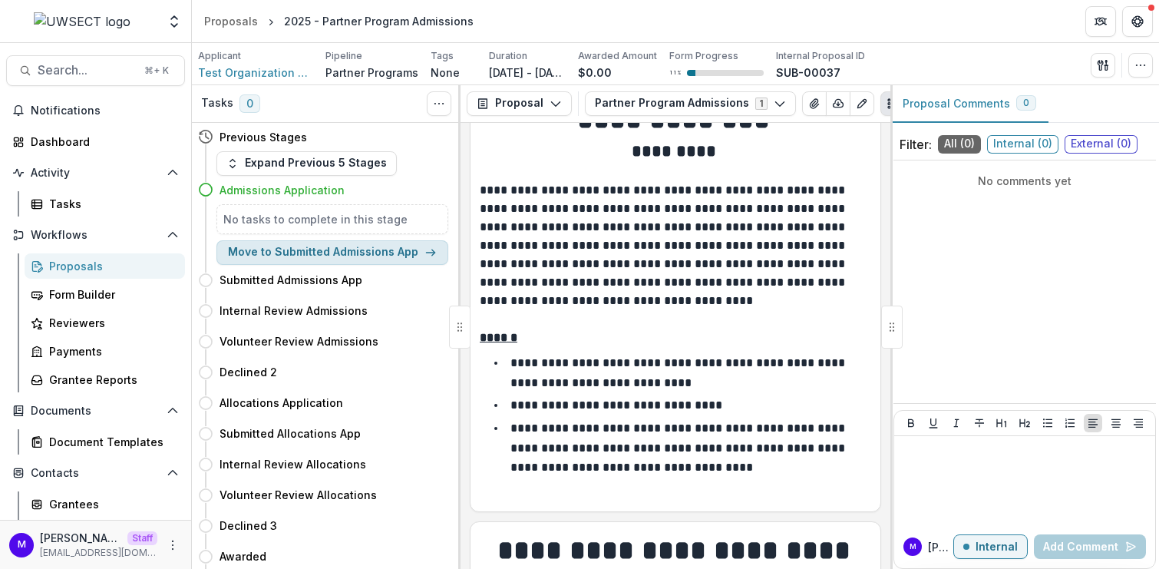
click at [391, 251] on button "Move to Submitted Admissions App" at bounding box center [332, 252] width 232 height 25
select select "**********"
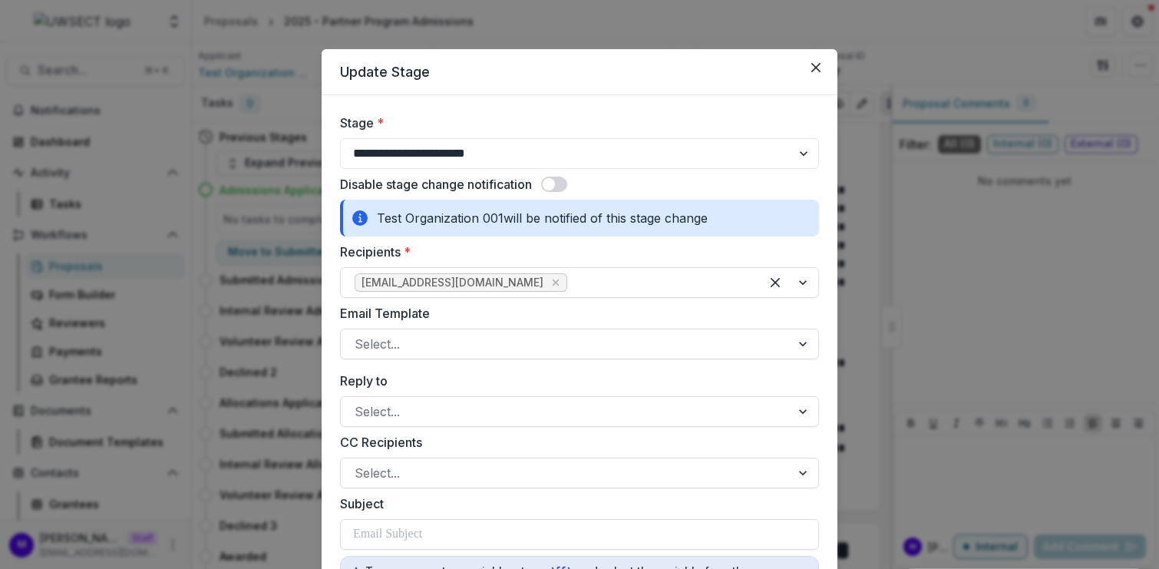
click at [563, 180] on span at bounding box center [554, 183] width 26 height 15
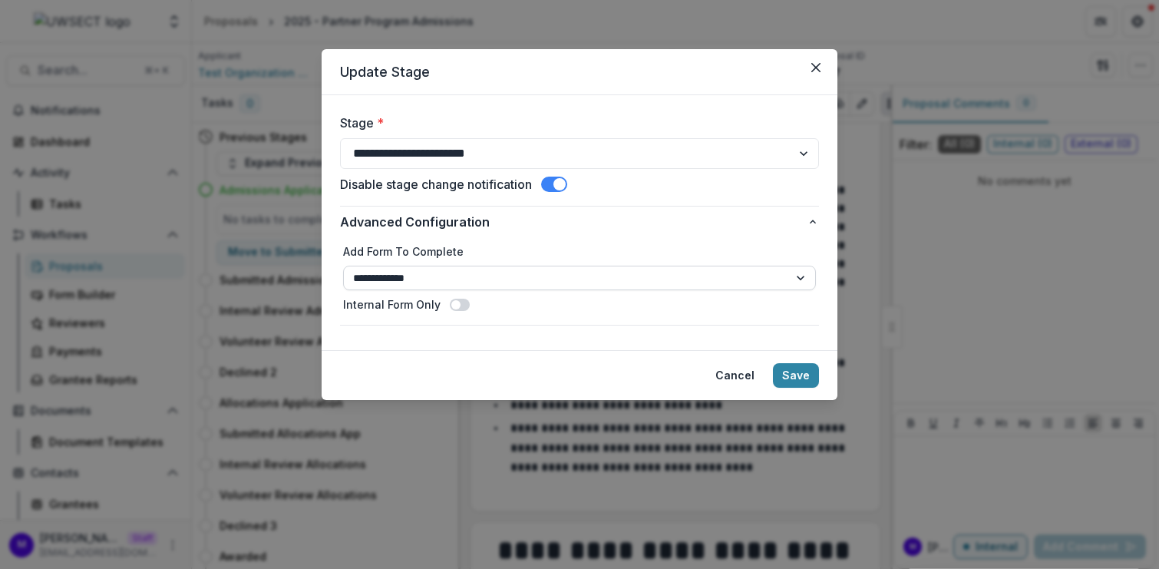
click at [664, 284] on select "**********" at bounding box center [579, 277] width 473 height 25
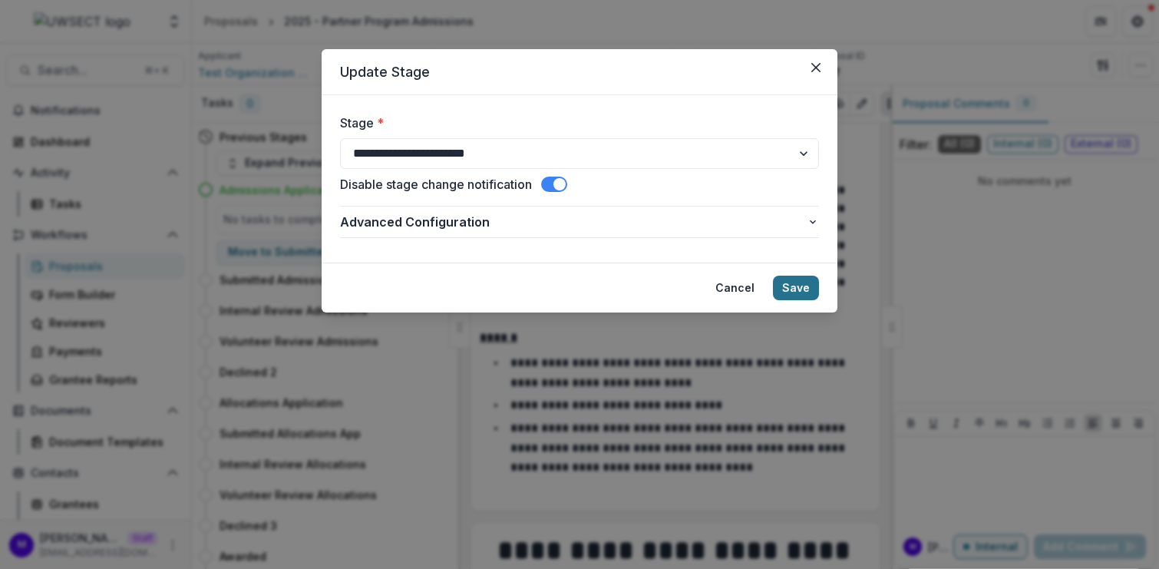
click at [800, 285] on button "Save" at bounding box center [796, 287] width 46 height 25
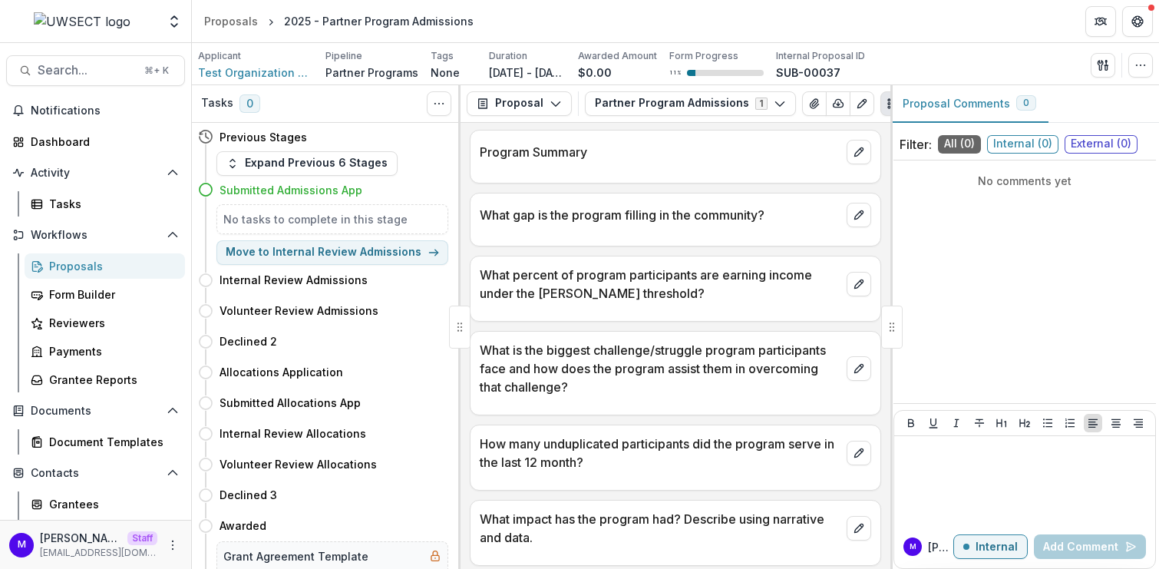
scroll to position [1445, 0]
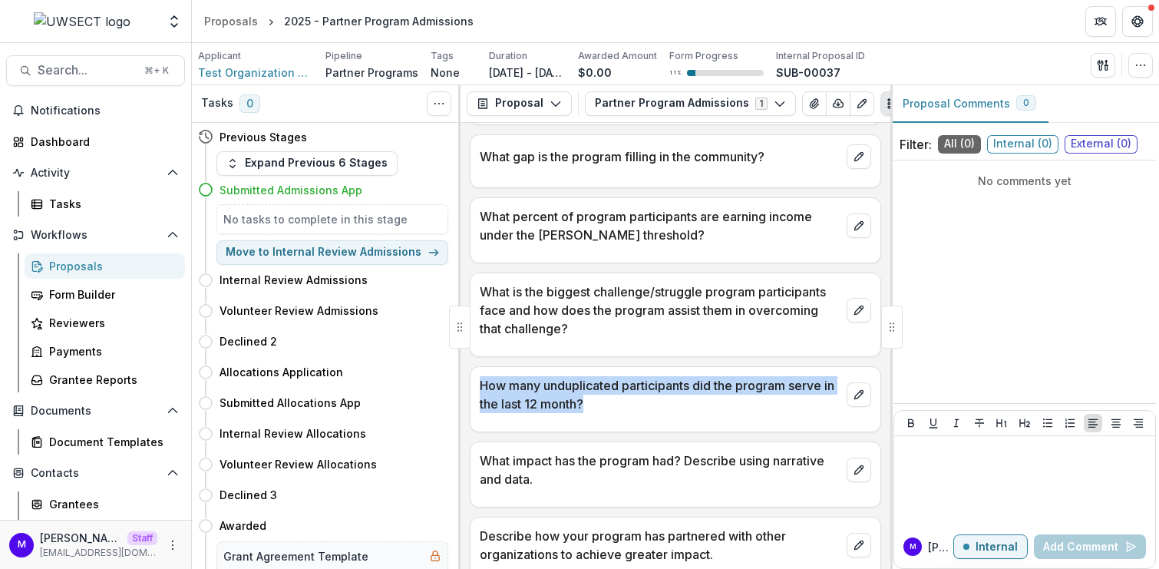
drag, startPoint x: 620, startPoint y: 391, endPoint x: 471, endPoint y: 374, distance: 149.9
click at [471, 374] on div "How many unduplicated participants did the program serve in the last 12 month?" at bounding box center [675, 390] width 410 height 46
copy p "How many unduplicated participants did the program serve in the last 12 month?"
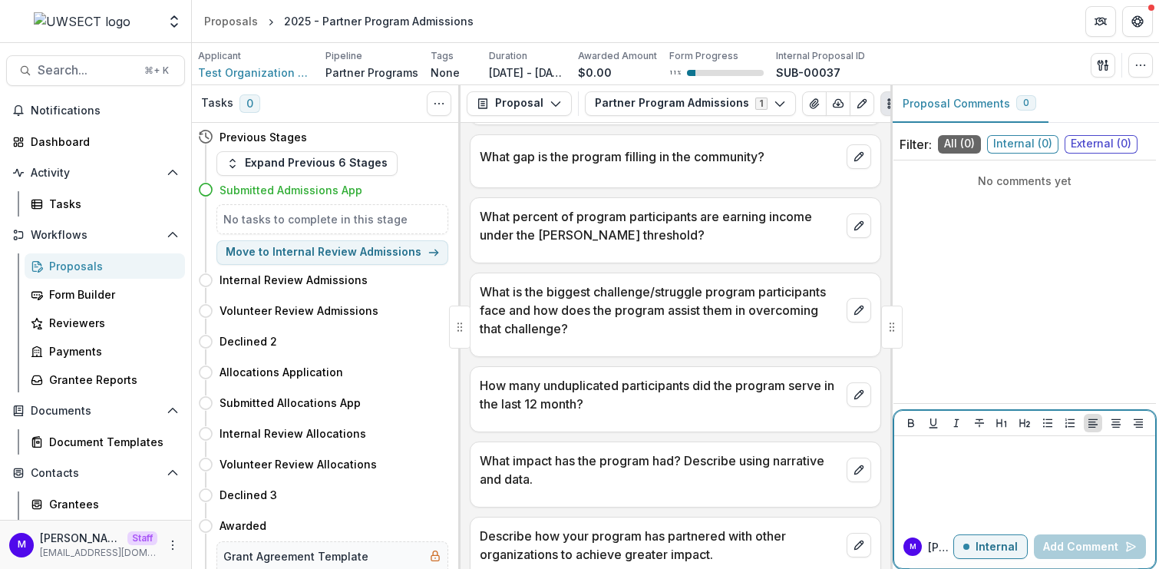
click at [958, 487] on div at bounding box center [1024, 480] width 249 height 77
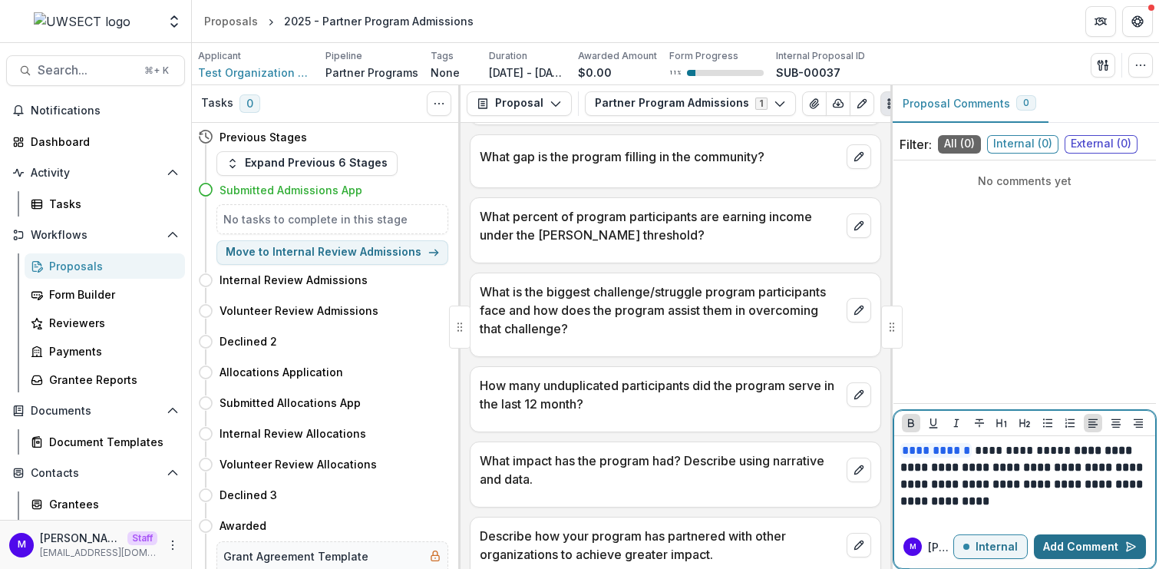
click at [1086, 547] on button "Add Comment" at bounding box center [1090, 546] width 112 height 25
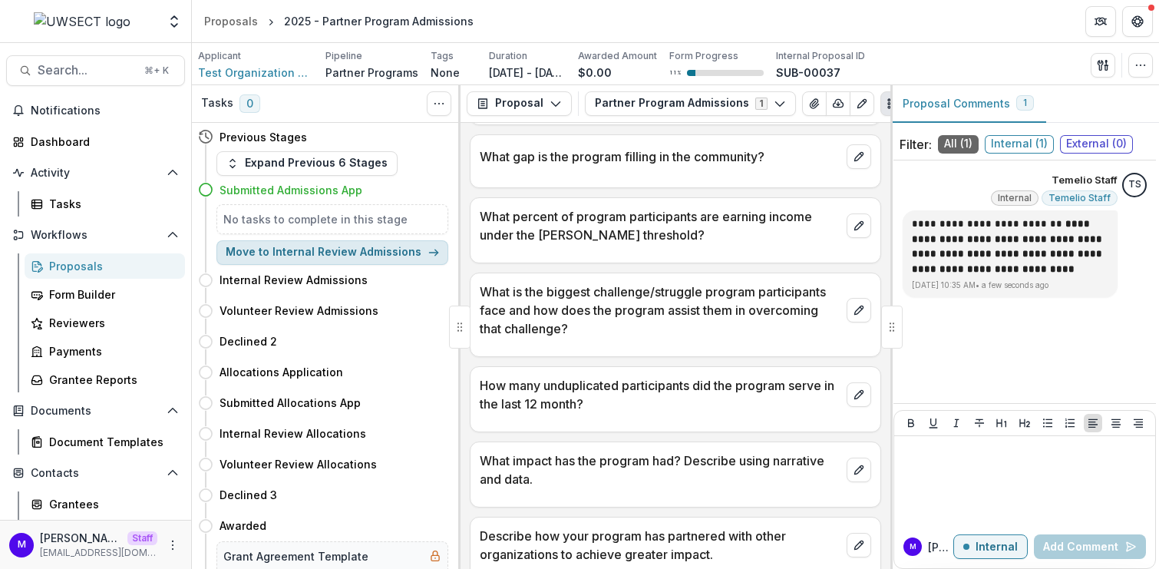
click at [336, 256] on button "Move to Internal Review Admissions" at bounding box center [332, 252] width 232 height 25
select select "**********"
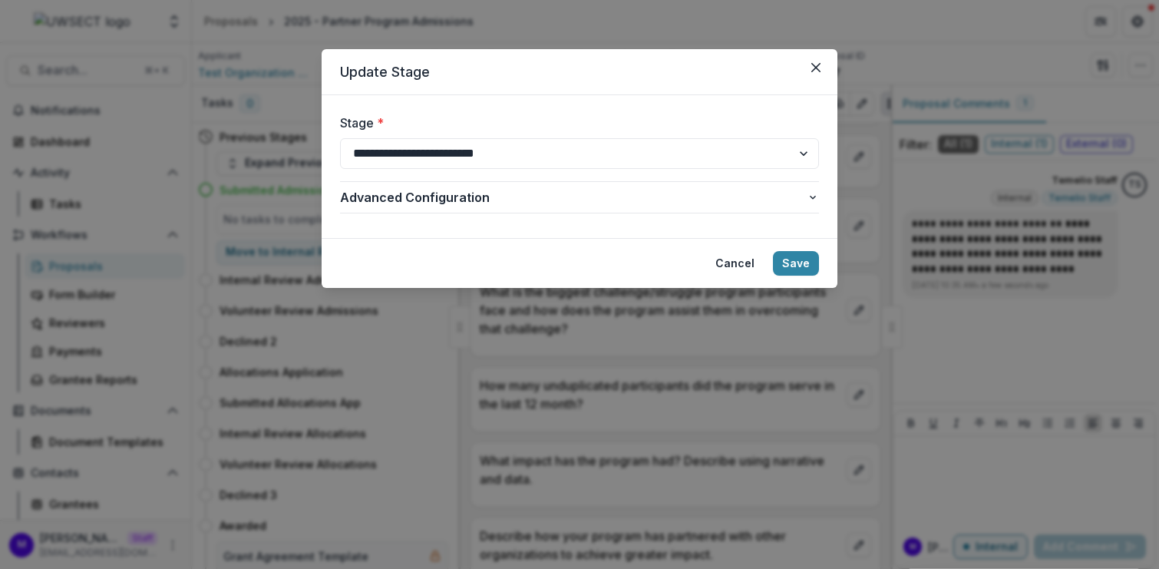
click at [345, 351] on div "**********" at bounding box center [579, 284] width 1159 height 569
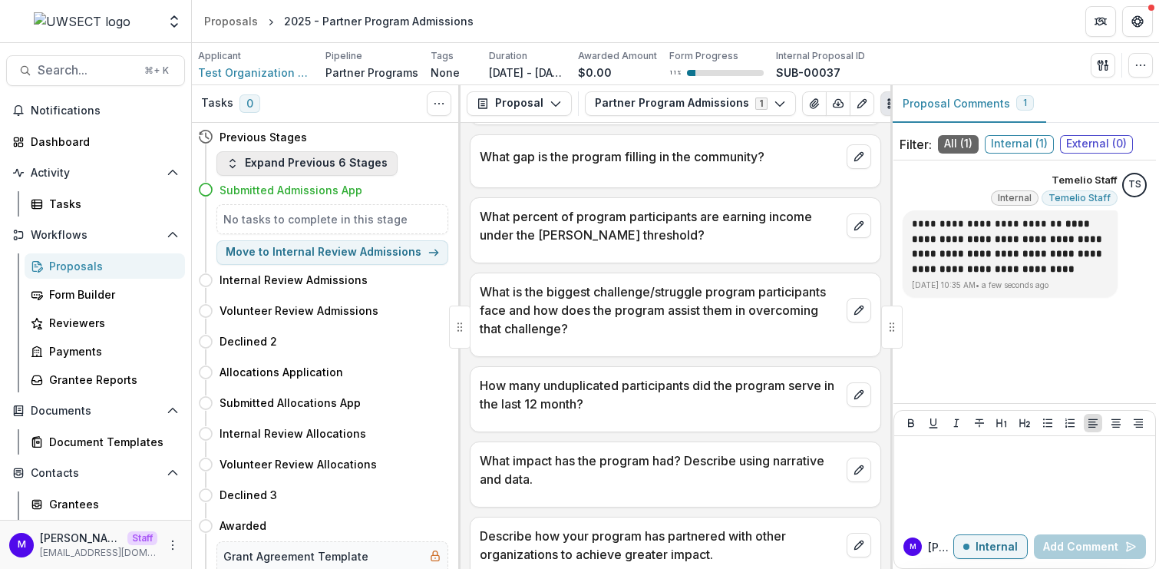
click at [336, 167] on button "Expand Previous 6 Stages" at bounding box center [306, 163] width 181 height 25
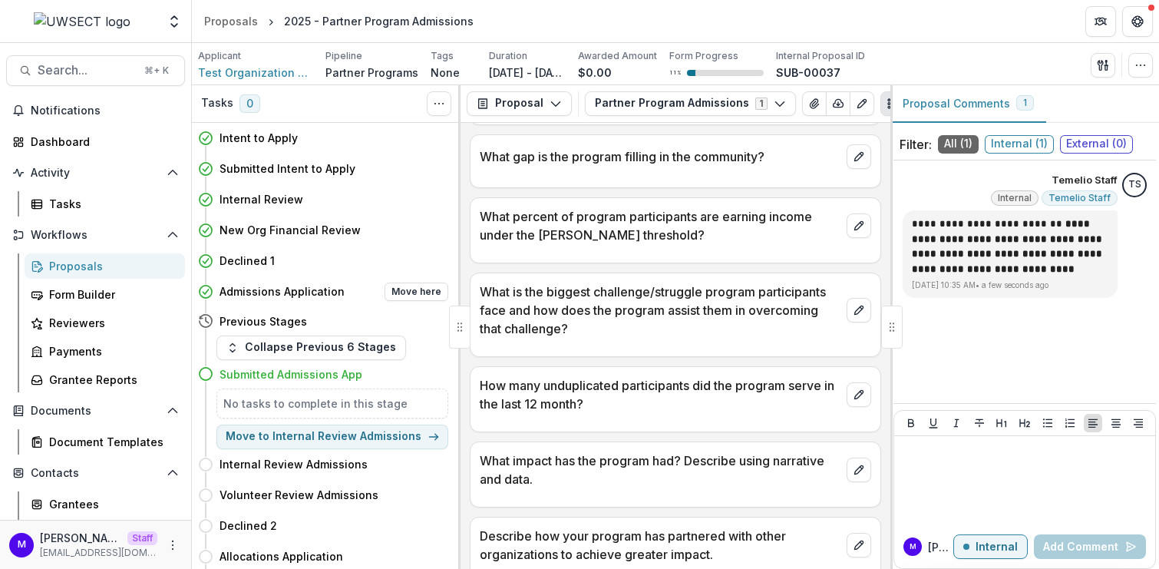
drag, startPoint x: 259, startPoint y: 289, endPoint x: 321, endPoint y: 299, distance: 62.9
click at [321, 299] on div "Admissions Application Move here" at bounding box center [333, 291] width 229 height 18
click at [418, 290] on button "Move here" at bounding box center [416, 291] width 64 height 18
select select "**********"
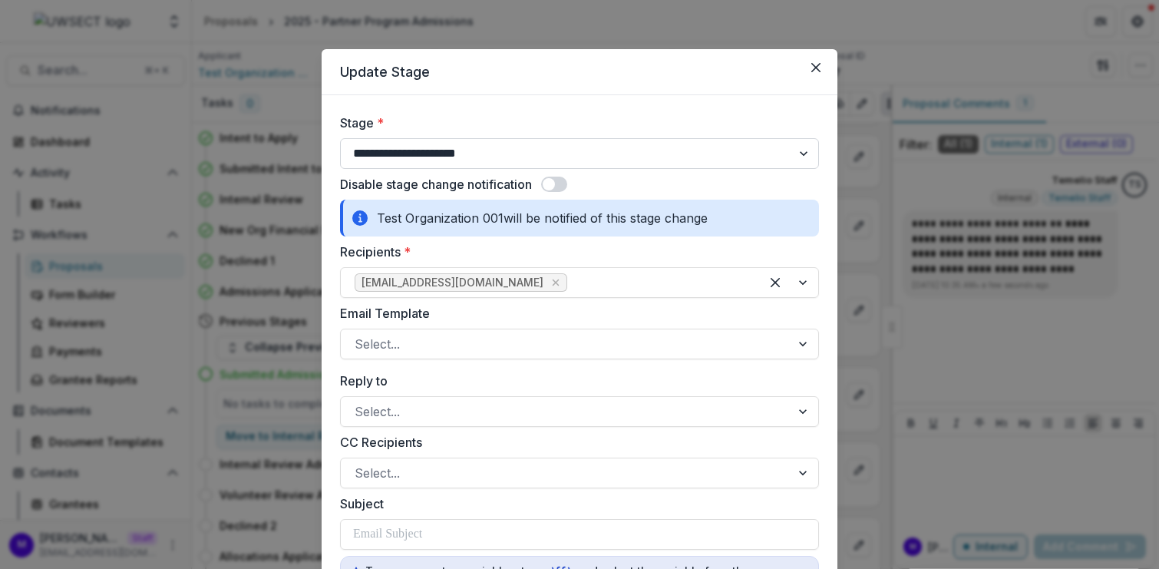
click at [459, 152] on select "**********" at bounding box center [579, 153] width 479 height 31
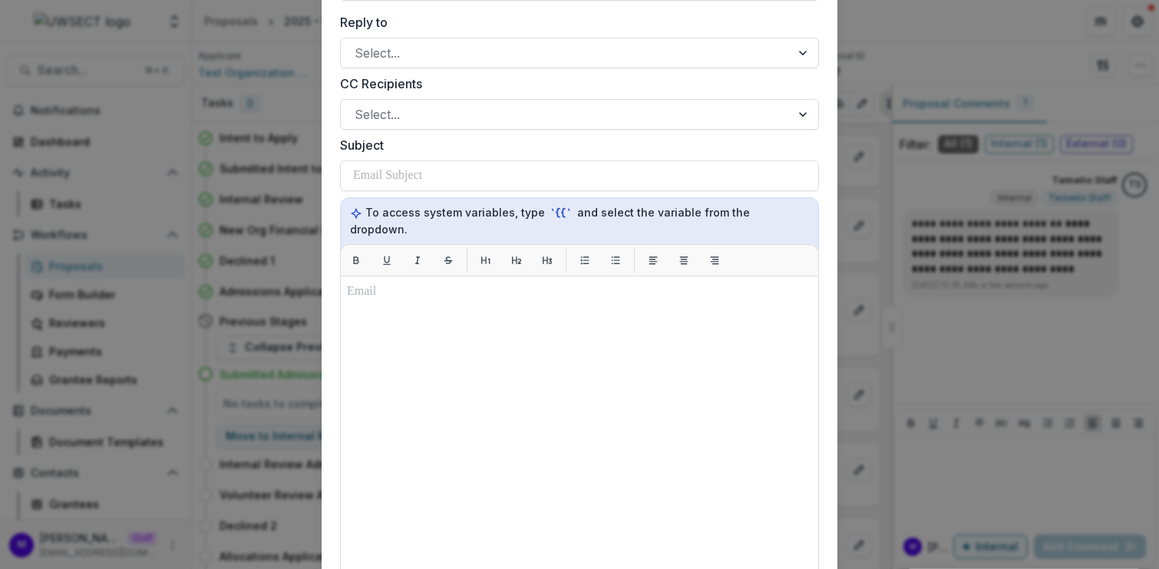
scroll to position [249, 0]
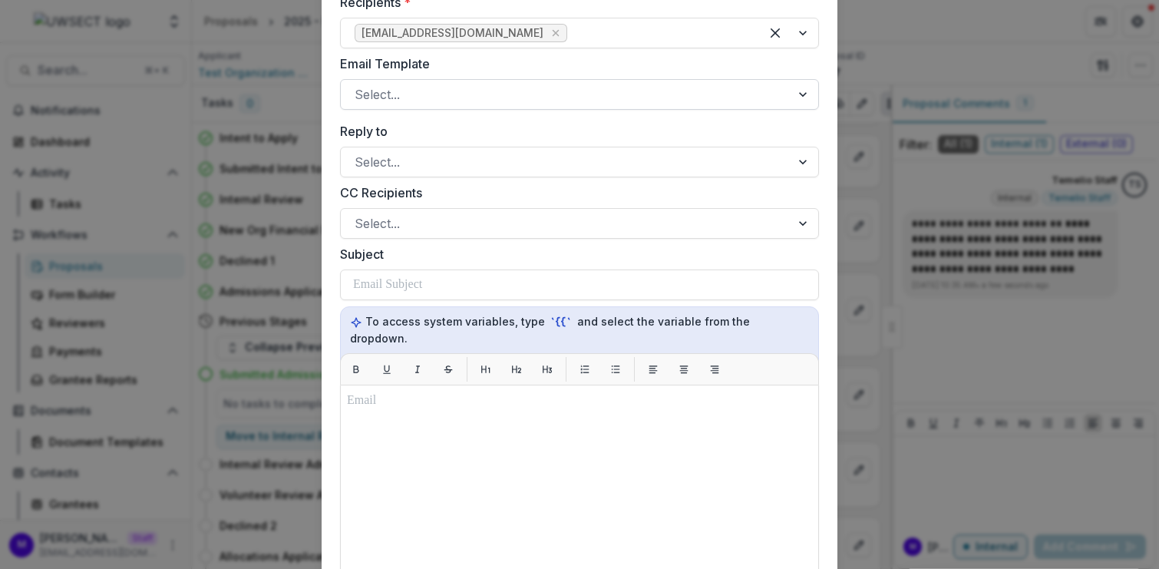
click at [509, 101] on div at bounding box center [566, 94] width 422 height 21
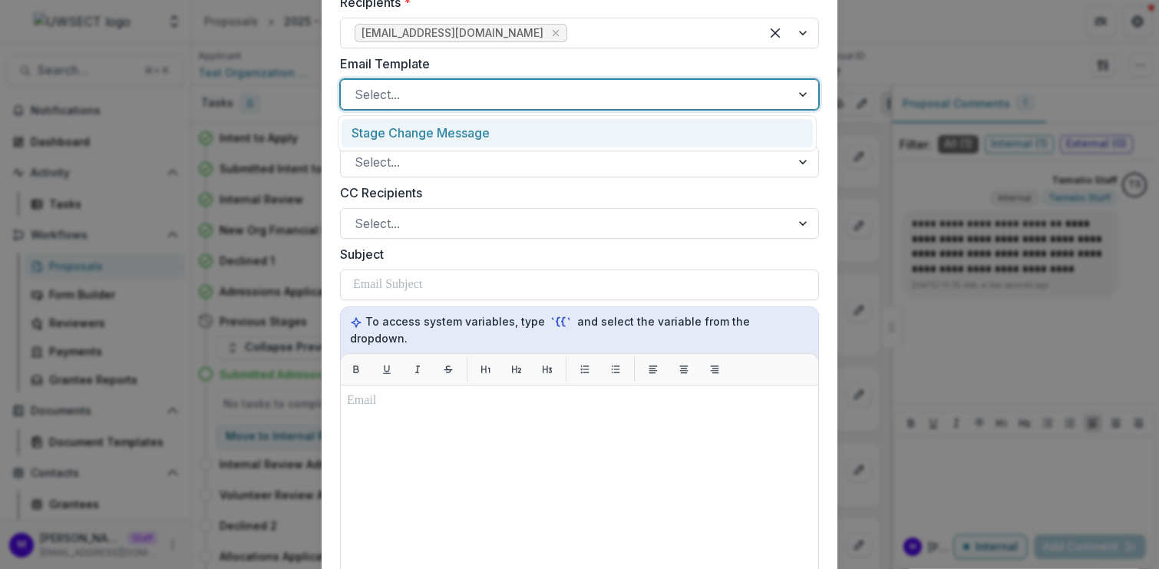
click at [510, 131] on div "Stage Change Message" at bounding box center [576, 133] width 471 height 28
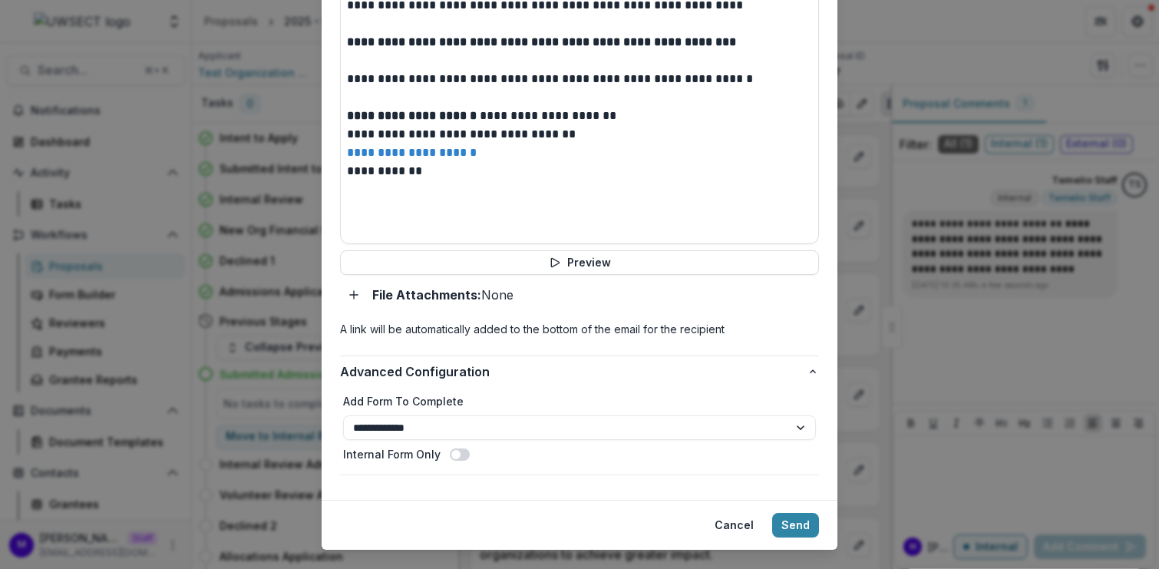
scroll to position [775, 0]
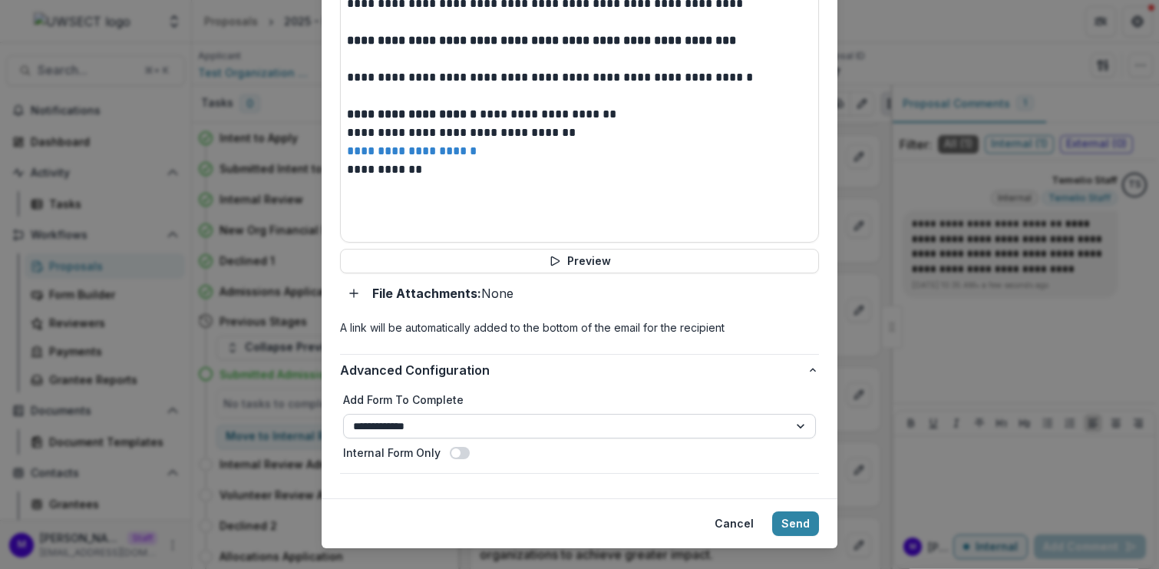
click at [479, 414] on select "**********" at bounding box center [579, 426] width 473 height 25
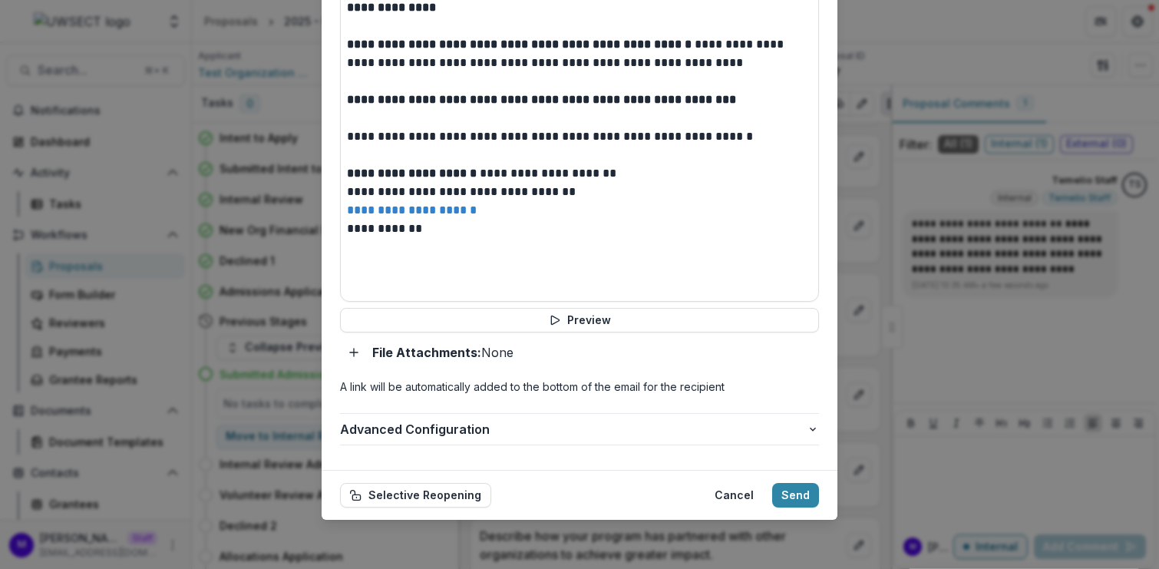
scroll to position [695, 0]
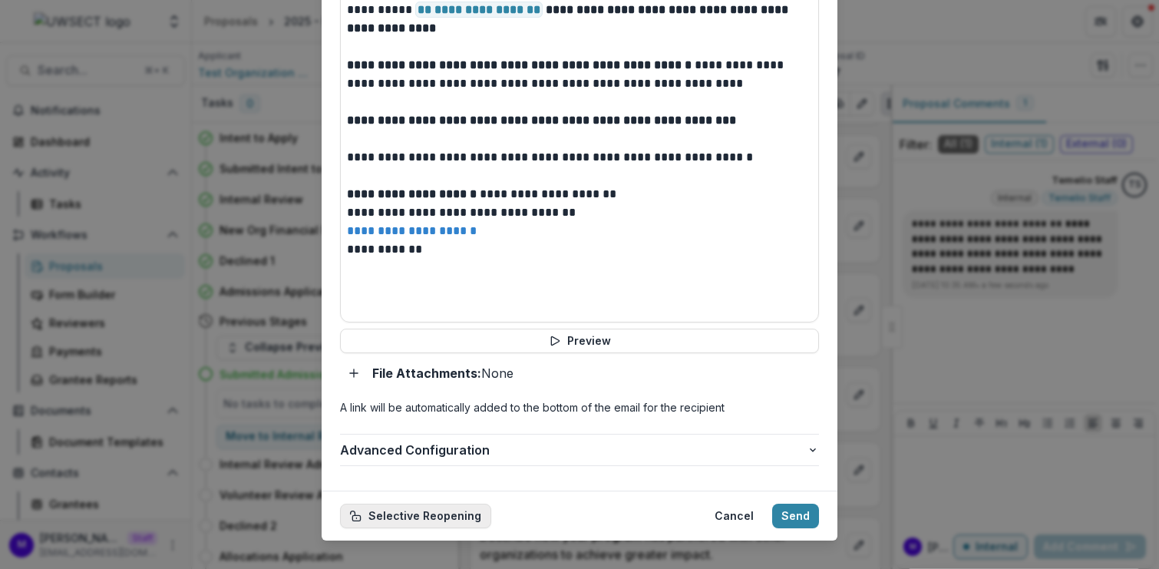
click at [411, 503] on button "Selective Reopening" at bounding box center [415, 515] width 151 height 25
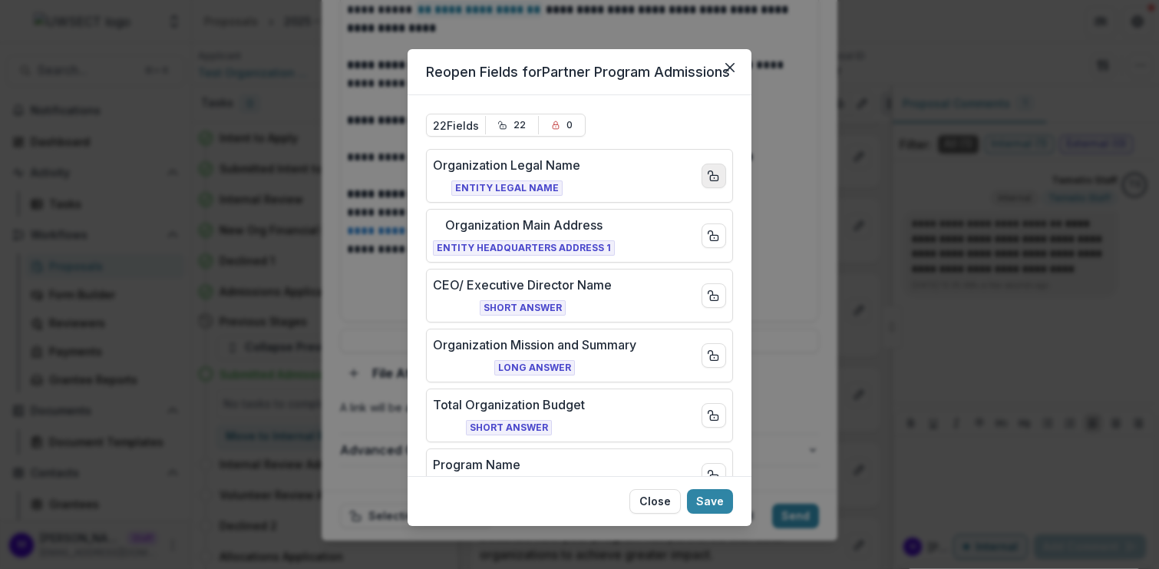
click at [714, 182] on icon "Close field" at bounding box center [713, 176] width 12 height 12
click at [710, 242] on icon "Close field" at bounding box center [713, 235] width 12 height 12
click at [712, 303] on button "Close field" at bounding box center [713, 295] width 25 height 25
click at [710, 360] on rect "Close field" at bounding box center [714, 357] width 8 height 5
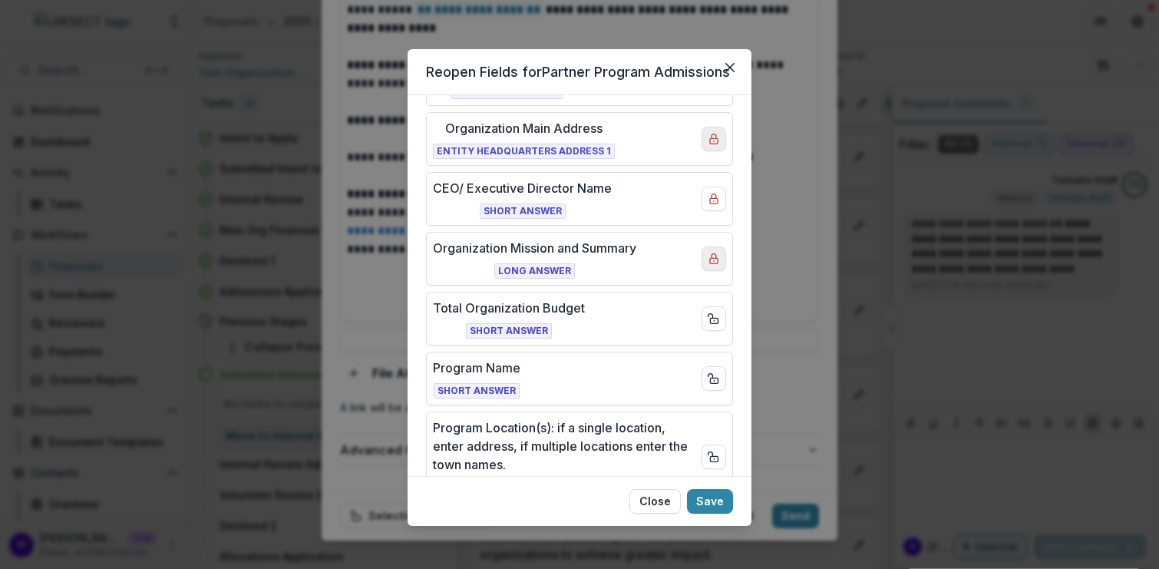
scroll to position [118, 0]
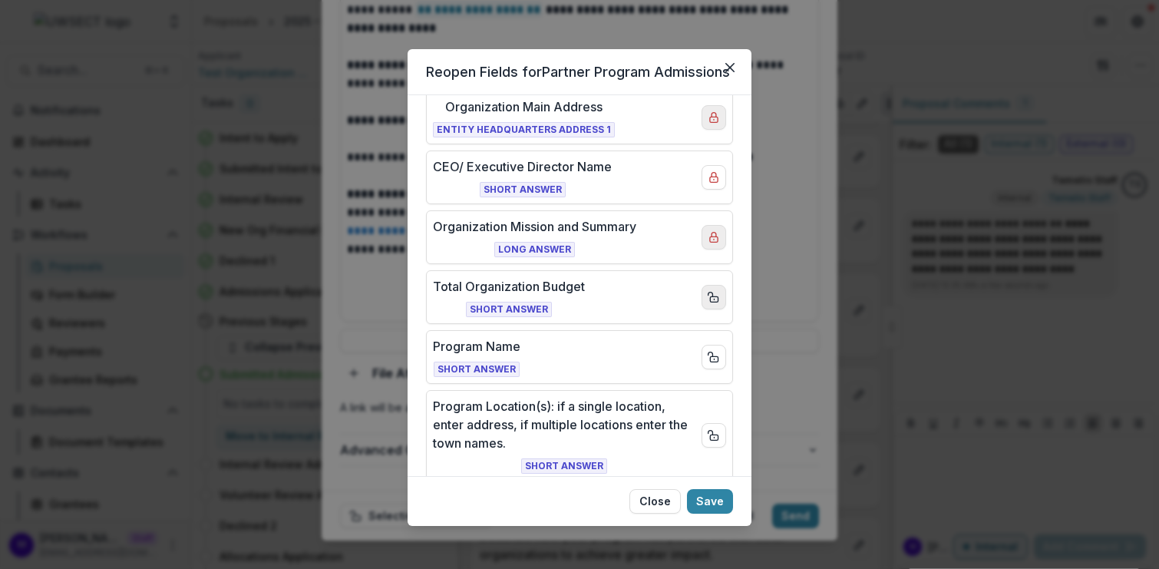
click at [714, 299] on line "Close field" at bounding box center [714, 298] width 0 height 1
click at [709, 361] on button "Close field" at bounding box center [713, 357] width 25 height 25
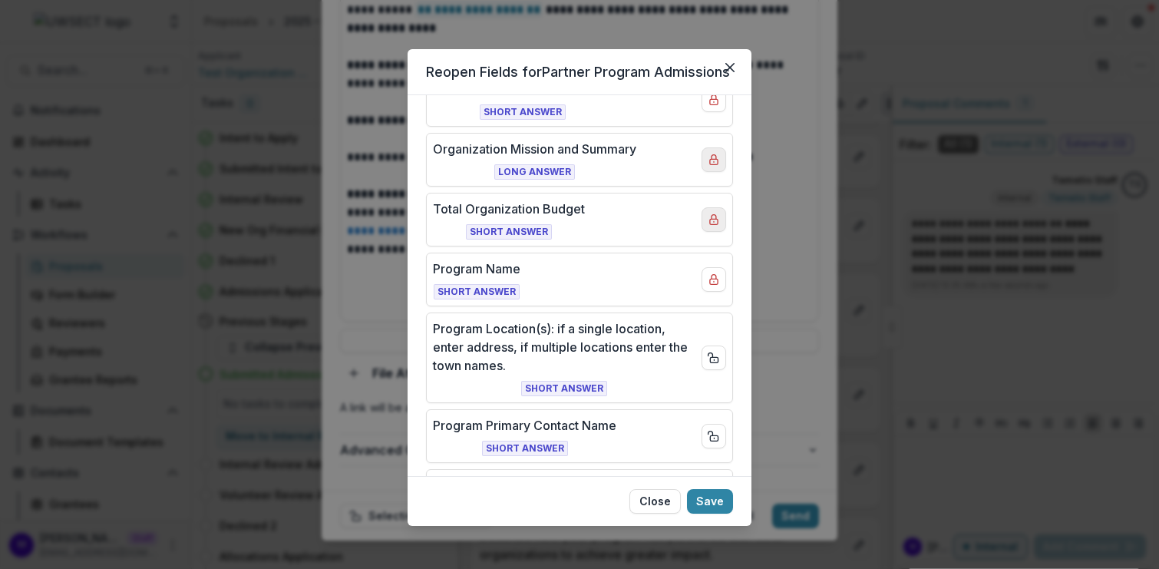
scroll to position [212, 0]
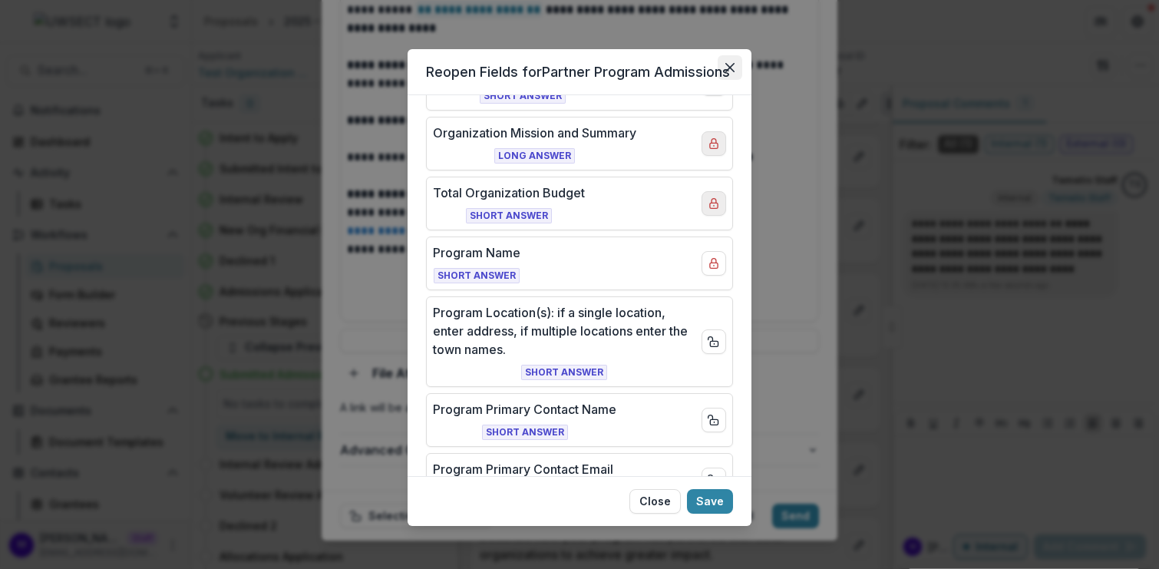
click at [732, 69] on icon "Close" at bounding box center [729, 67] width 9 height 9
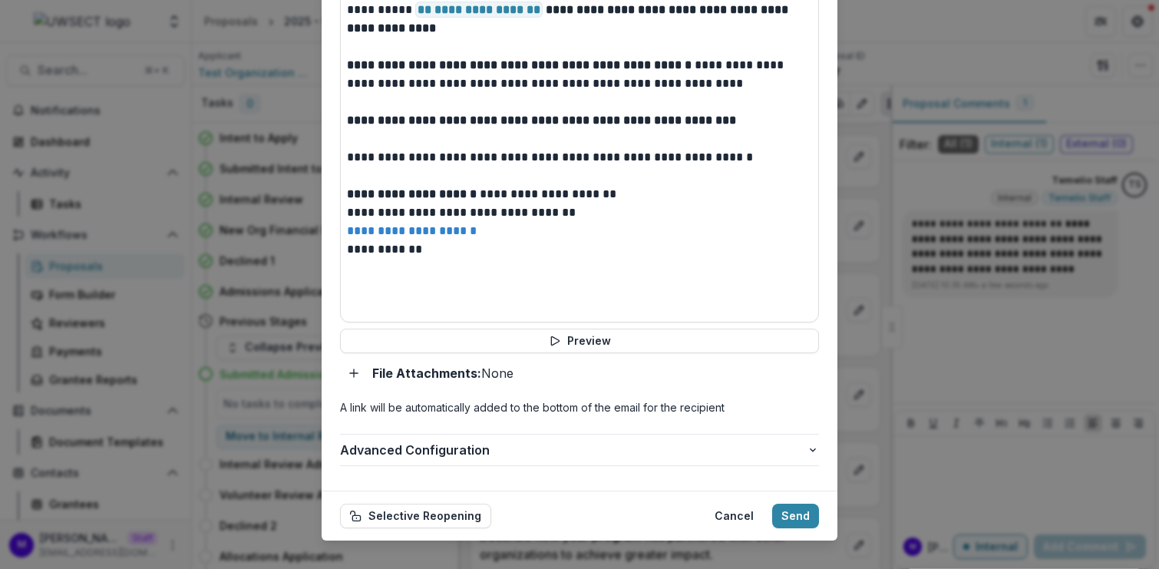
click at [993, 322] on div "**********" at bounding box center [579, 284] width 1159 height 569
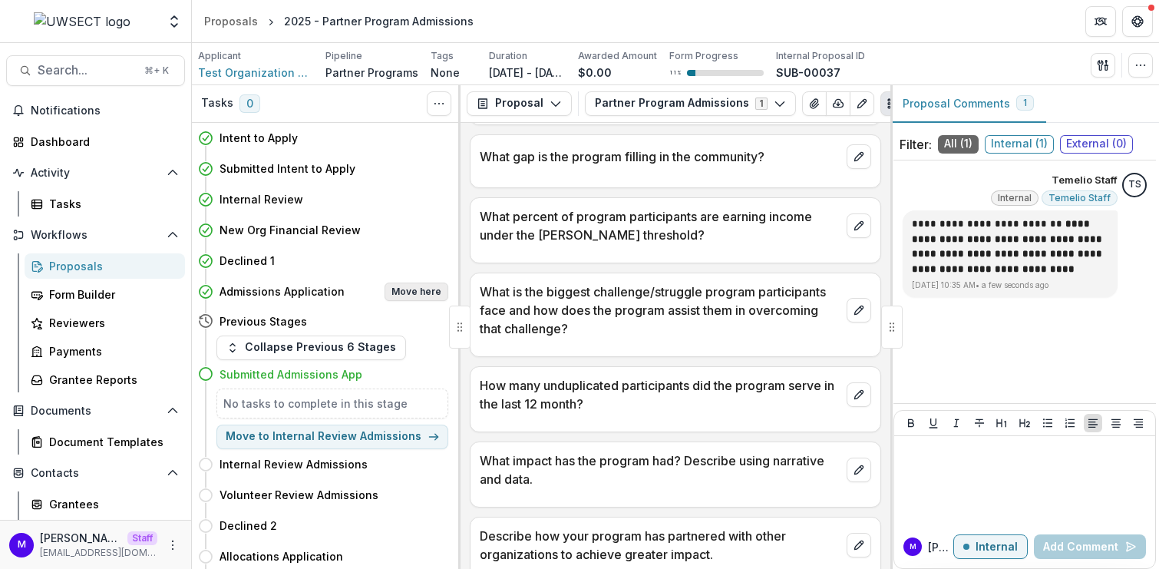
click at [424, 290] on button "Move here" at bounding box center [416, 291] width 64 height 18
select select "**********"
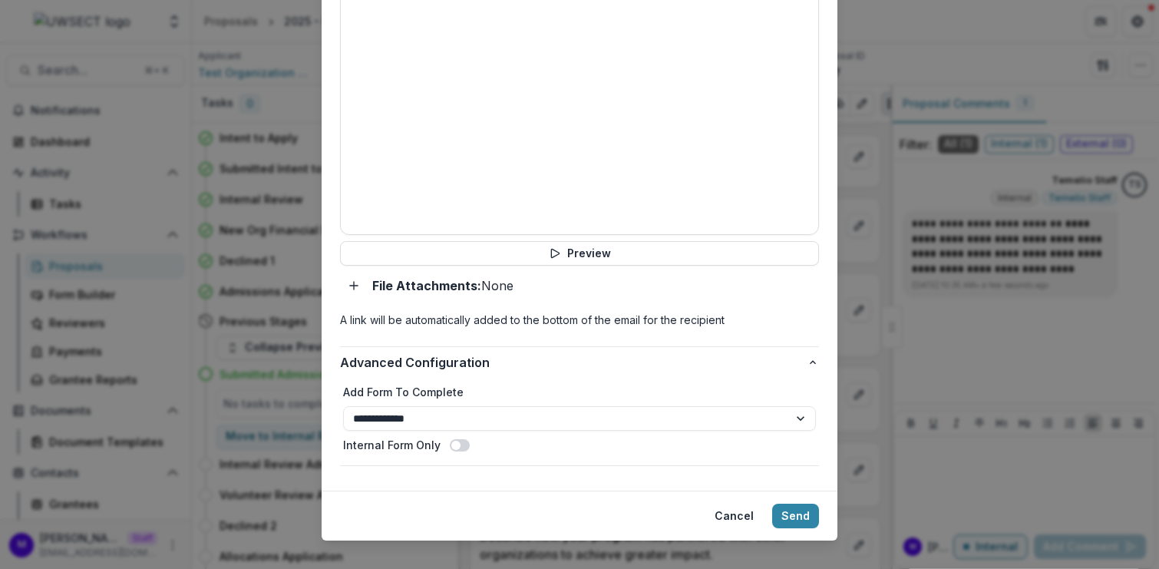
scroll to position [641, 0]
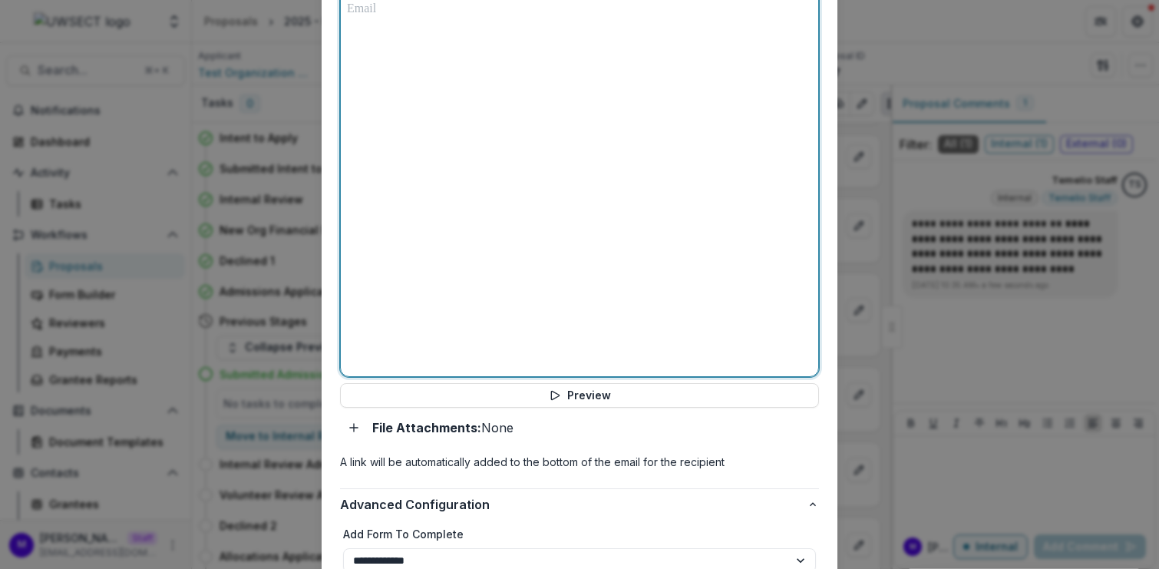
click at [498, 182] on div at bounding box center [579, 185] width 465 height 370
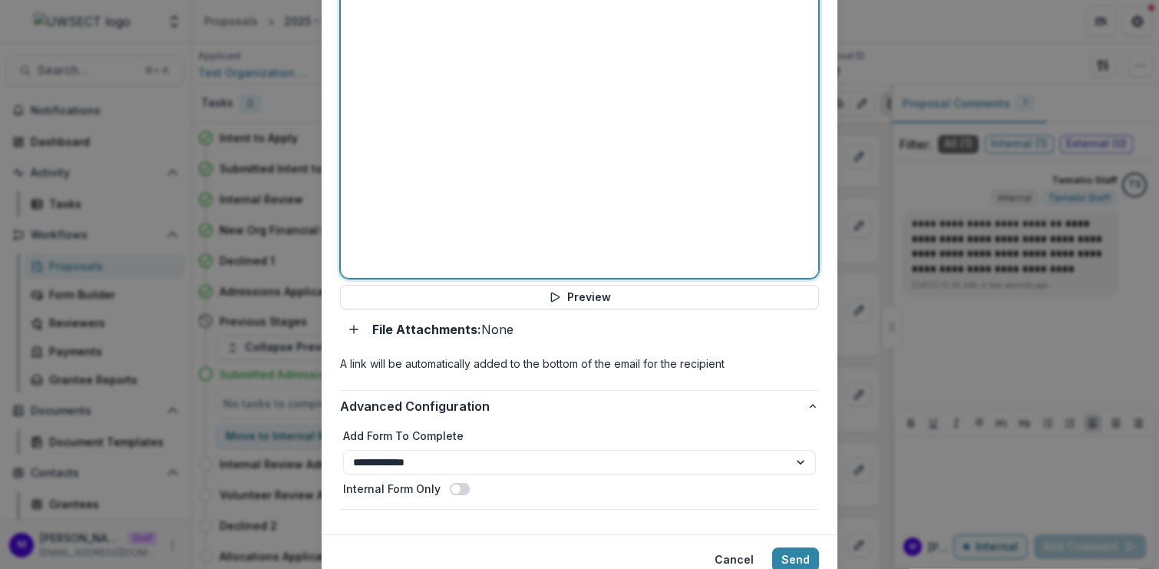
scroll to position [744, 0]
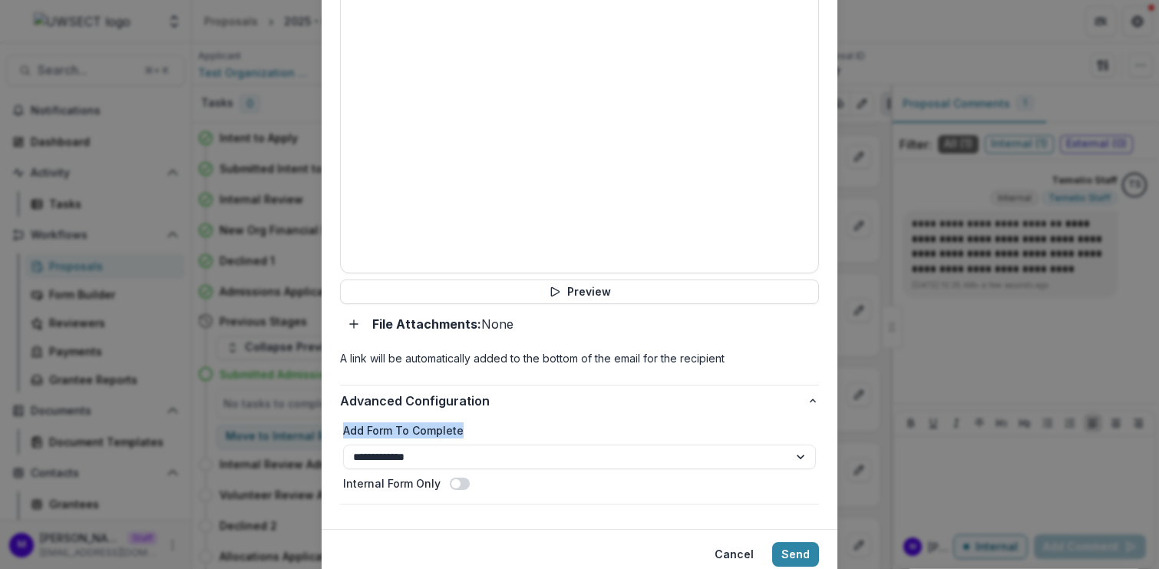
drag, startPoint x: 483, startPoint y: 407, endPoint x: 303, endPoint y: 405, distance: 180.3
click at [303, 405] on div "**********" at bounding box center [579, 284] width 1159 height 569
click at [463, 422] on label "Add Form To Complete" at bounding box center [579, 430] width 473 height 16
click at [463, 444] on select "**********" at bounding box center [579, 456] width 473 height 25
click at [434, 444] on select "**********" at bounding box center [579, 456] width 473 height 25
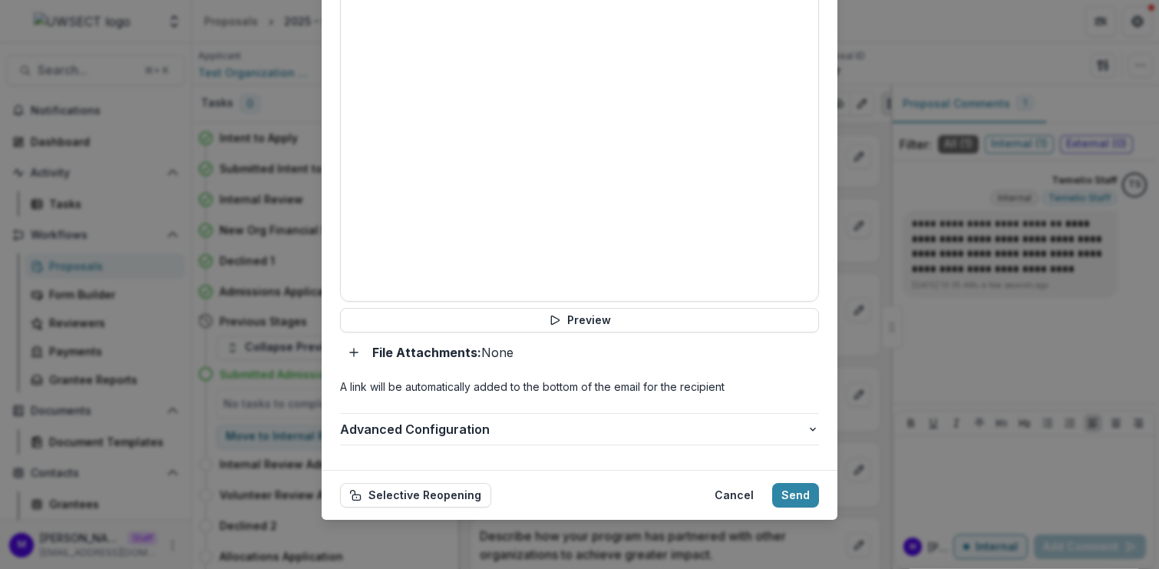
scroll to position [695, 0]
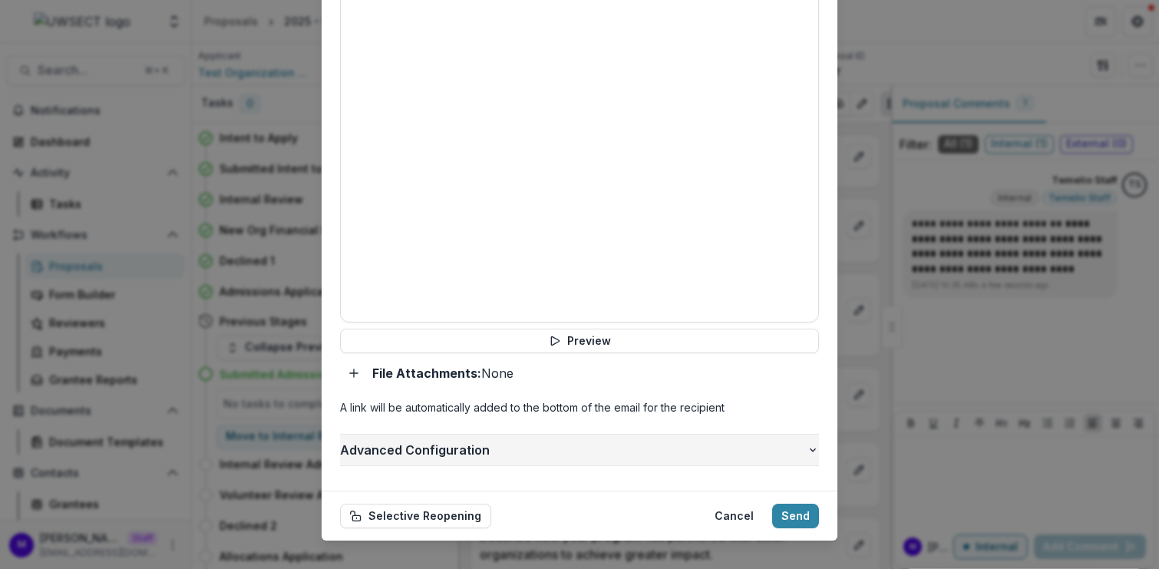
click at [457, 442] on button "Advanced Configuration" at bounding box center [579, 449] width 479 height 31
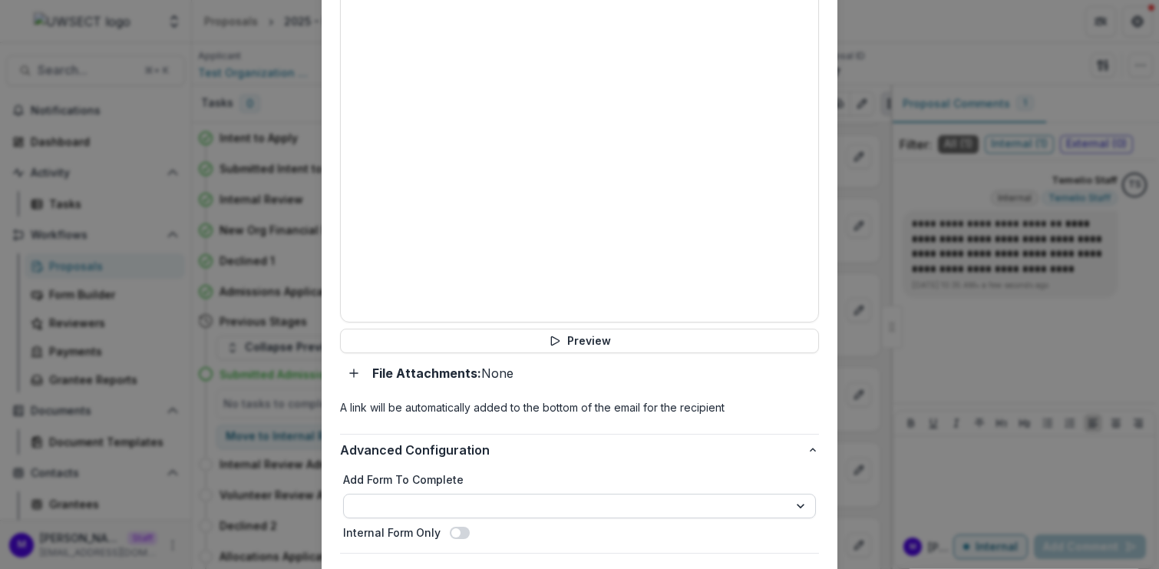
click at [463, 493] on select "**********" at bounding box center [579, 505] width 473 height 25
click at [506, 471] on label "Add Form To Complete" at bounding box center [579, 479] width 473 height 16
click at [506, 493] on select "**********" at bounding box center [579, 505] width 473 height 25
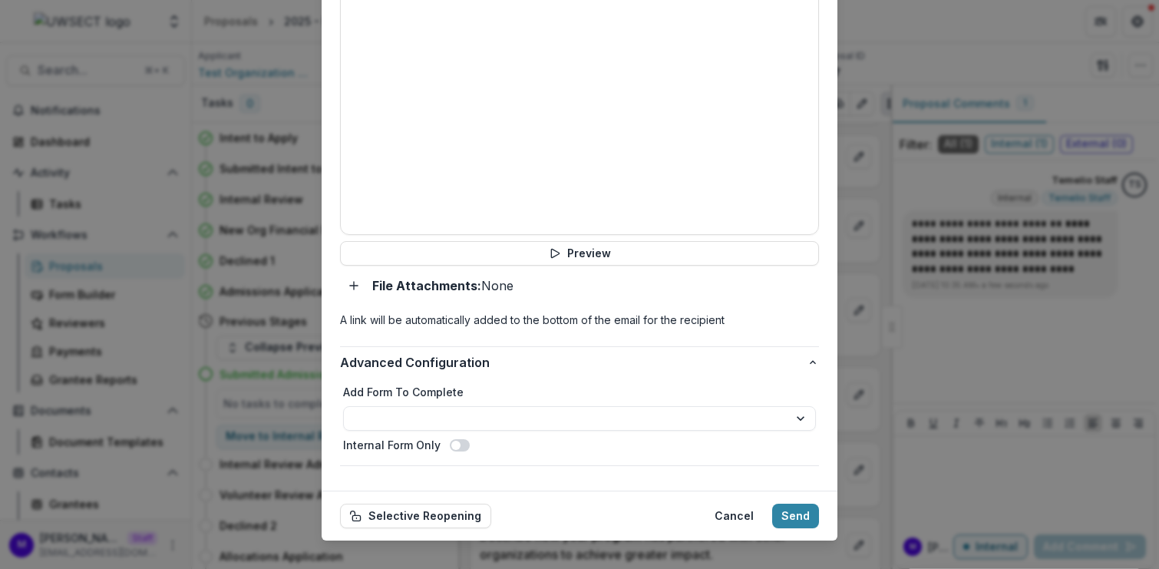
click at [924, 407] on div "**********" at bounding box center [579, 284] width 1159 height 569
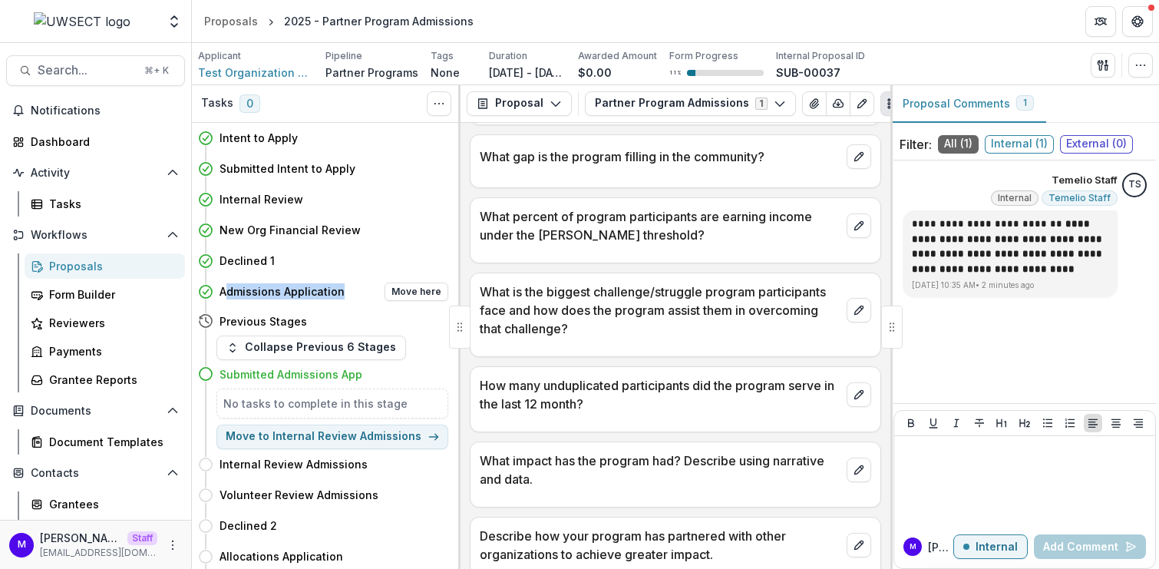
drag, startPoint x: 224, startPoint y: 289, endPoint x: 339, endPoint y: 302, distance: 115.8
click at [339, 302] on div "Admissions Application Move here" at bounding box center [323, 291] width 250 height 31
click at [435, 291] on button "Move here" at bounding box center [416, 291] width 64 height 18
select select "**********"
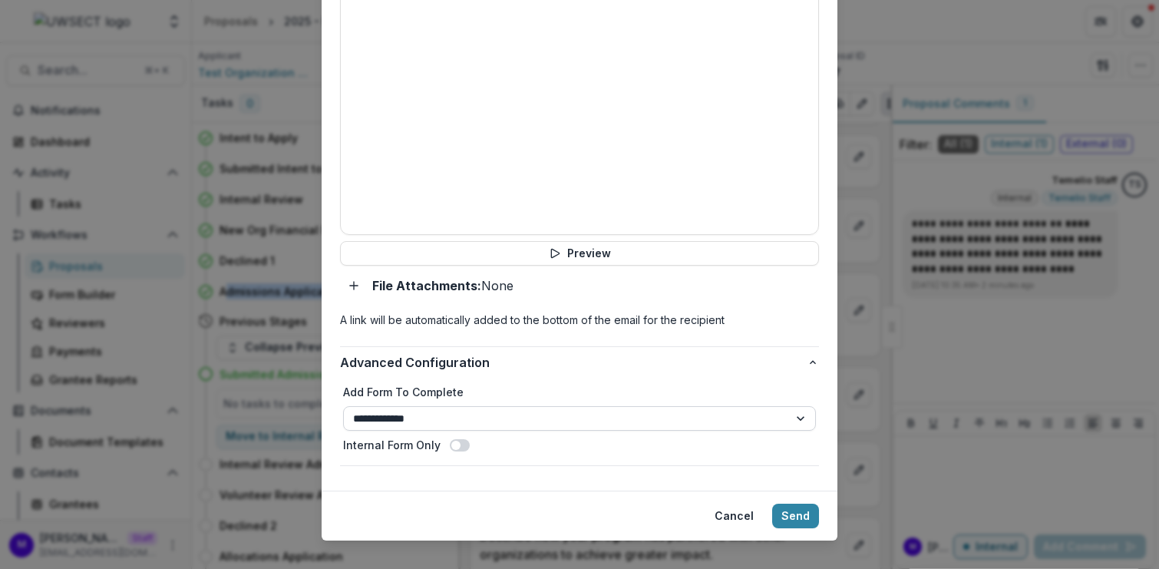
click at [420, 406] on select "**********" at bounding box center [579, 418] width 473 height 25
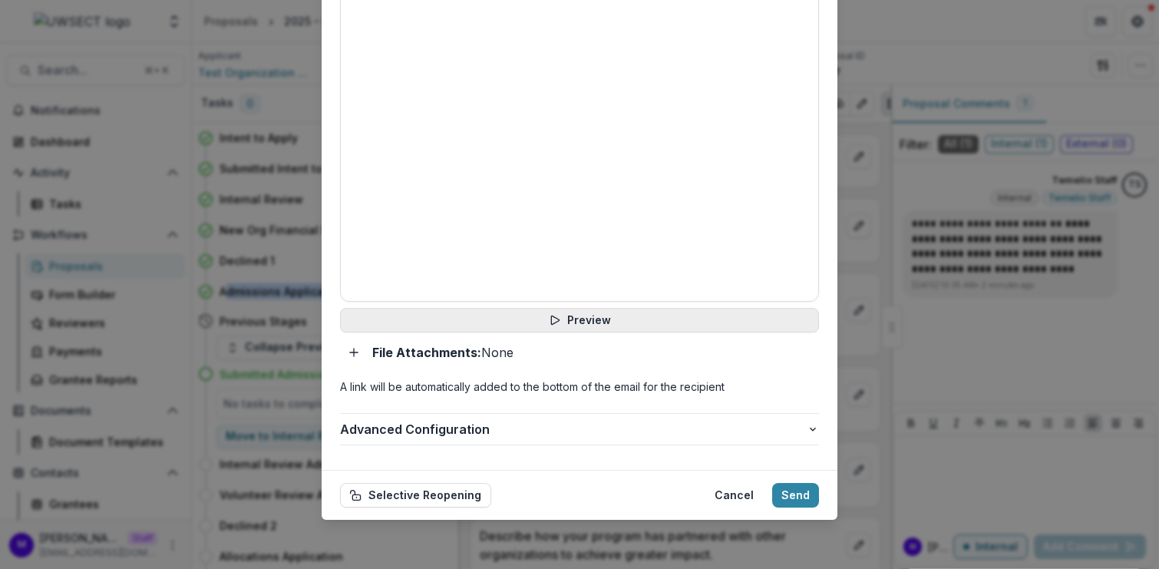
scroll to position [695, 0]
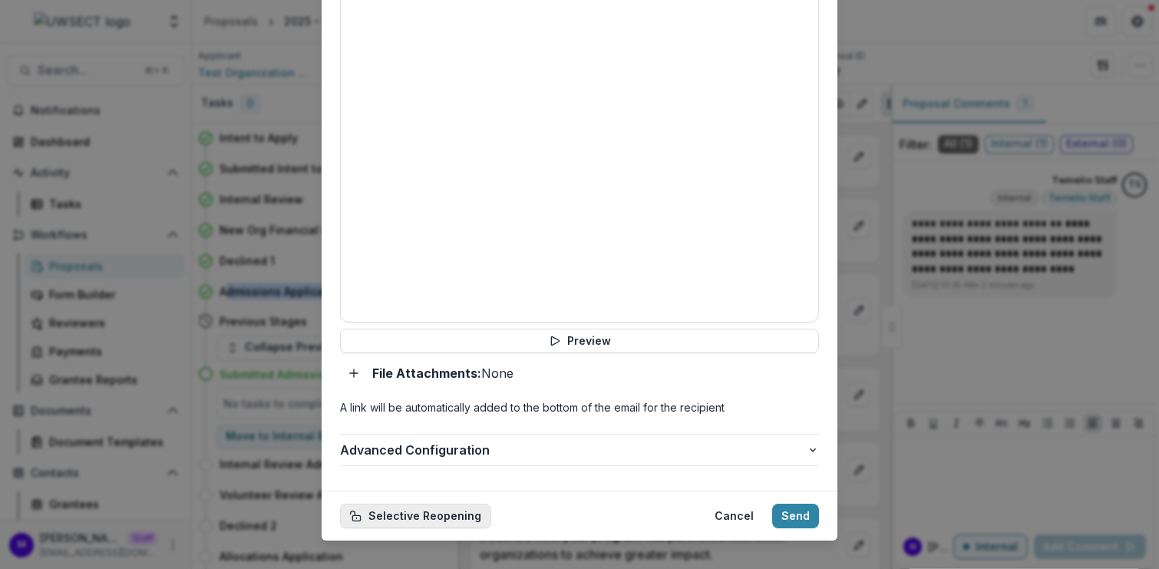
click at [396, 503] on button "Selective Reopening" at bounding box center [415, 515] width 151 height 25
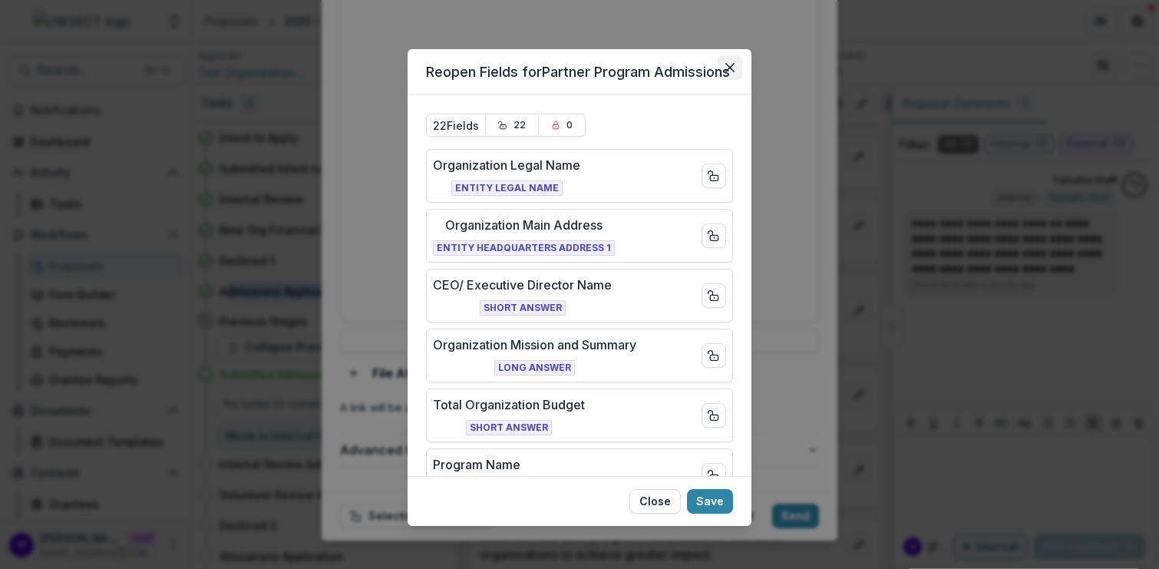
click at [734, 61] on button "Close" at bounding box center [729, 67] width 25 height 25
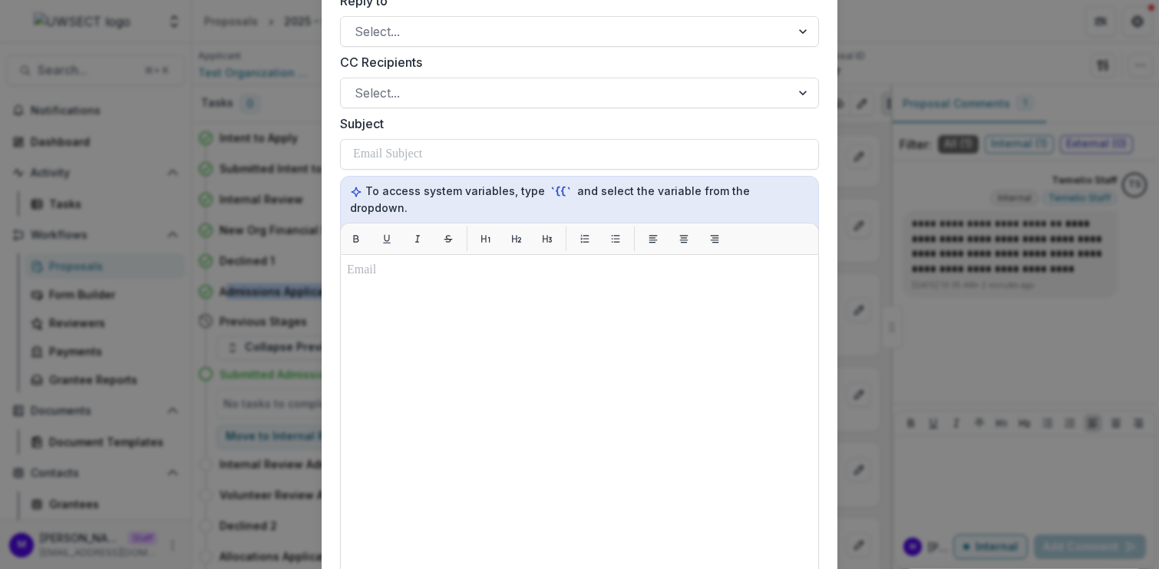
scroll to position [0, 0]
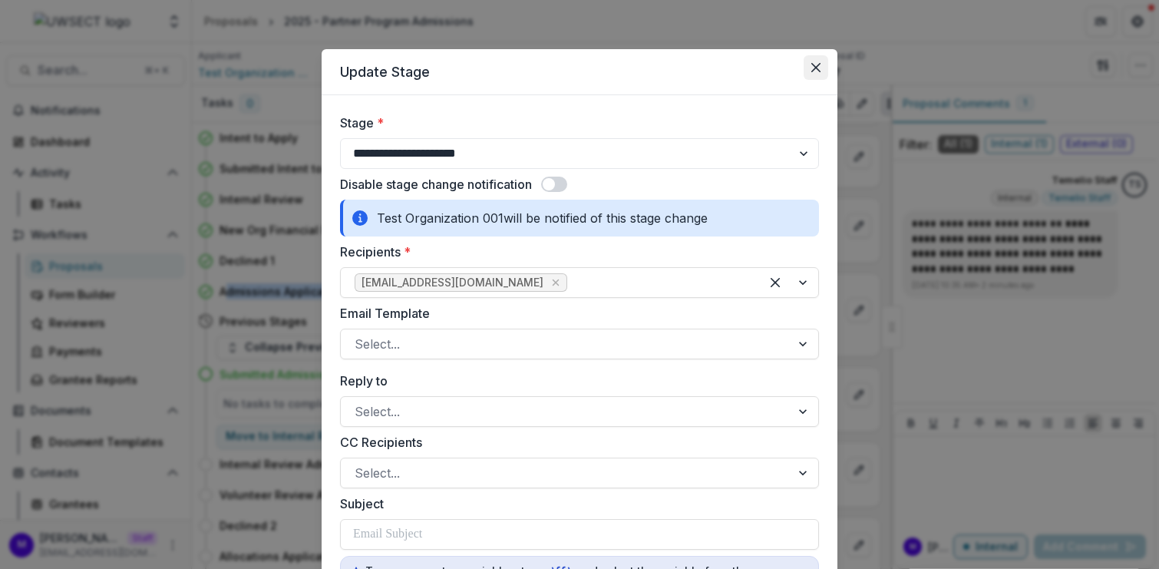
click at [816, 70] on icon "Close" at bounding box center [815, 67] width 9 height 9
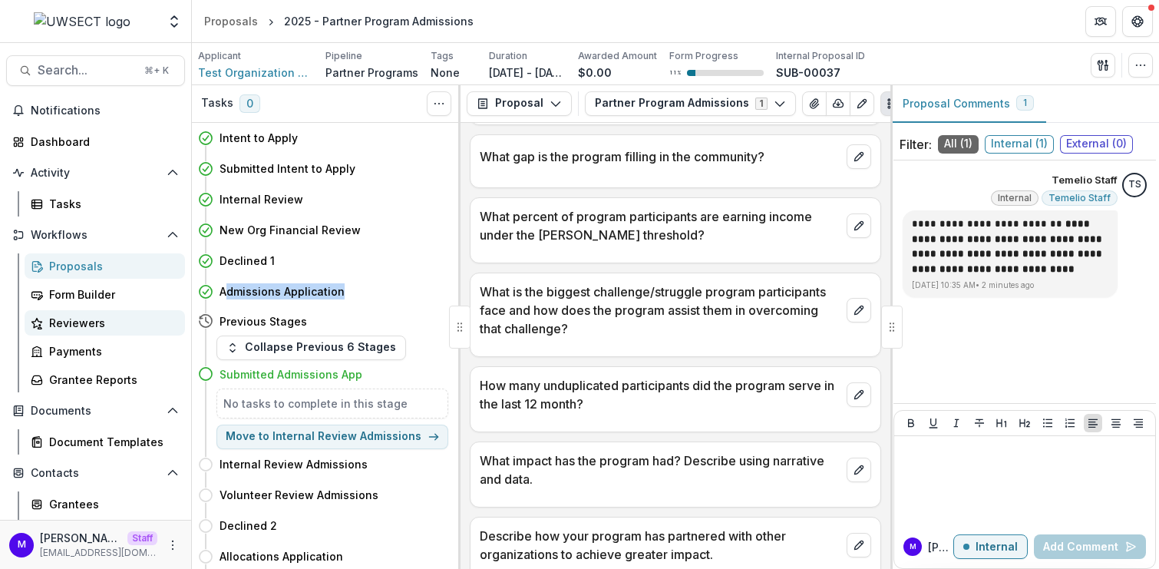
click at [81, 316] on div "Reviewers" at bounding box center [111, 323] width 124 height 16
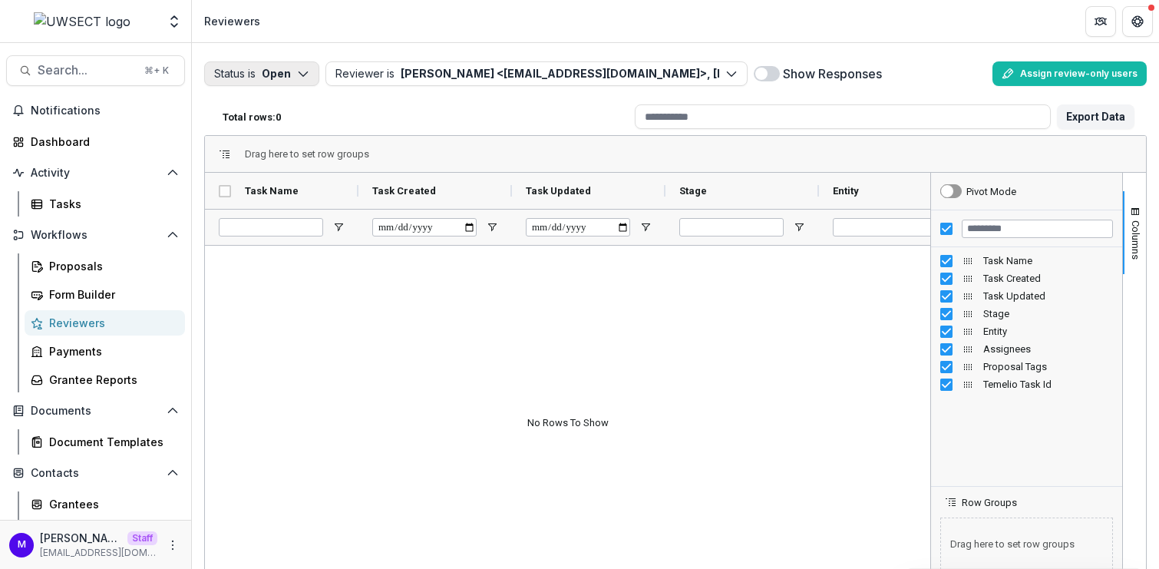
click at [300, 65] on button "Status is Open" at bounding box center [261, 73] width 115 height 25
click at [229, 130] on span "button" at bounding box center [224, 134] width 14 height 14
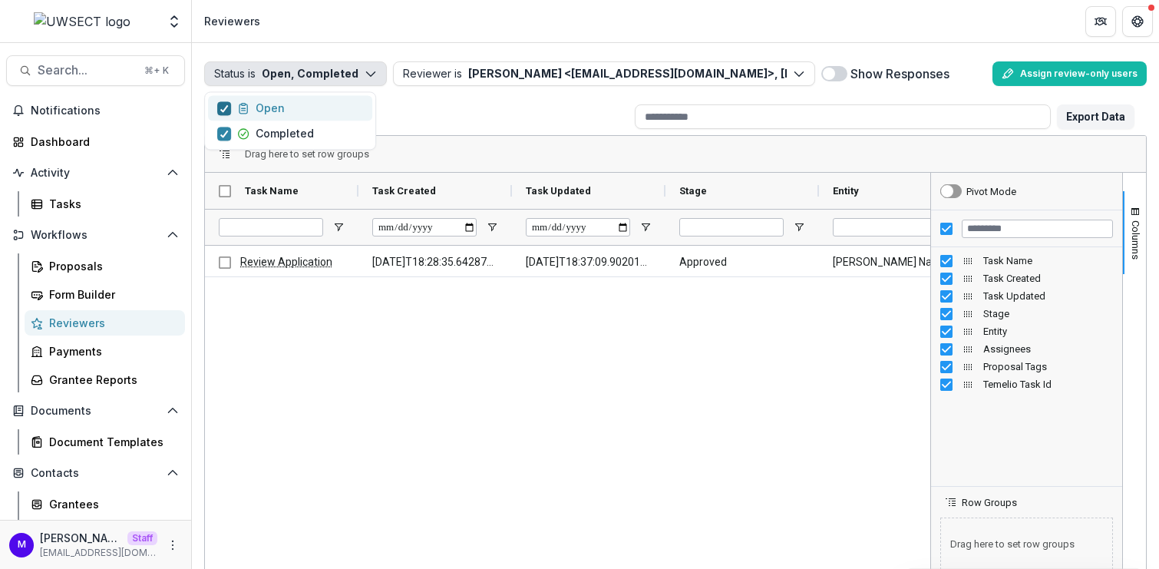
click at [228, 108] on icon "button" at bounding box center [223, 108] width 9 height 8
click at [531, 107] on div "Total rows: 1" at bounding box center [422, 117] width 412 height 24
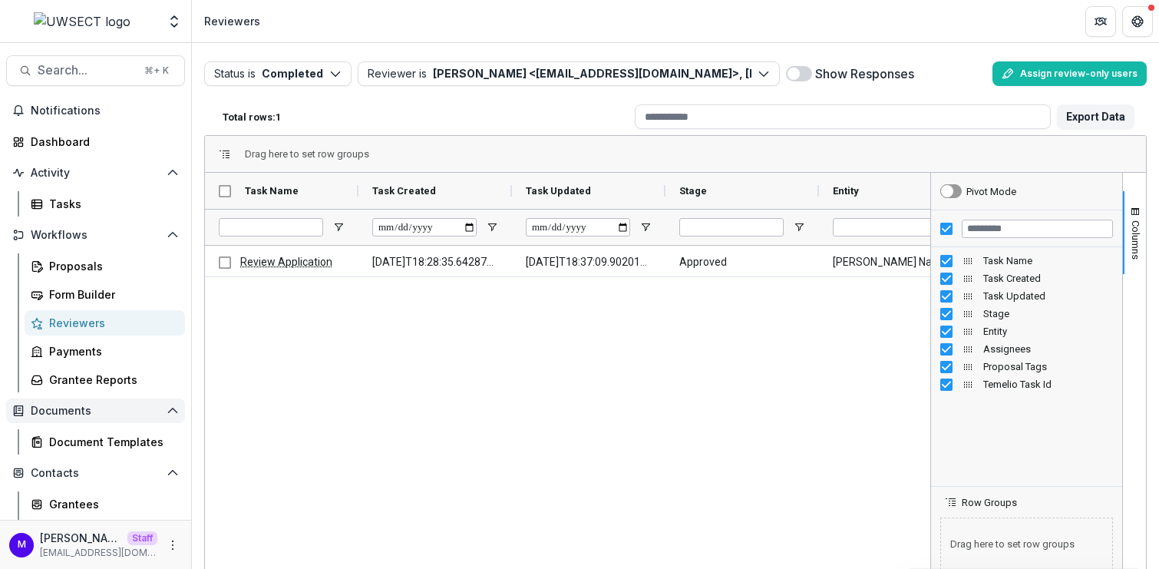
scroll to position [115, 0]
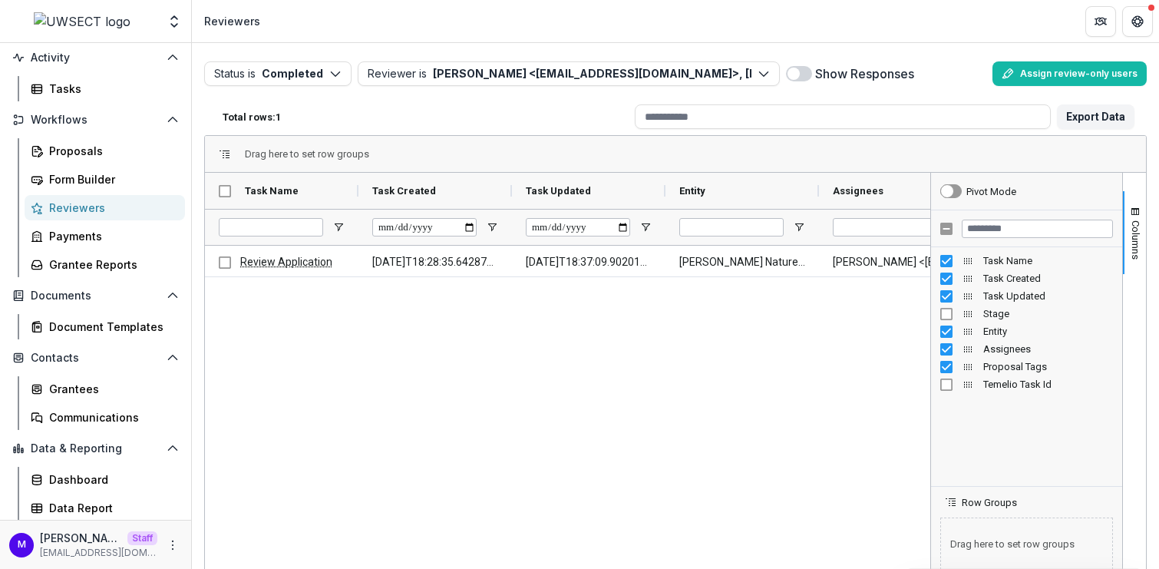
click at [786, 72] on span at bounding box center [799, 73] width 26 height 15
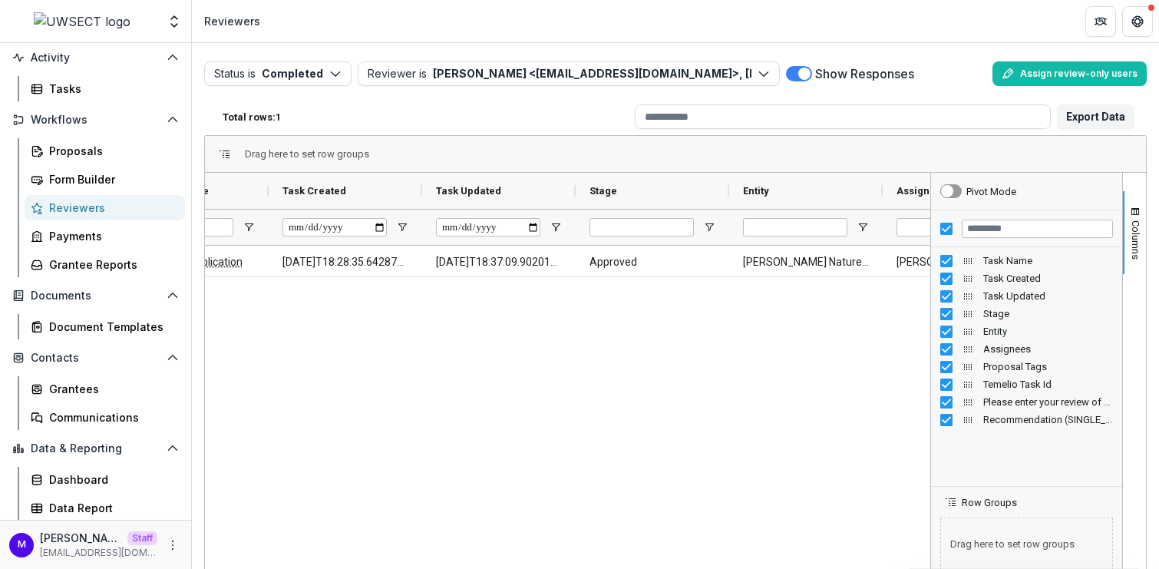
scroll to position [0, 0]
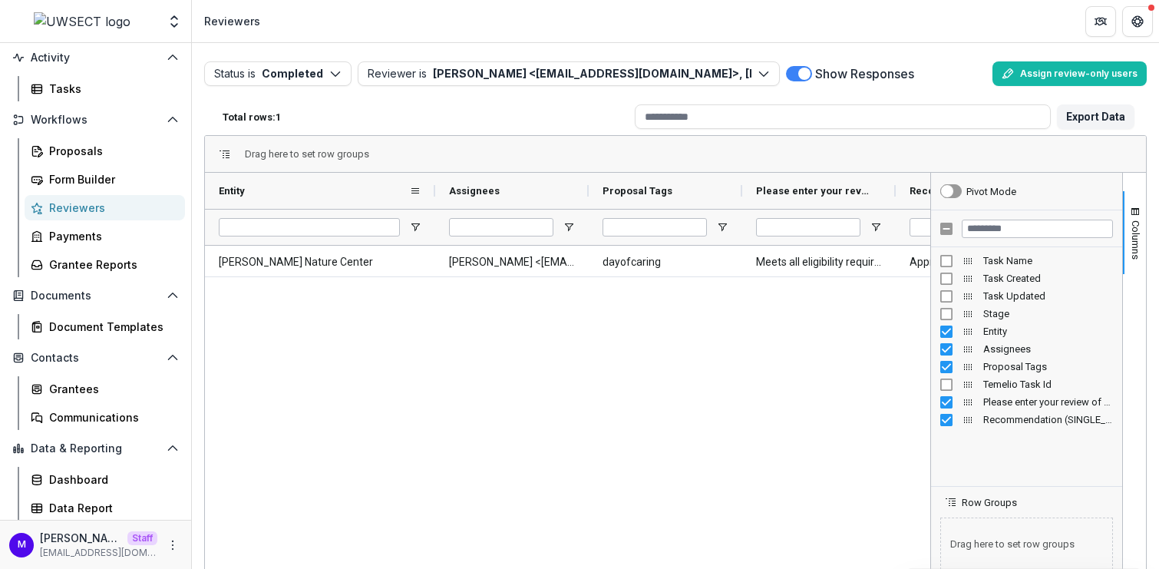
drag, startPoint x: 355, startPoint y: 192, endPoint x: 432, endPoint y: 205, distance: 77.8
click at [432, 205] on div at bounding box center [435, 191] width 6 height 36
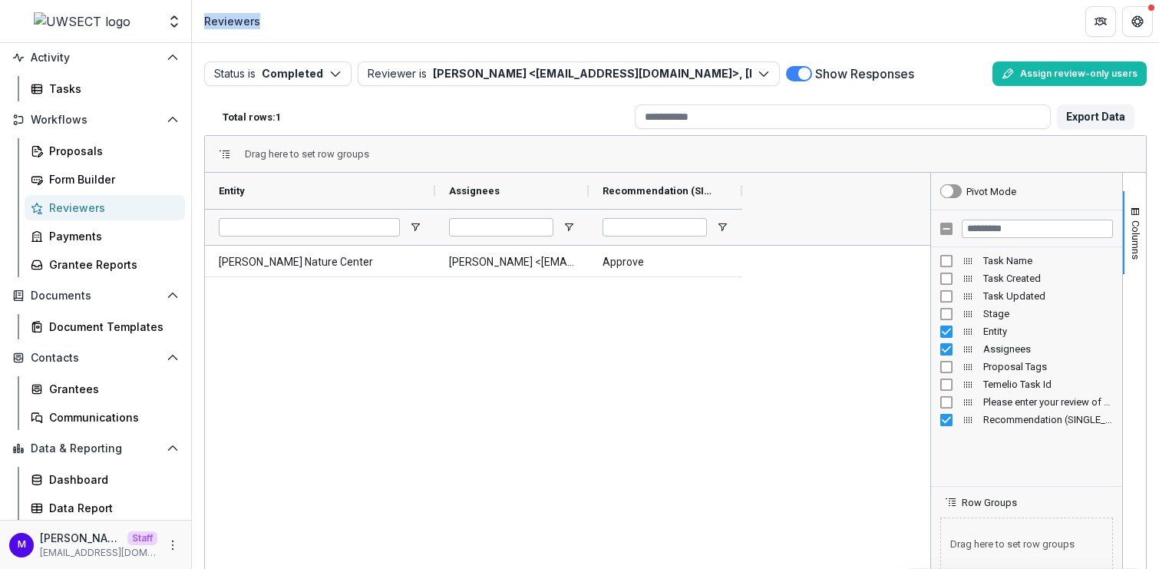
drag, startPoint x: 269, startPoint y: 21, endPoint x: 200, endPoint y: 21, distance: 69.1
click at [200, 21] on header "Reviewers" at bounding box center [675, 21] width 967 height 42
click at [86, 516] on link "Data Report" at bounding box center [105, 507] width 160 height 25
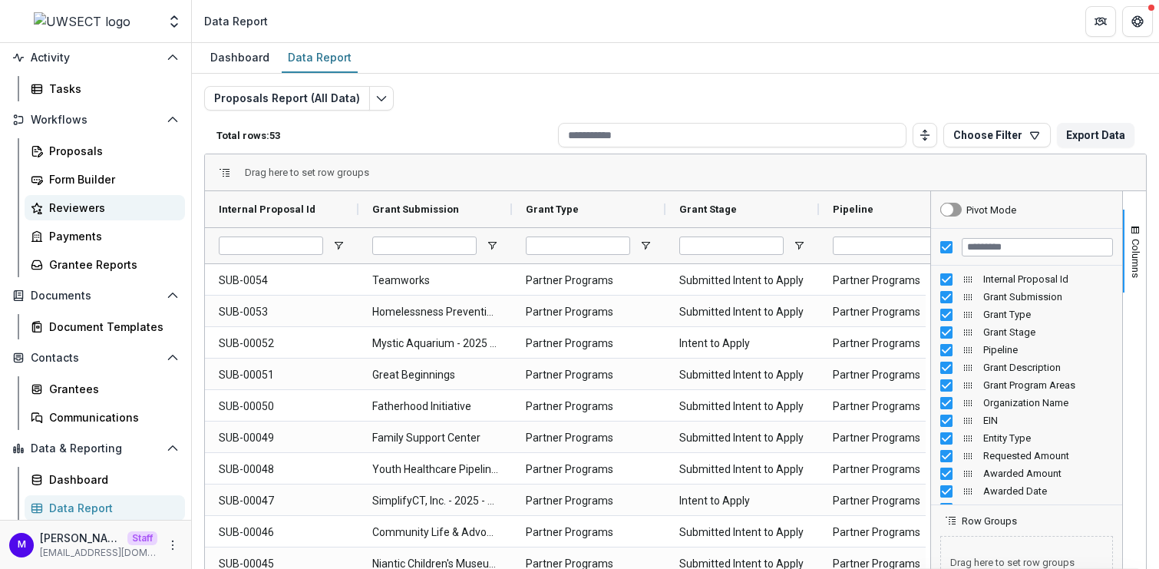
click at [84, 203] on div "Reviewers" at bounding box center [111, 208] width 124 height 16
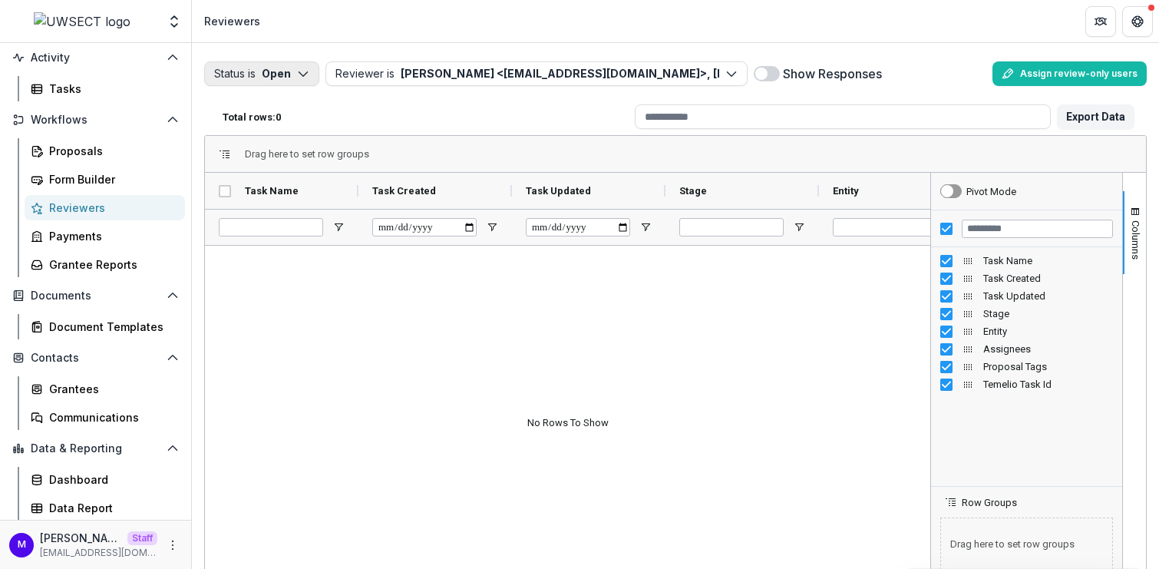
click at [301, 71] on icon "button" at bounding box center [303, 74] width 12 height 12
click at [220, 130] on span "button" at bounding box center [224, 134] width 14 height 14
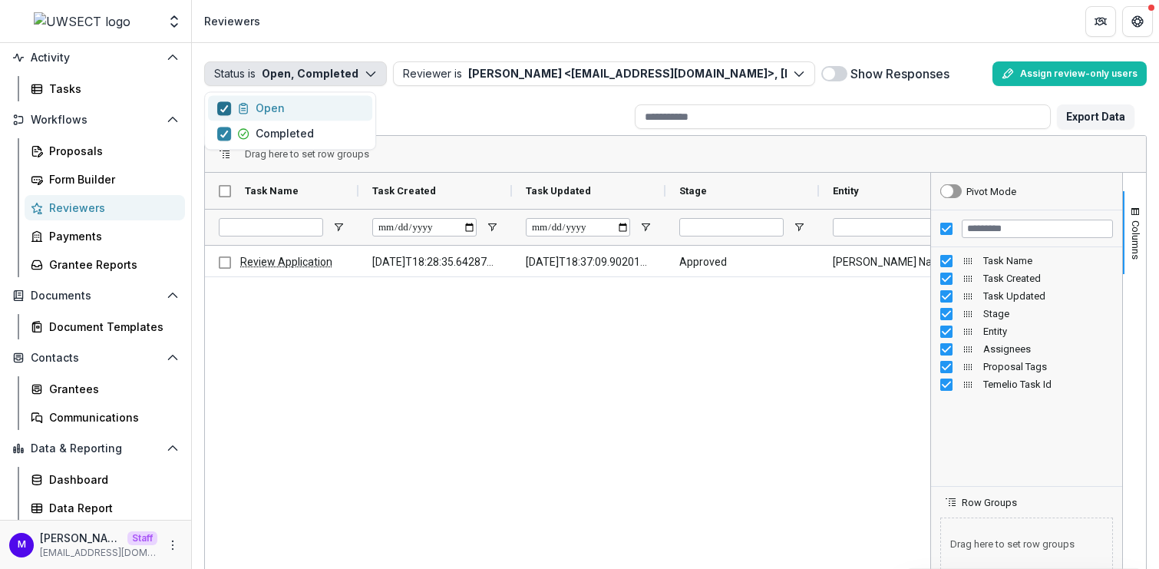
click at [221, 110] on polyline "button" at bounding box center [224, 108] width 7 height 6
click at [424, 114] on div "Total rows: 1" at bounding box center [422, 117] width 412 height 24
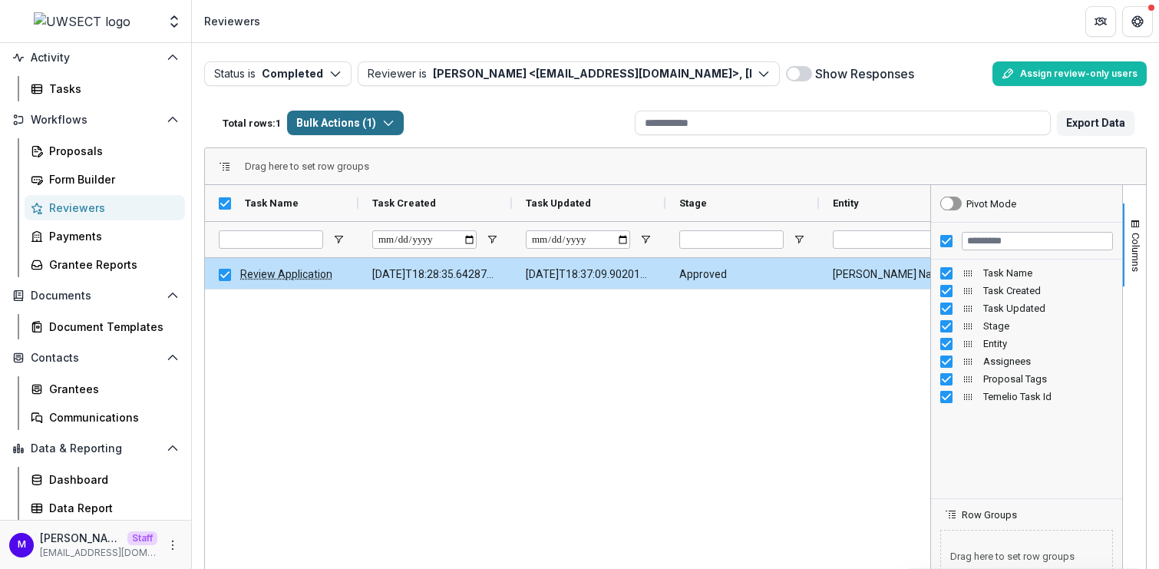
click at [394, 125] on icon "button" at bounding box center [388, 123] width 12 height 12
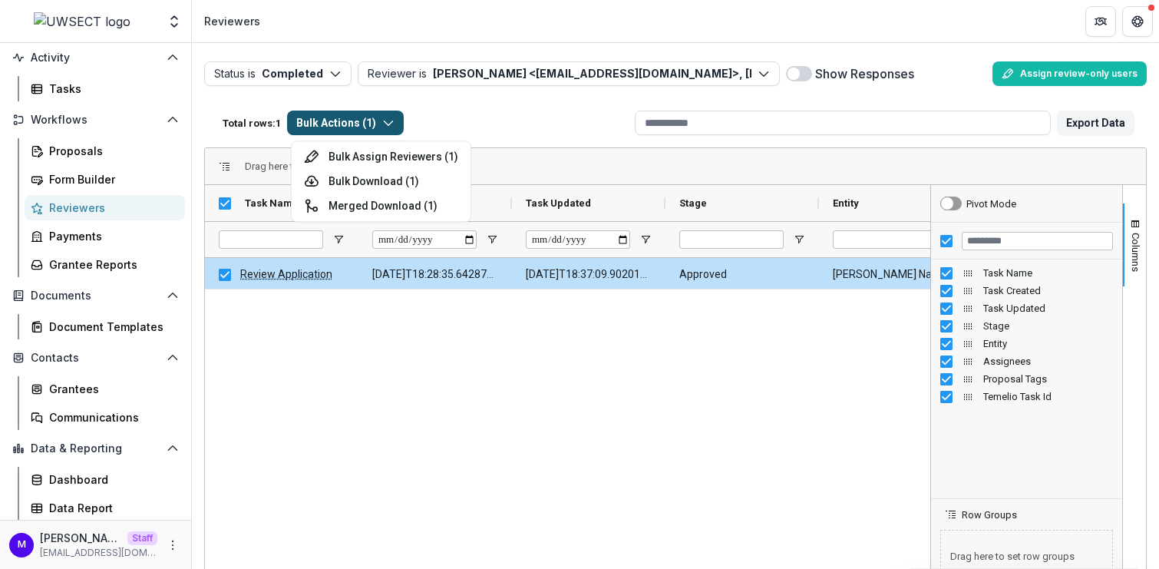
click at [509, 110] on div "Total rows: 1 Bulk Actions ( 1 ) Bulk Assign Reviewers ( 1 ) Bulk Download ( 1 …" at bounding box center [422, 122] width 412 height 37
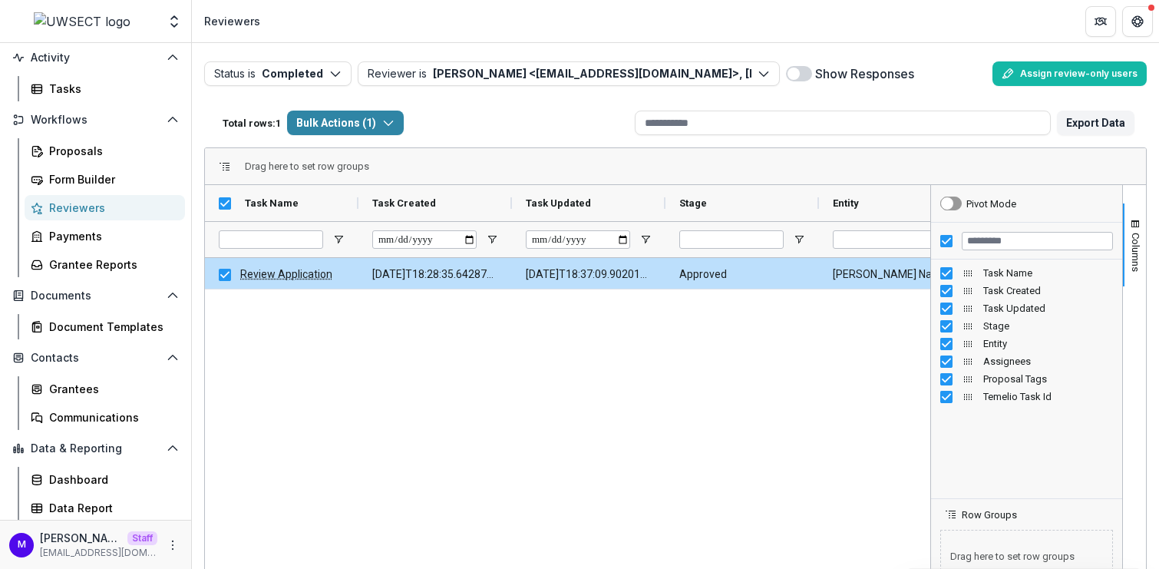
scroll to position [74, 0]
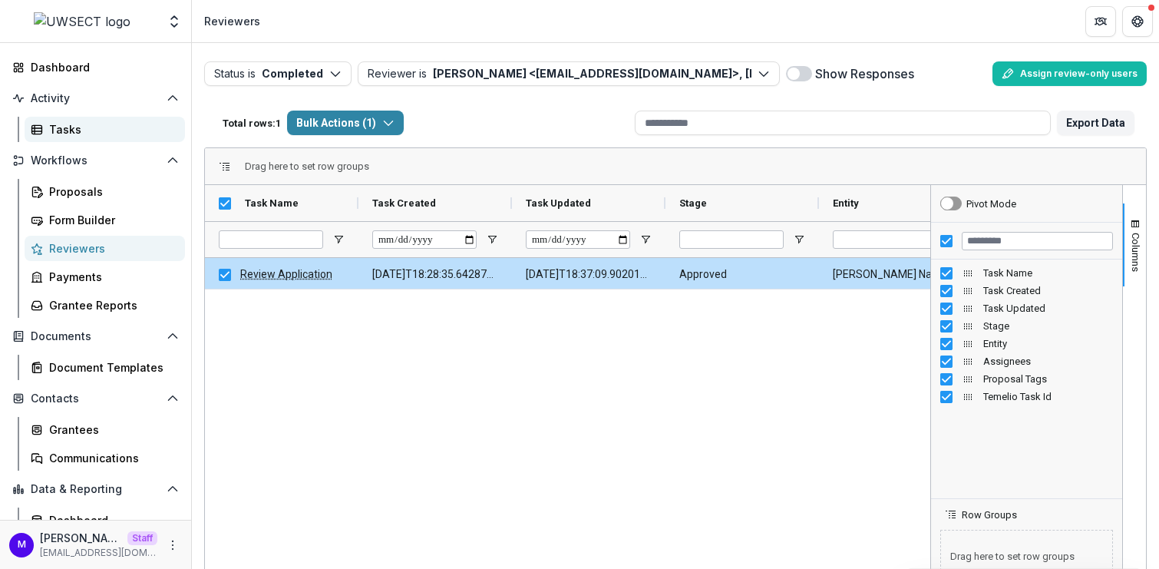
click at [85, 135] on div "Tasks" at bounding box center [111, 129] width 124 height 16
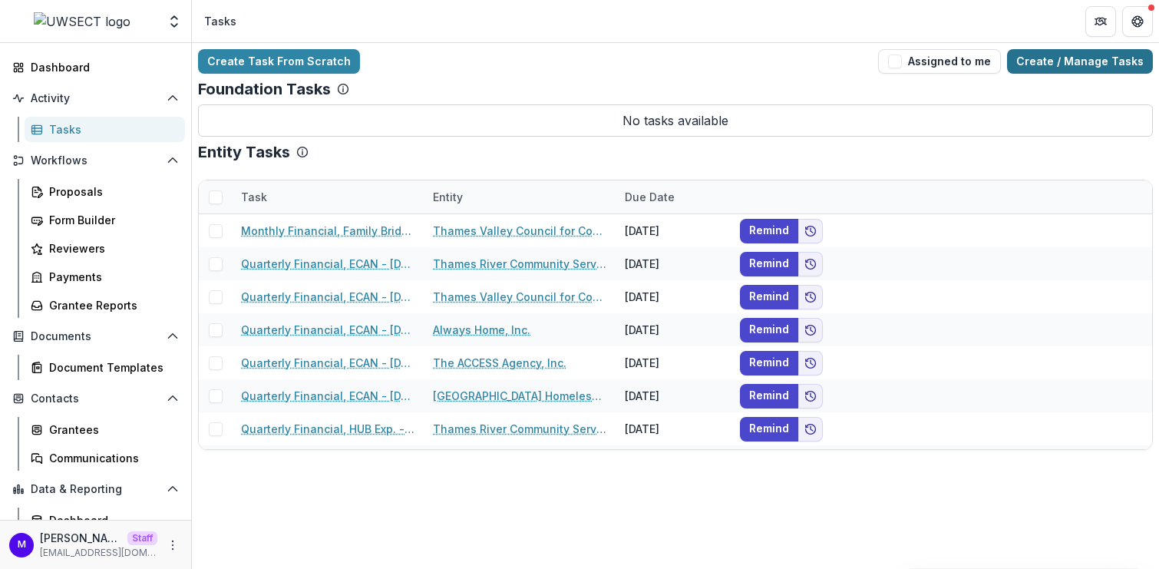
click at [1060, 49] on link "Create / Manage Tasks" at bounding box center [1080, 61] width 146 height 25
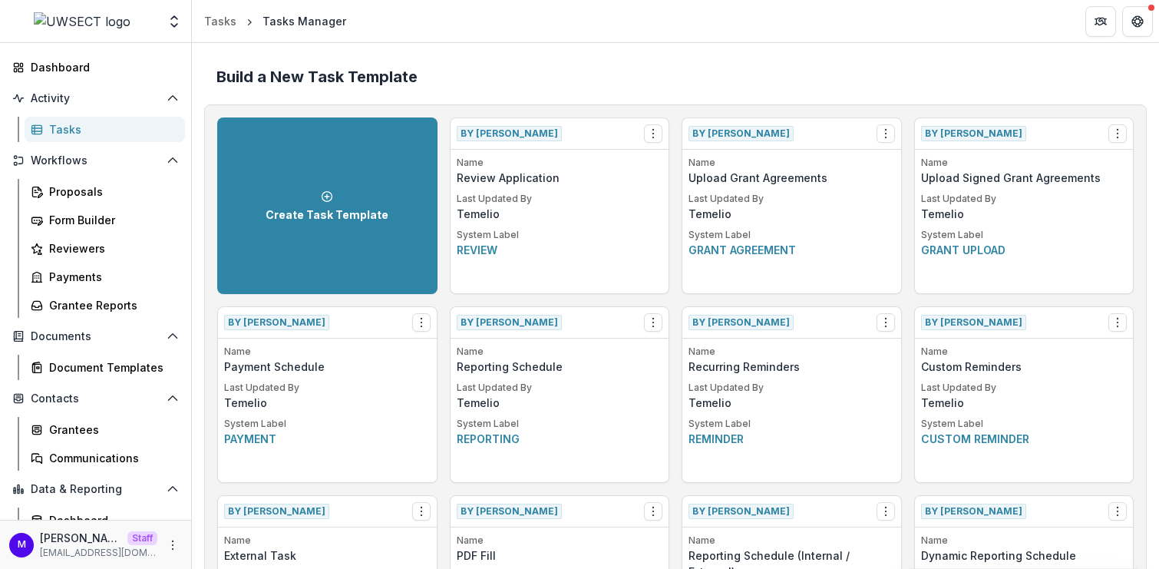
scroll to position [1096, 0]
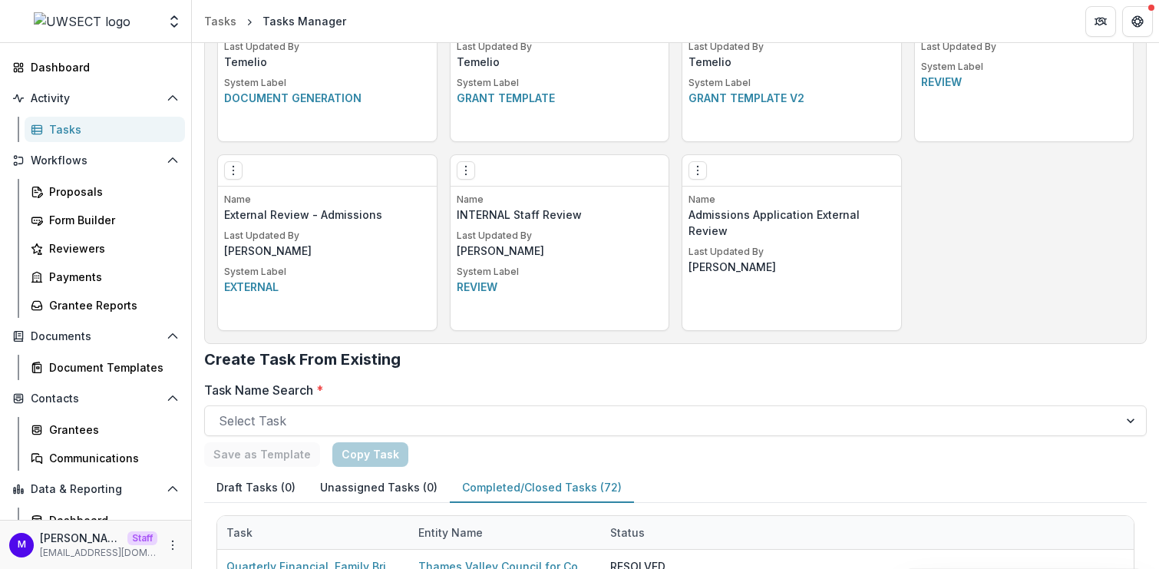
click at [528, 484] on button "Completed/Closed Tasks (72)" at bounding box center [542, 488] width 184 height 30
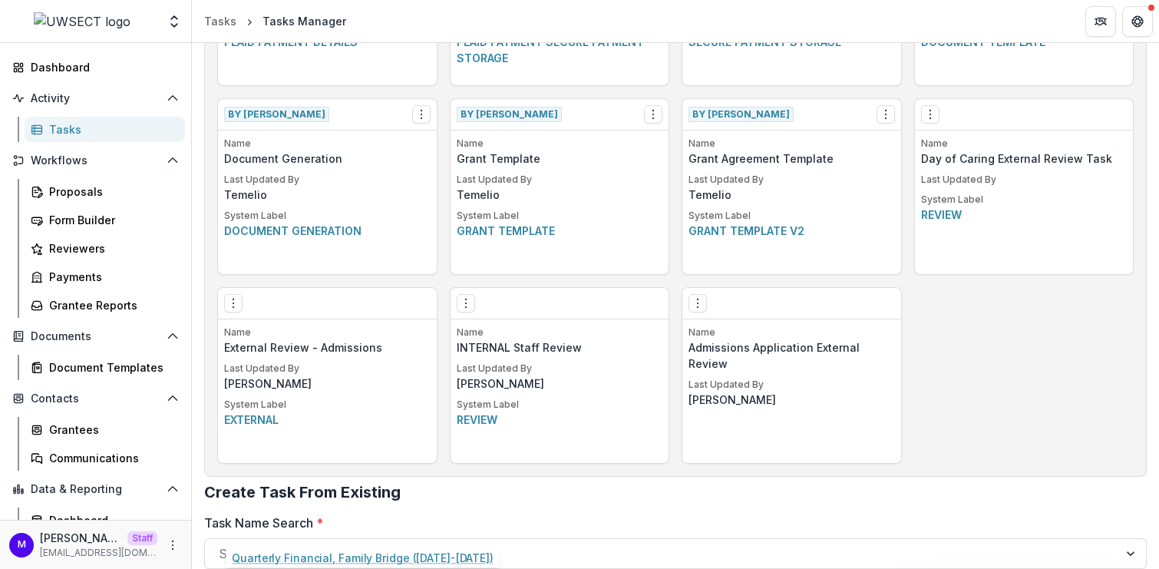
scroll to position [762, 0]
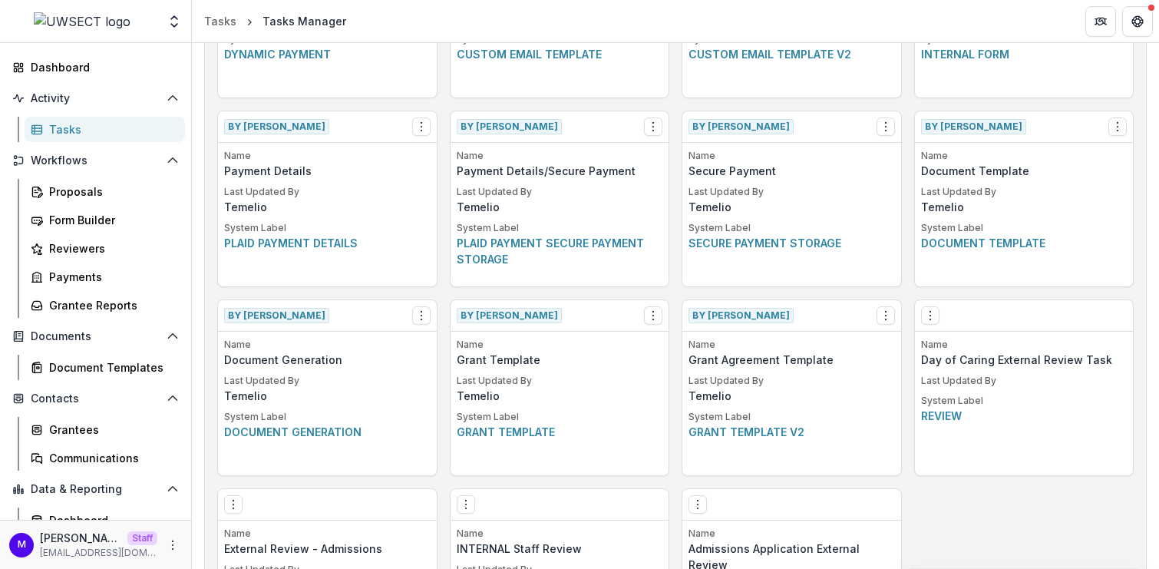
click at [91, 130] on div "Tasks" at bounding box center [111, 129] width 124 height 16
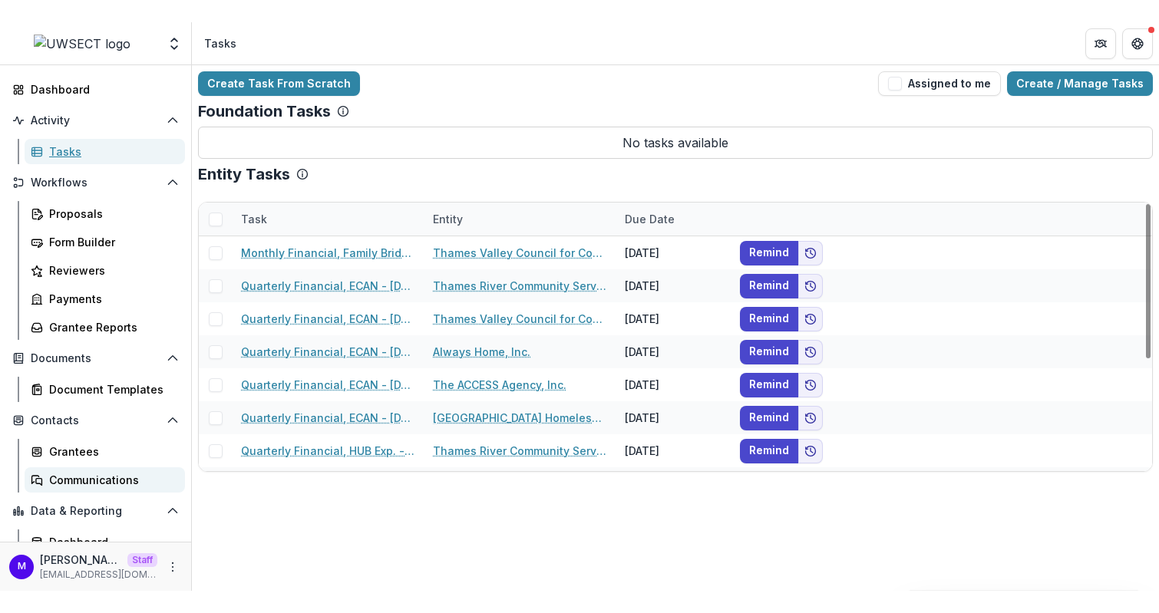
scroll to position [86, 0]
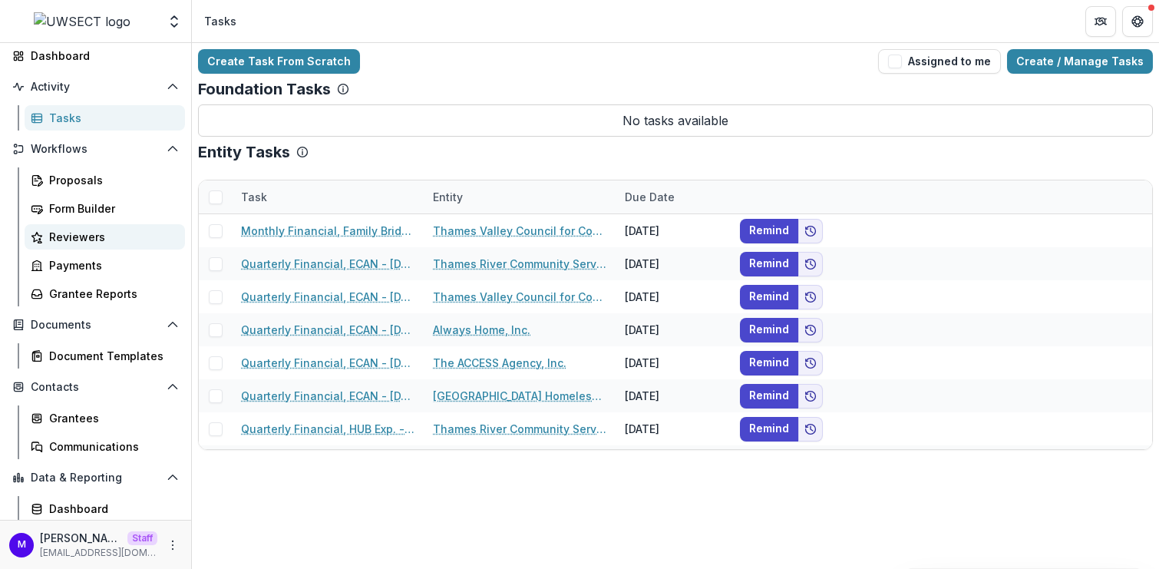
click at [102, 238] on div "Reviewers" at bounding box center [111, 237] width 124 height 16
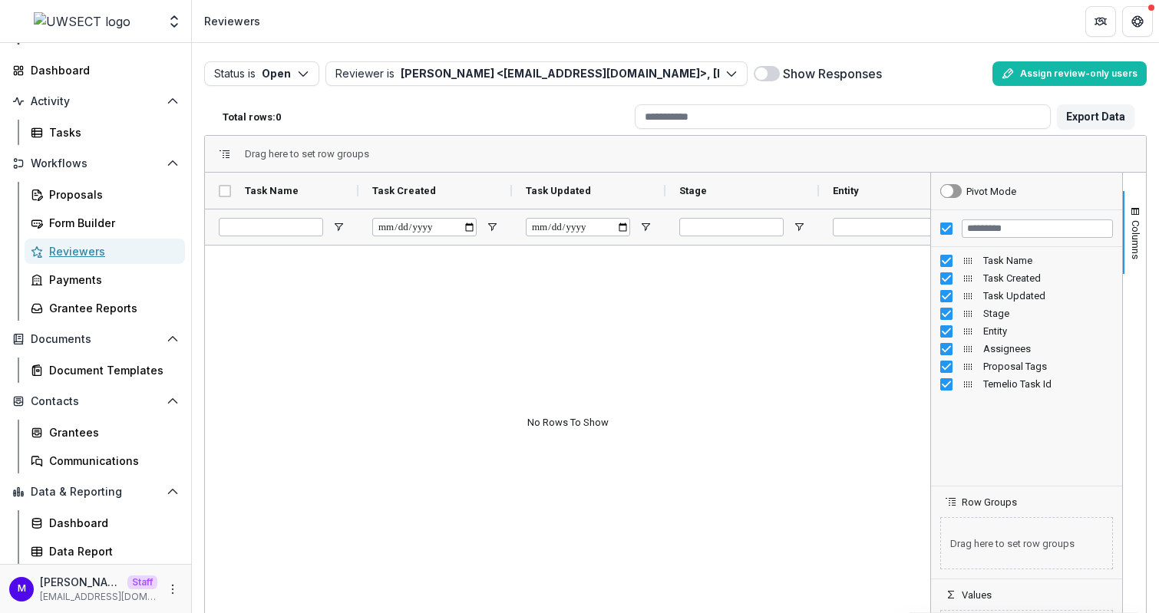
scroll to position [71, 0]
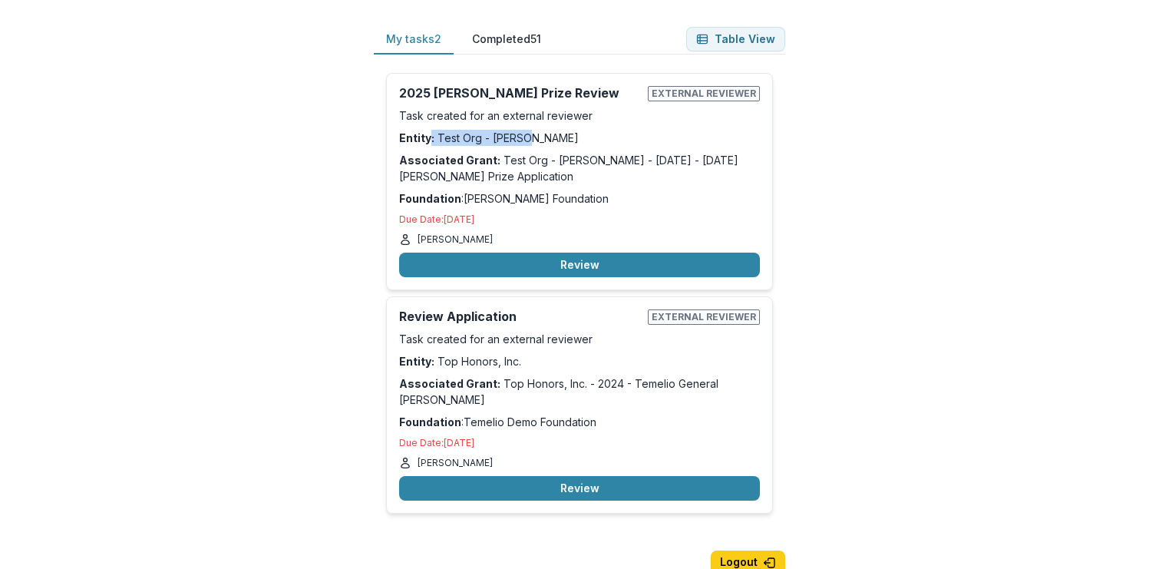
drag, startPoint x: 536, startPoint y: 137, endPoint x: 427, endPoint y: 134, distance: 108.2
click at [427, 134] on p "Entity: Test Org - [PERSON_NAME]" at bounding box center [579, 138] width 361 height 16
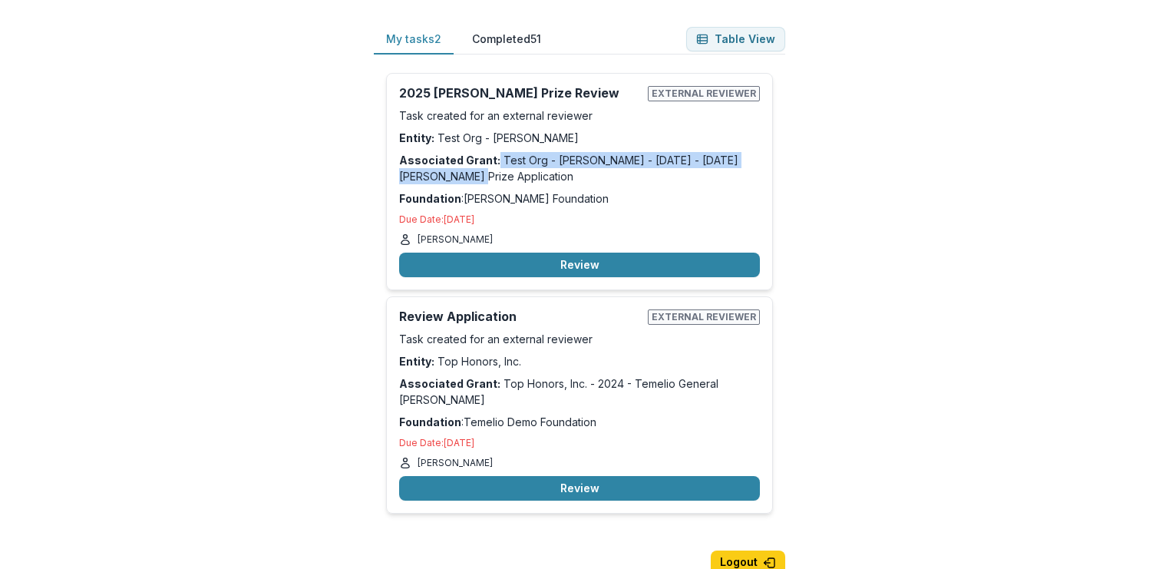
drag, startPoint x: 528, startPoint y: 173, endPoint x: 491, endPoint y: 153, distance: 41.5
click at [491, 153] on p "Associated Grant: Test Org - [PERSON_NAME] - [DATE] - [DATE] [PERSON_NAME] Priz…" at bounding box center [579, 168] width 361 height 32
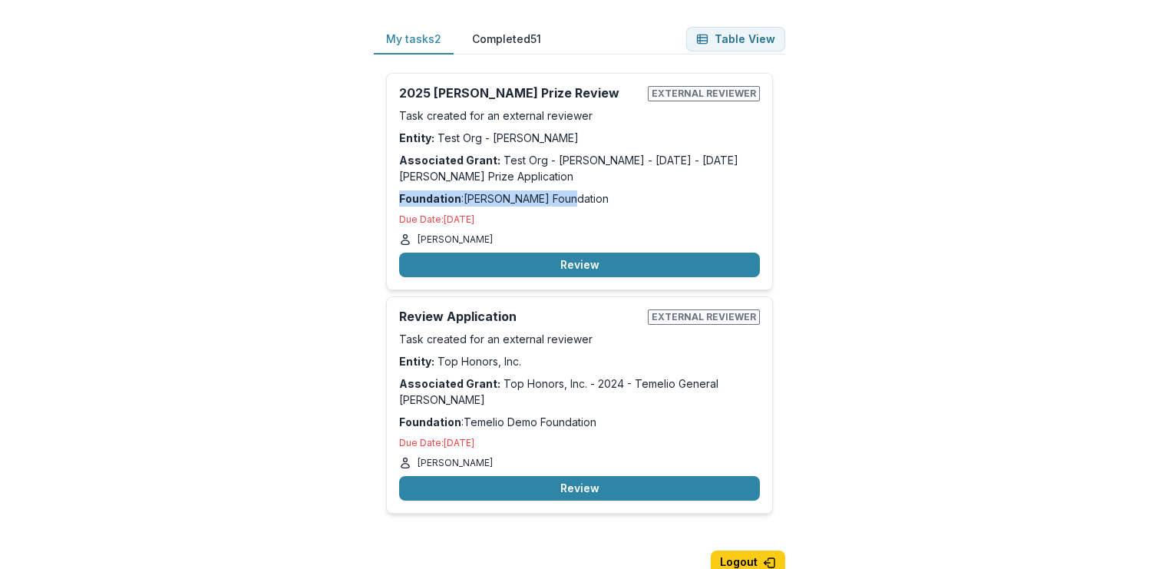
drag, startPoint x: 579, startPoint y: 203, endPoint x: 433, endPoint y: 187, distance: 146.6
click at [431, 187] on div "2025 [PERSON_NAME] Prize Review External reviewer Task created for an external …" at bounding box center [579, 181] width 387 height 217
click at [518, 25] on button "Completed 51" at bounding box center [507, 40] width 94 height 30
click at [437, 41] on button "My tasks 2" at bounding box center [414, 40] width 80 height 30
click at [493, 37] on button "Completed 51" at bounding box center [507, 40] width 94 height 30
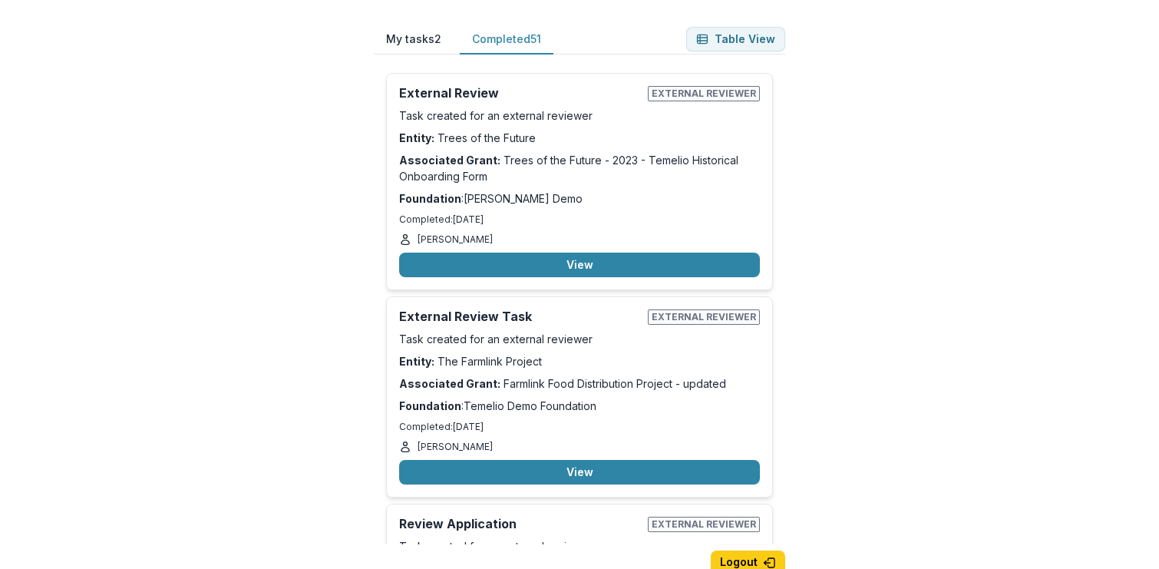
click at [426, 38] on button "My tasks 2" at bounding box center [414, 40] width 80 height 30
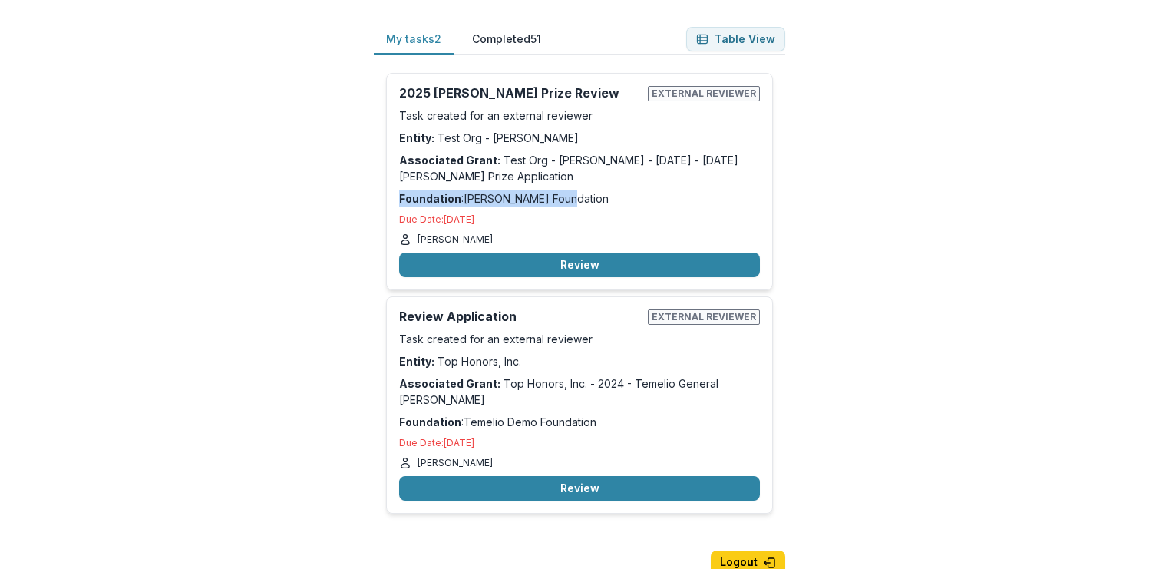
click at [488, 38] on button "Completed 51" at bounding box center [507, 40] width 94 height 30
click at [395, 35] on button "My tasks 2" at bounding box center [414, 40] width 80 height 30
click at [744, 35] on button "Table View" at bounding box center [735, 39] width 99 height 25
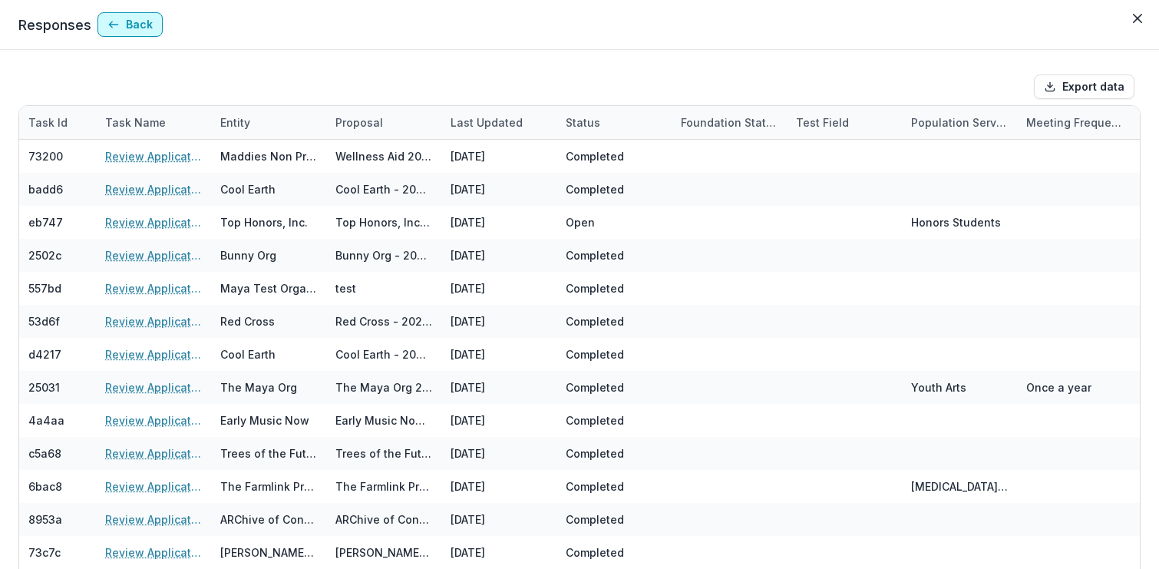
click at [145, 25] on button "Back" at bounding box center [129, 24] width 65 height 25
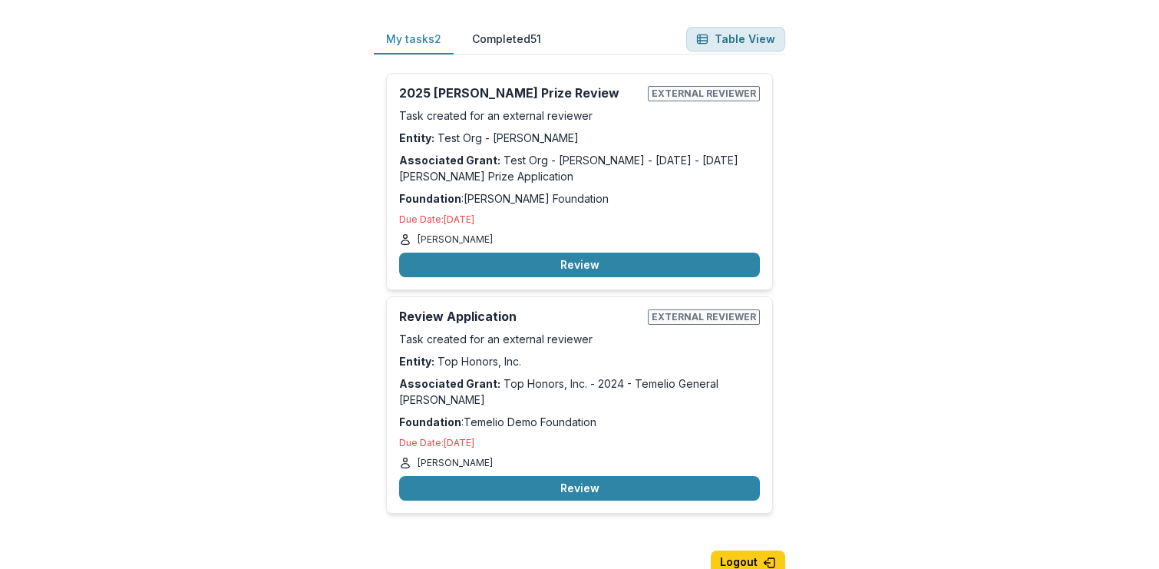
click at [733, 38] on button "Table View" at bounding box center [735, 39] width 99 height 25
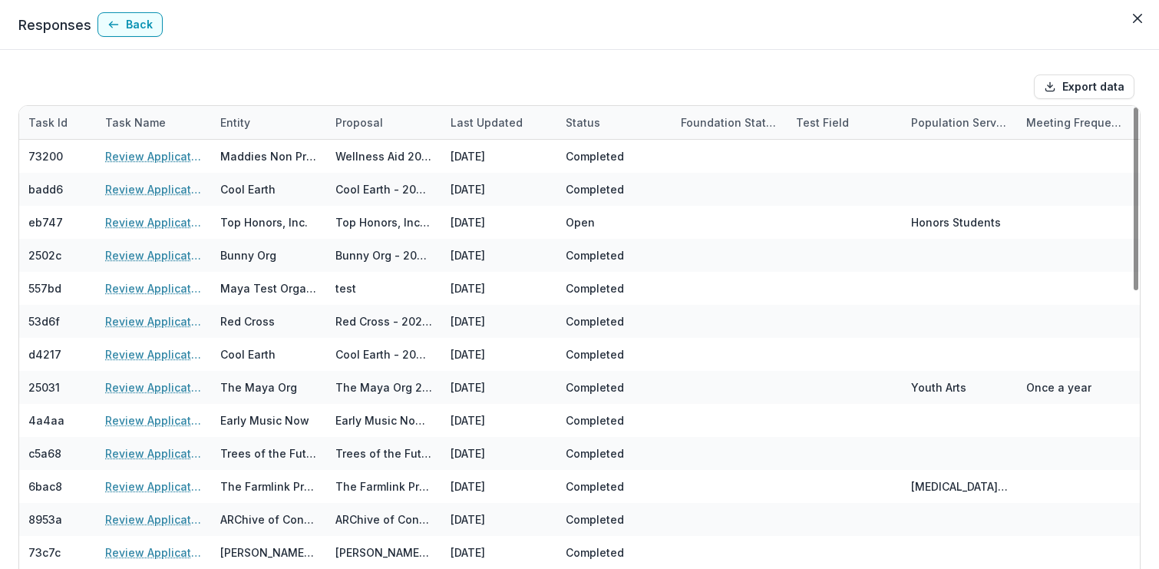
click at [586, 120] on div "Status" at bounding box center [582, 122] width 53 height 16
click at [611, 180] on button "Sort Ascending" at bounding box center [651, 188] width 184 height 25
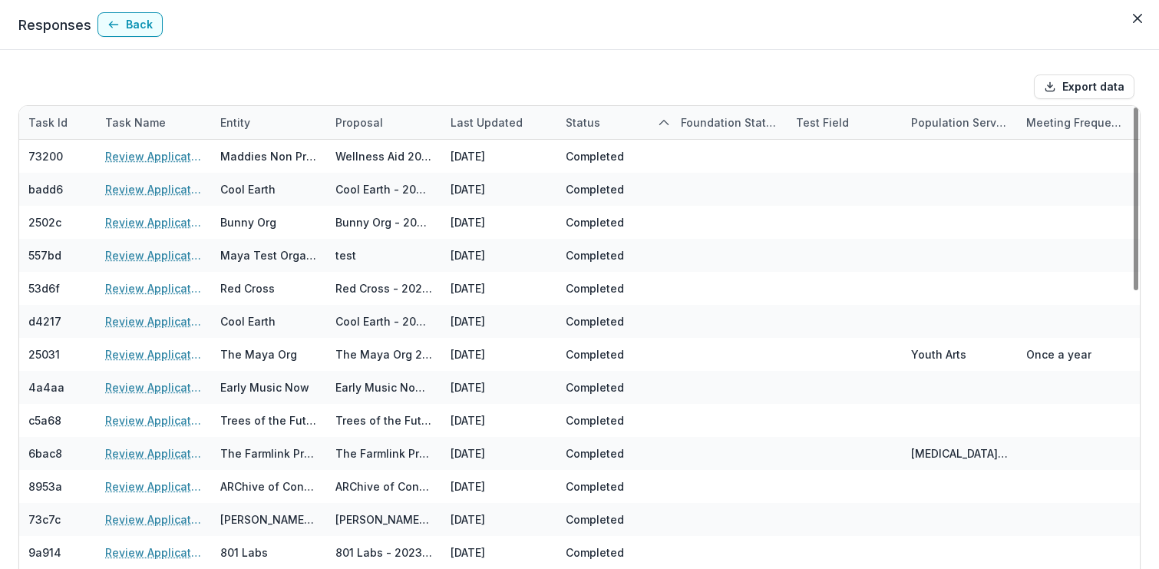
click at [623, 81] on div at bounding box center [526, 86] width 1003 height 25
click at [594, 122] on div "Status" at bounding box center [582, 122] width 53 height 16
click at [618, 209] on span "Sort Descending" at bounding box center [630, 215] width 89 height 13
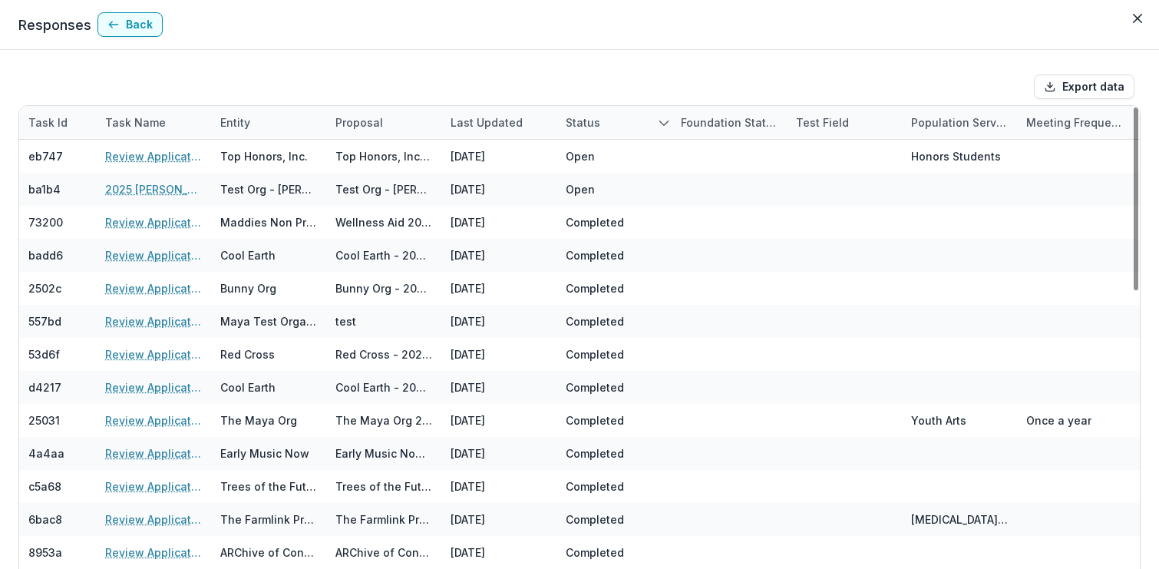
click at [611, 77] on div at bounding box center [526, 86] width 1003 height 25
click at [133, 24] on button "Back" at bounding box center [129, 24] width 65 height 25
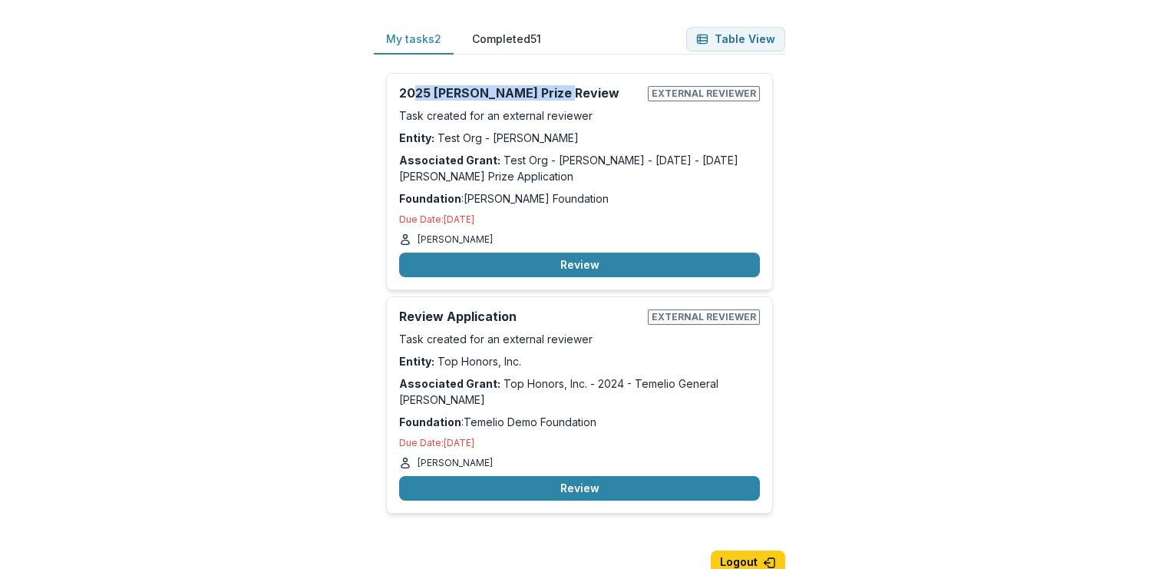
drag, startPoint x: 569, startPoint y: 98, endPoint x: 412, endPoint y: 95, distance: 157.3
click at [412, 95] on h2 "2025 [PERSON_NAME] Prize Review" at bounding box center [520, 93] width 242 height 15
click at [576, 259] on button "Review" at bounding box center [579, 264] width 361 height 25
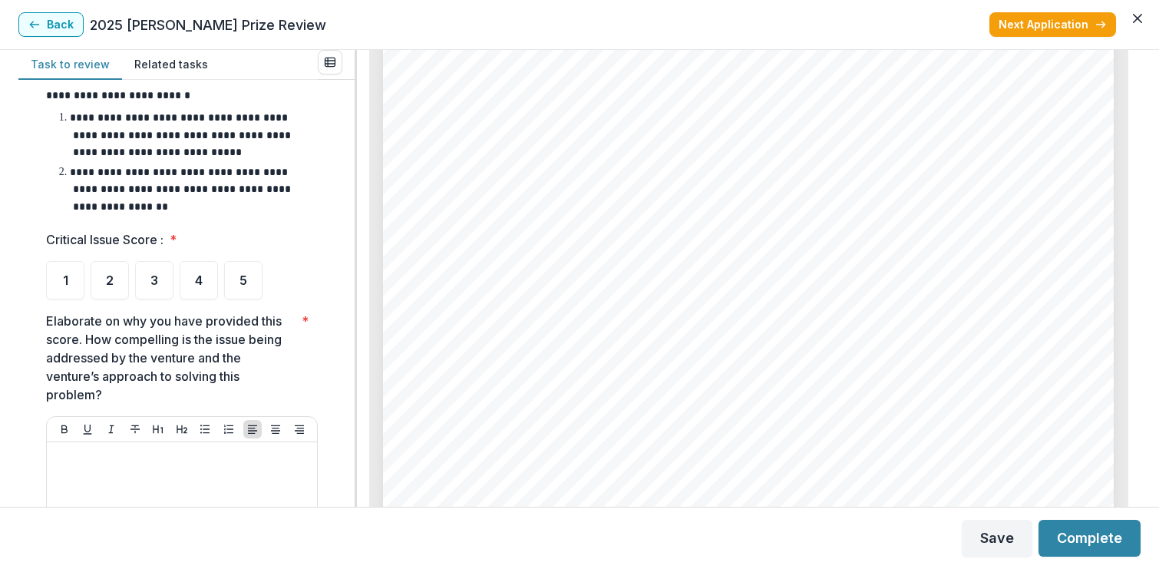
scroll to position [793, 0]
click at [253, 260] on div "5" at bounding box center [243, 279] width 38 height 38
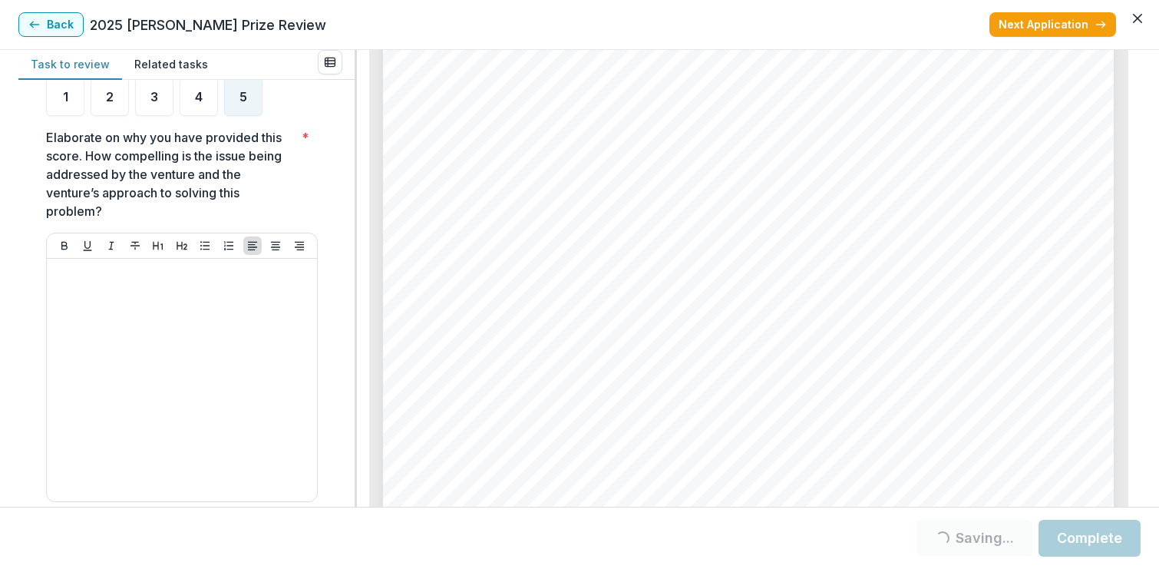
scroll to position [977, 0]
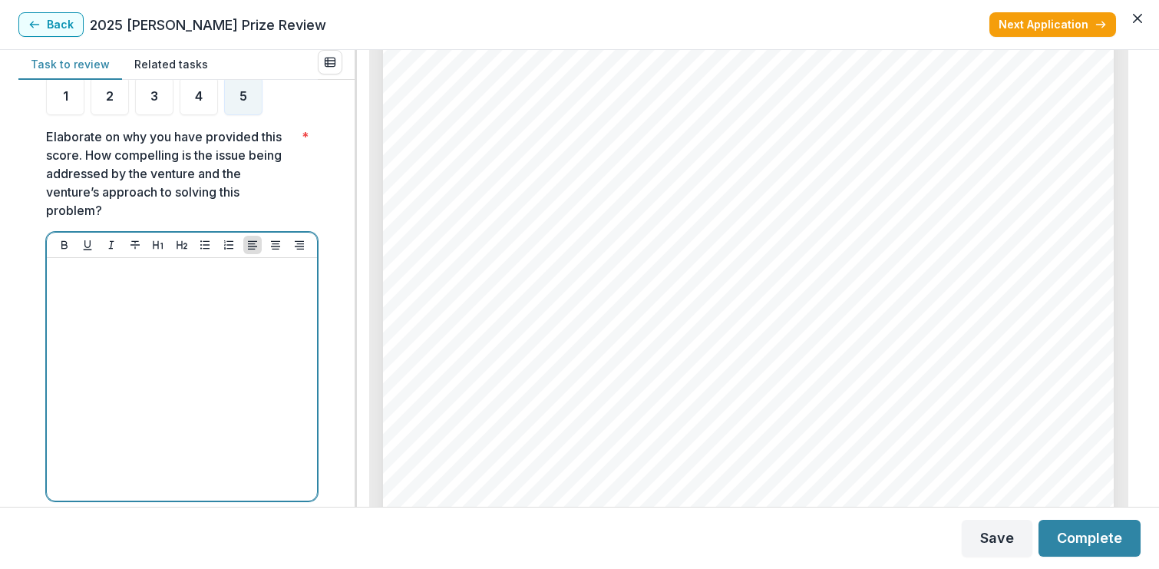
click at [229, 290] on div at bounding box center [182, 379] width 258 height 230
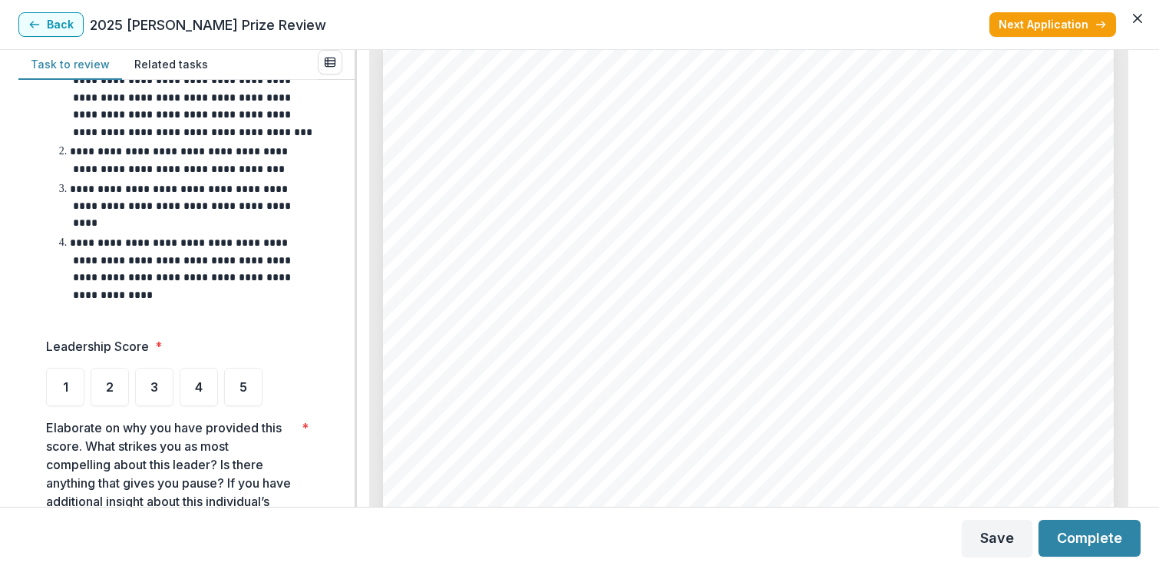
scroll to position [0, 0]
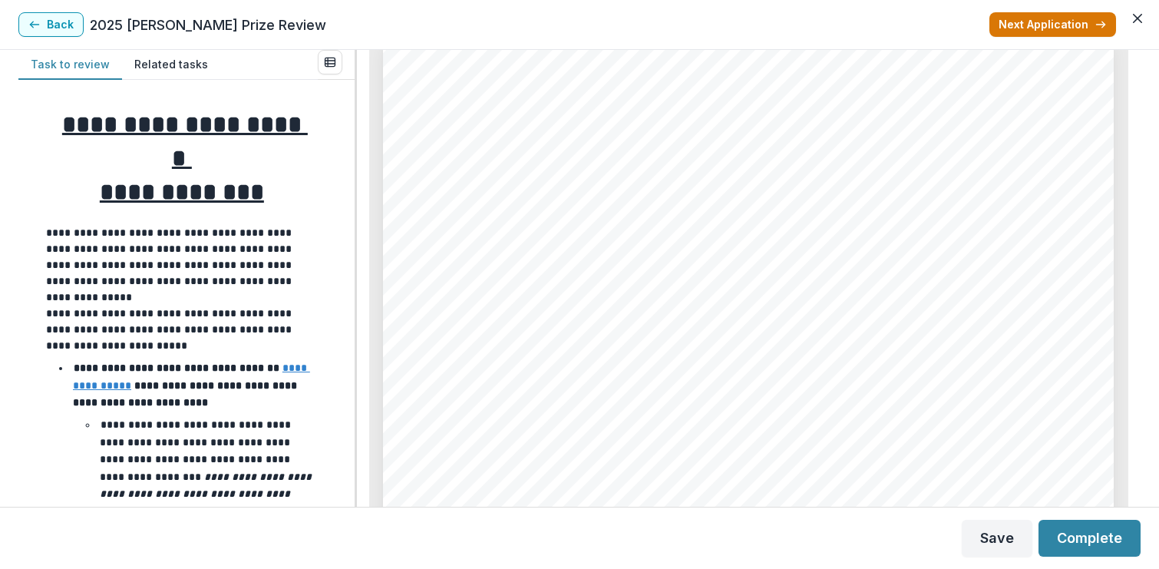
click at [1084, 22] on button "Next Application" at bounding box center [1052, 24] width 127 height 25
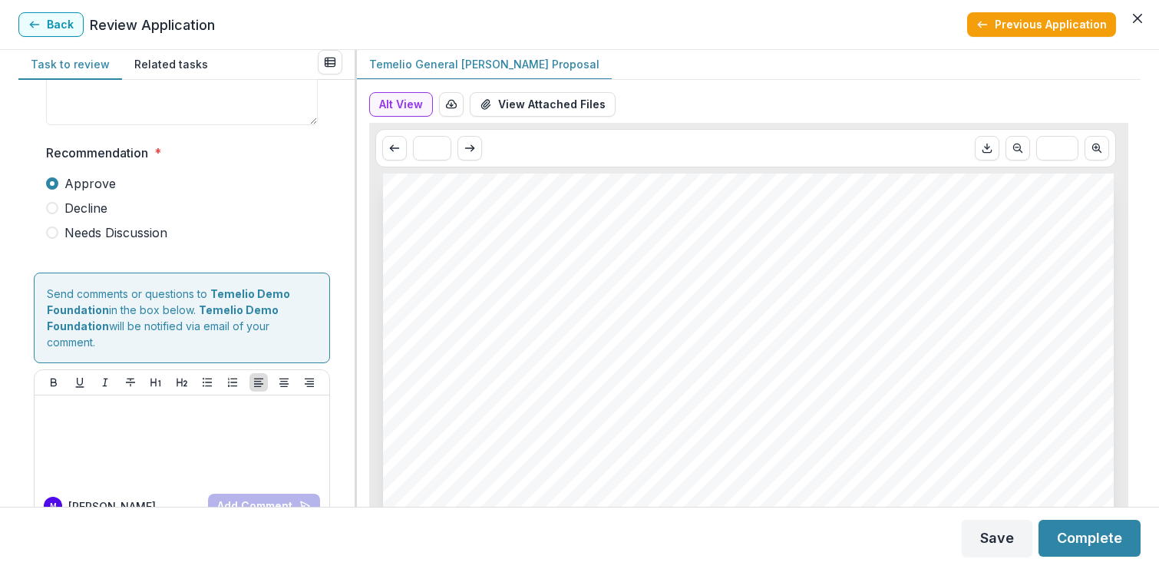
scroll to position [127, 0]
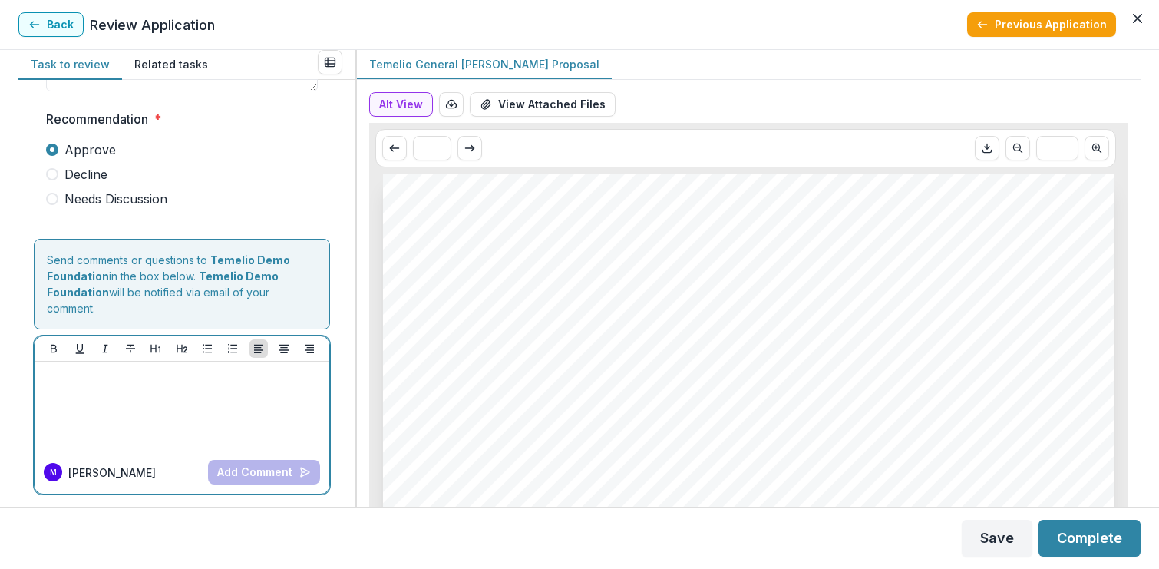
click at [169, 384] on div at bounding box center [182, 406] width 282 height 77
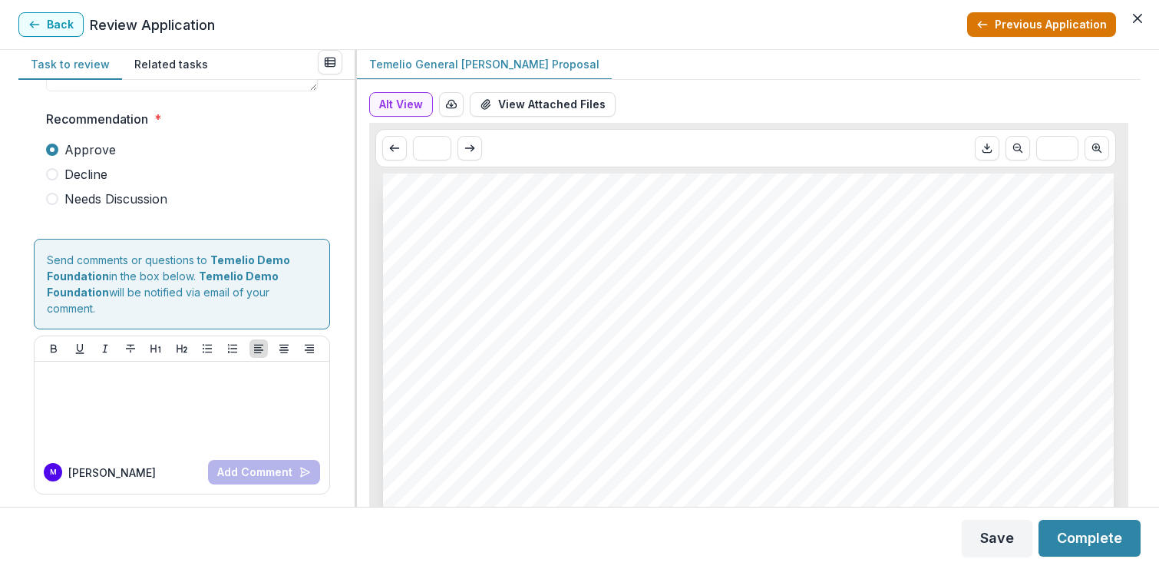
click at [1045, 28] on button "Previous Application" at bounding box center [1041, 24] width 149 height 25
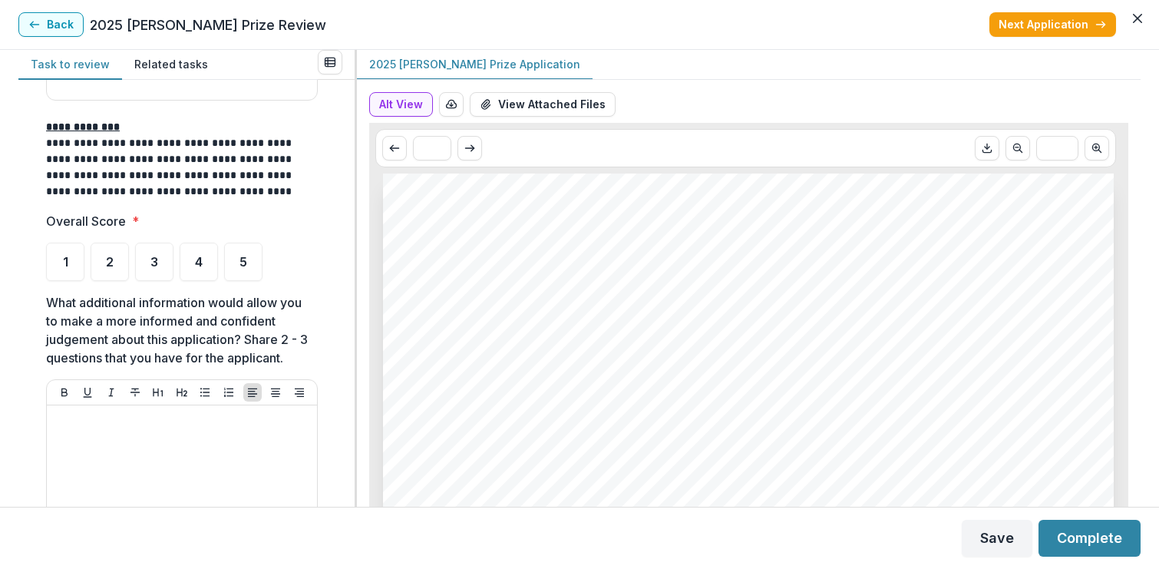
scroll to position [4927, 0]
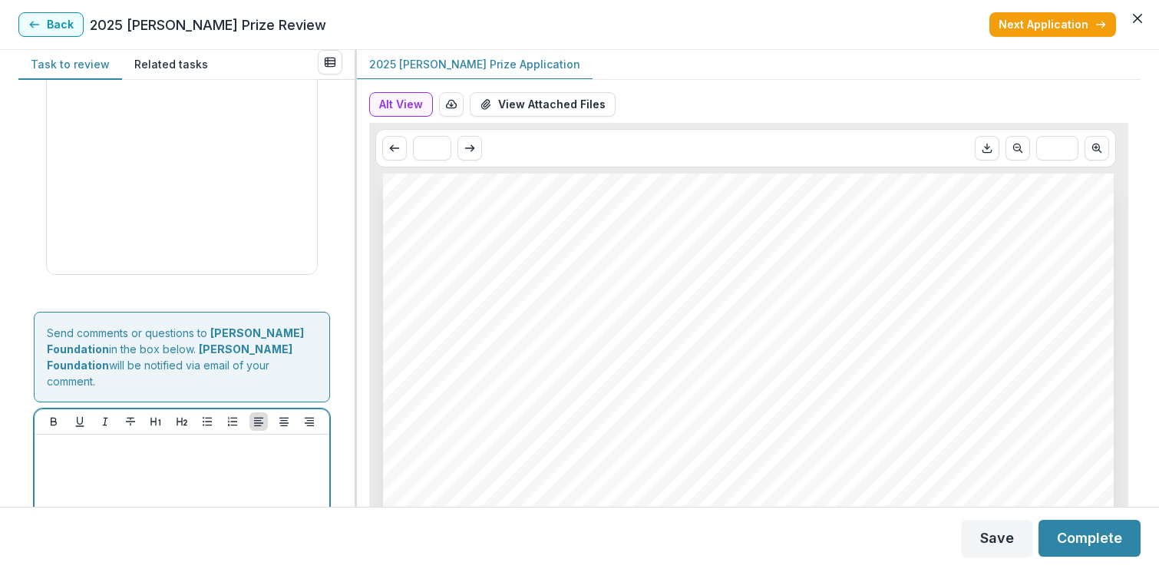
click at [172, 440] on div at bounding box center [182, 478] width 282 height 77
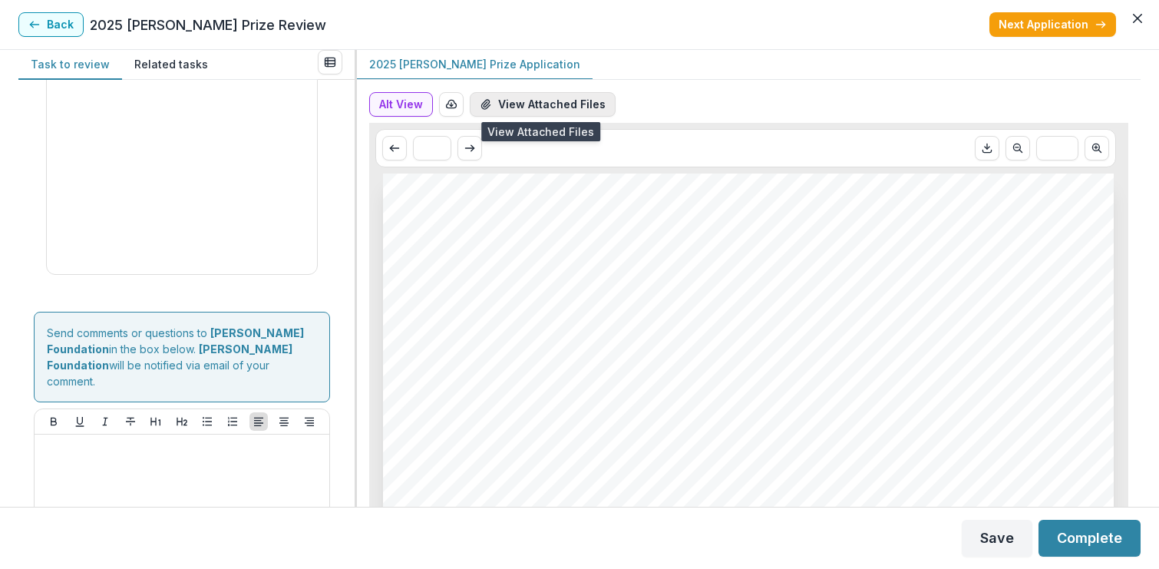
click at [554, 108] on button "View Attached Files" at bounding box center [543, 104] width 146 height 25
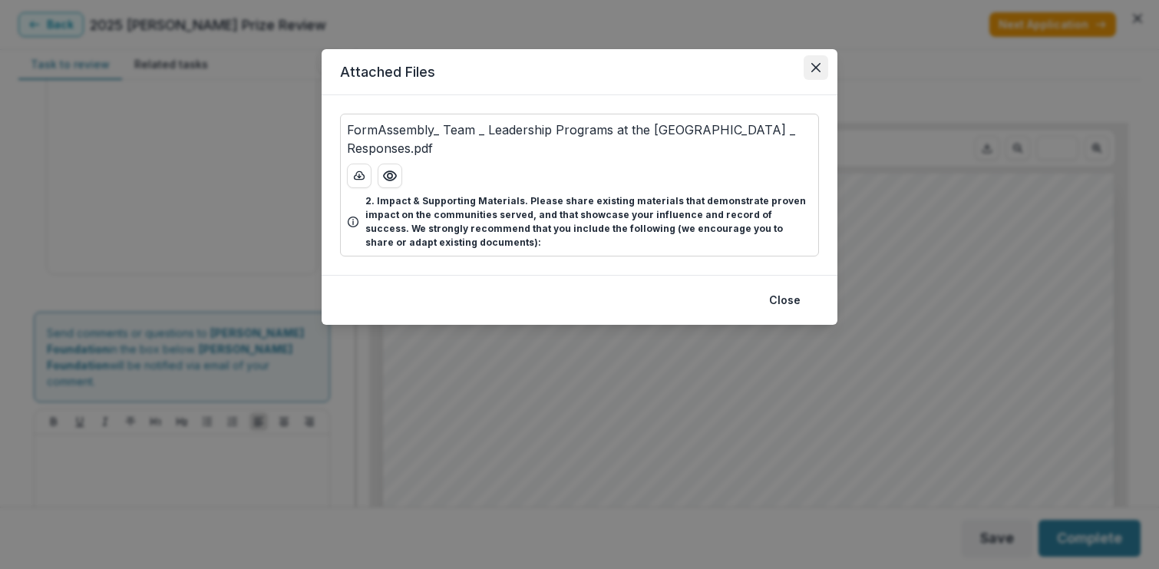
click at [816, 70] on icon "Close" at bounding box center [815, 67] width 9 height 9
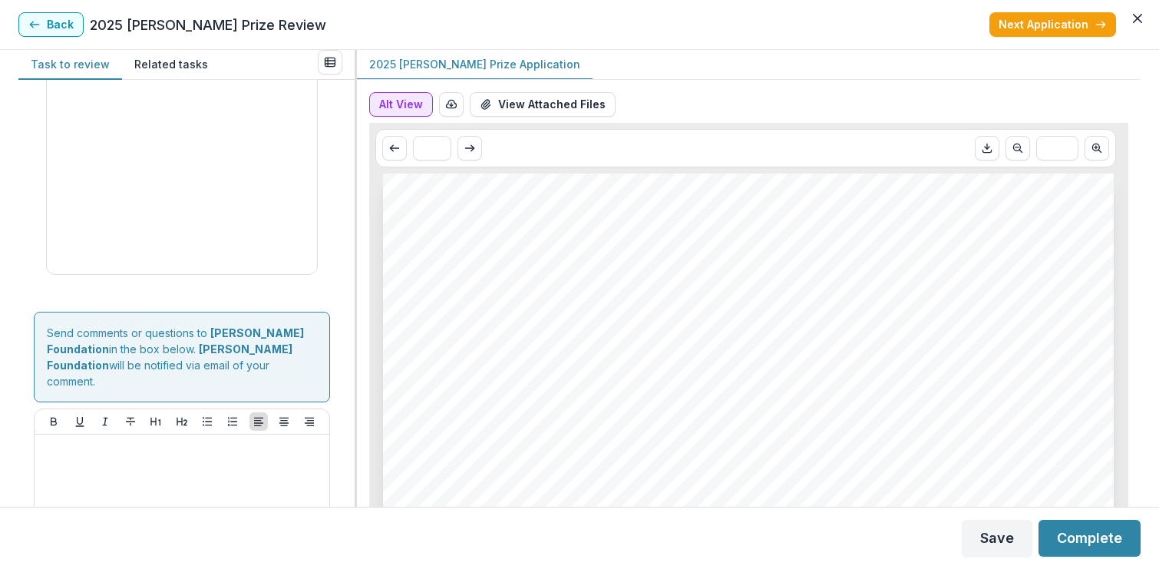
click at [411, 107] on button "Alt View" at bounding box center [401, 104] width 64 height 25
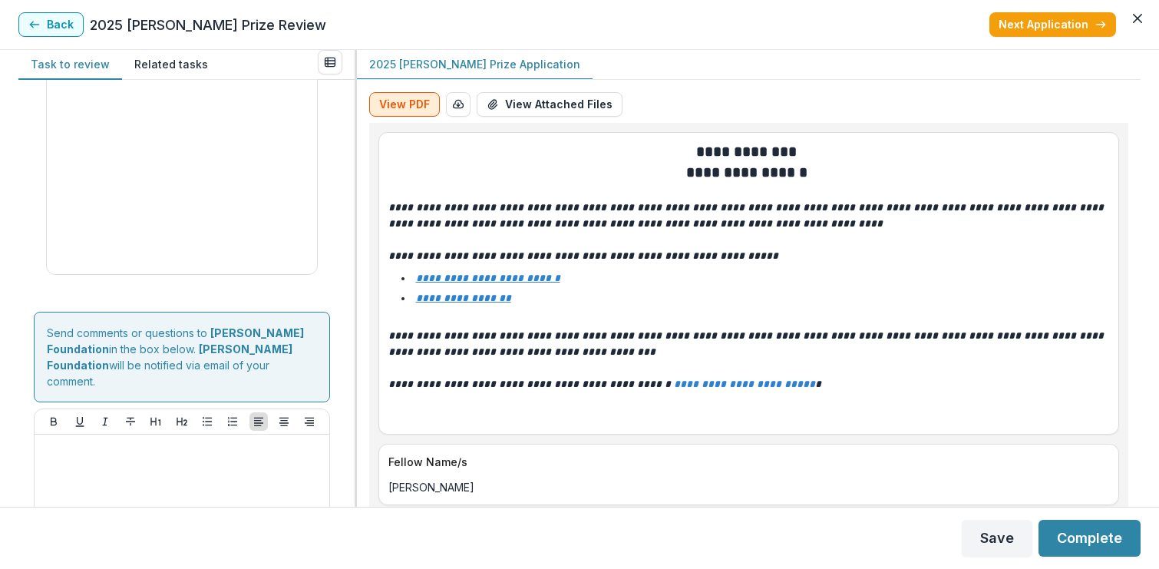
click at [411, 107] on button "View PDF" at bounding box center [404, 104] width 71 height 25
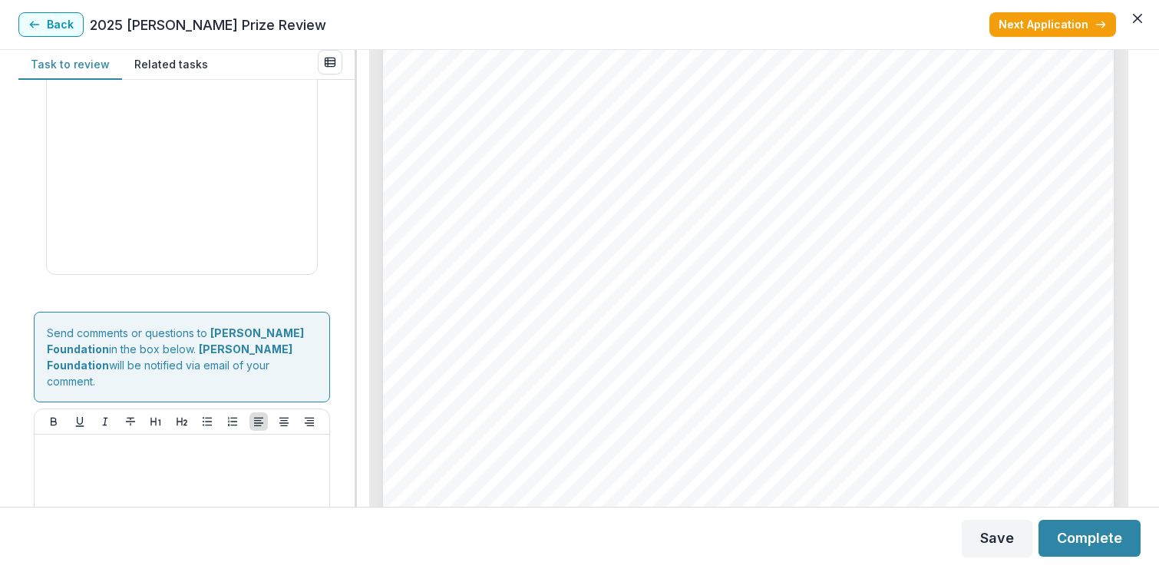
scroll to position [0, 0]
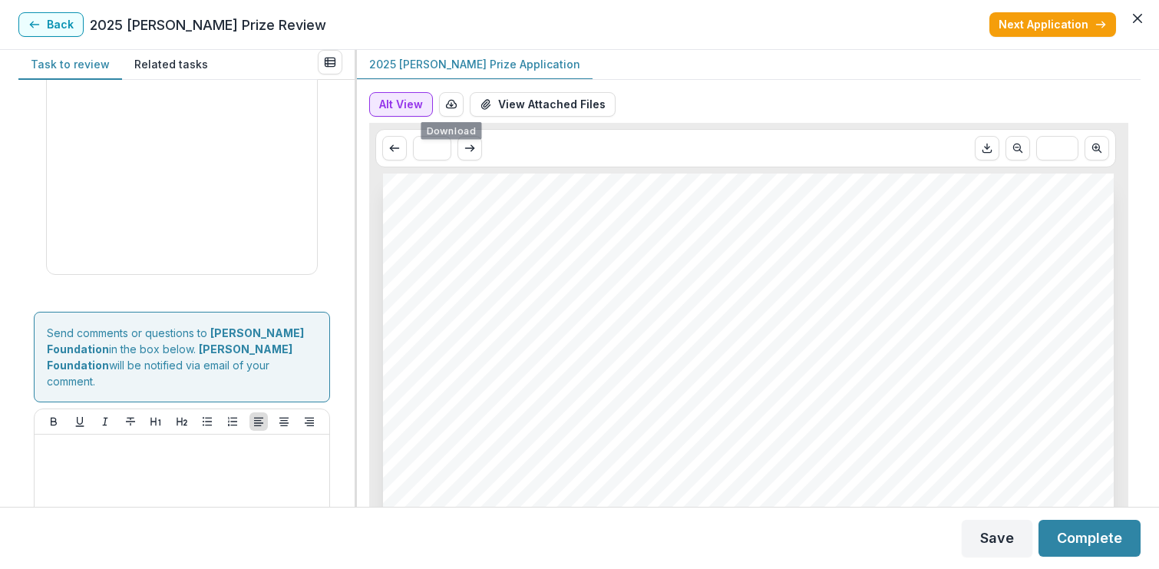
click at [410, 103] on button "Alt View" at bounding box center [401, 104] width 64 height 25
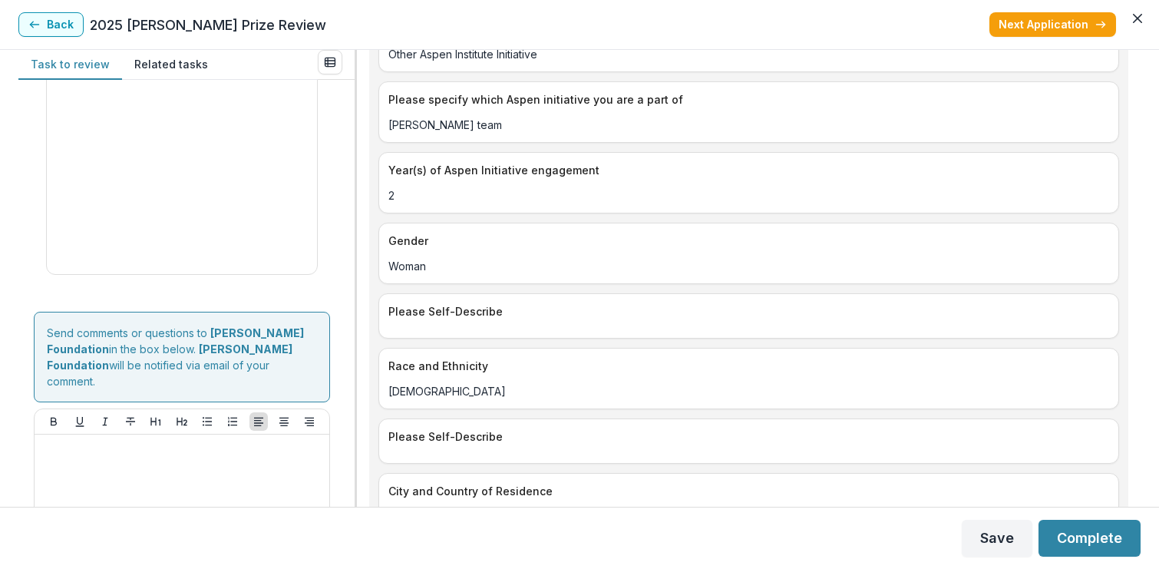
scroll to position [501, 0]
click at [1037, 21] on button "Next Application" at bounding box center [1052, 24] width 127 height 25
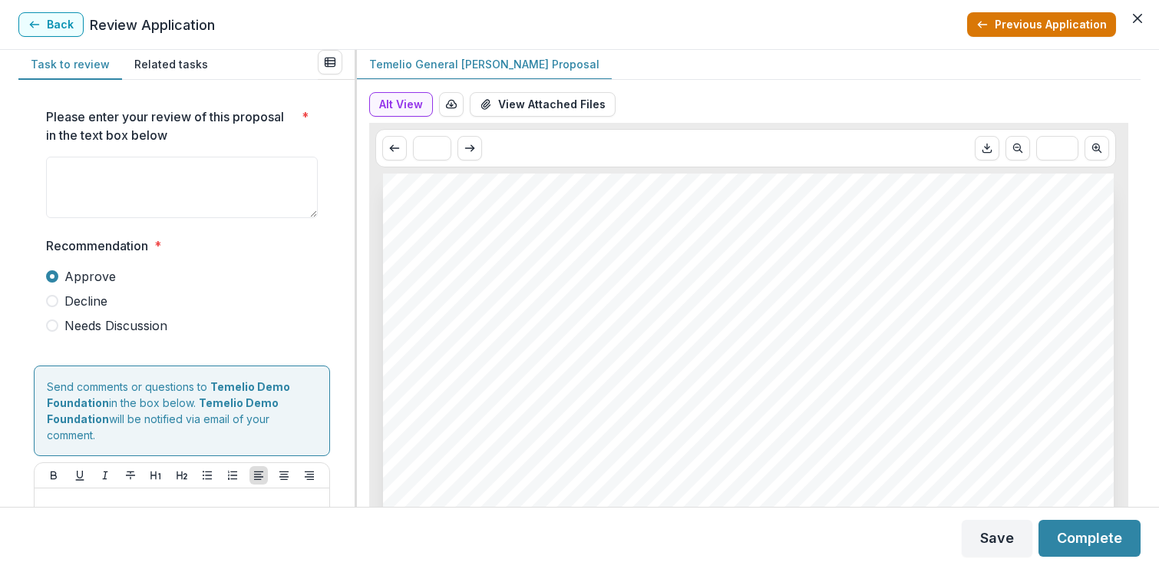
click at [1038, 21] on button "Previous Application" at bounding box center [1041, 24] width 149 height 25
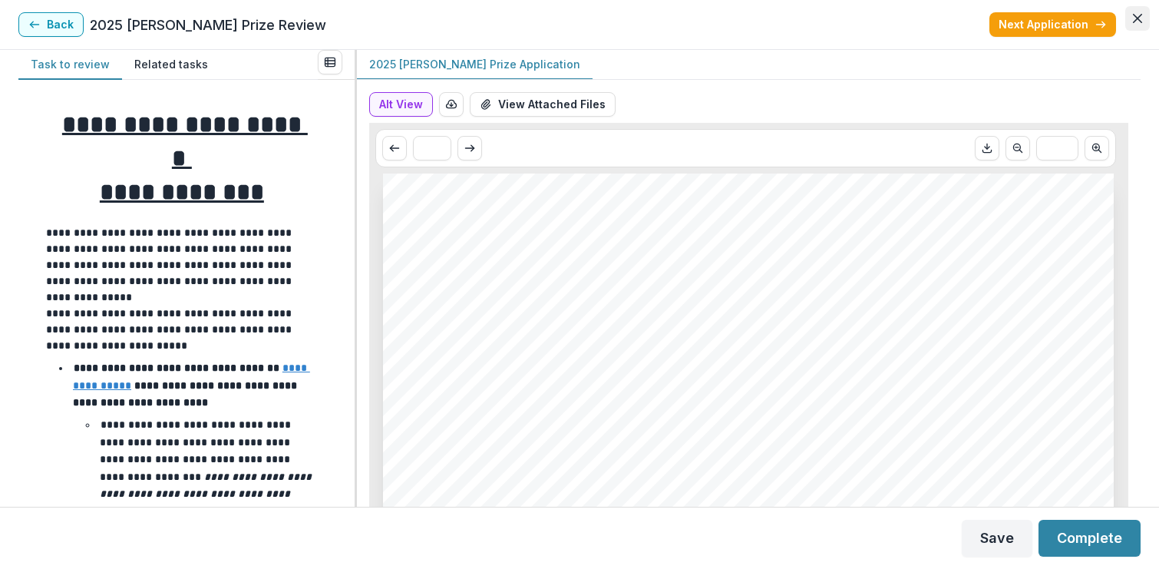
click at [1133, 17] on icon "Close" at bounding box center [1137, 18] width 9 height 9
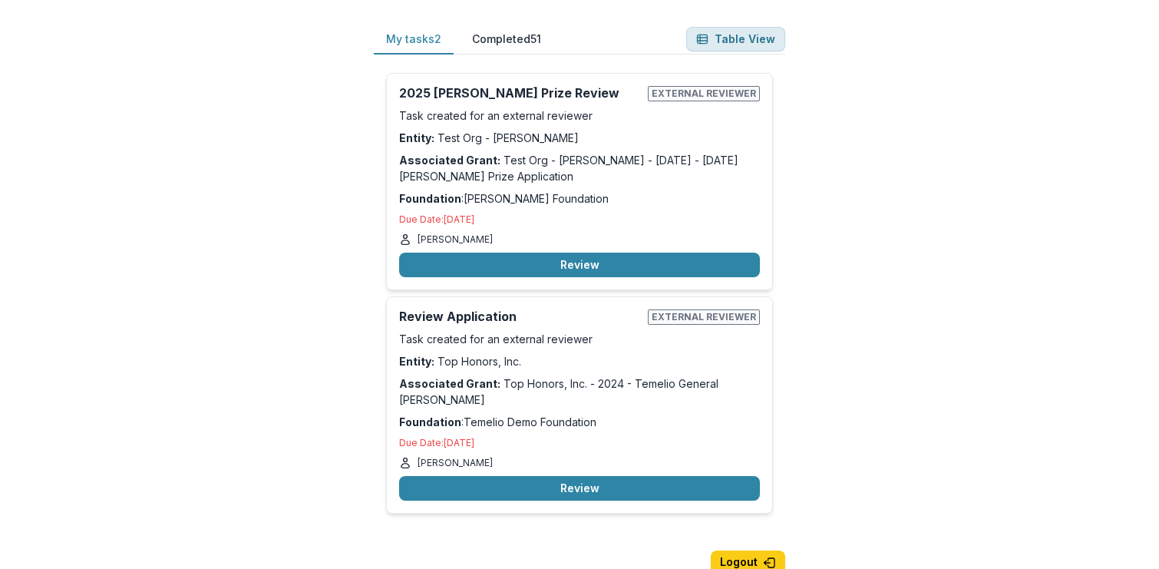
click at [716, 42] on button "Table View" at bounding box center [735, 39] width 99 height 25
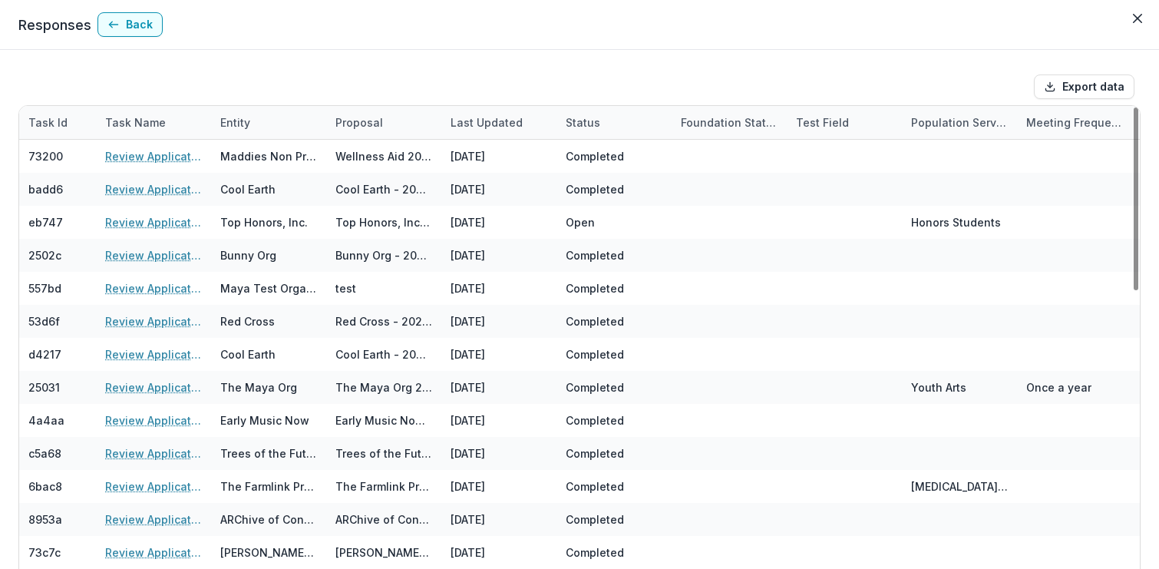
click at [579, 122] on div "Status" at bounding box center [582, 122] width 53 height 16
click at [603, 211] on span "Sort Descending" at bounding box center [630, 215] width 89 height 13
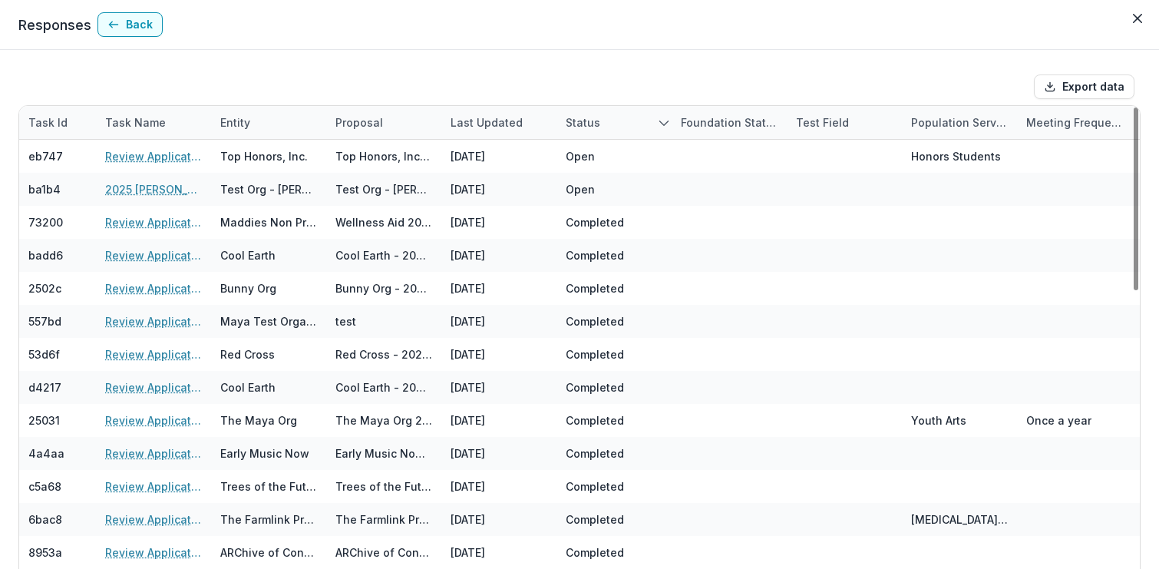
click at [624, 47] on header "Responses Back" at bounding box center [579, 25] width 1159 height 50
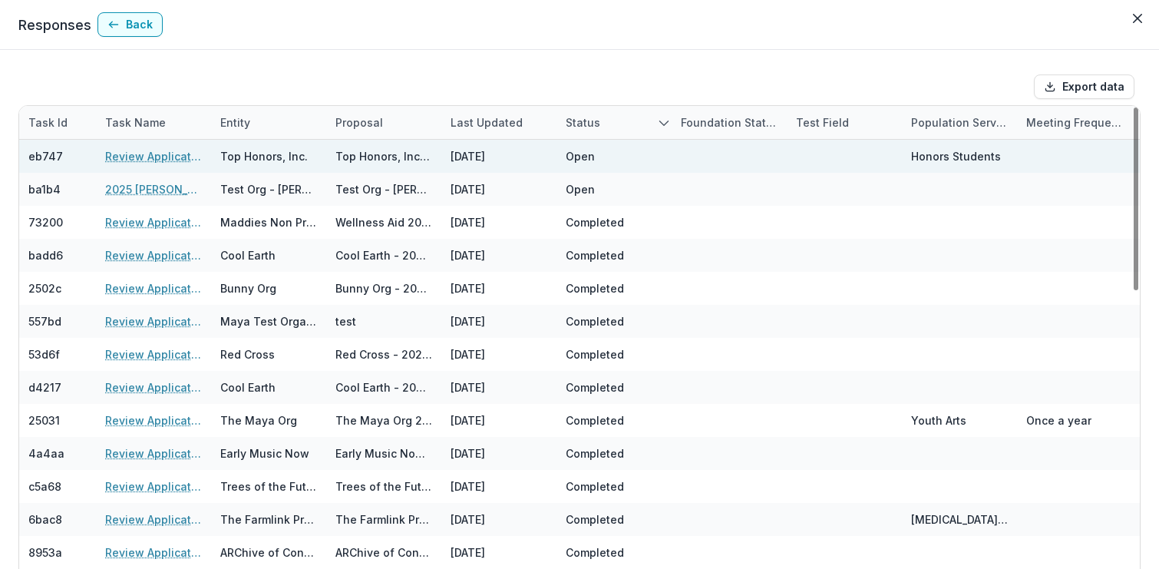
click at [168, 155] on link "Review Application" at bounding box center [153, 156] width 97 height 16
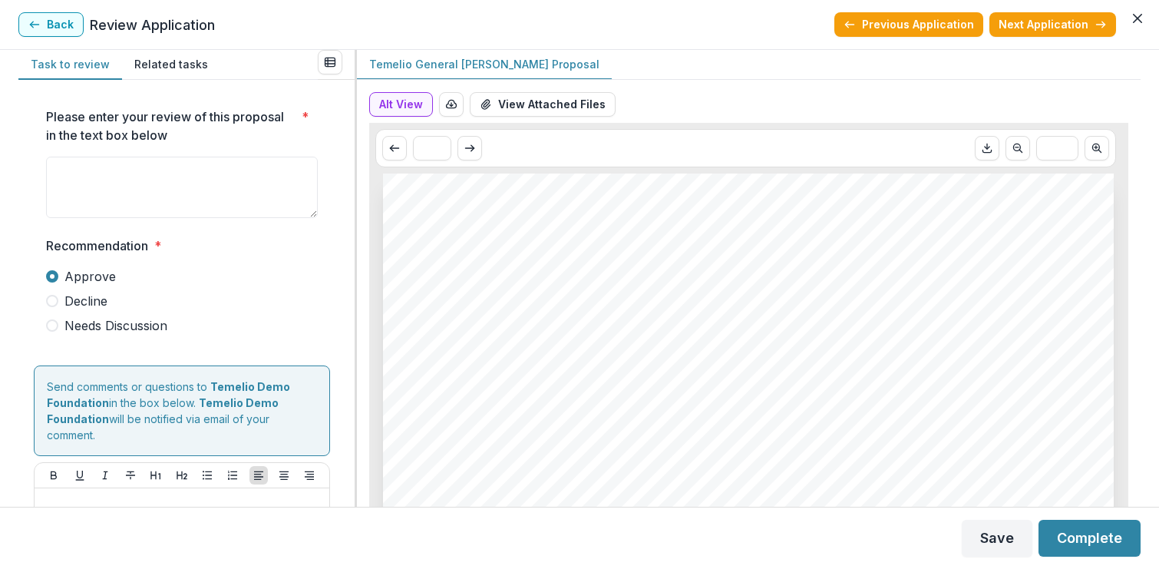
click at [219, 337] on div "Please enter your review of this proposal in the text box below * Recommendatio…" at bounding box center [182, 227] width 272 height 264
click at [199, 498] on p at bounding box center [182, 502] width 282 height 17
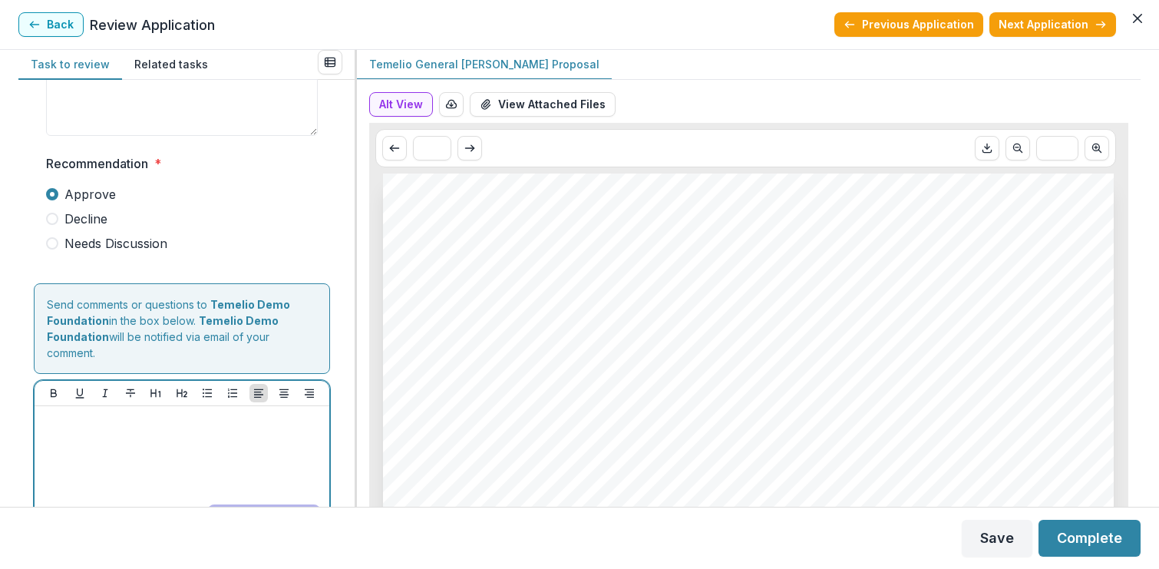
scroll to position [127, 0]
